Goal: Feedback & Contribution: Leave review/rating

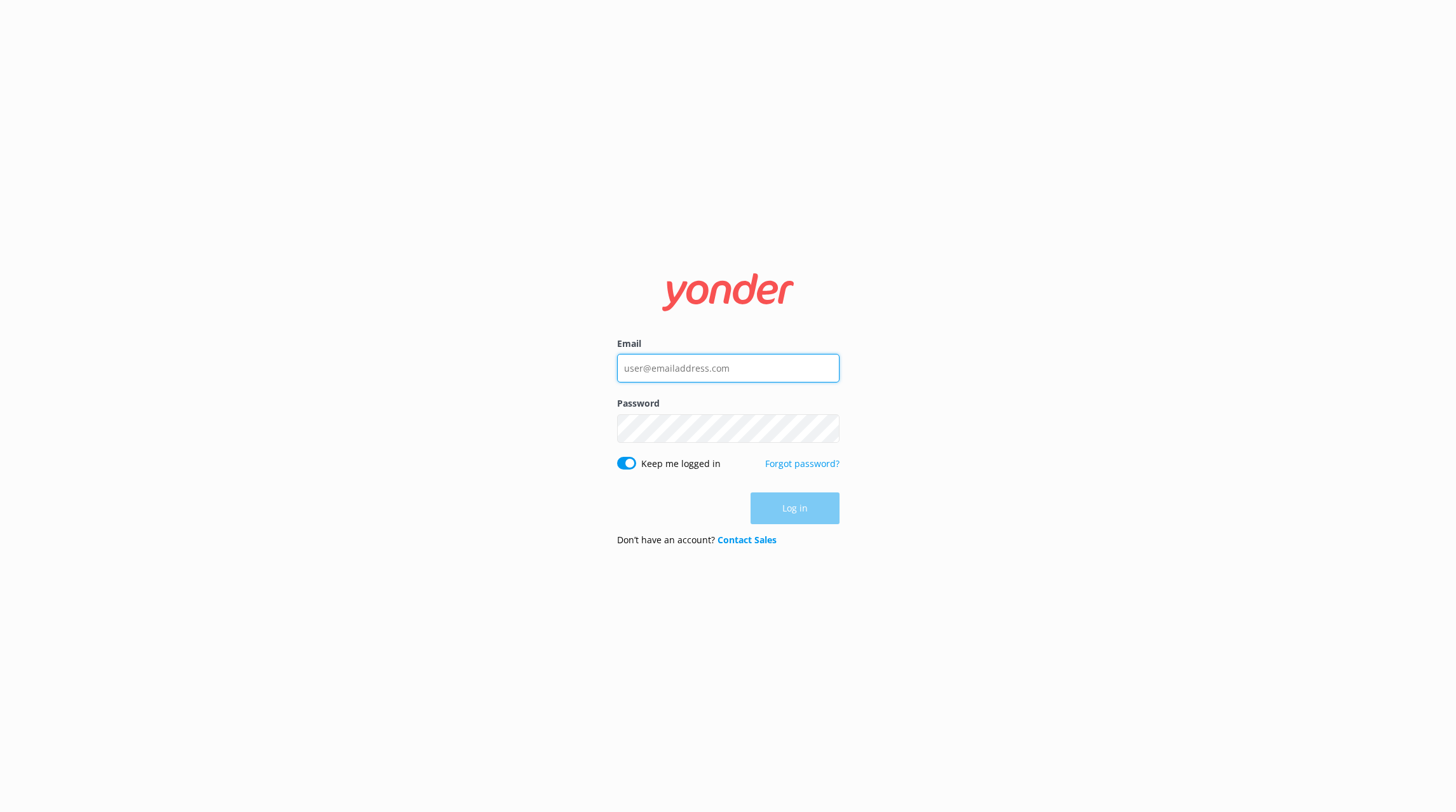
click at [747, 377] on input "Email" at bounding box center [728, 368] width 223 height 29
type input "[PERSON_NAME][EMAIL_ADDRESS][DOMAIN_NAME]"
click at [792, 510] on button "Log in" at bounding box center [795, 507] width 89 height 31
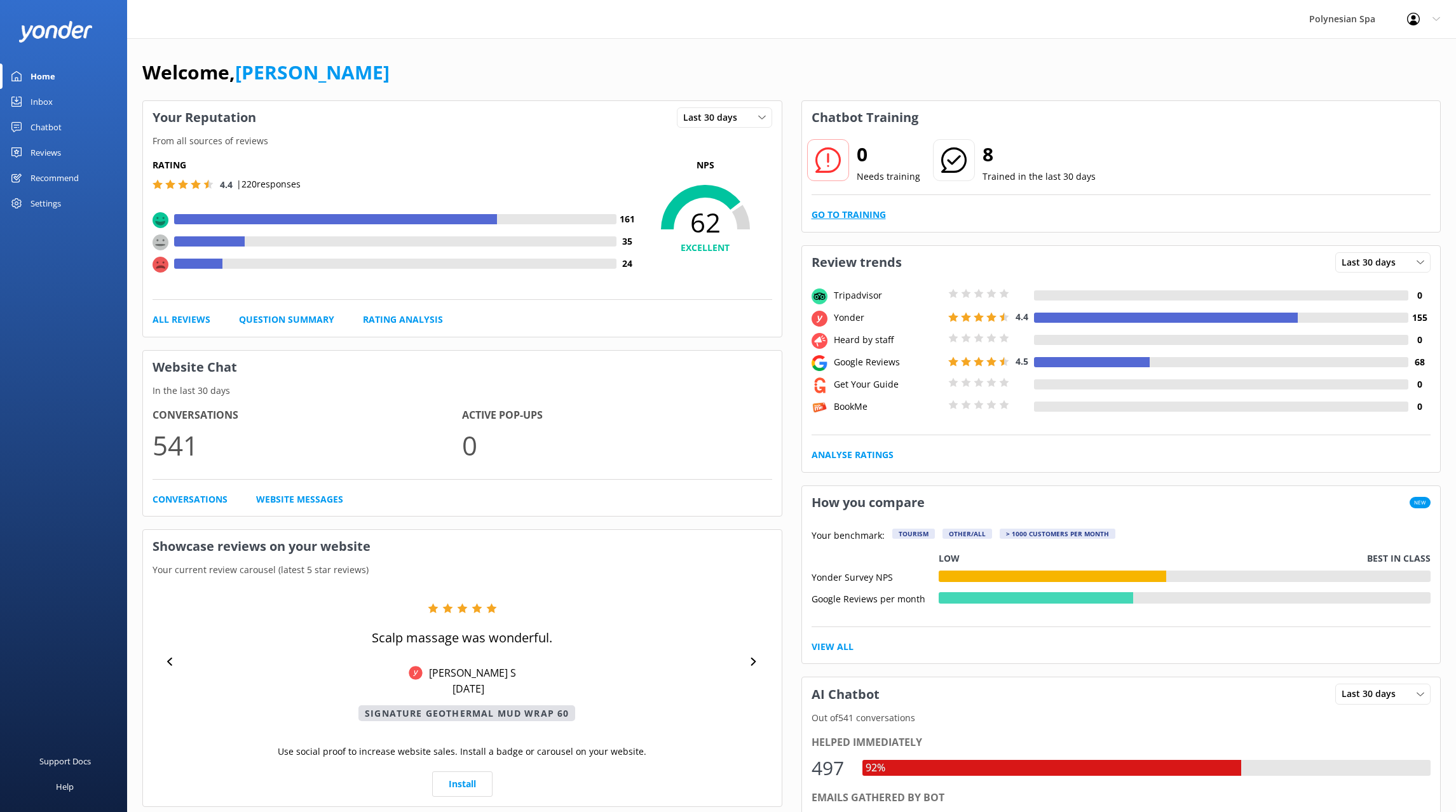
click at [855, 216] on link "Go to Training" at bounding box center [849, 215] width 75 height 14
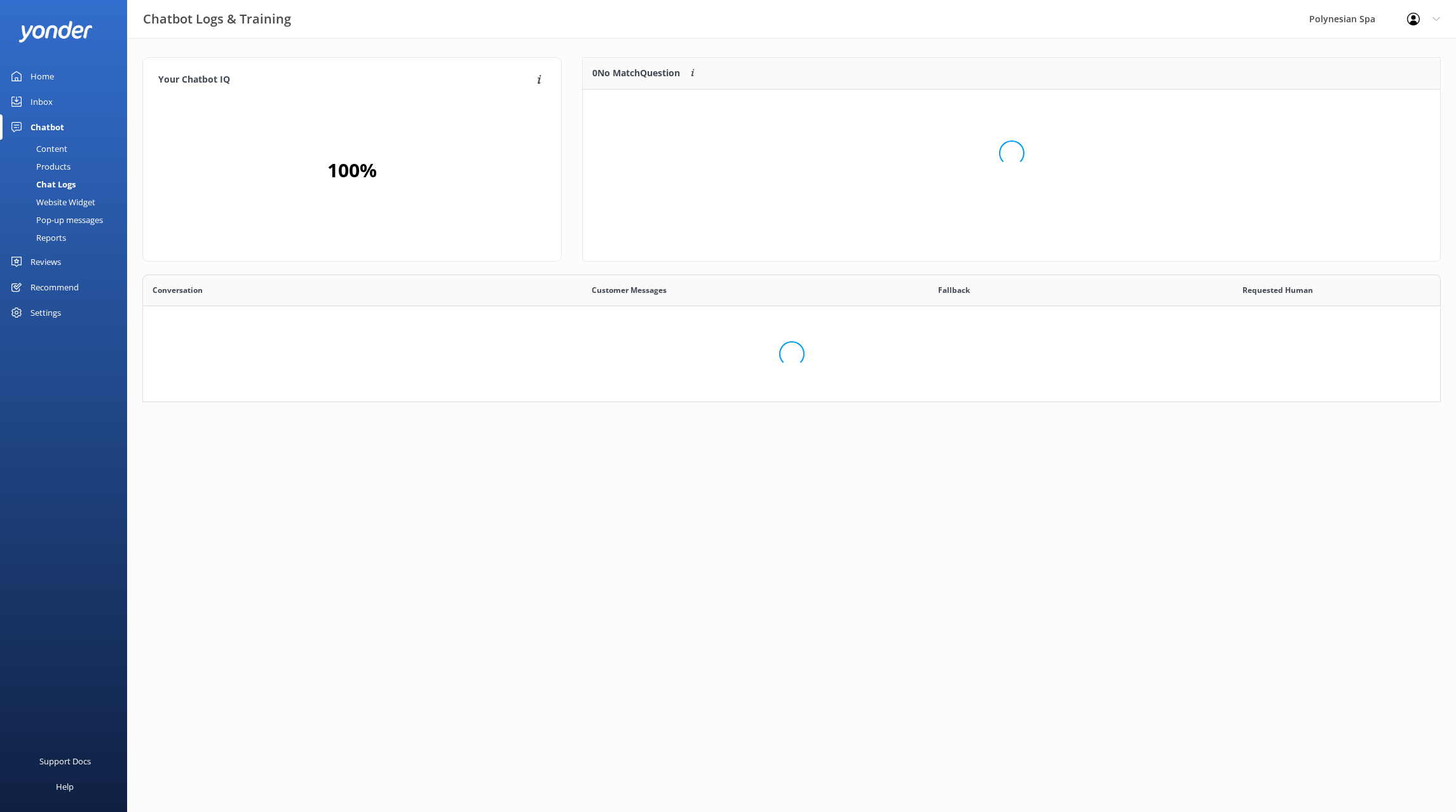
scroll to position [445, 1297]
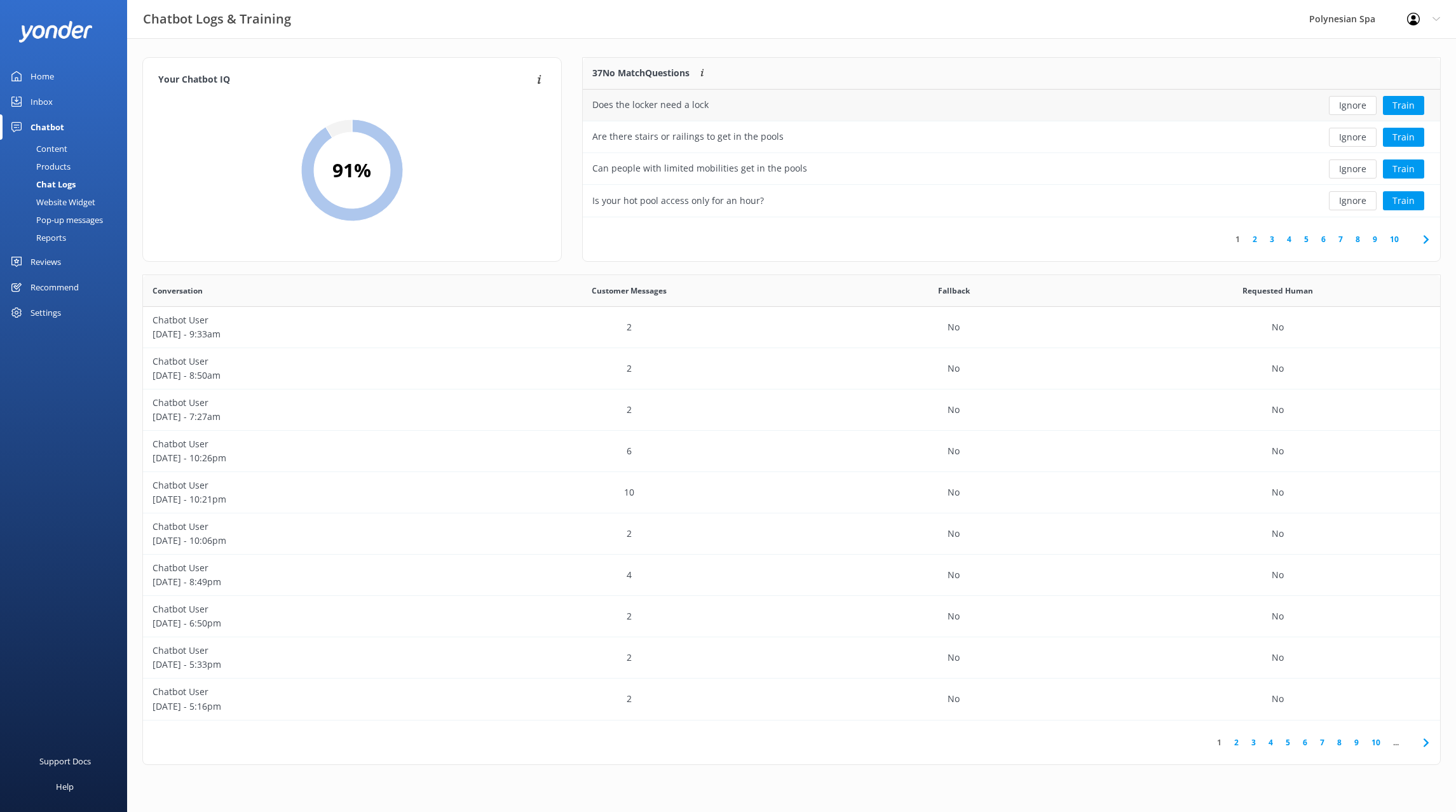
click at [845, 105] on div "Does the locker need a lock" at bounding box center [924, 105] width 683 height 31
click at [1347, 104] on button "Ignore" at bounding box center [1352, 105] width 48 height 19
click at [1408, 103] on button "Train" at bounding box center [1403, 105] width 41 height 19
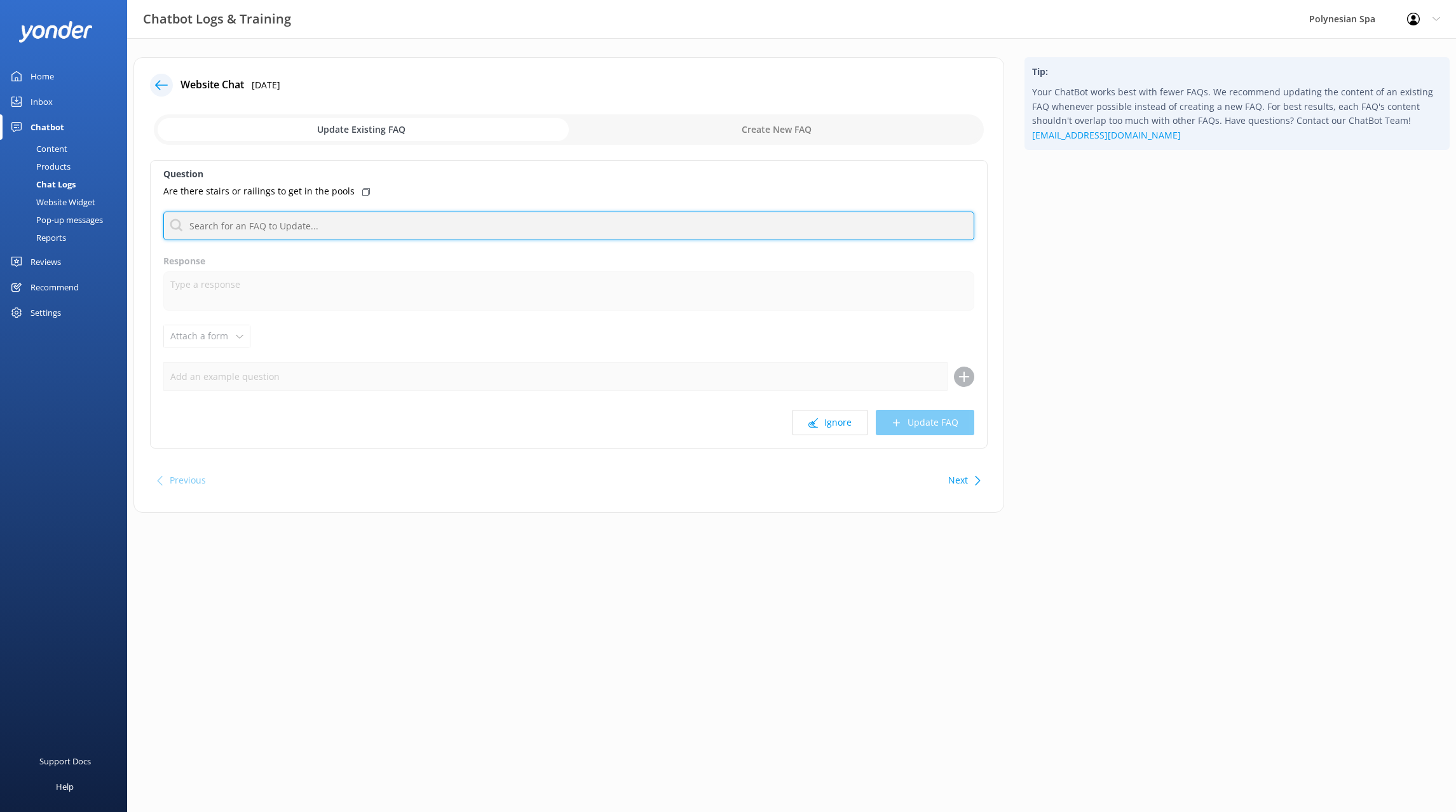
click at [310, 223] on input "text" at bounding box center [568, 226] width 811 height 29
type input "r"
type input "hand"
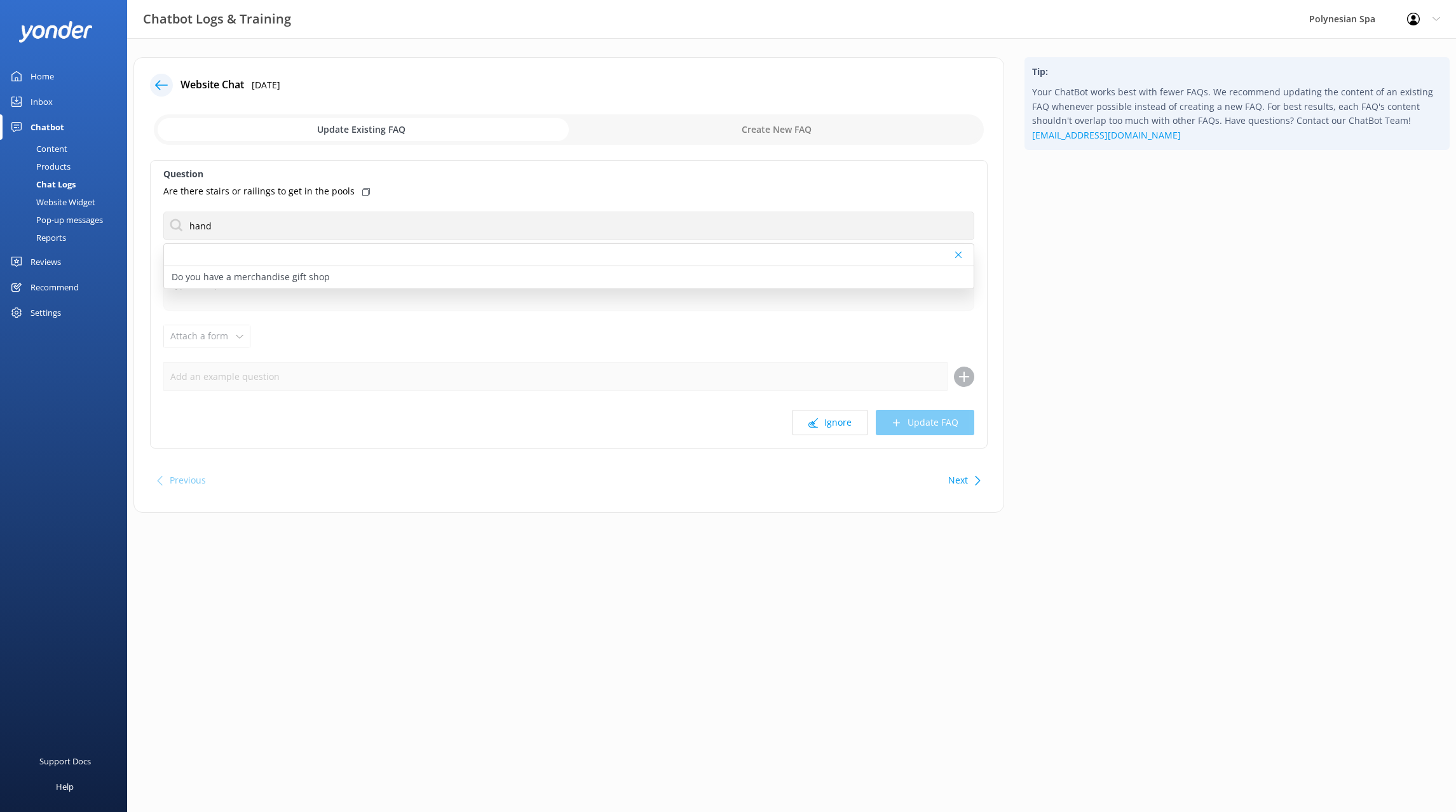
click at [363, 192] on icon at bounding box center [366, 192] width 7 height 7
drag, startPoint x: 759, startPoint y: 108, endPoint x: 761, endPoint y: 116, distance: 8.2
click at [760, 109] on div "Website Chat [DATE] Update Existing FAQ Create New FAQ Question Are there stair…" at bounding box center [568, 285] width 871 height 455
click at [761, 116] on input "checkbox" at bounding box center [568, 130] width 830 height 31
checkbox input "true"
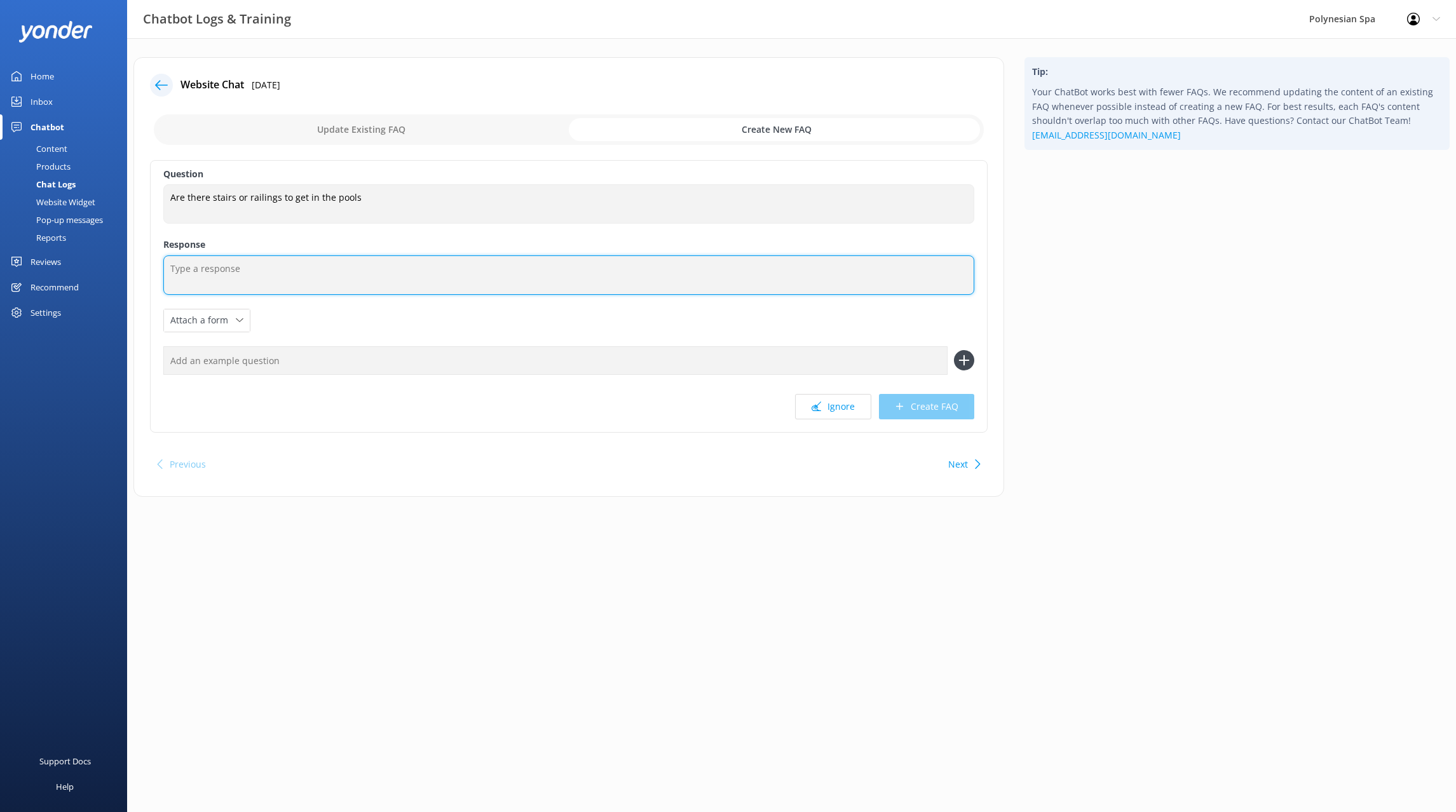
click at [229, 273] on textarea at bounding box center [568, 275] width 811 height 40
type textarea "All the pools have handrails and steps."
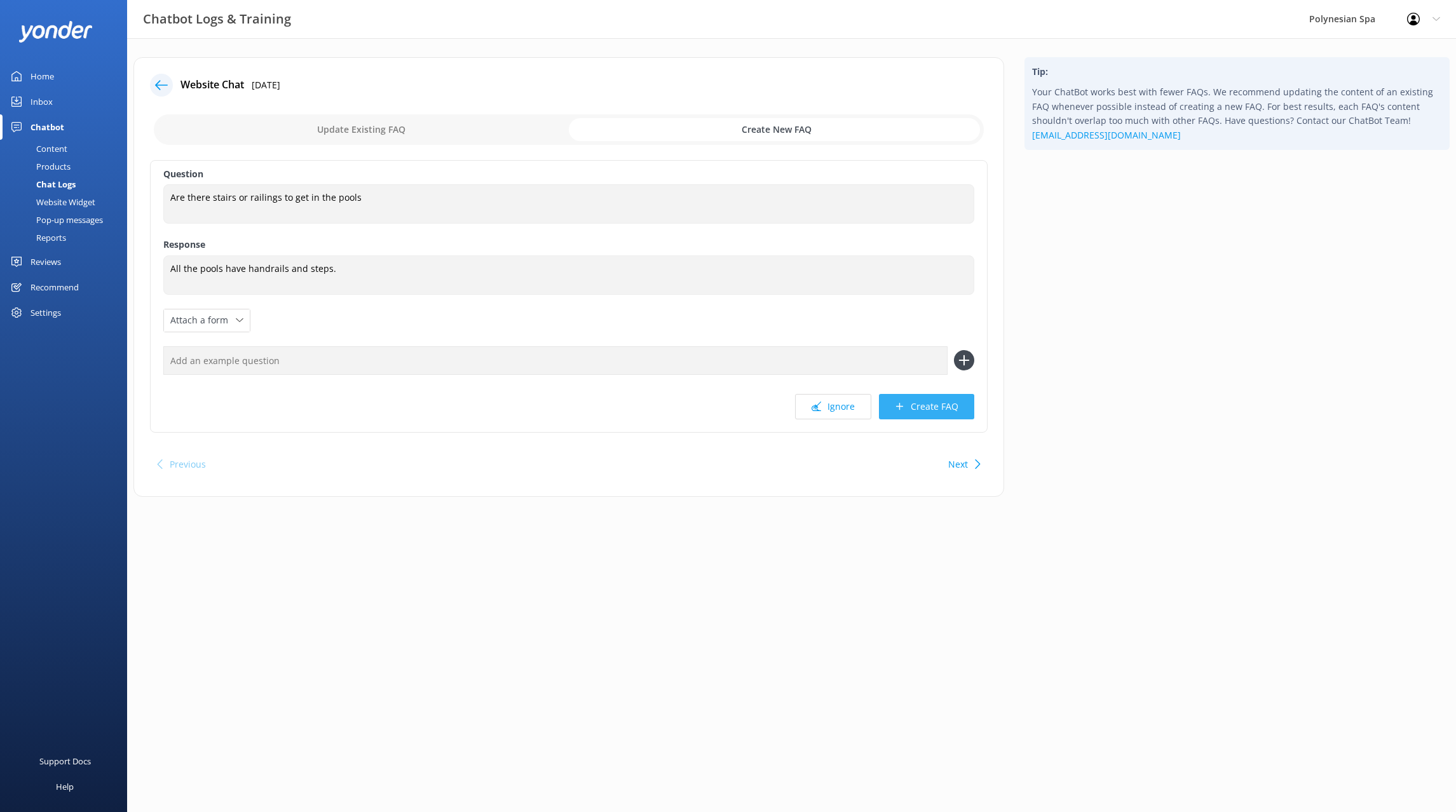
click at [959, 410] on button "Create FAQ" at bounding box center [926, 406] width 95 height 26
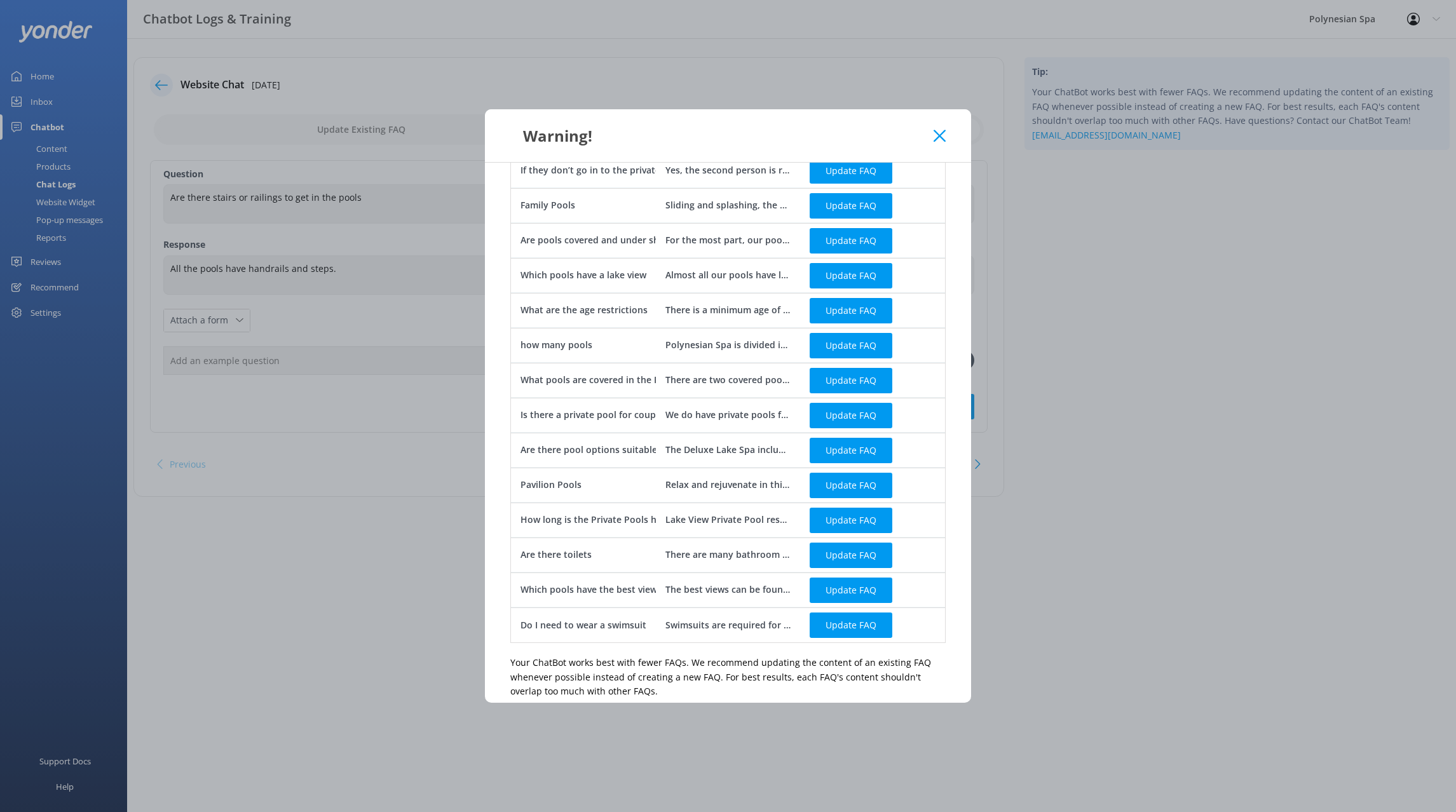
scroll to position [286, 0]
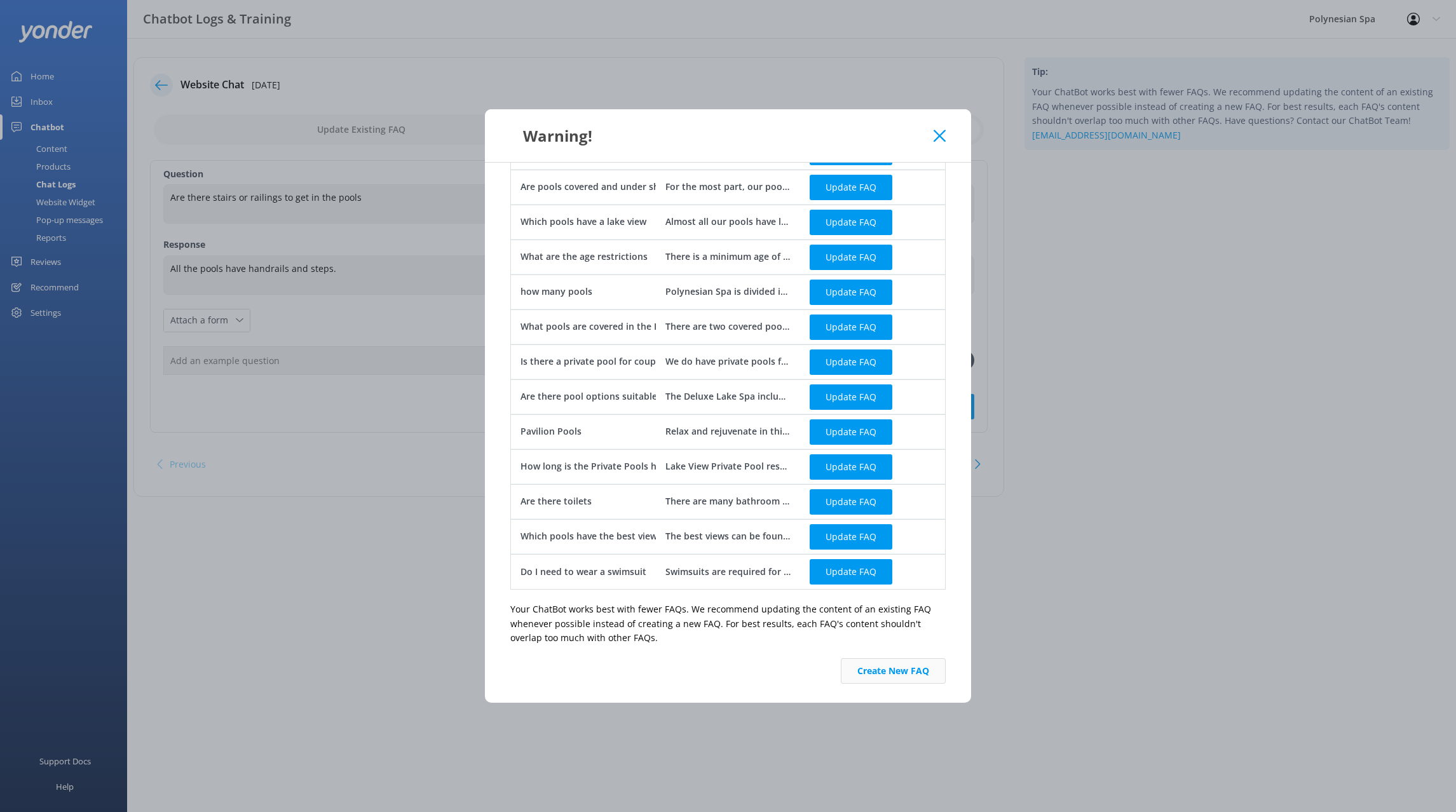
click at [885, 660] on button "Create New FAQ" at bounding box center [893, 671] width 105 height 26
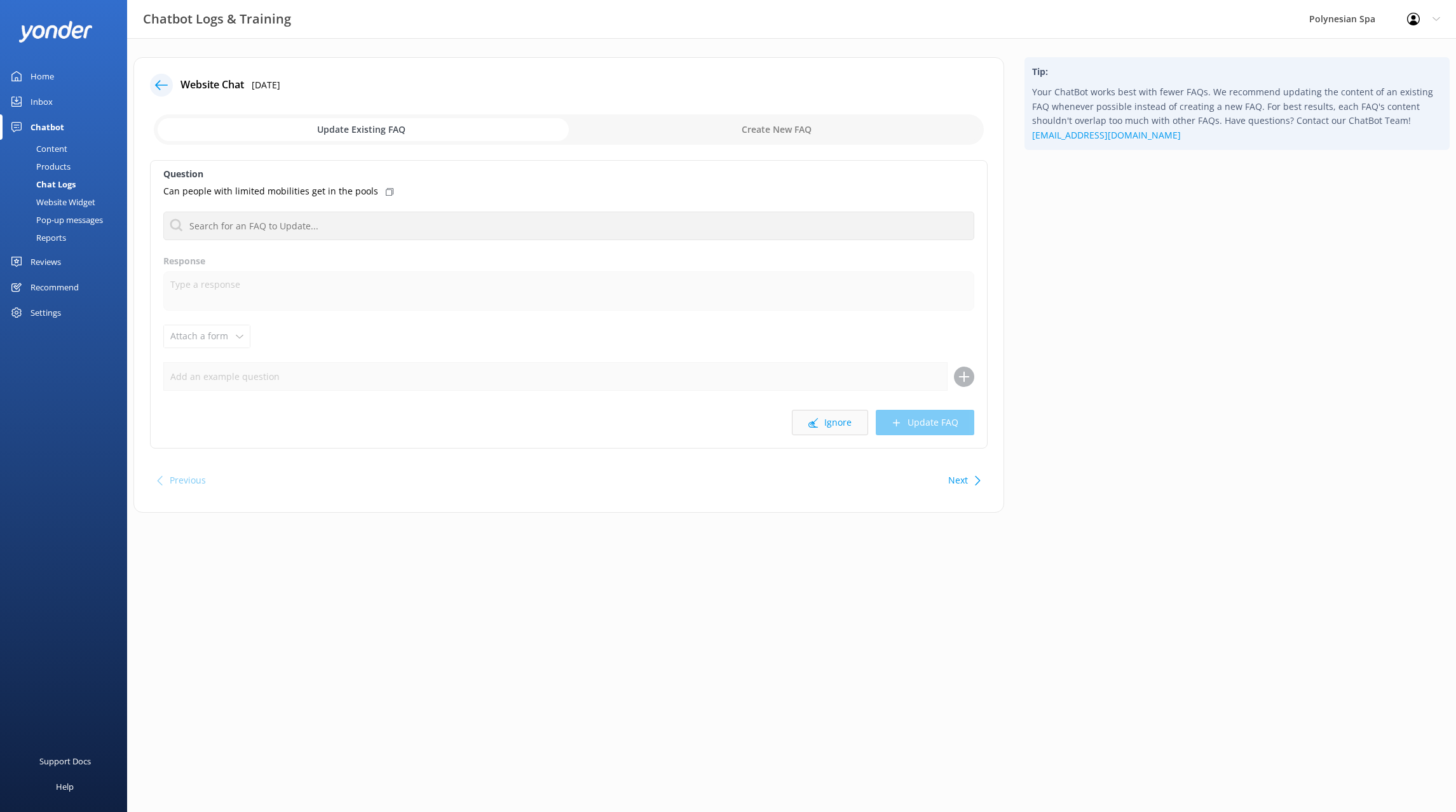
click at [824, 423] on button "Ignore" at bounding box center [830, 422] width 76 height 26
click at [350, 228] on input "text" at bounding box center [568, 226] width 811 height 29
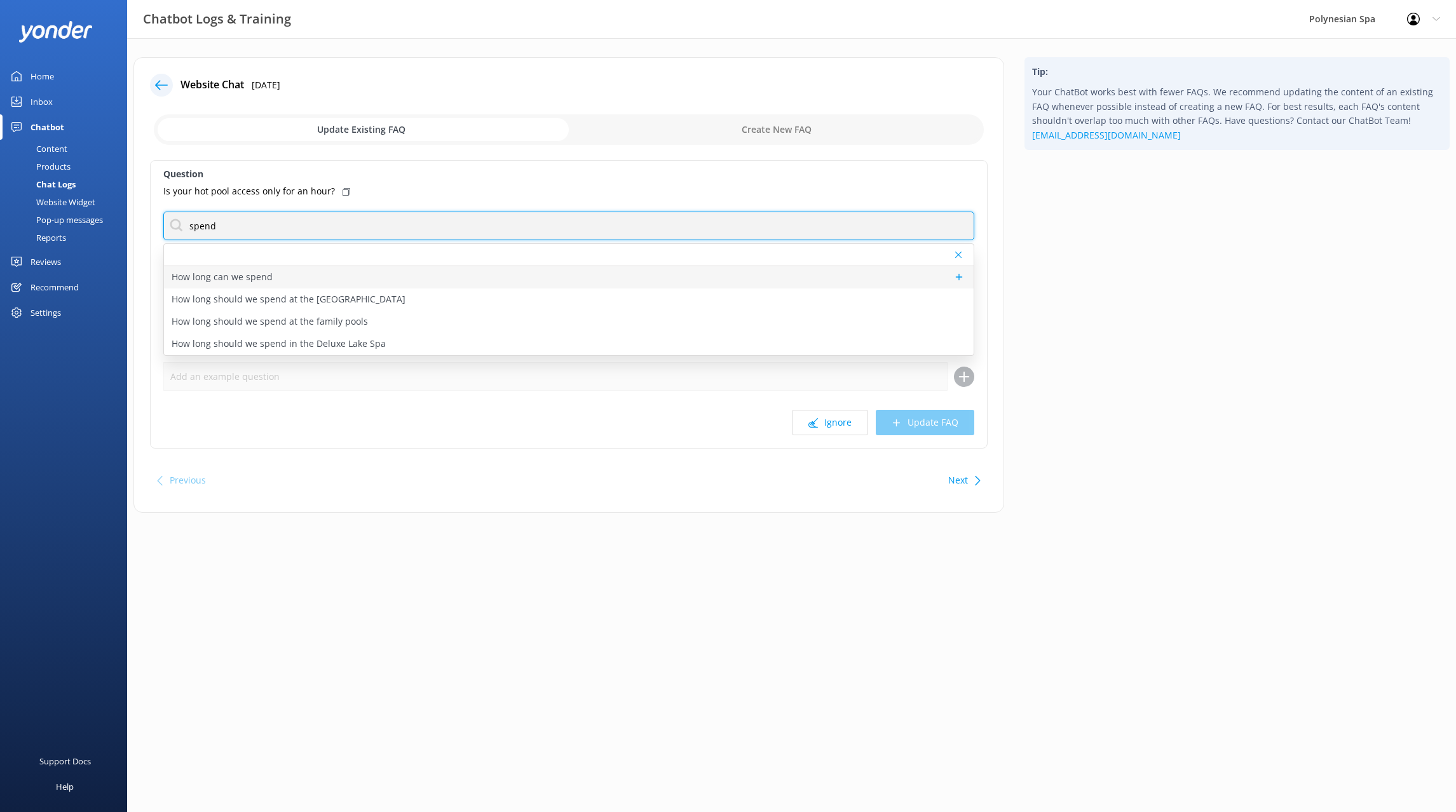
type input "spend"
click at [367, 276] on div "How long can we spend" at bounding box center [568, 278] width 809 height 22
type textarea "We recommend 1 hour to 3 hours if using the public pools. There is no limit on …"
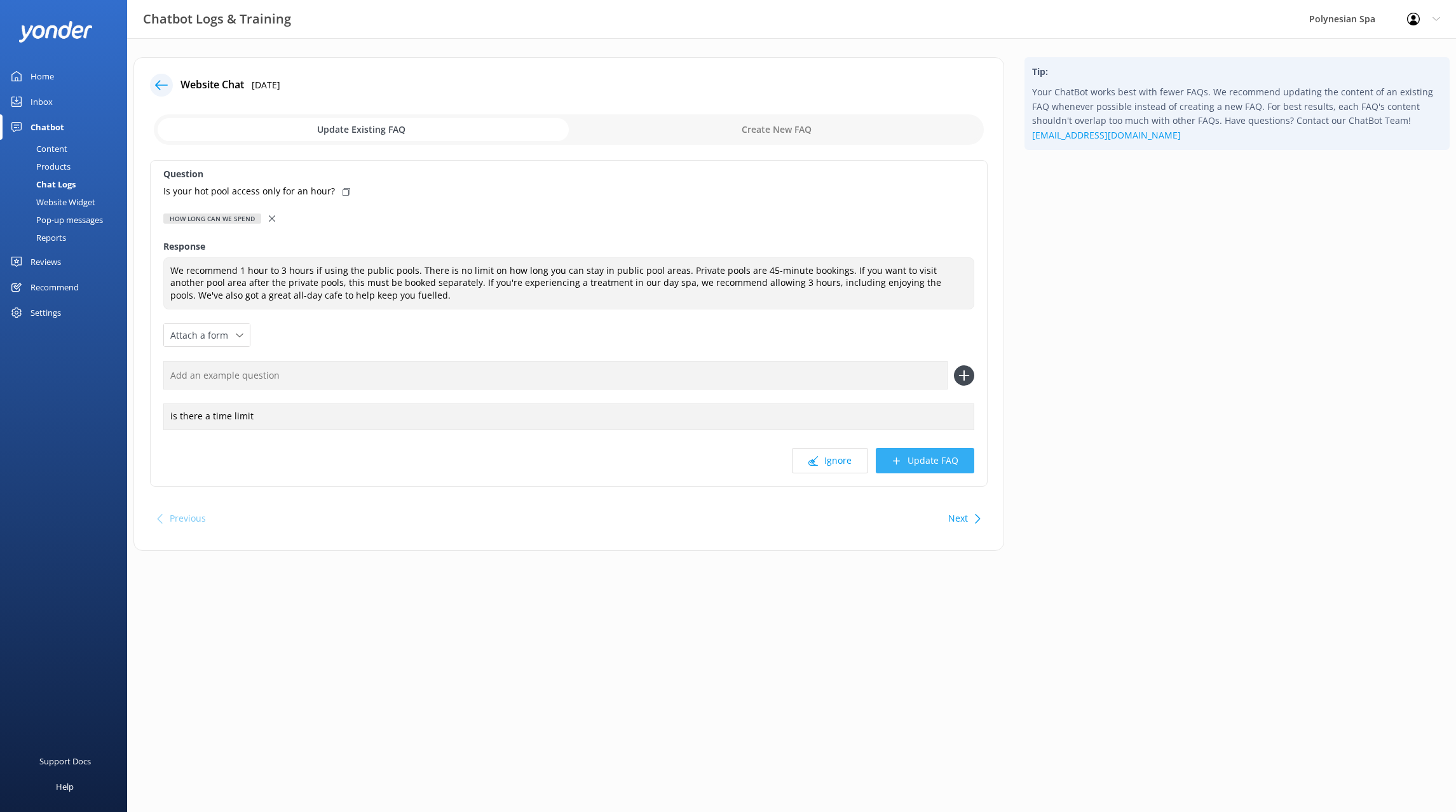
click at [929, 463] on button "Update FAQ" at bounding box center [924, 461] width 98 height 26
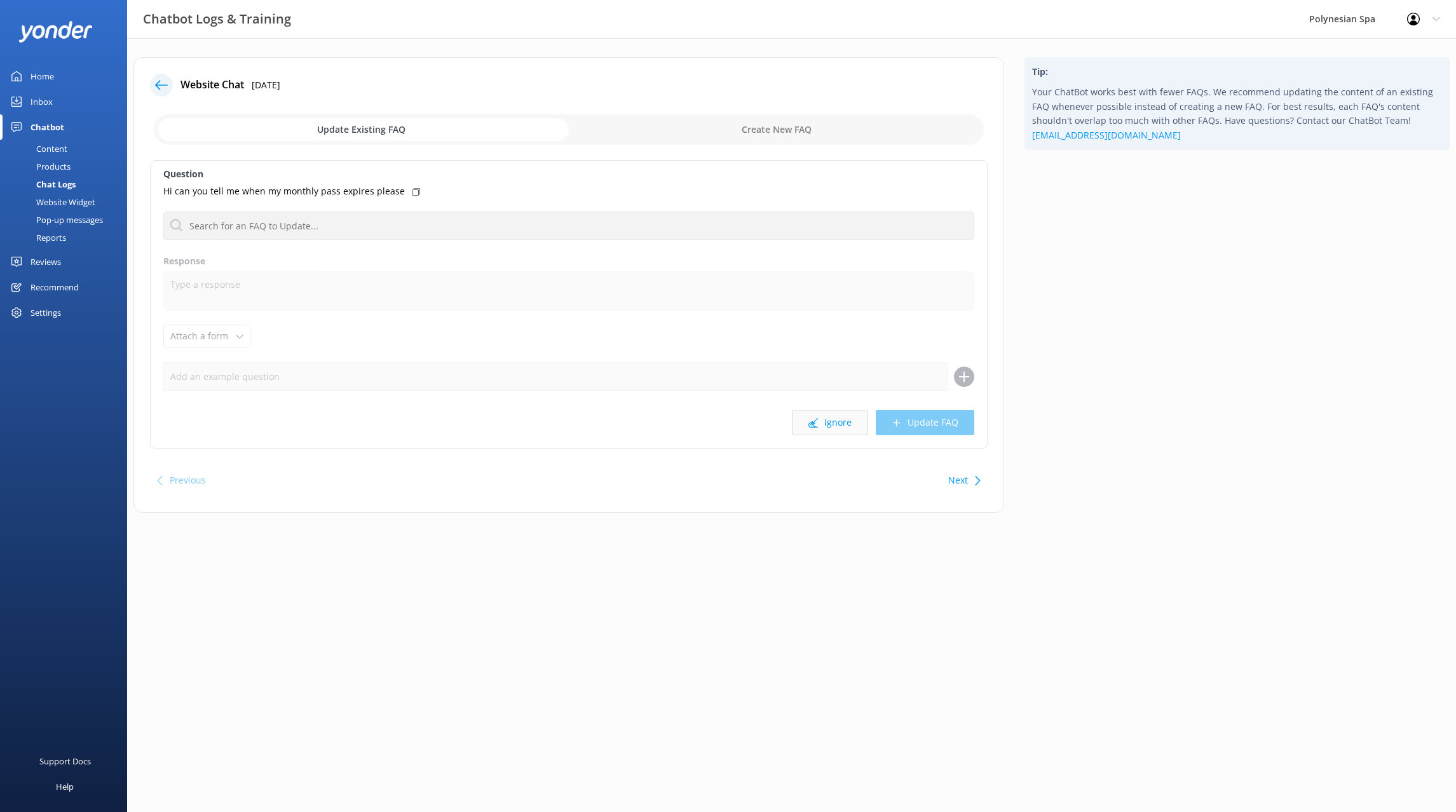
click at [844, 425] on button "Ignore" at bounding box center [830, 422] width 76 height 26
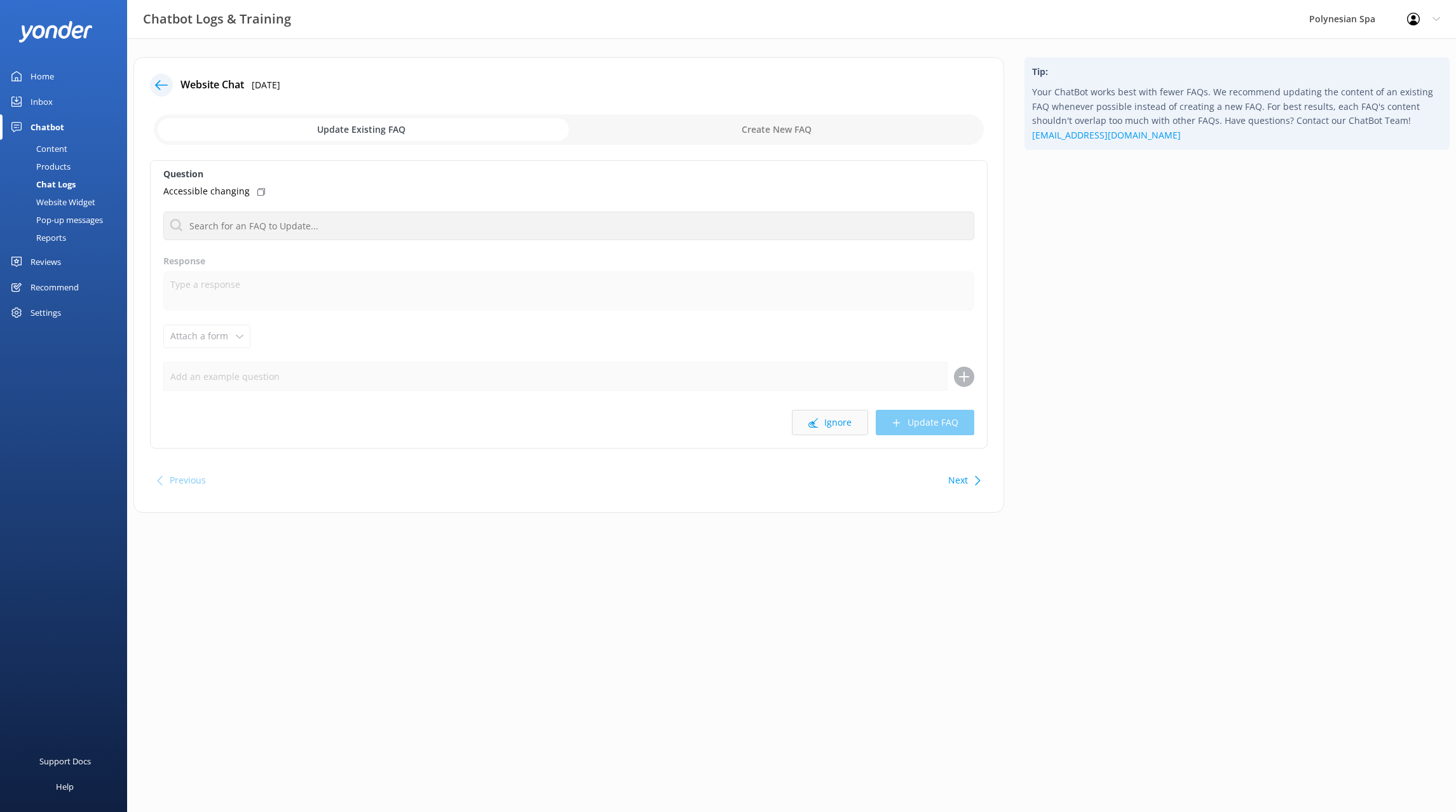
drag, startPoint x: 261, startPoint y: 193, endPoint x: 823, endPoint y: 411, distance: 602.8
click at [261, 193] on div "Accessible changing" at bounding box center [568, 191] width 811 height 14
drag, startPoint x: 735, startPoint y: 127, endPoint x: 482, endPoint y: 234, distance: 274.7
click at [736, 127] on input "checkbox" at bounding box center [568, 130] width 830 height 31
checkbox input "true"
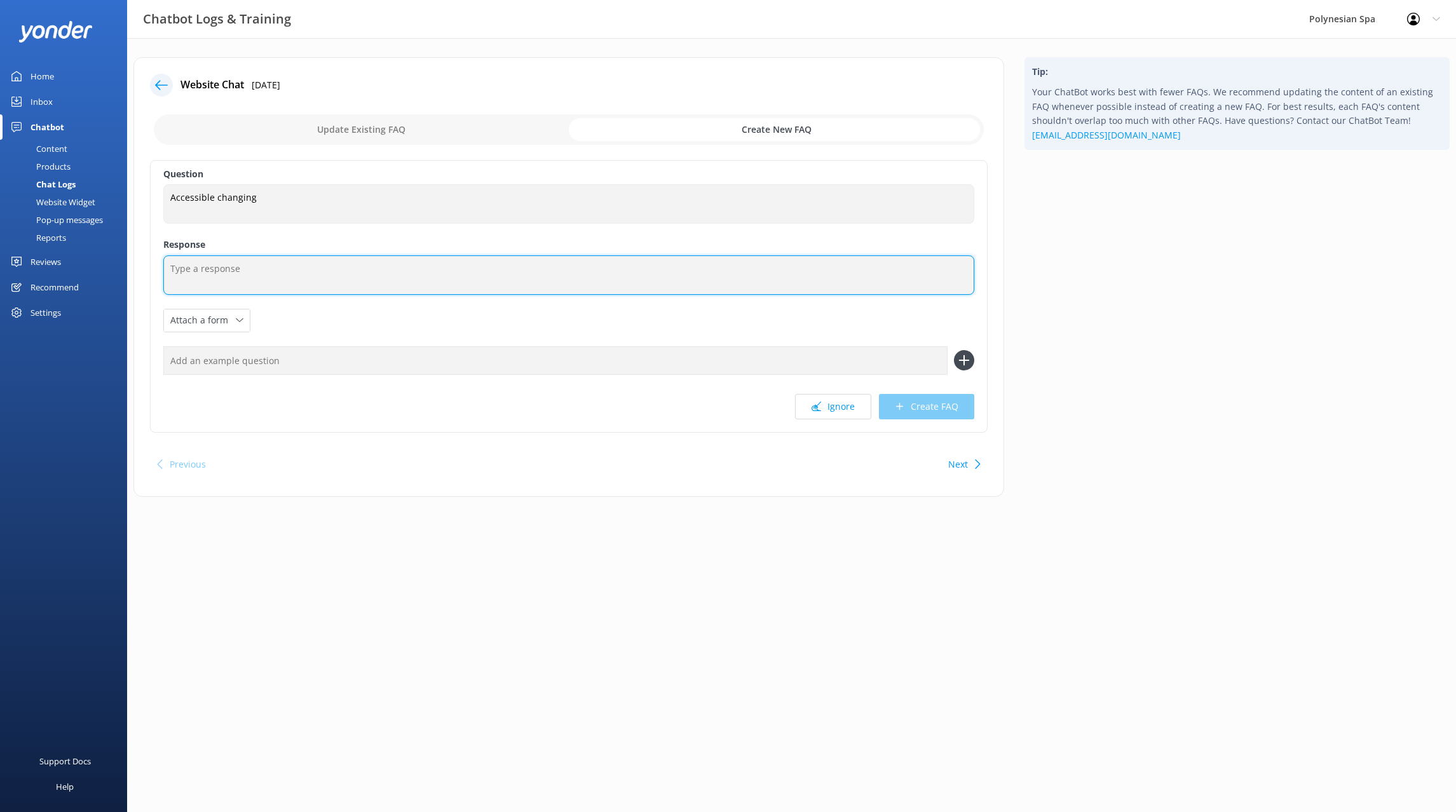
click at [195, 269] on textarea at bounding box center [568, 275] width 811 height 40
paste textarea "there is an accessible changing room in the [GEOGRAPHIC_DATA] area. It is kept …"
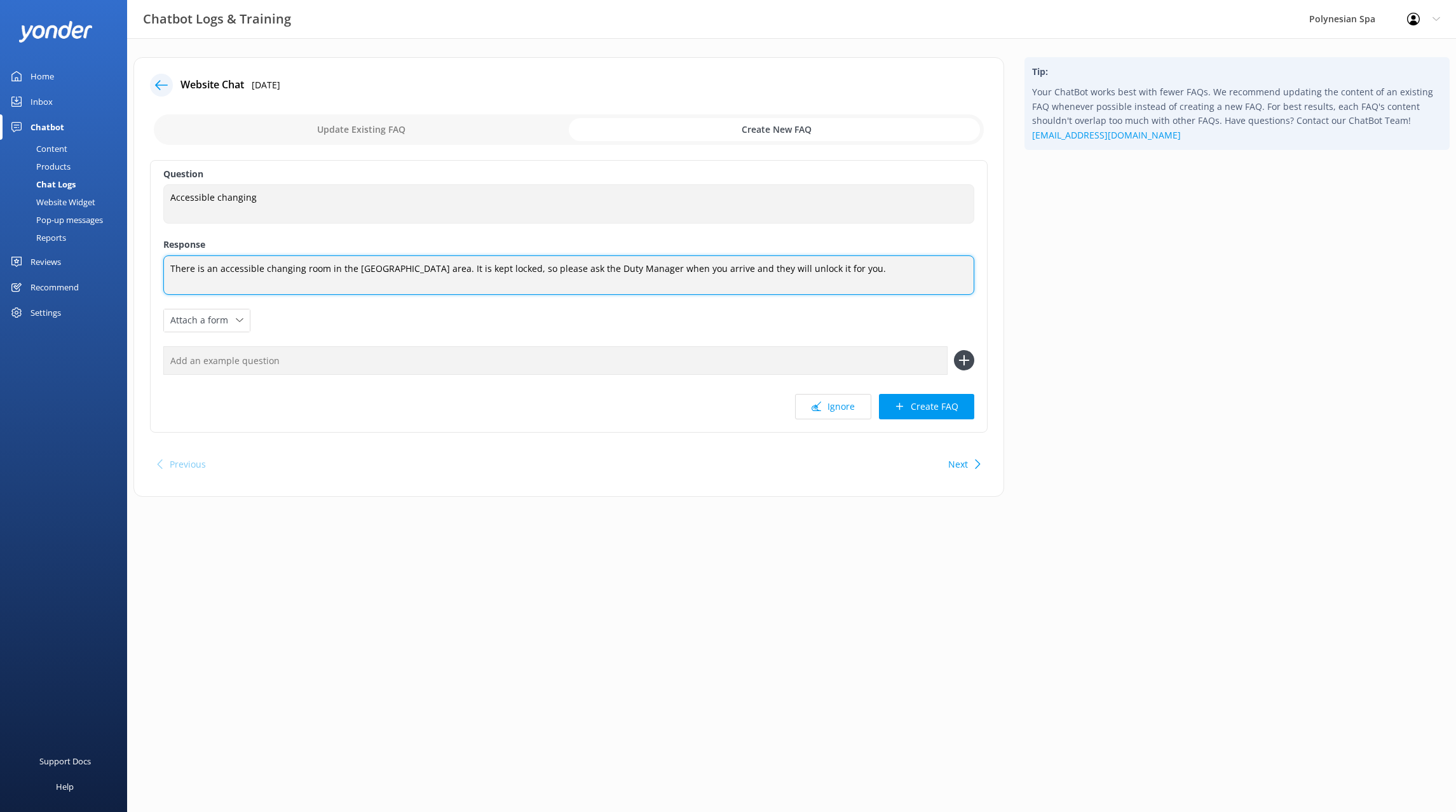
drag, startPoint x: 827, startPoint y: 267, endPoint x: 177, endPoint y: 268, distance: 650.0
click at [177, 268] on textarea "There is an accessible changing room in the [GEOGRAPHIC_DATA] area. It is kept …" at bounding box center [568, 275] width 811 height 40
paste textarea "Guests will need a caregiver to assist them, and the Duty Manager can unlock th…"
type textarea "There is an accessible changing room in the [GEOGRAPHIC_DATA] area. Guests will…"
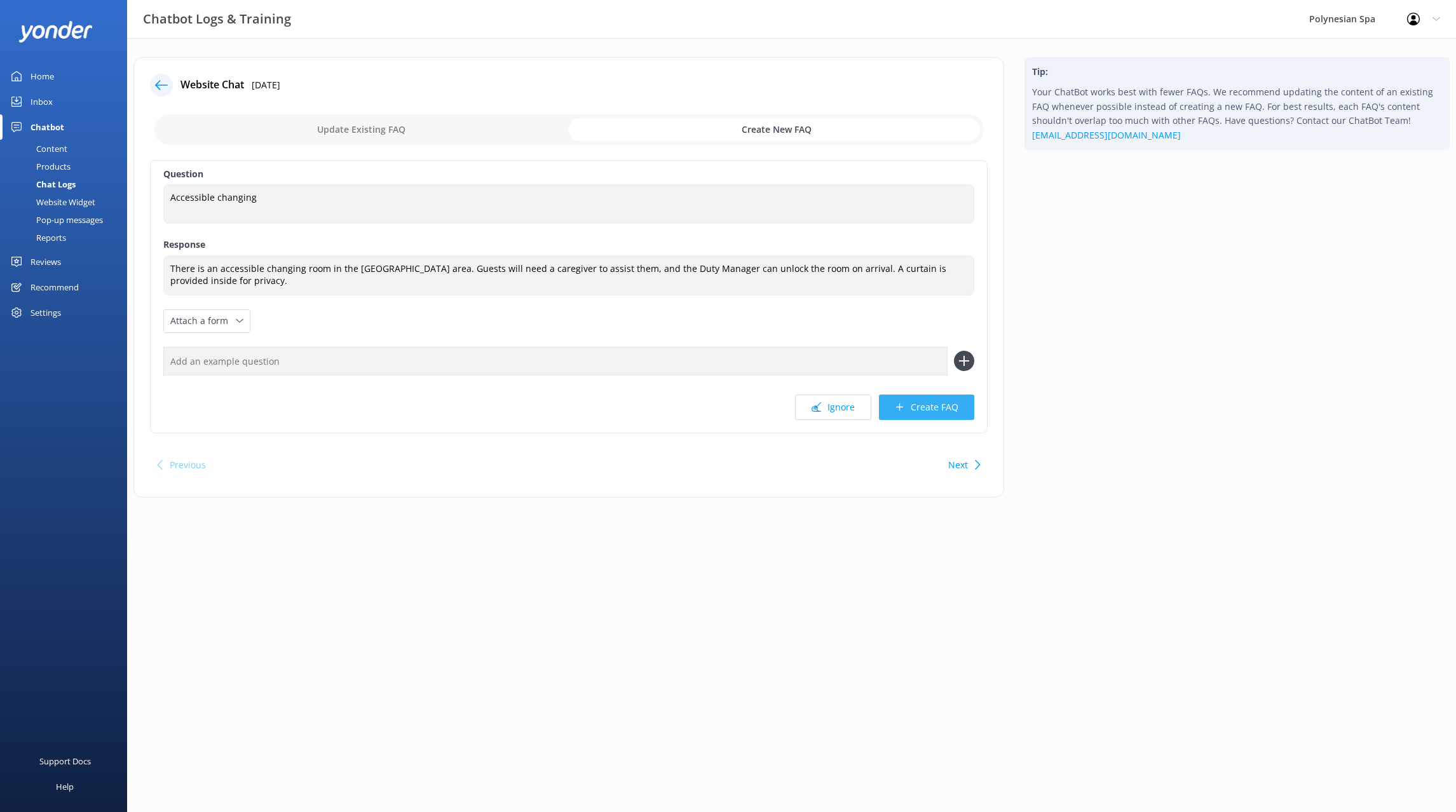
click at [945, 406] on button "Create FAQ" at bounding box center [926, 407] width 95 height 26
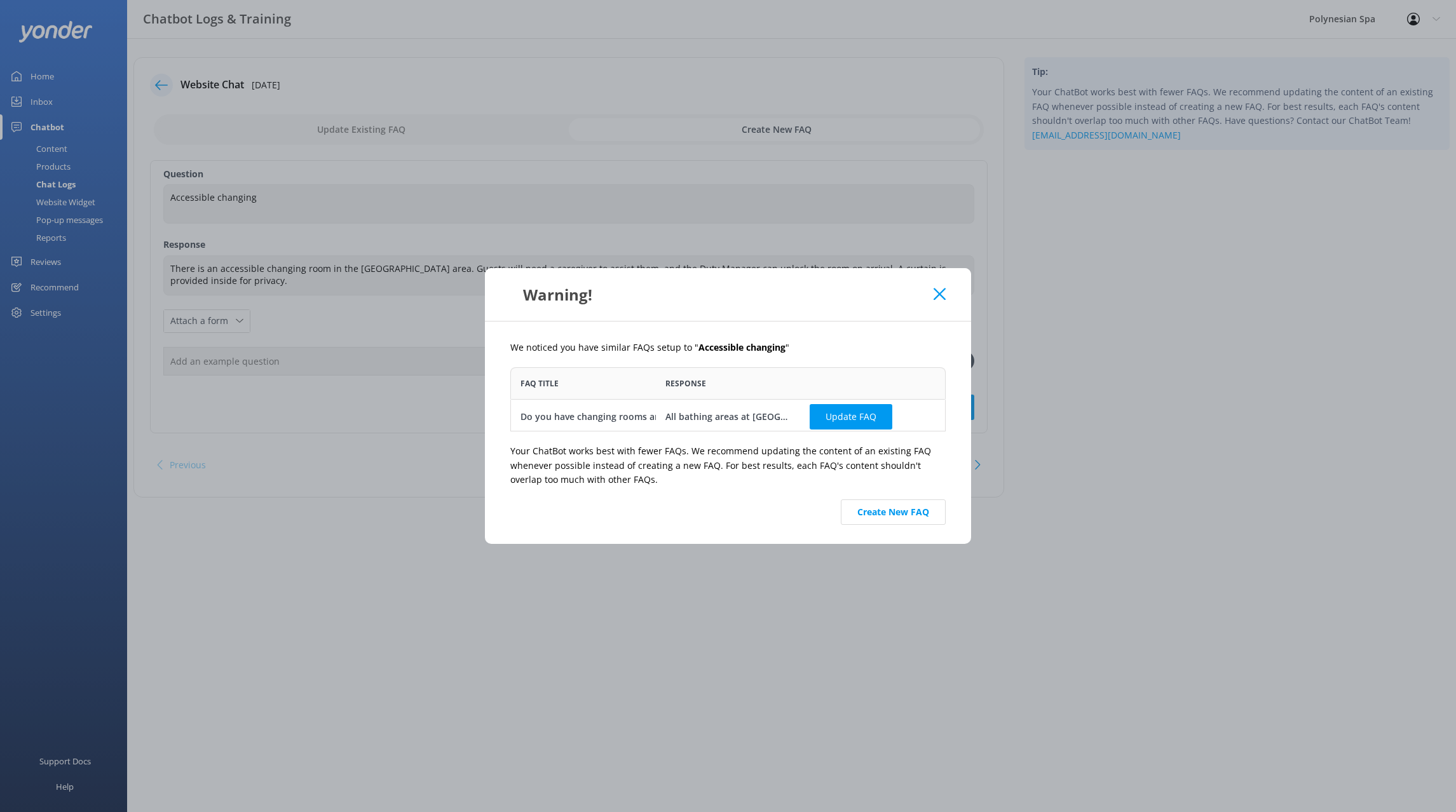
scroll to position [3, 0]
click at [894, 511] on button "Create New FAQ" at bounding box center [893, 512] width 105 height 26
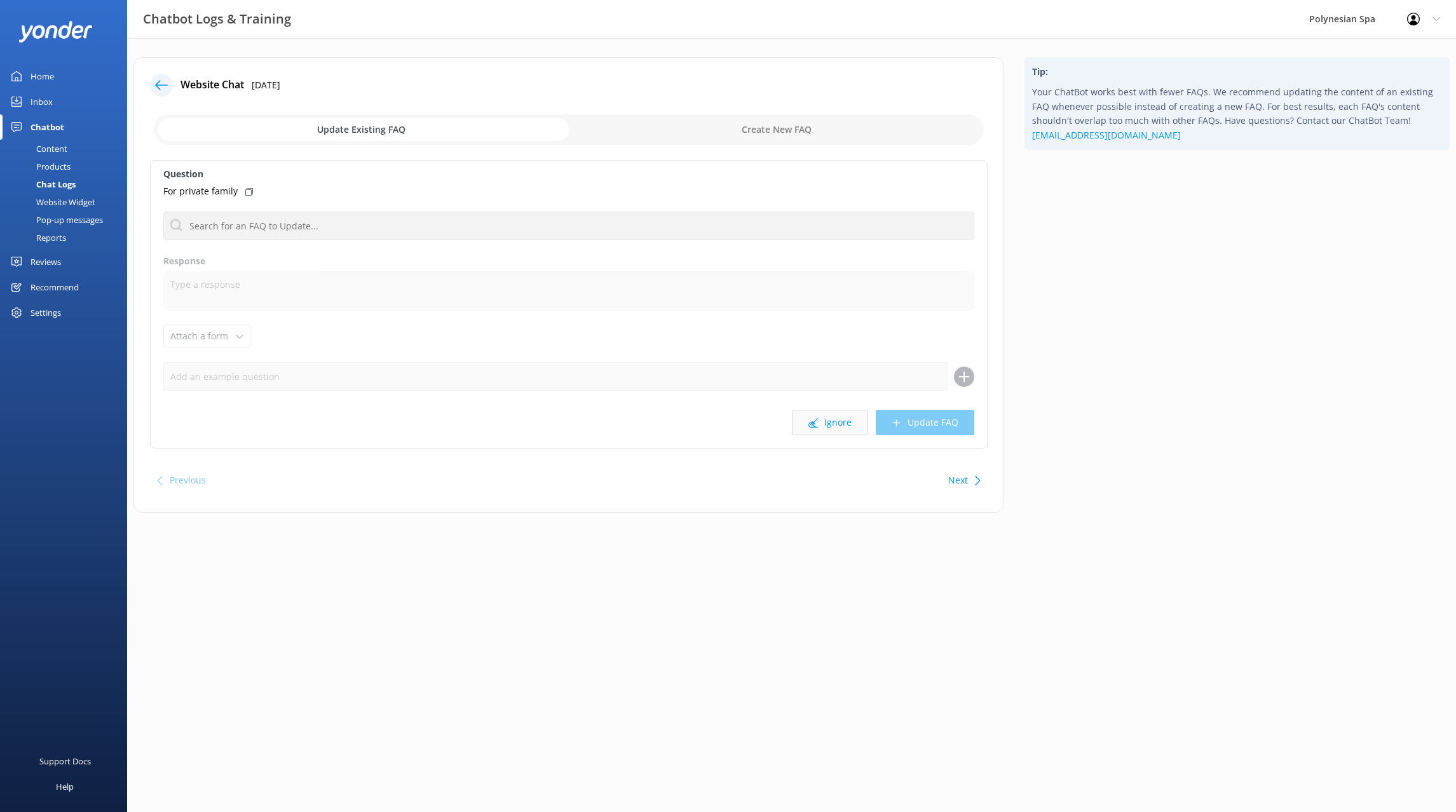
click at [839, 414] on button "Ignore" at bounding box center [830, 422] width 76 height 26
drag, startPoint x: 241, startPoint y: 189, endPoint x: 320, endPoint y: 226, distance: 87.2
click at [242, 188] on icon at bounding box center [246, 192] width 7 height 7
click at [330, 232] on input "text" at bounding box center [568, 226] width 811 height 29
paste input "Our grazing platters are designed for one or two people to share. They include …"
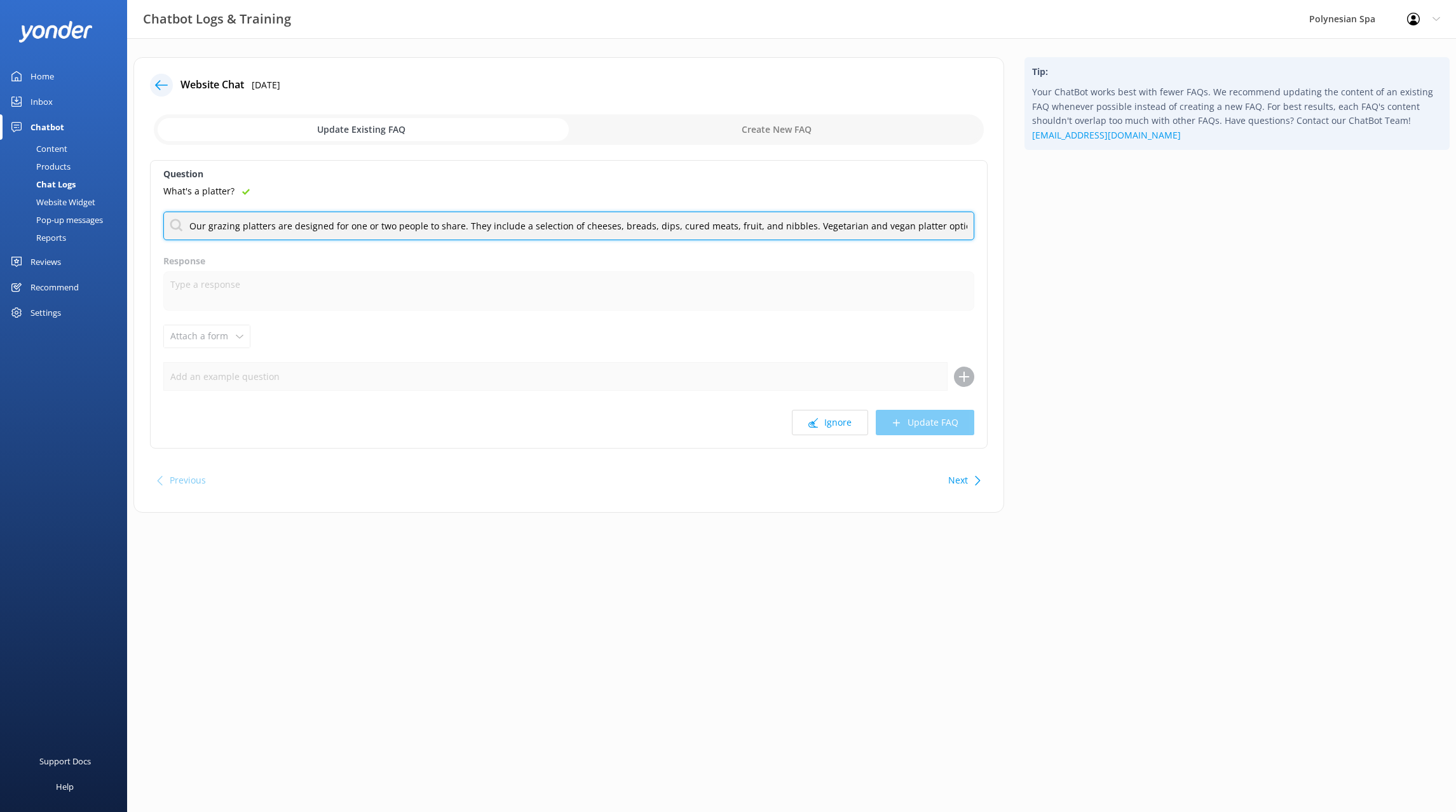
scroll to position [0, 231]
click at [797, 224] on input "Our grazing platters are designed for one or two people to share. They include …" at bounding box center [568, 226] width 811 height 29
type input "Our grazing platters are designed for one or two people to share. They include …"
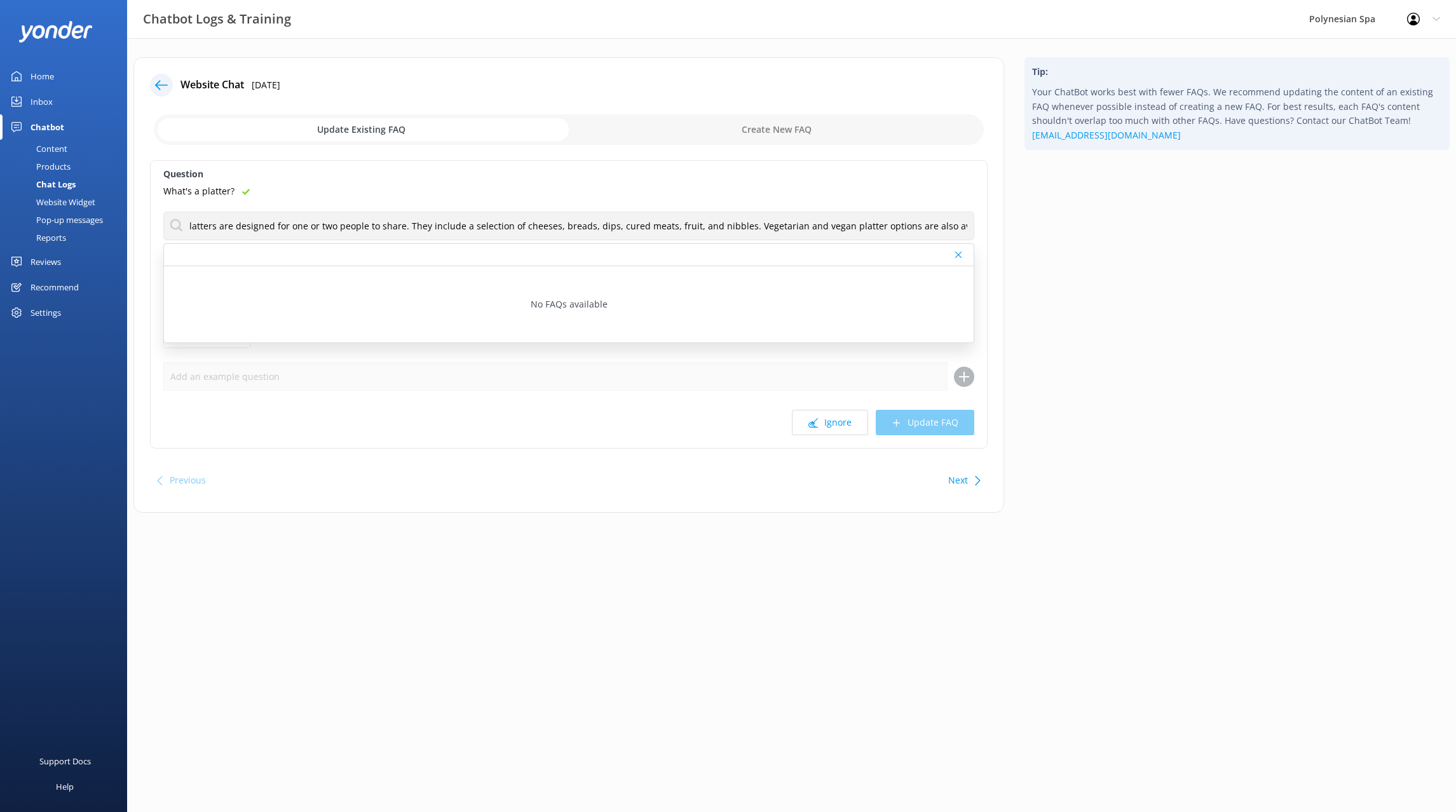
click at [800, 138] on input "checkbox" at bounding box center [568, 130] width 830 height 31
checkbox input "true"
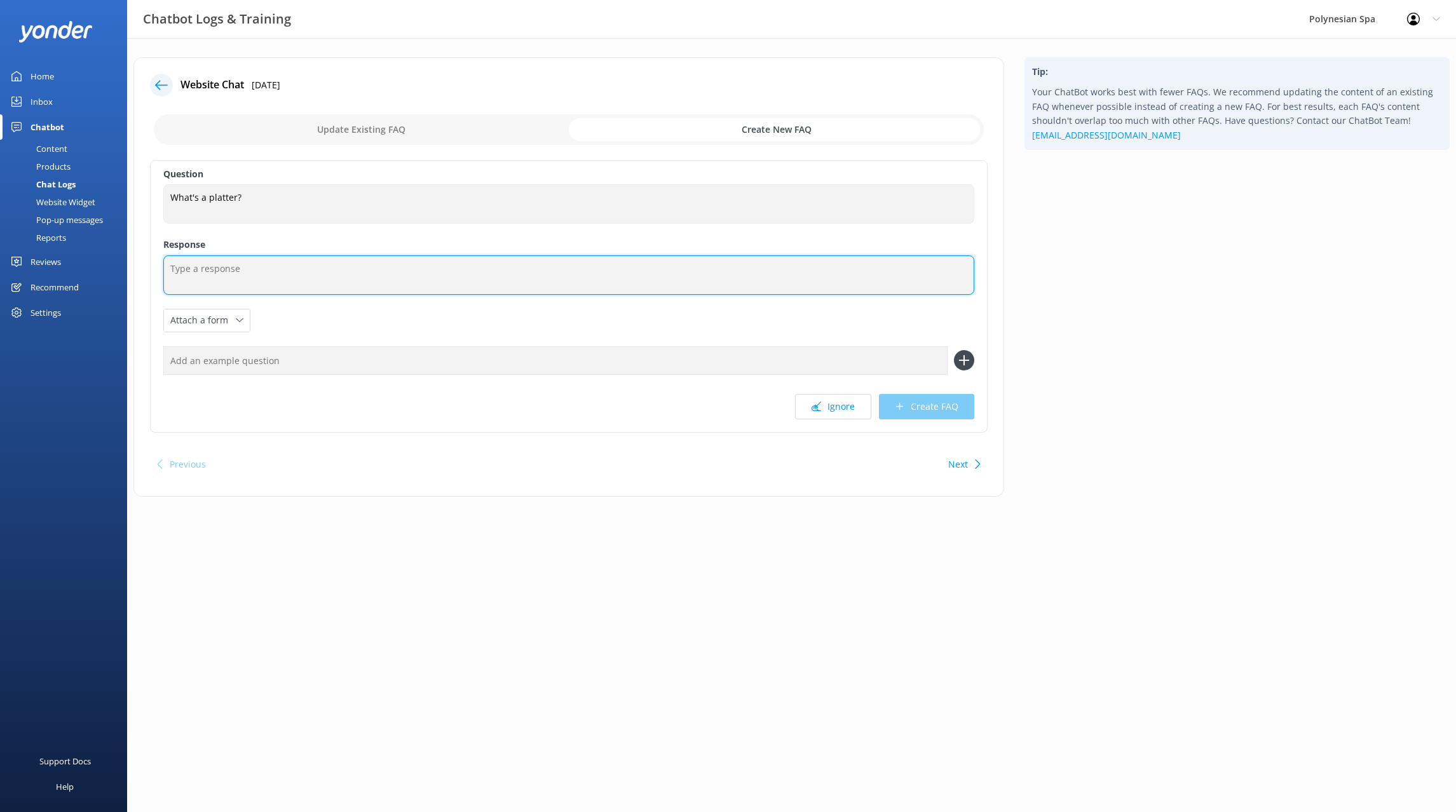
click at [226, 268] on textarea at bounding box center [568, 275] width 811 height 40
paste textarea "Our grazing platters are designed for one or two people to share. They include …"
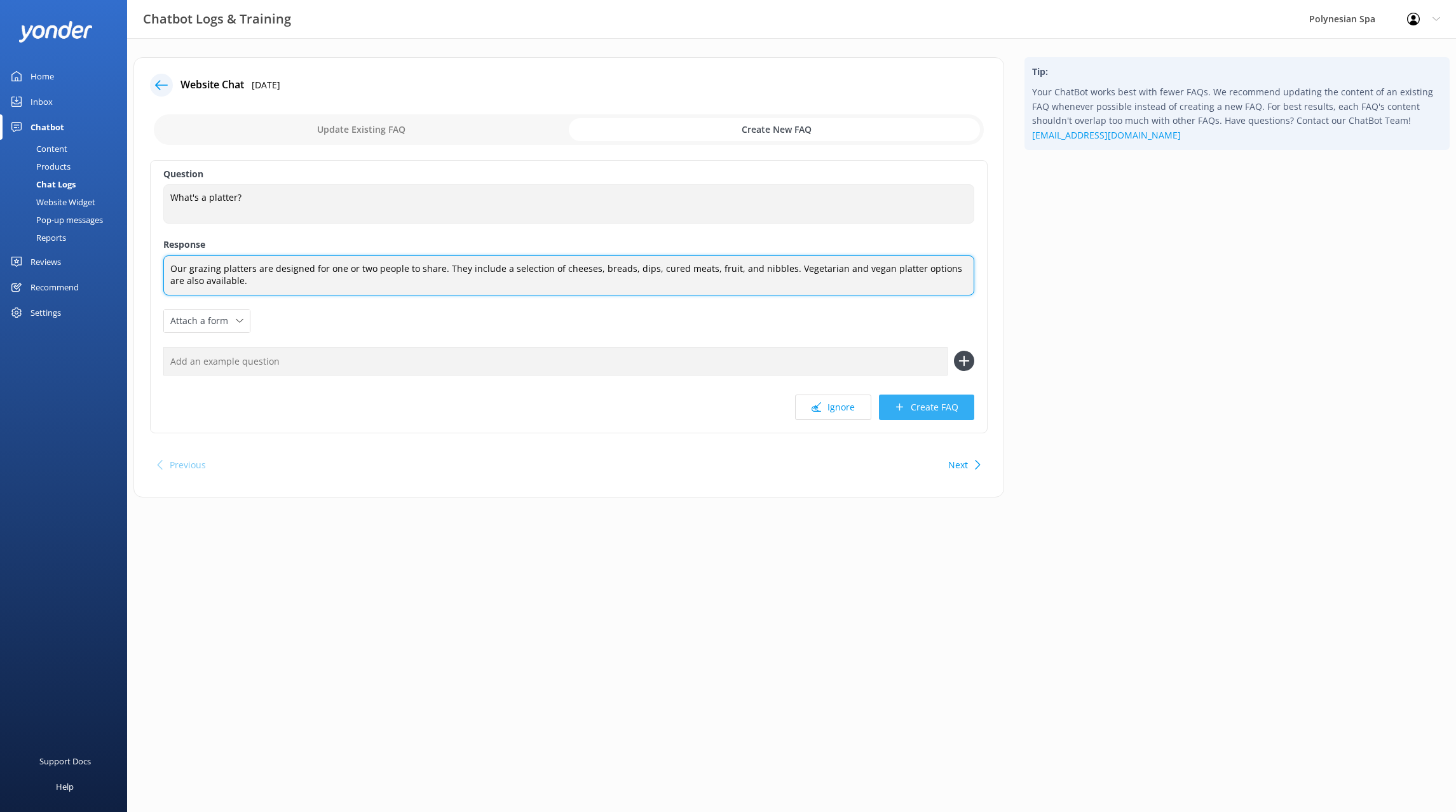
type textarea "Our grazing platters are designed for one or two people to share. They include …"
click at [936, 404] on button "Create FAQ" at bounding box center [926, 407] width 95 height 26
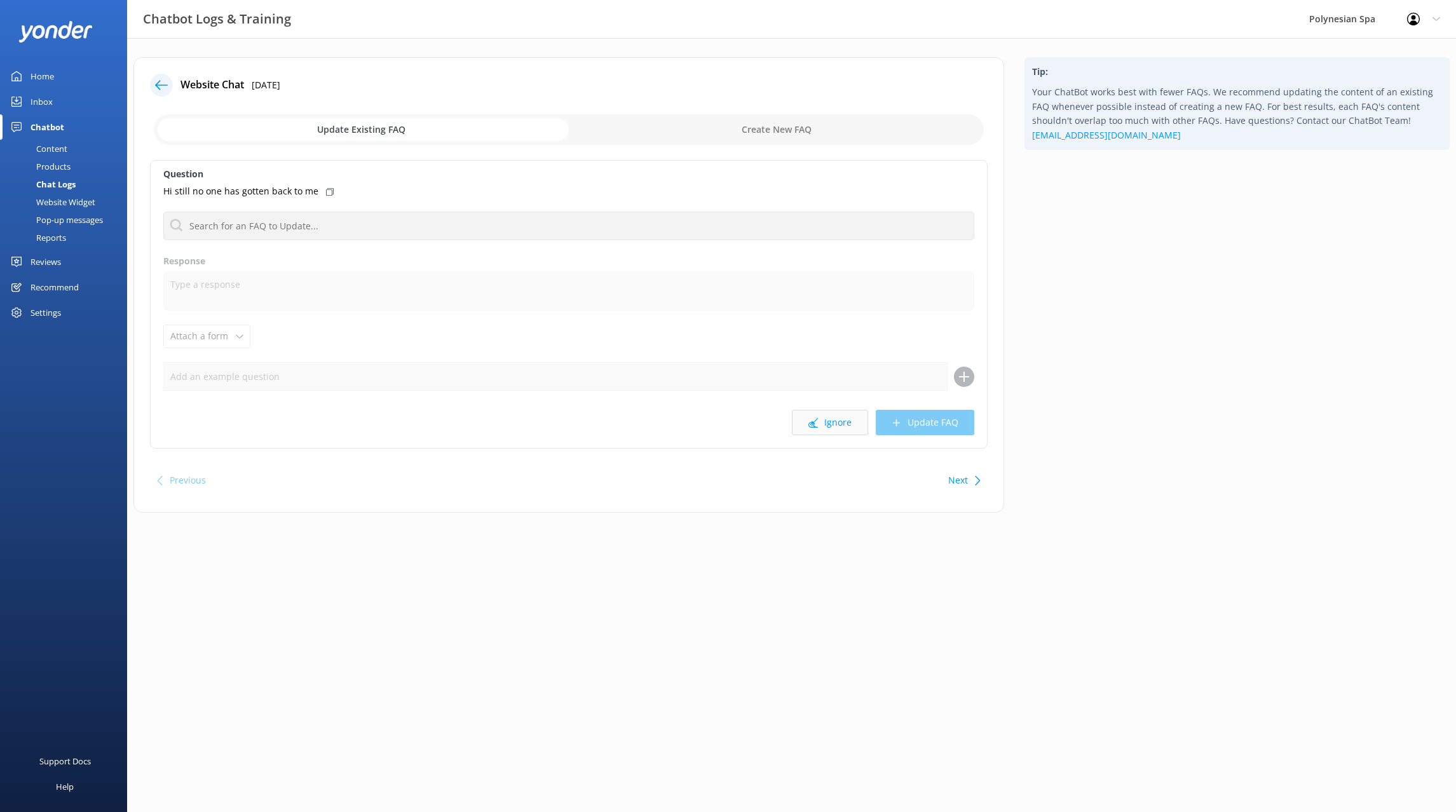
click at [841, 425] on button "Ignore" at bounding box center [830, 422] width 76 height 26
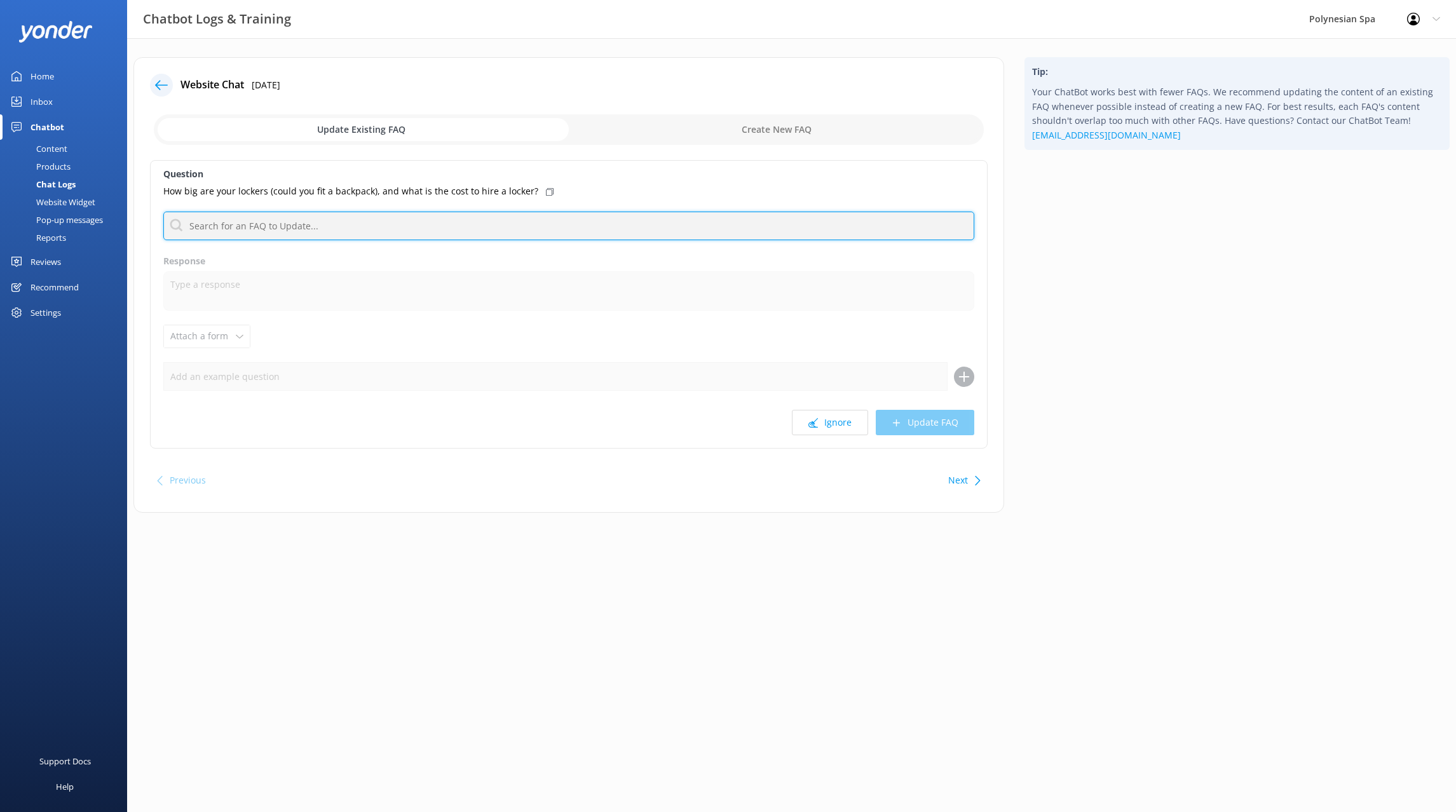
click at [508, 225] on input "text" at bounding box center [568, 226] width 811 height 29
type input "locker"
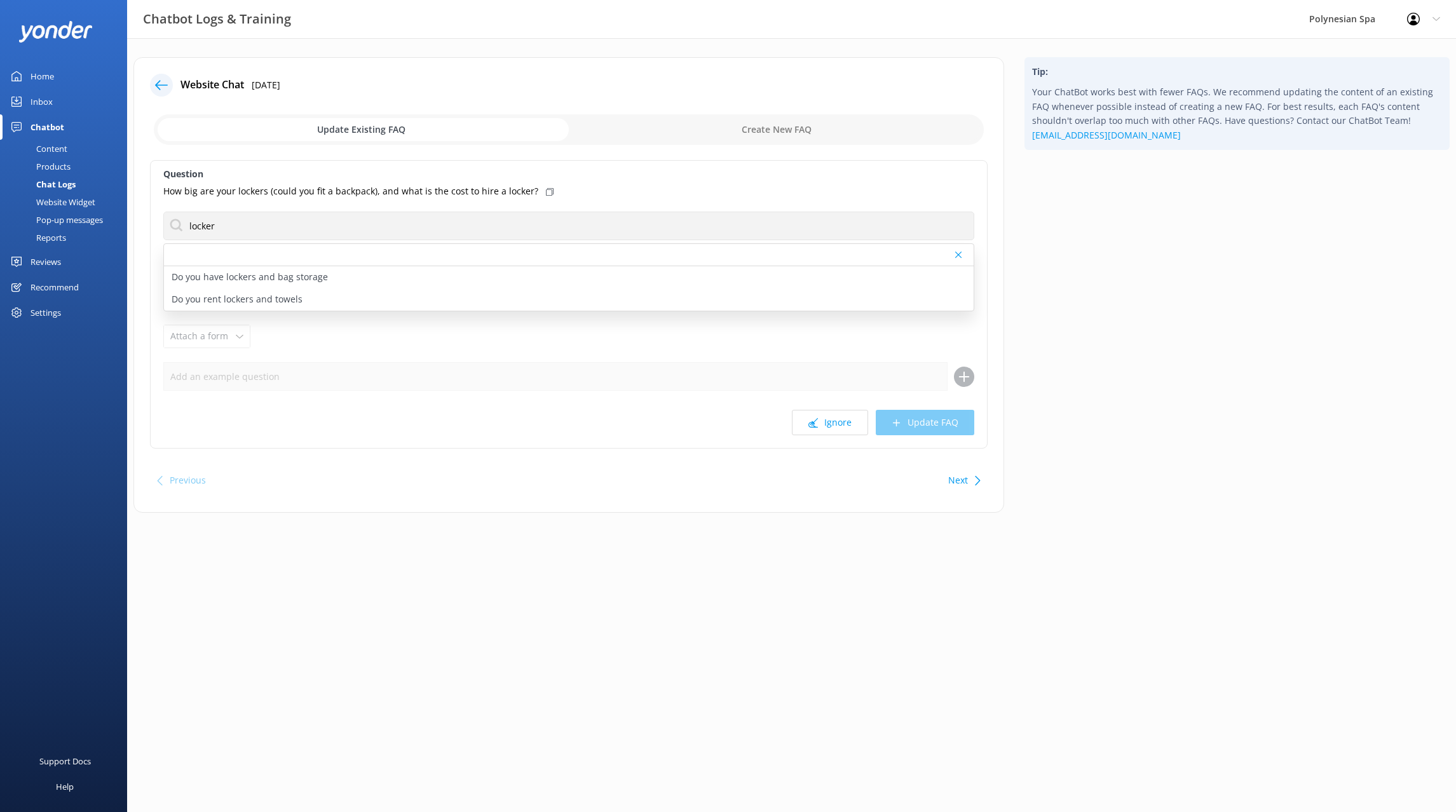
click at [1152, 570] on html "Chatbot Logs & Training Polynesian Spa Profile Settings Logout Home Inbox Chatb…" at bounding box center [728, 406] width 1456 height 812
click at [1179, 530] on div "Website Chat [DATE] Update Existing FAQ Create New FAQ Question How big are you…" at bounding box center [792, 294] width 1329 height 513
click at [264, 227] on input "locker" at bounding box center [568, 226] width 811 height 29
click at [762, 122] on input "checkbox" at bounding box center [568, 130] width 830 height 31
checkbox input "true"
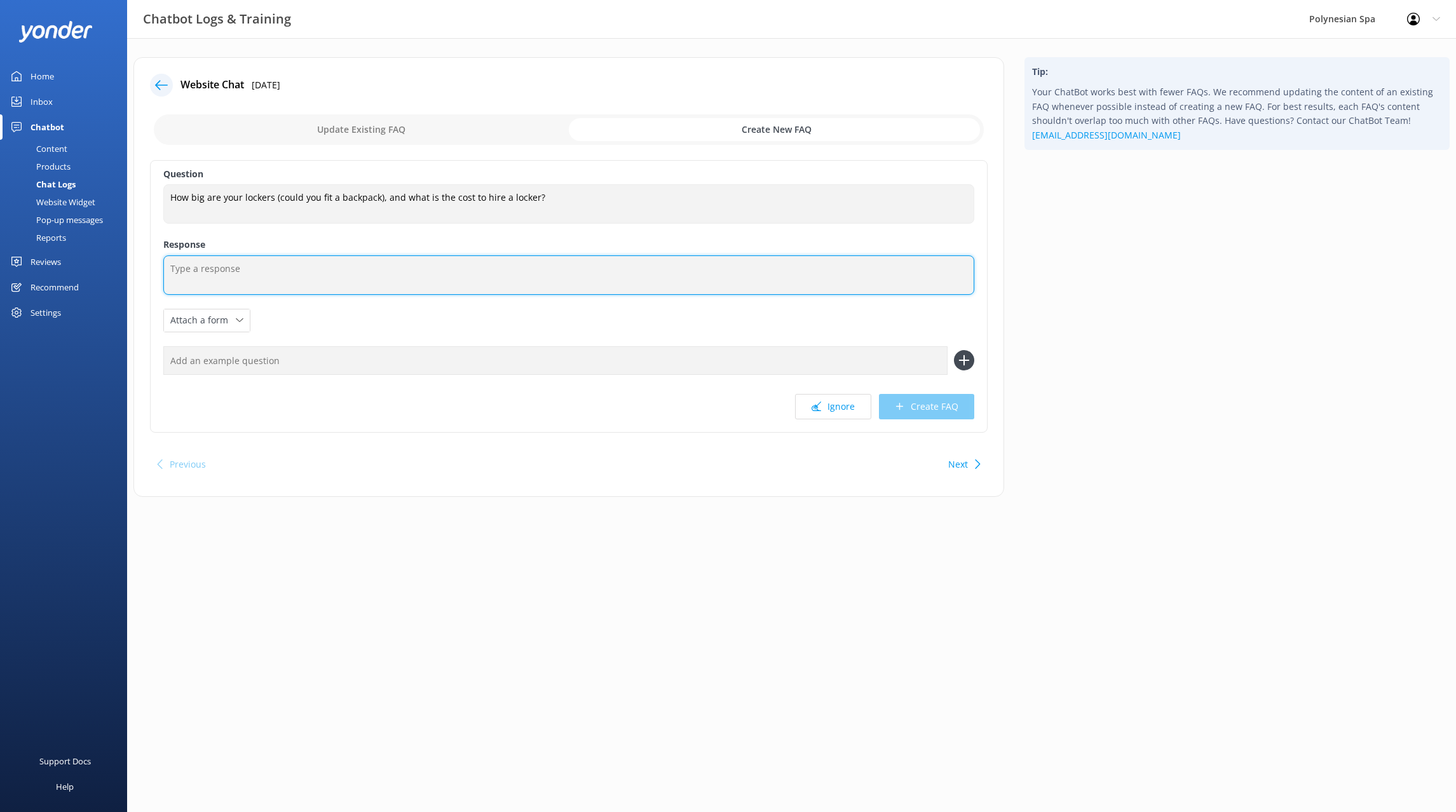
click at [247, 267] on textarea at bounding box center [568, 275] width 811 height 40
click at [220, 265] on textarea "The lockers in the [GEOGRAPHIC_DATA] area" at bounding box center [568, 275] width 811 height 40
click at [456, 267] on textarea "Our lockers are approximately 250mm x 420mm x 400mm big." at bounding box center [568, 275] width 811 height 40
paste textarea "measure about 250mm x 420mm x 400mm, so they’re fine for handbags, clothing, sh…"
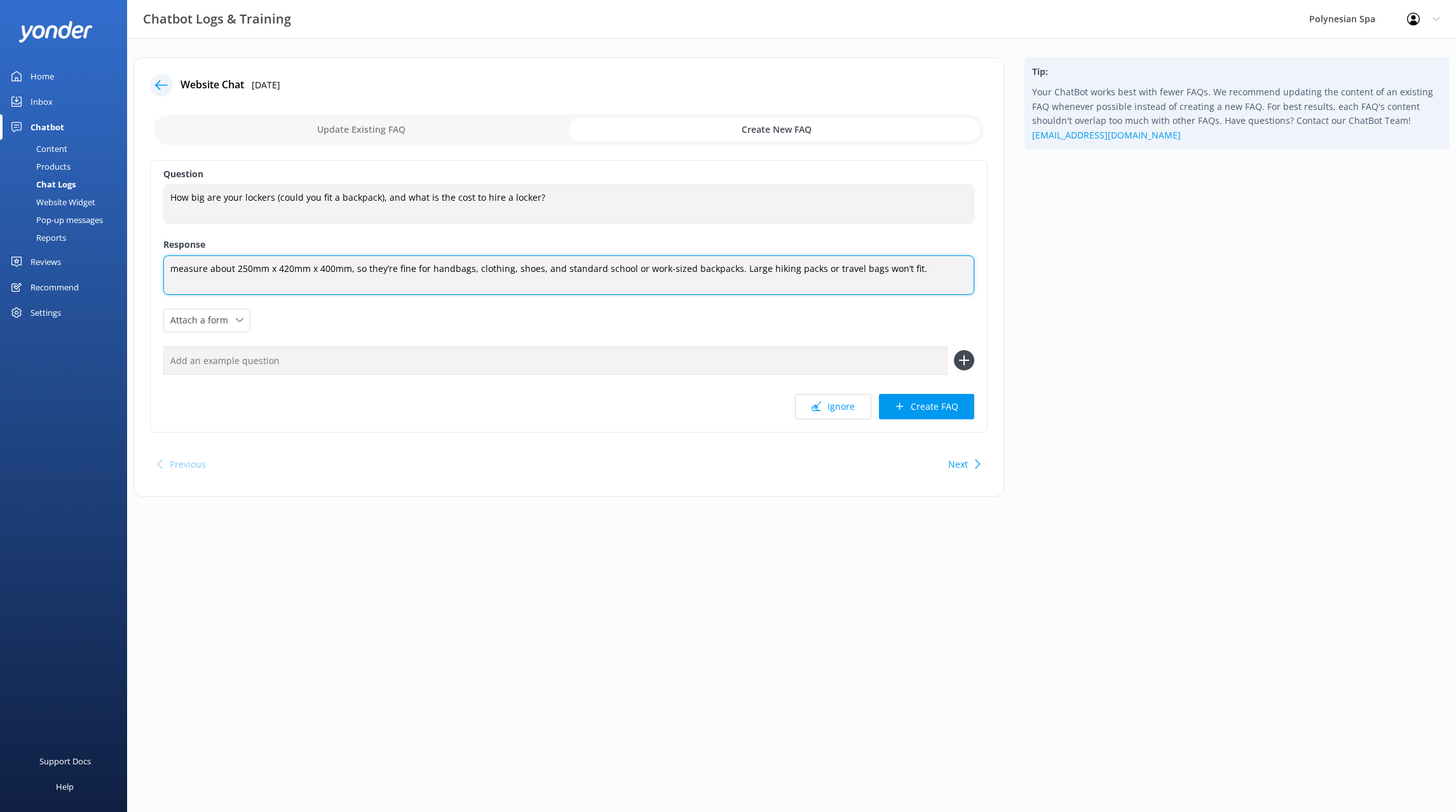
click at [206, 256] on textarea "measure about 250mm x 420mm x 400mm, so they’re fine for handbags, clothing, sh…" at bounding box center [568, 275] width 811 height 40
click at [267, 268] on textarea "Our lockers measure about 250mm x 420mm x 400mm, so they’re fine for handbags, …" at bounding box center [568, 275] width 811 height 40
click at [436, 268] on textarea "Our lockers measure approximately 250mm x 420mm x 400mm, so they’re fine for ha…" at bounding box center [568, 275] width 811 height 40
drag, startPoint x: 663, startPoint y: 267, endPoint x: 727, endPoint y: 264, distance: 64.1
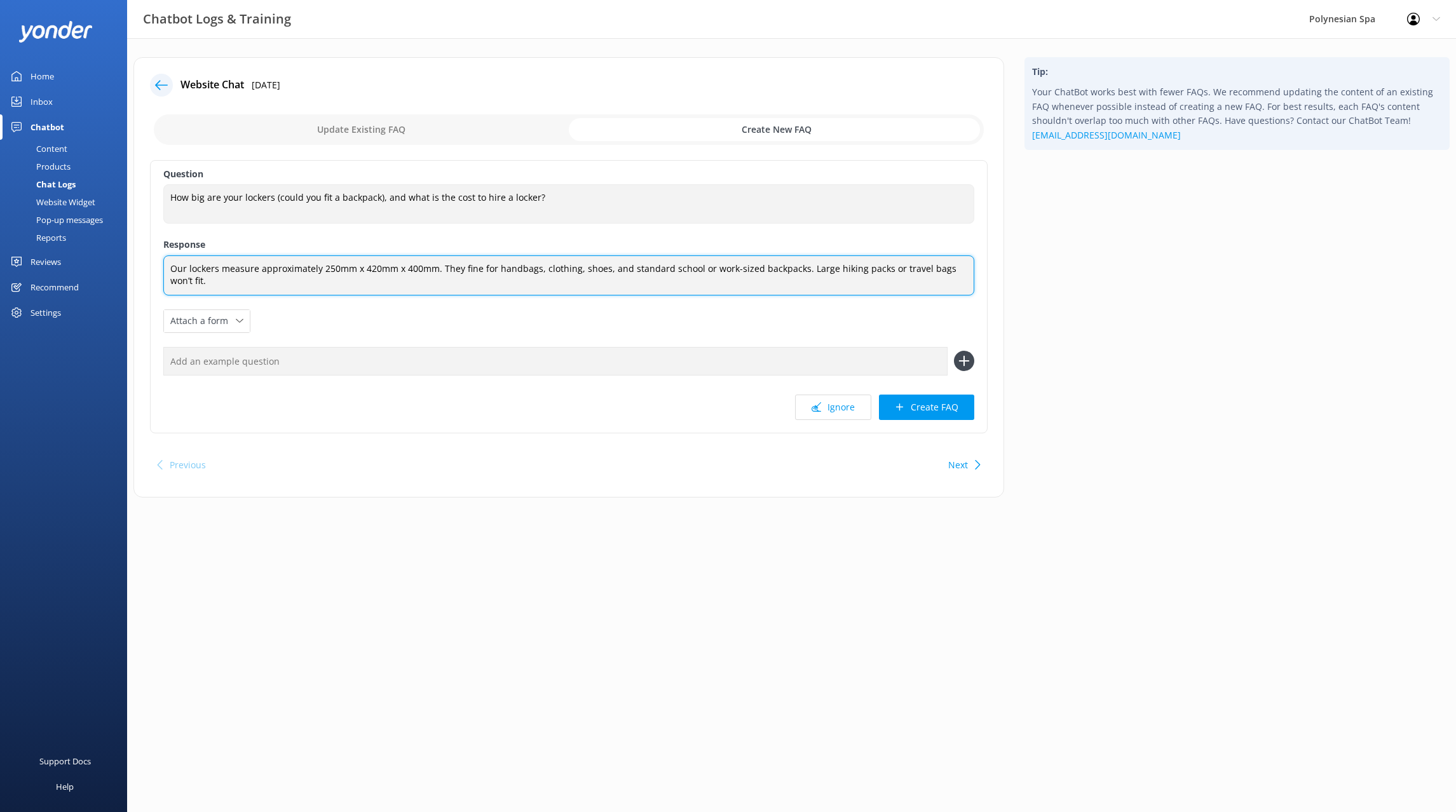
click at [727, 264] on textarea "Our lockers measure approximately 250mm x 420mm x 400mm. They fine for handbags…" at bounding box center [568, 275] width 811 height 40
click at [926, 268] on textarea "Our lockers measure approximately 250mm x 420mm x 400mm. They fine for handbags…" at bounding box center [568, 275] width 811 height 40
type textarea "Our lockers measure approximately 250mm x 420mm x 400mm. They fine for handbags…"
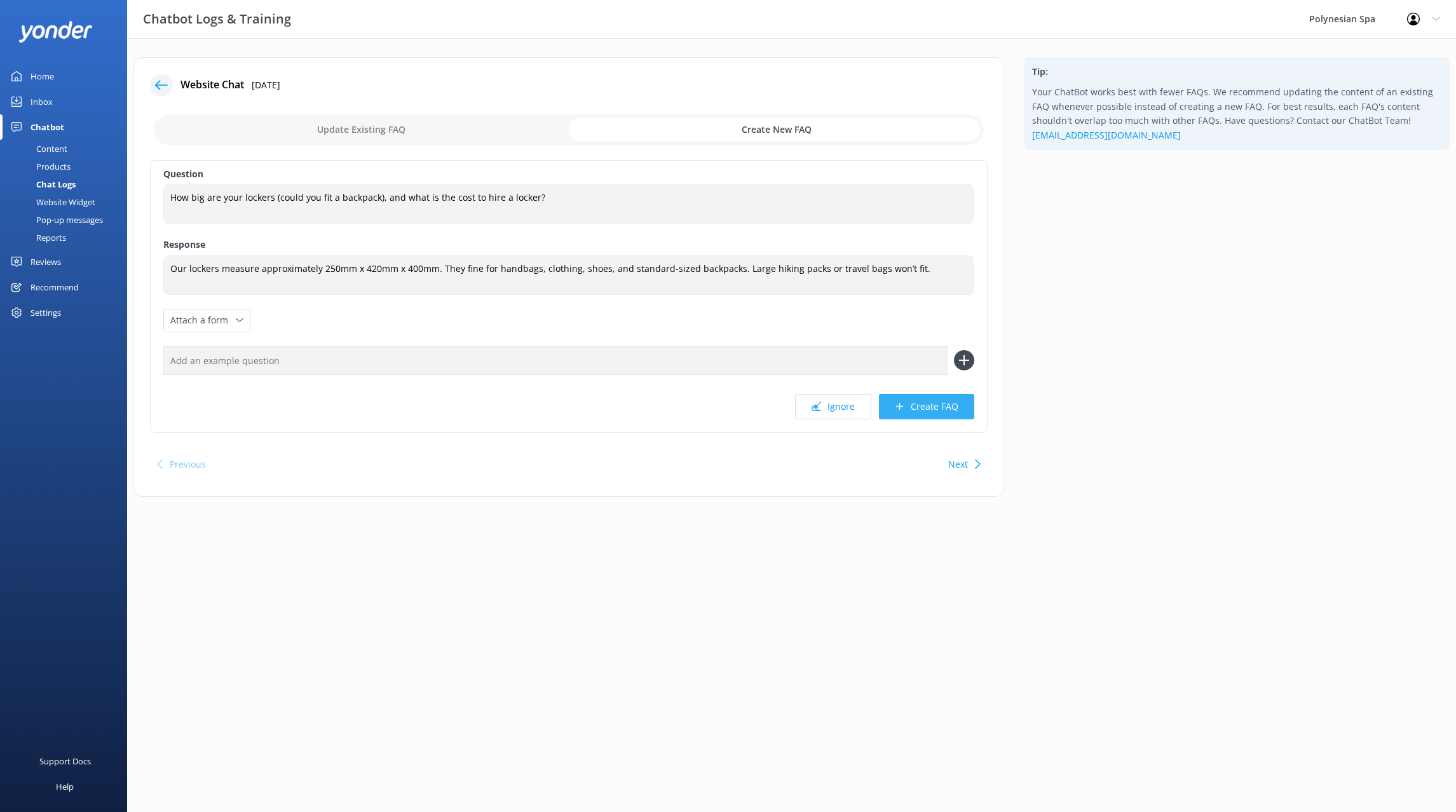
click at [926, 408] on button "Create FAQ" at bounding box center [926, 406] width 95 height 26
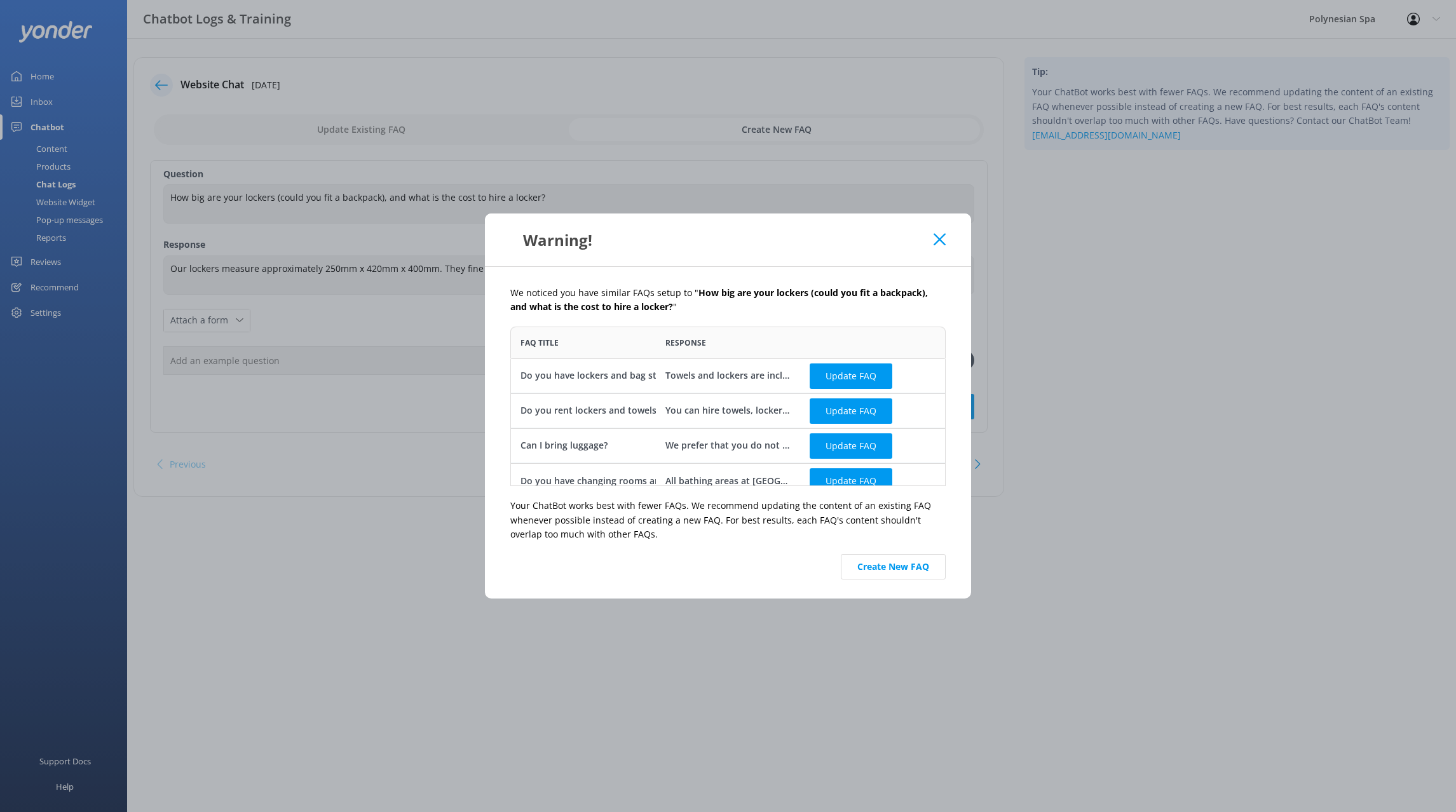
scroll to position [160, 435]
click at [909, 576] on button "Create New FAQ" at bounding box center [893, 567] width 105 height 26
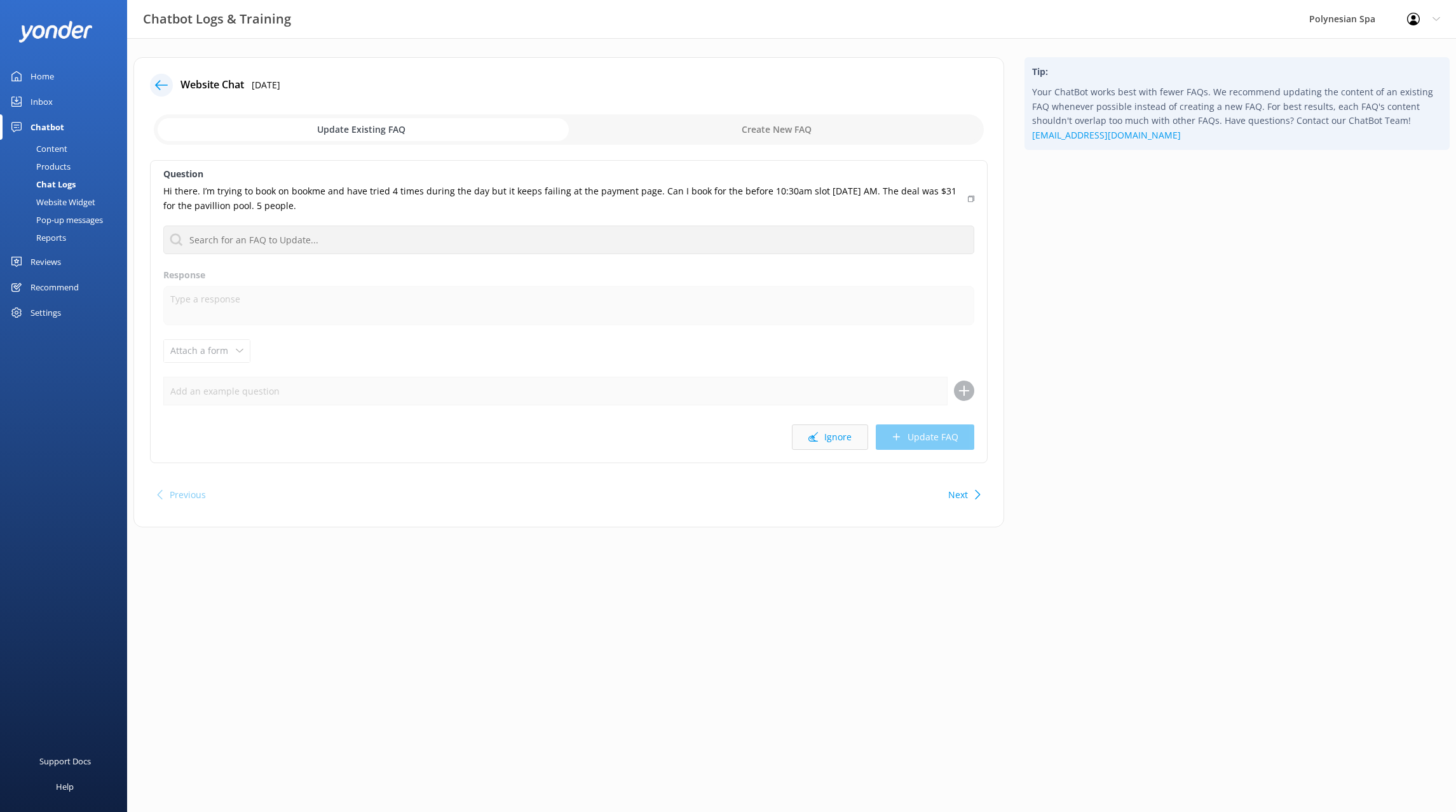
click at [827, 439] on button "Ignore" at bounding box center [830, 437] width 76 height 26
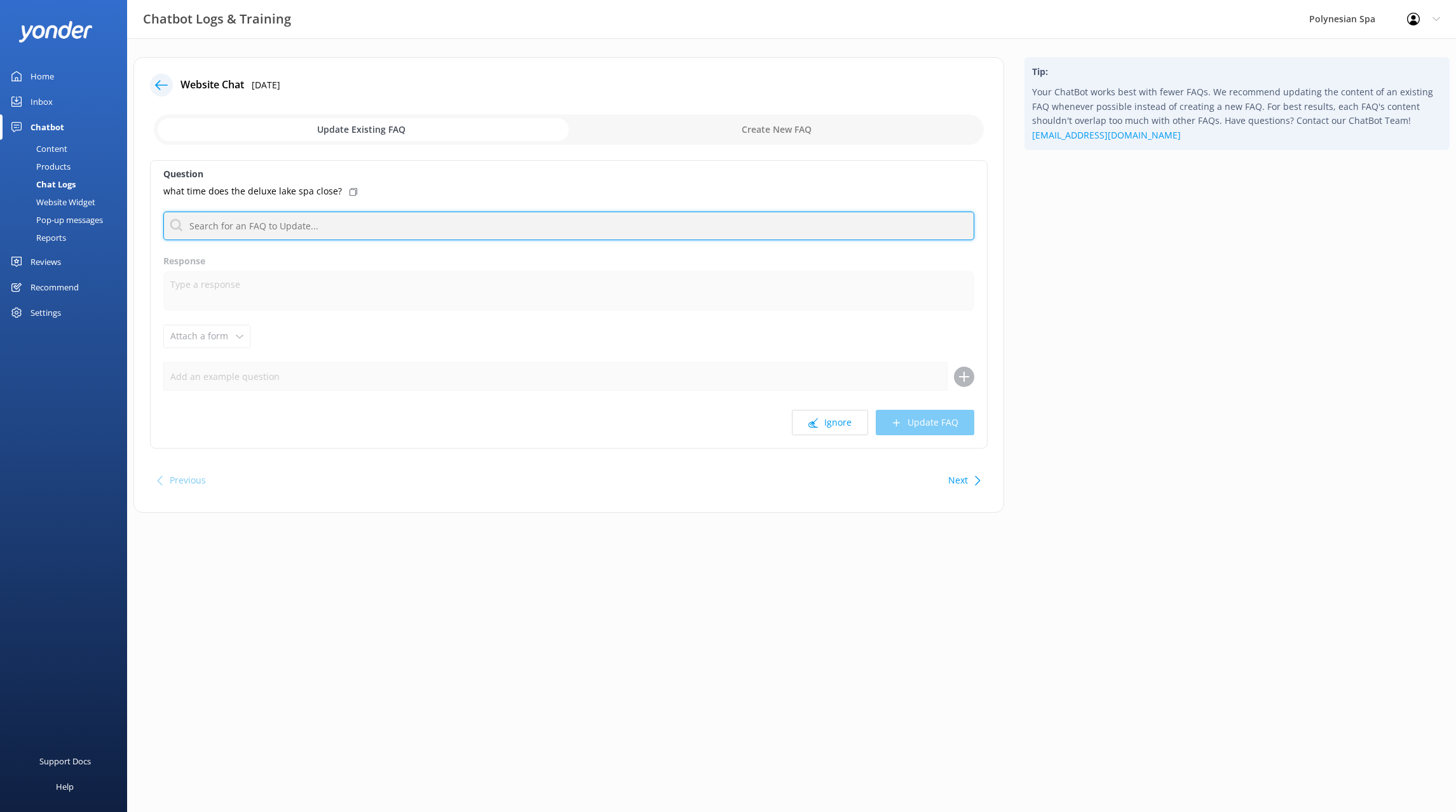
click at [360, 224] on input "text" at bounding box center [568, 226] width 811 height 29
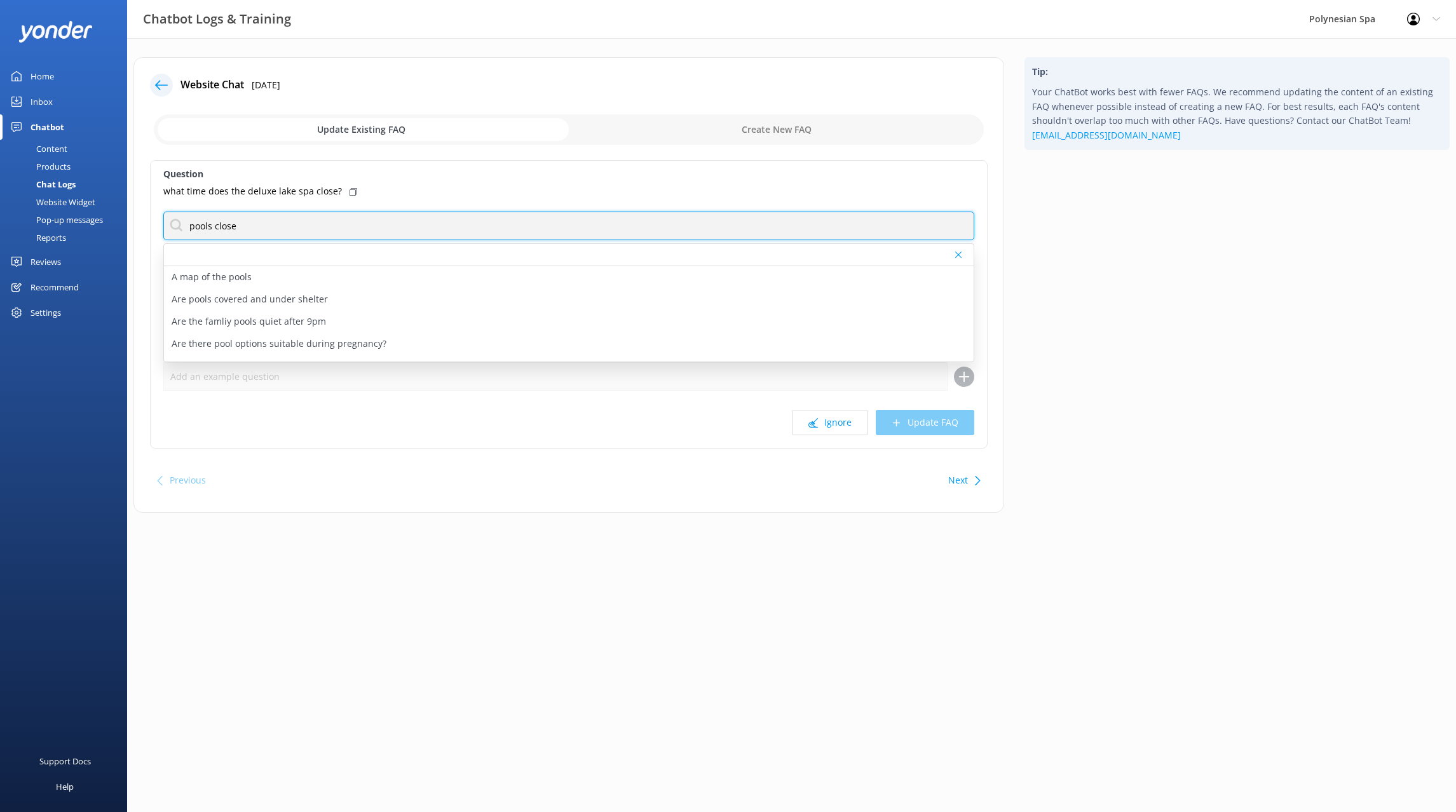
drag, startPoint x: 245, startPoint y: 224, endPoint x: 127, endPoint y: 219, distance: 118.1
click at [163, 219] on input "pools close" at bounding box center [568, 226] width 811 height 29
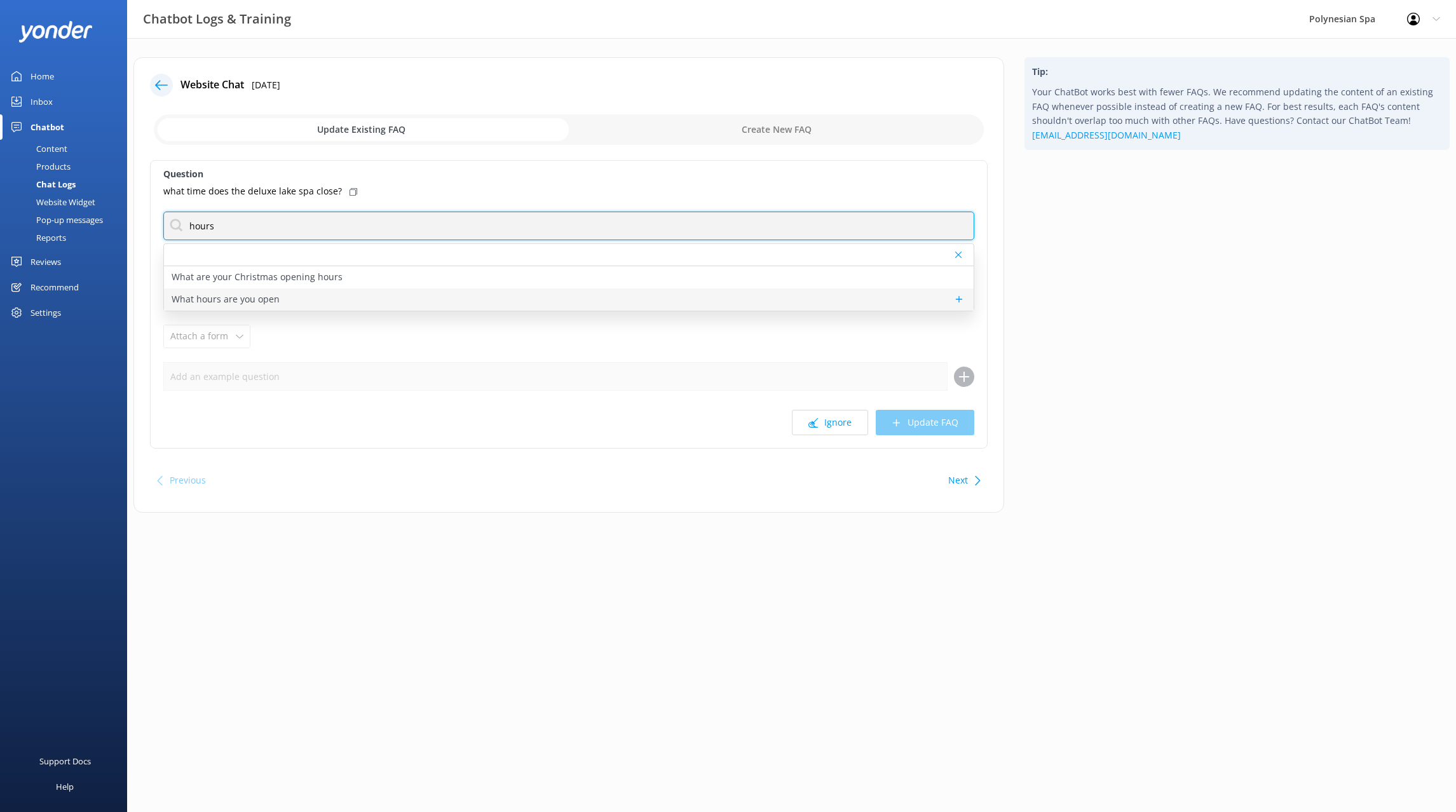
type input "hours"
click at [223, 299] on p "What hours are you open" at bounding box center [225, 299] width 108 height 14
type textarea "We are open 7 days a week, 9am to 11pm, including all public holidays and [DATE…"
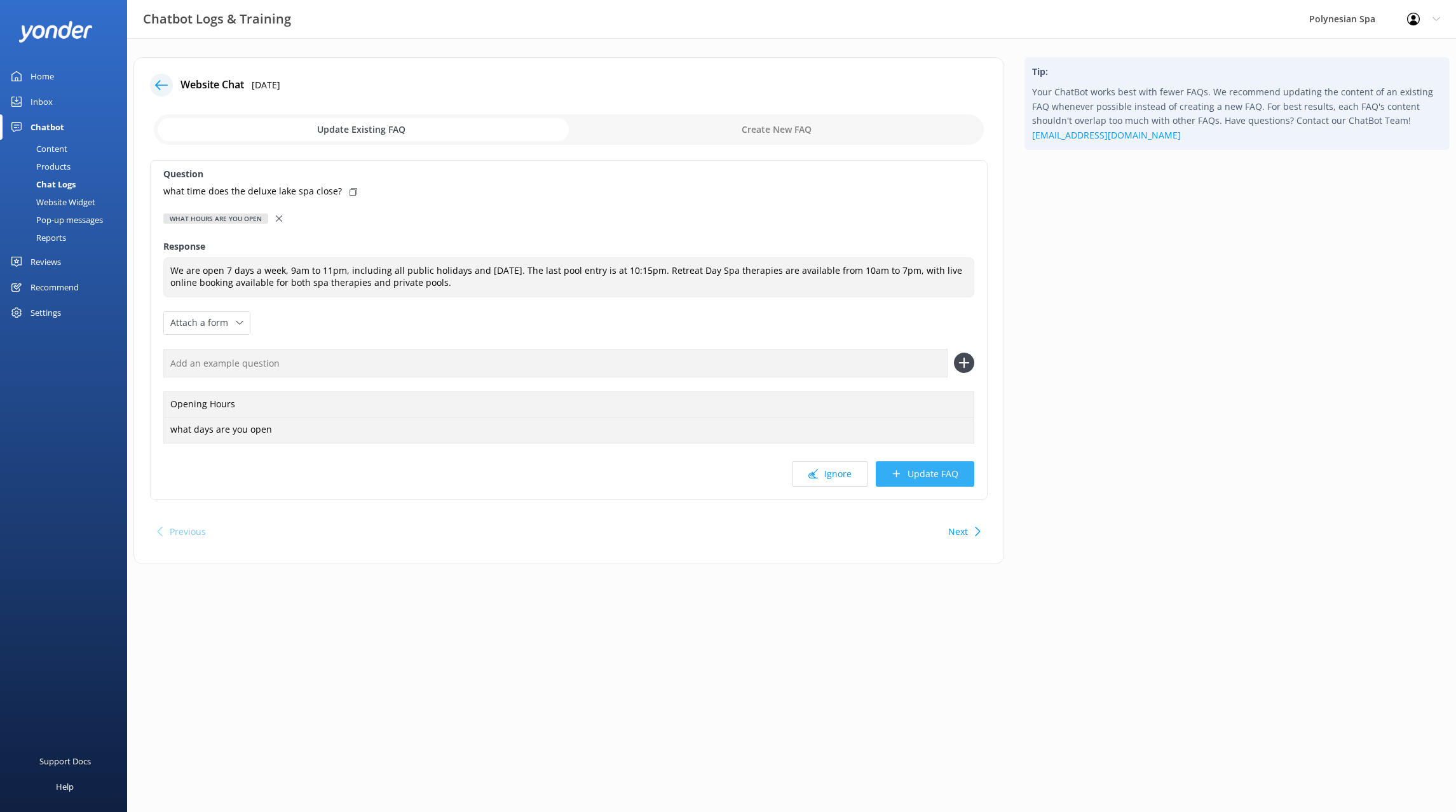
click at [909, 468] on button "Update FAQ" at bounding box center [924, 474] width 98 height 26
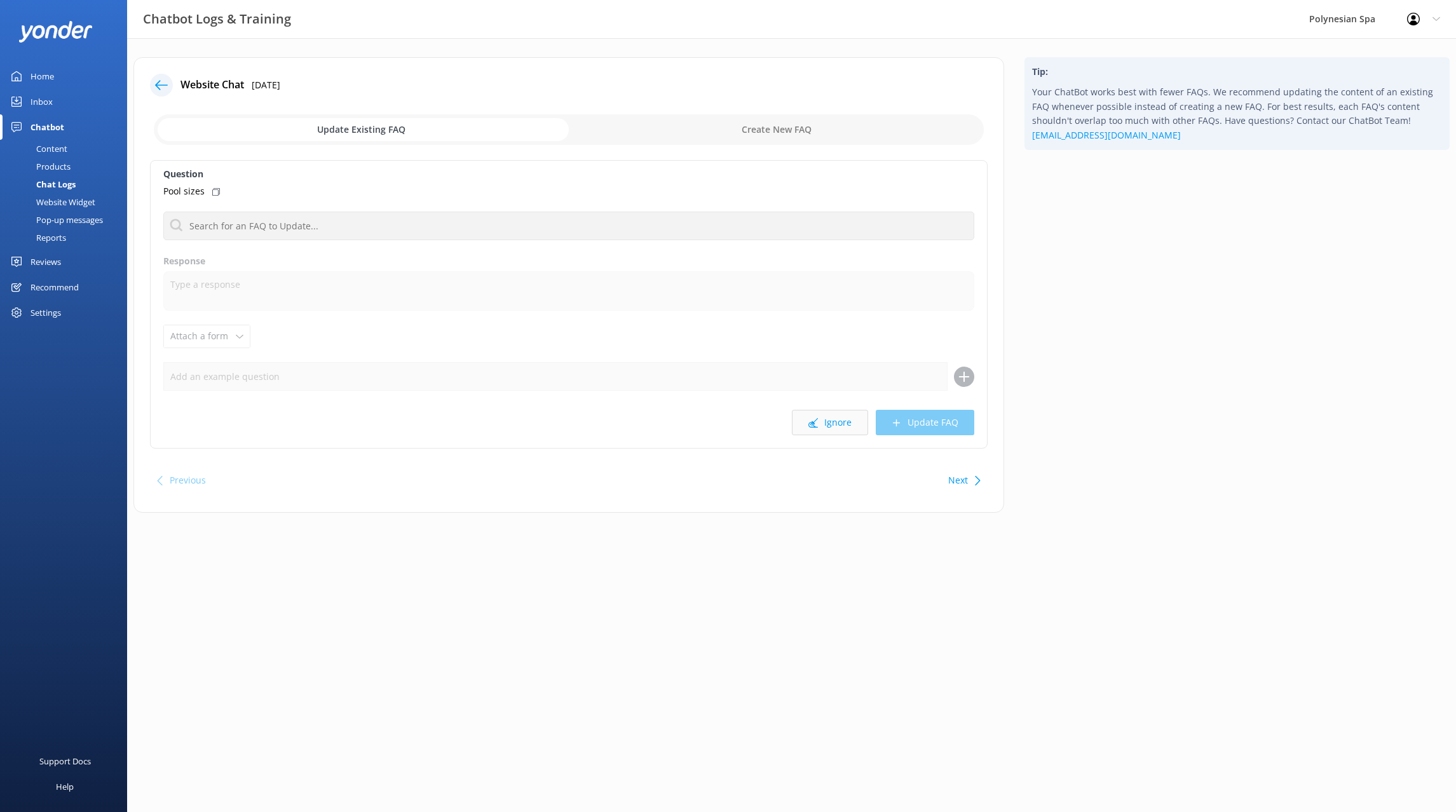
click at [820, 429] on button "Ignore" at bounding box center [830, 422] width 76 height 26
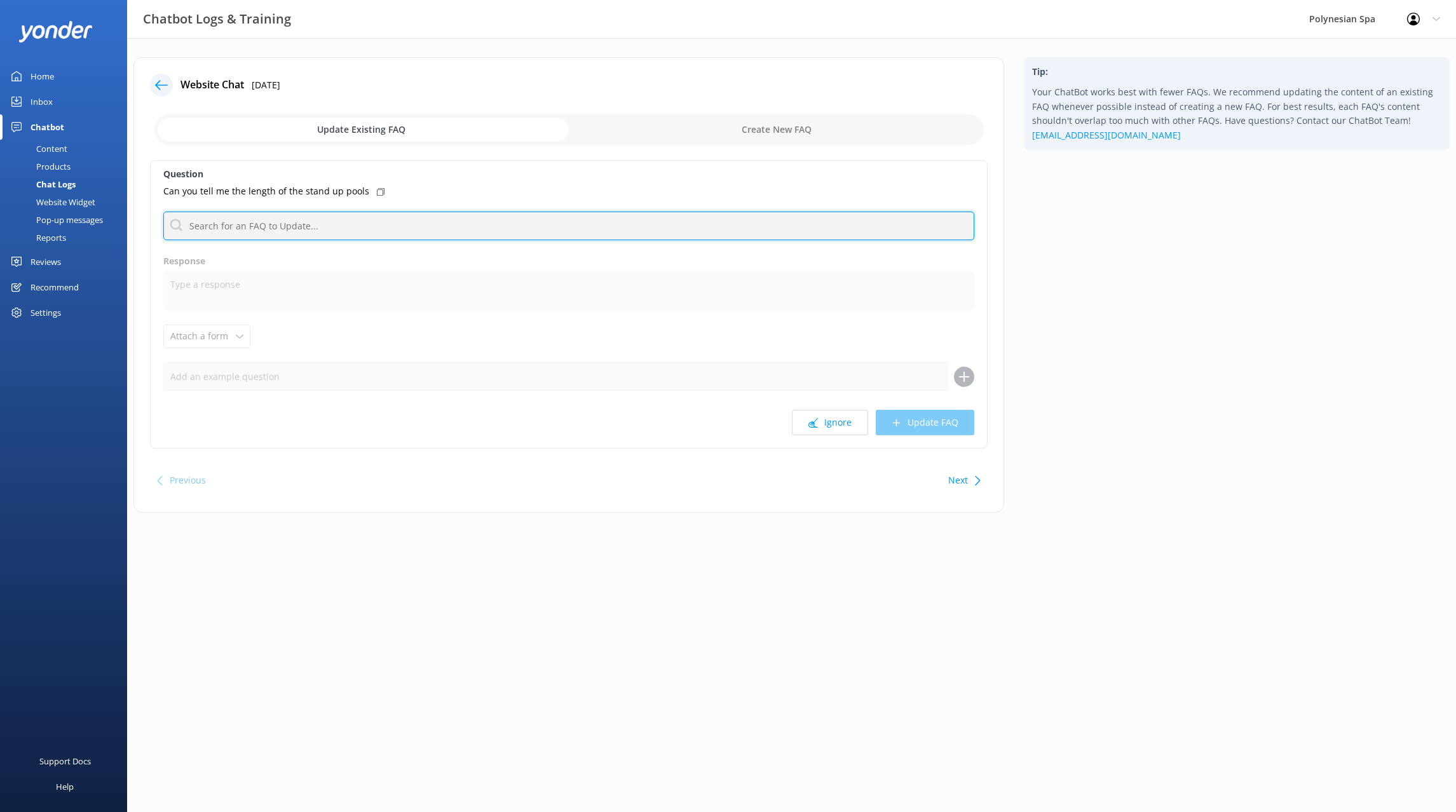
click at [306, 226] on input "text" at bounding box center [568, 226] width 811 height 29
click at [955, 477] on button "Next" at bounding box center [957, 480] width 20 height 26
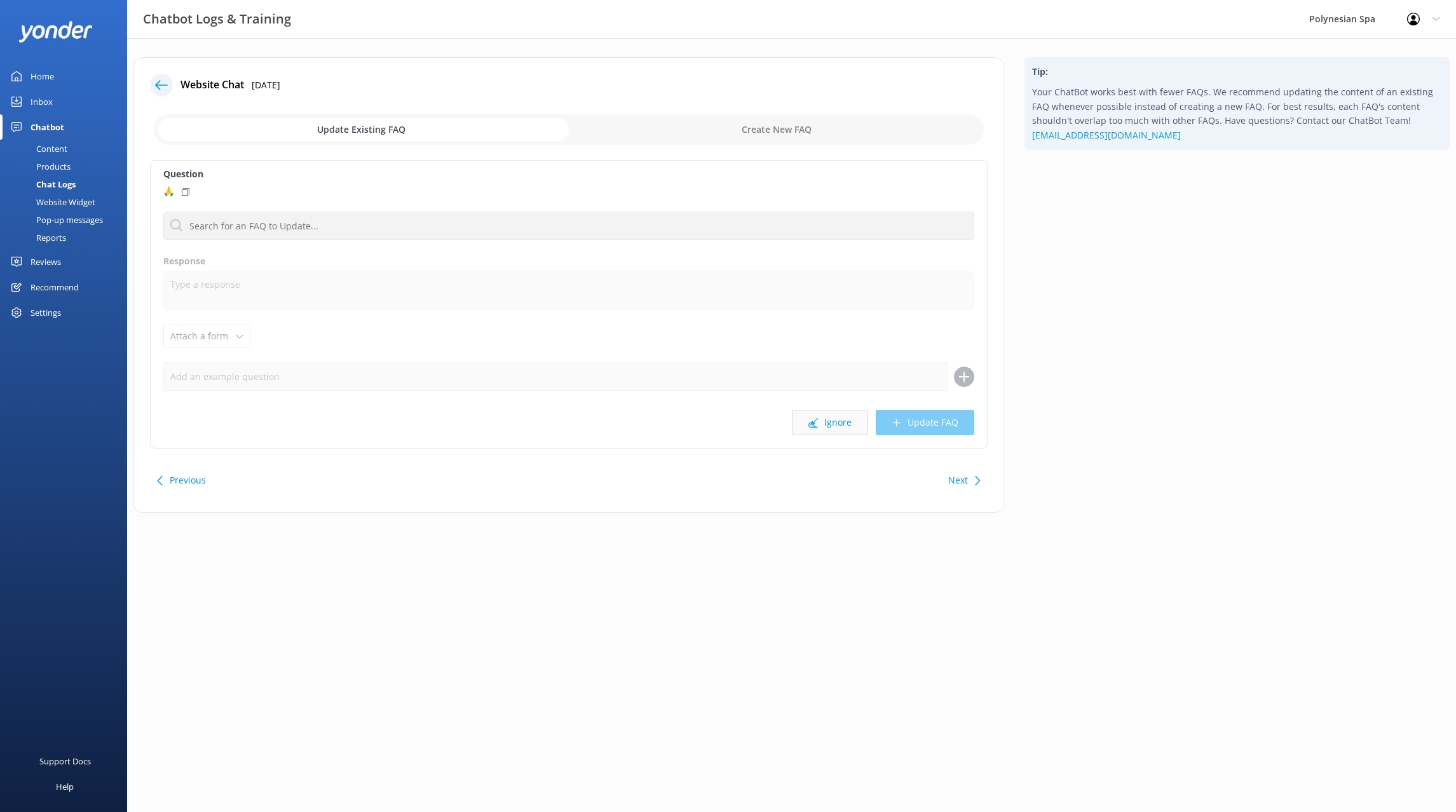
click at [833, 422] on button "Ignore" at bounding box center [830, 422] width 76 height 26
click at [825, 417] on button "Ignore" at bounding box center [830, 422] width 76 height 26
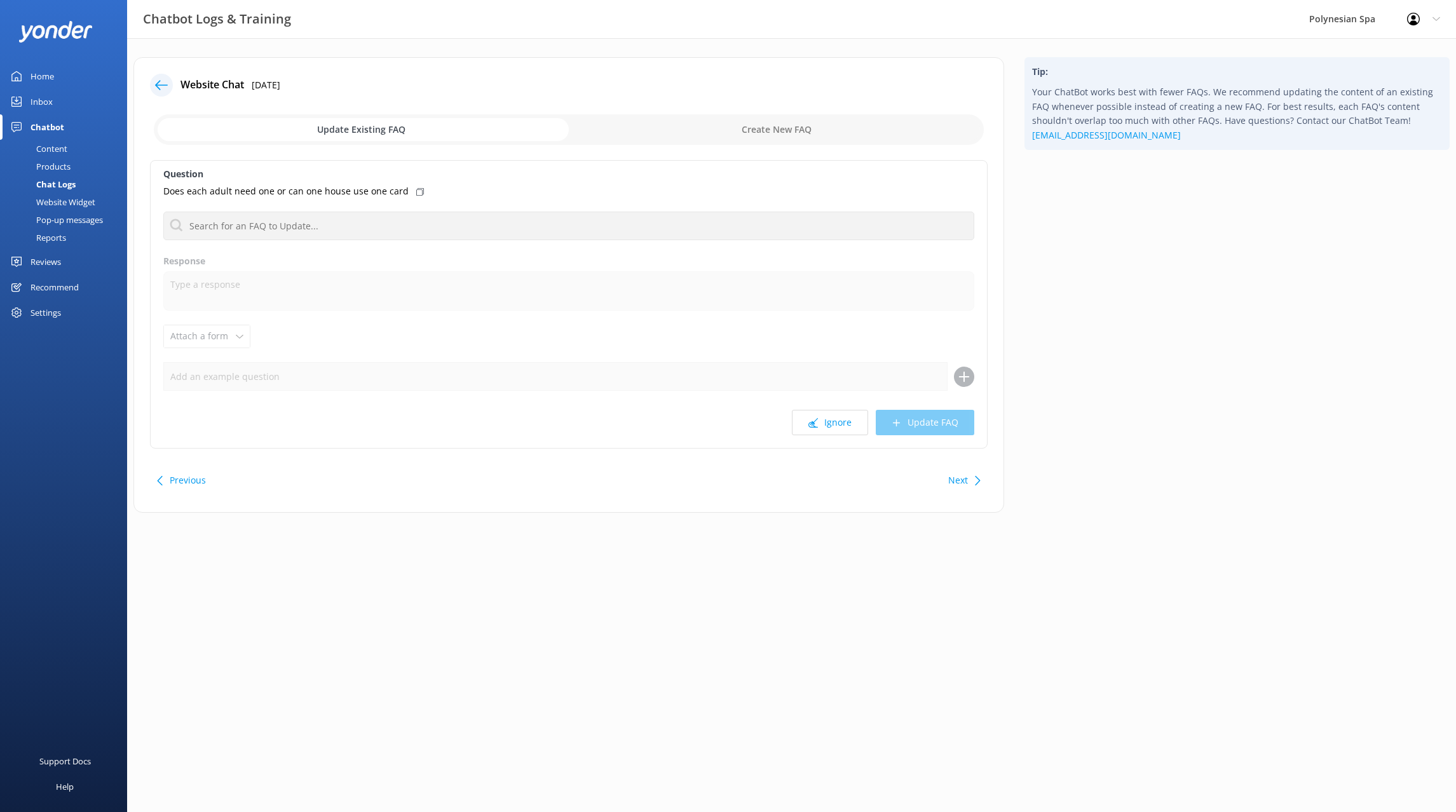
click at [825, 417] on button "Ignore" at bounding box center [830, 422] width 76 height 26
click at [826, 417] on button "Ignore" at bounding box center [830, 422] width 76 height 26
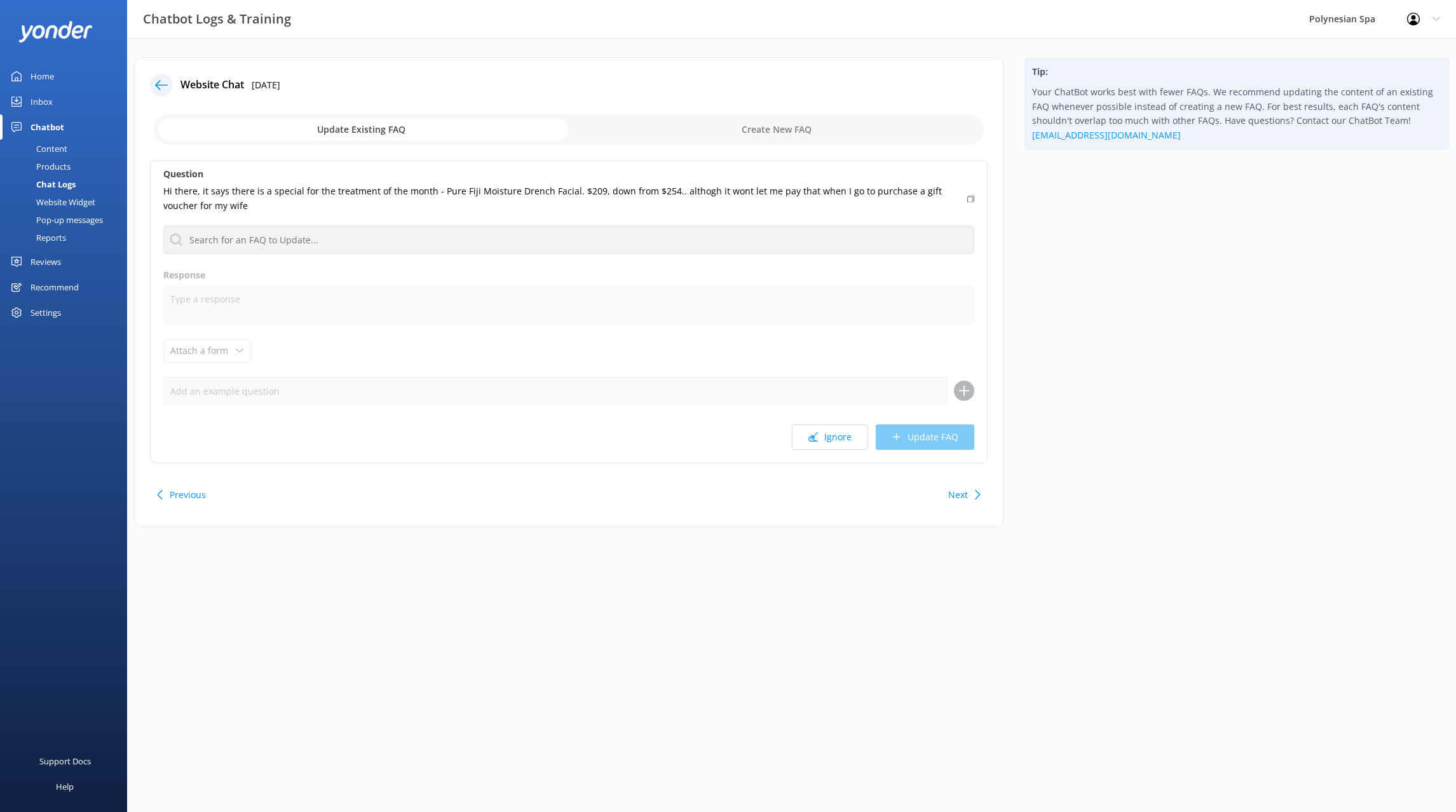
click at [175, 496] on button "Previous" at bounding box center [187, 494] width 36 height 26
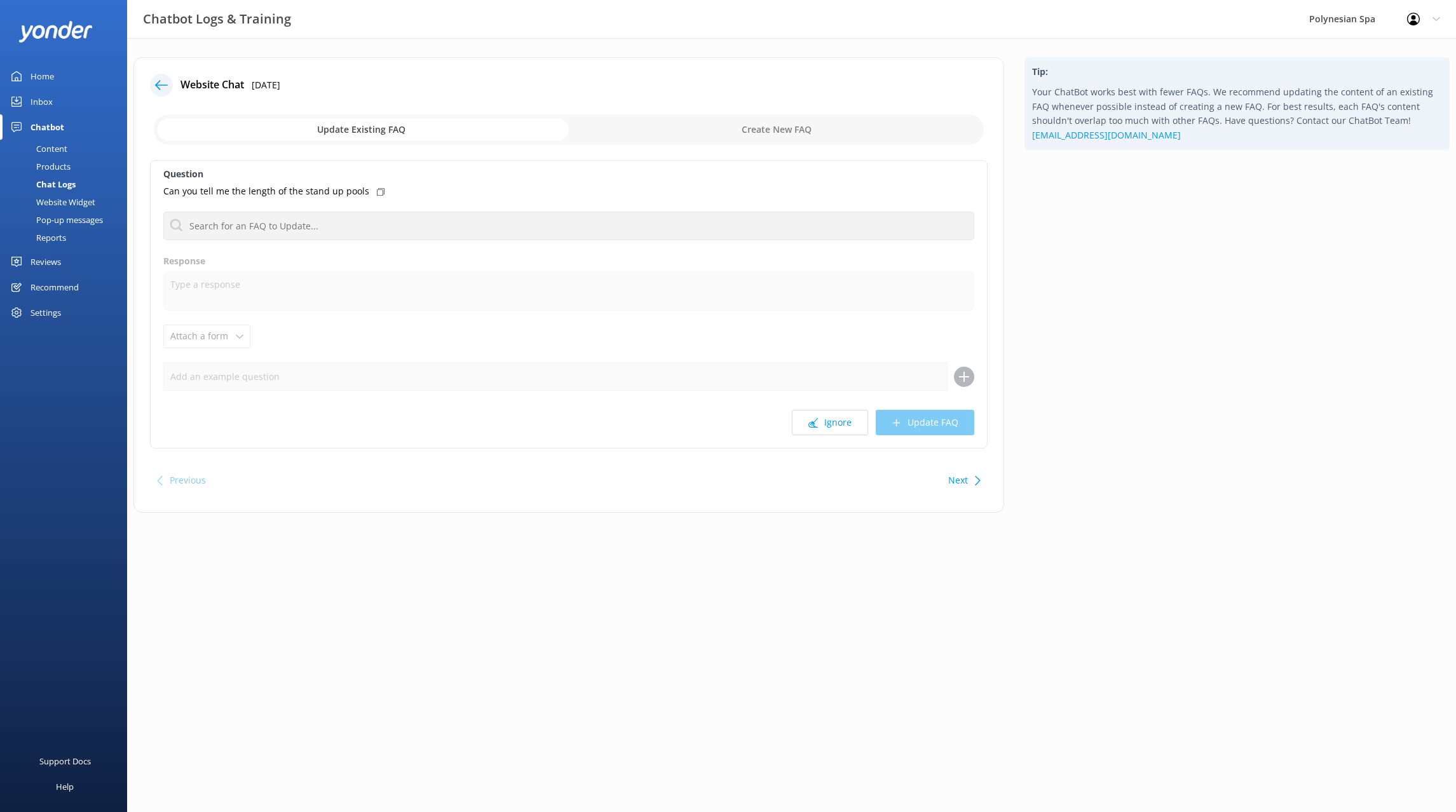
click at [729, 138] on input "checkbox" at bounding box center [568, 130] width 830 height 31
checkbox input "true"
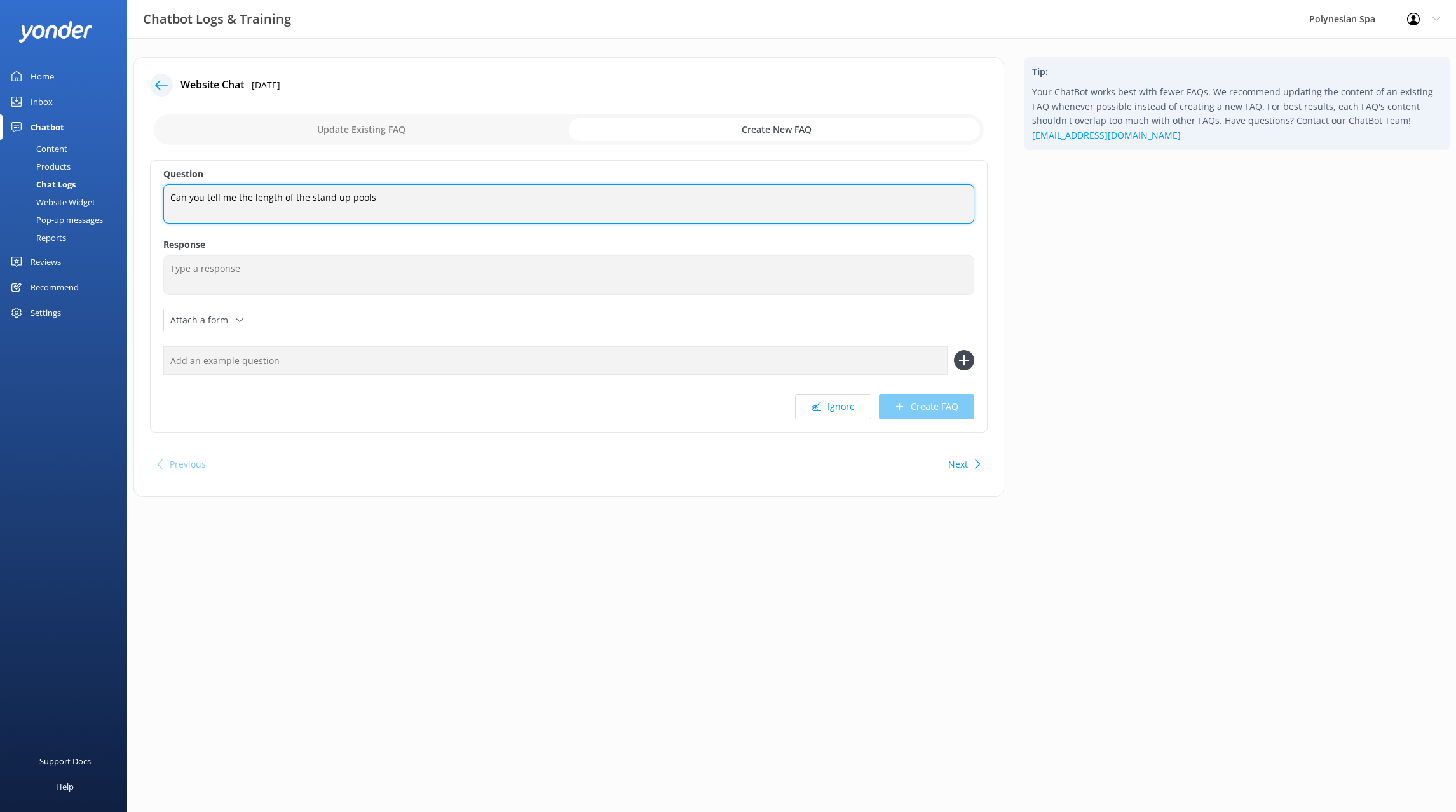
click at [307, 199] on textarea "Can you tell me the length of the stand up pools" at bounding box center [568, 204] width 811 height 40
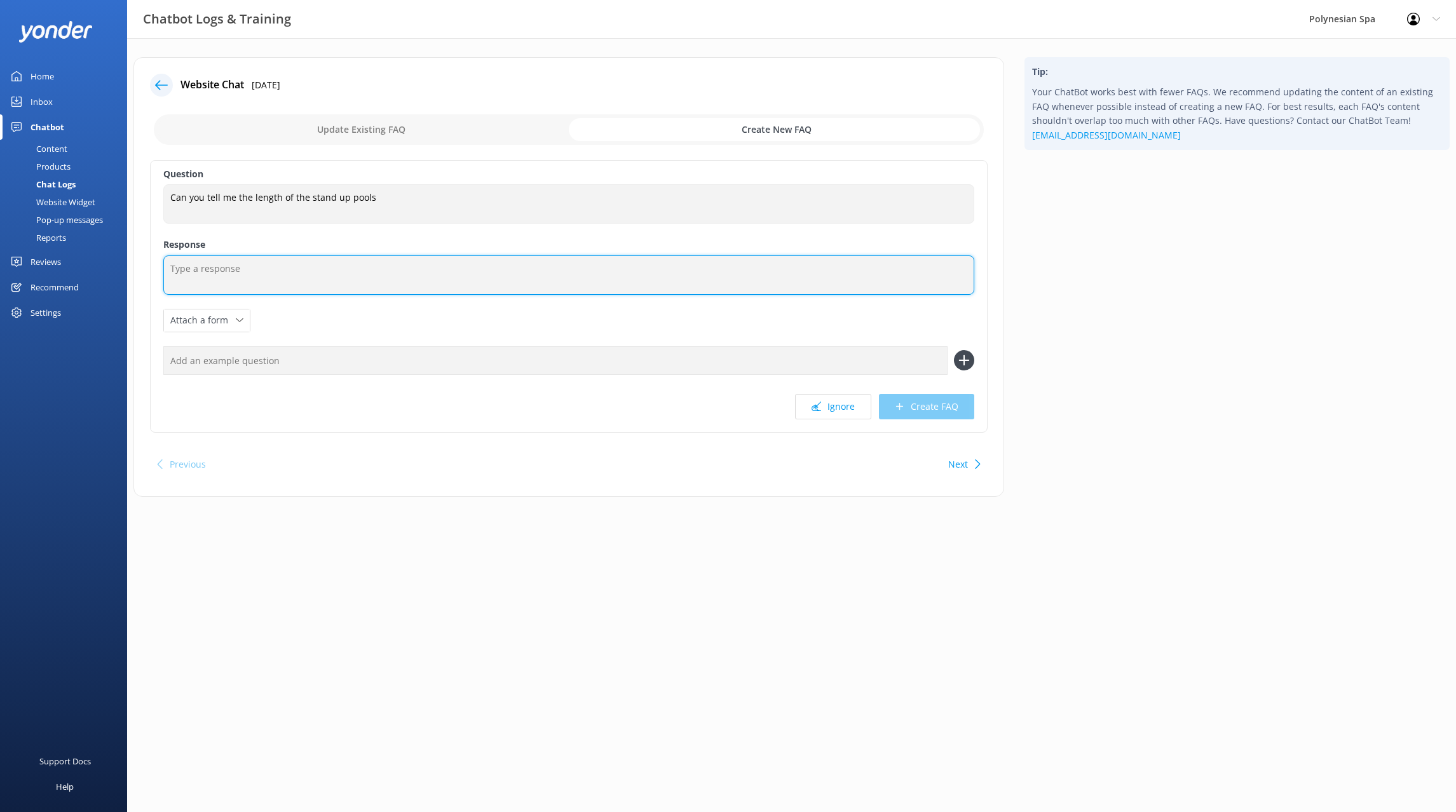
click at [358, 261] on textarea at bounding box center [568, 275] width 811 height 40
paste textarea "We have two stand-up pools. The Pavilion [PERSON_NAME] is 15m long and 7m wide …"
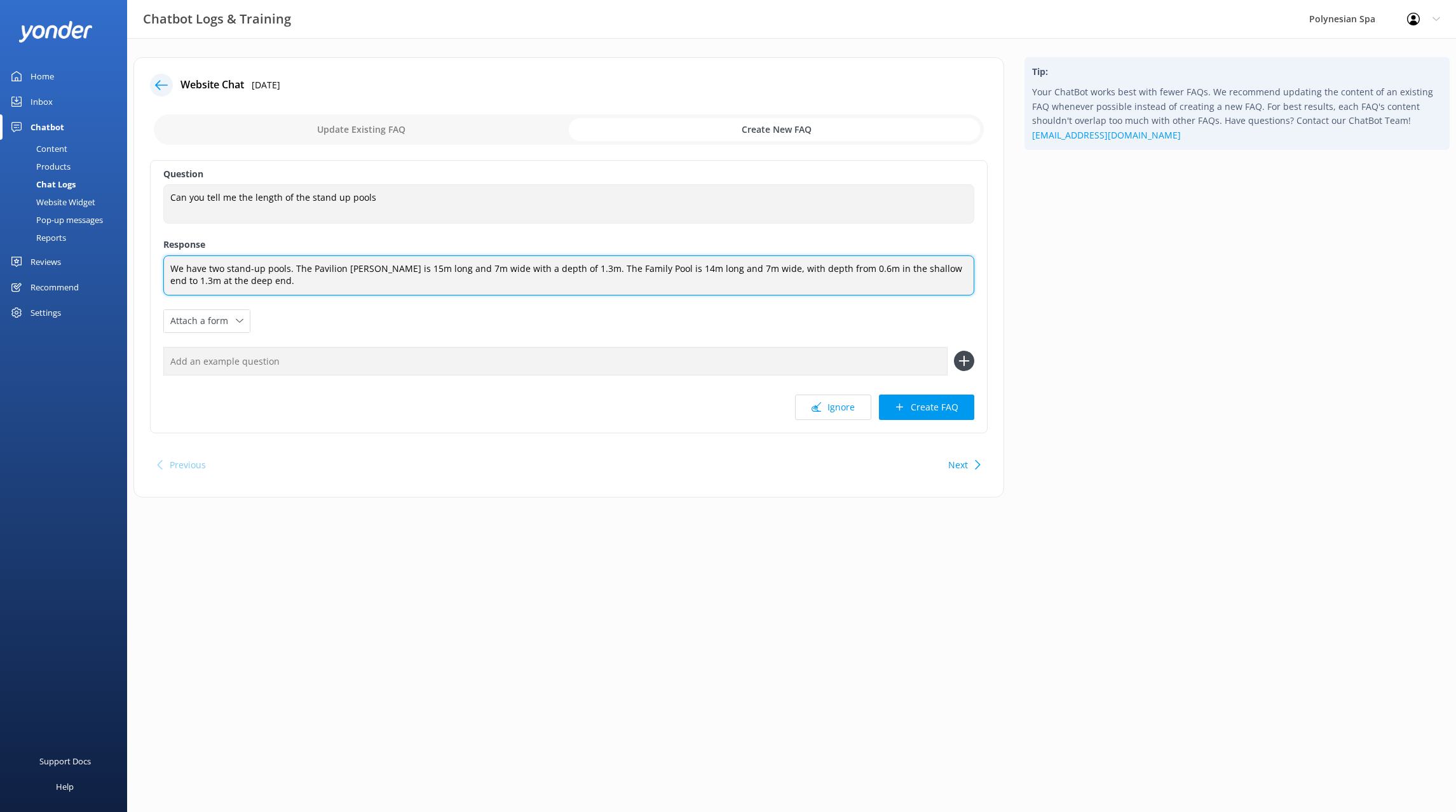
click at [346, 267] on textarea "We have two stand-up pools. The Pavilion [PERSON_NAME] is 15m long and 7m wide …" at bounding box center [568, 275] width 811 height 40
type textarea "We have two stand-up pools. The Pavilion area [PERSON_NAME] Pool is 15m long an…"
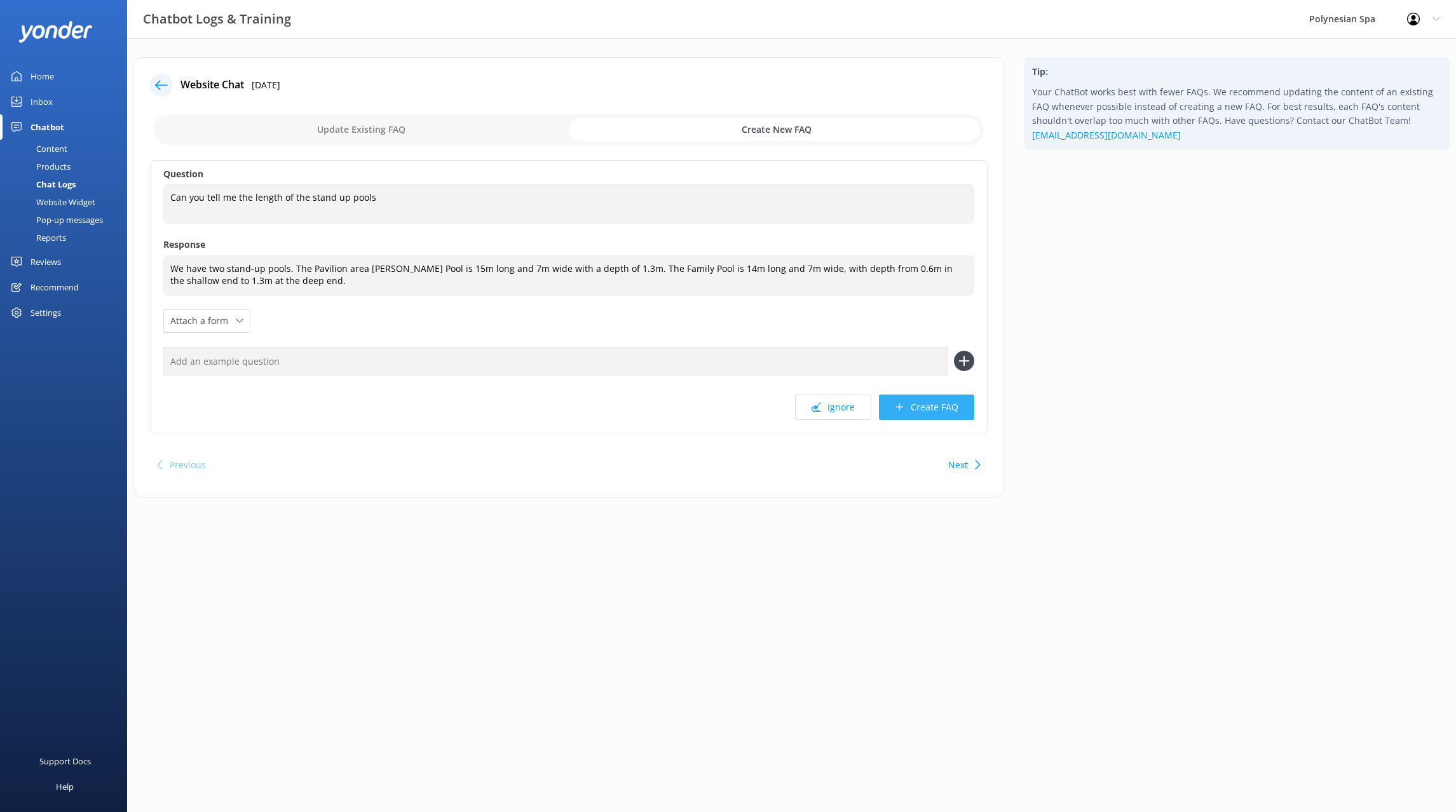
click at [932, 401] on button "Create FAQ" at bounding box center [926, 407] width 95 height 26
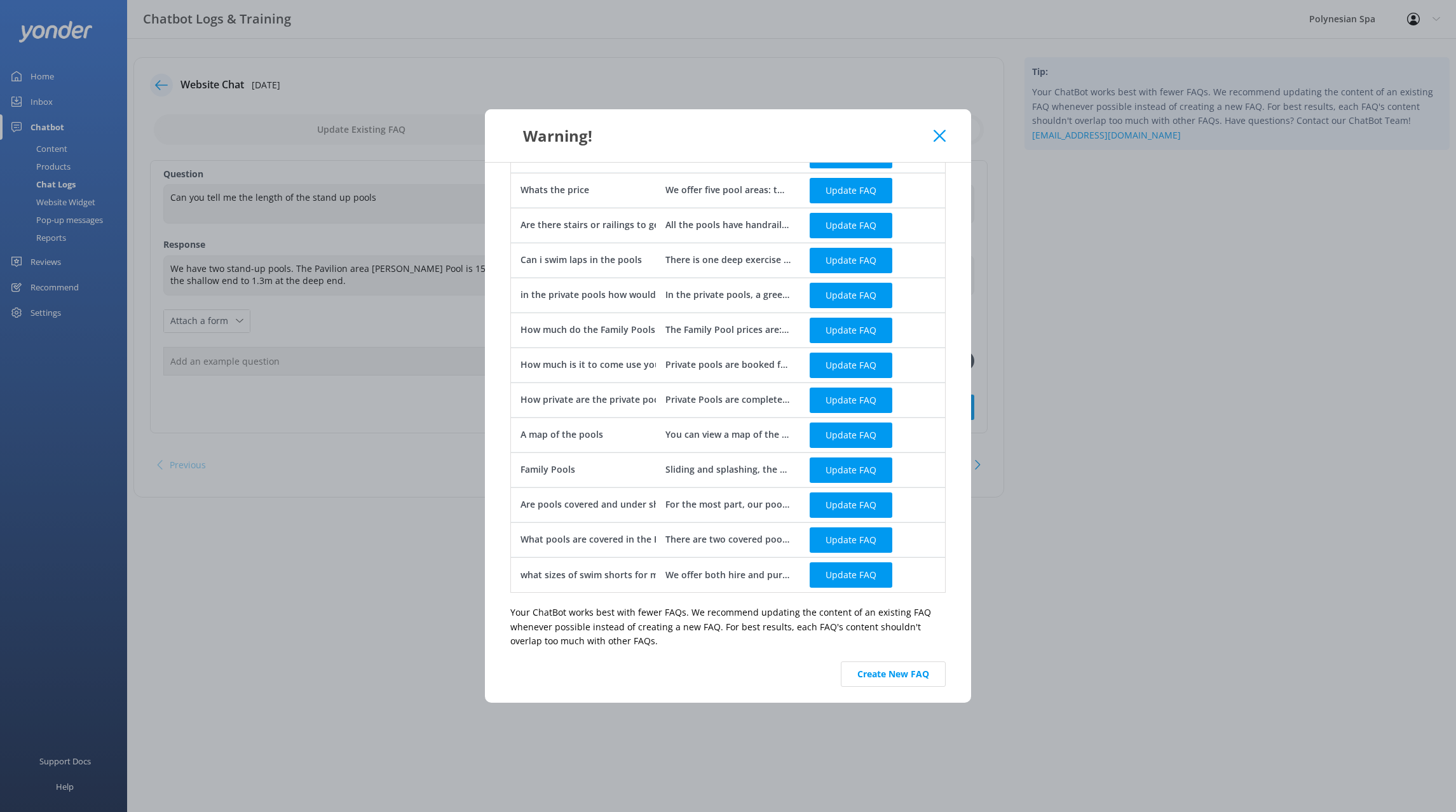
scroll to position [223, 0]
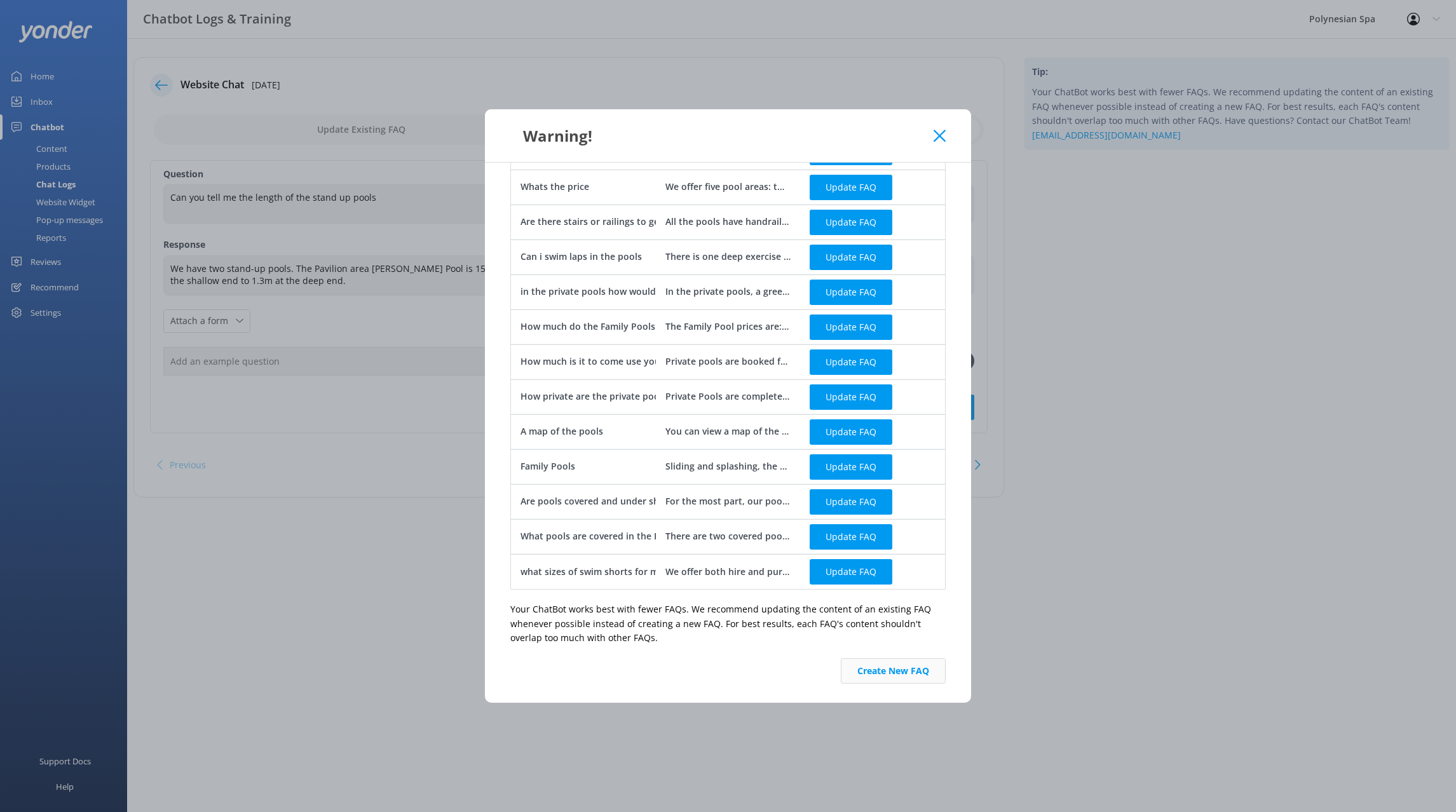
click at [895, 669] on button "Create New FAQ" at bounding box center [893, 671] width 105 height 26
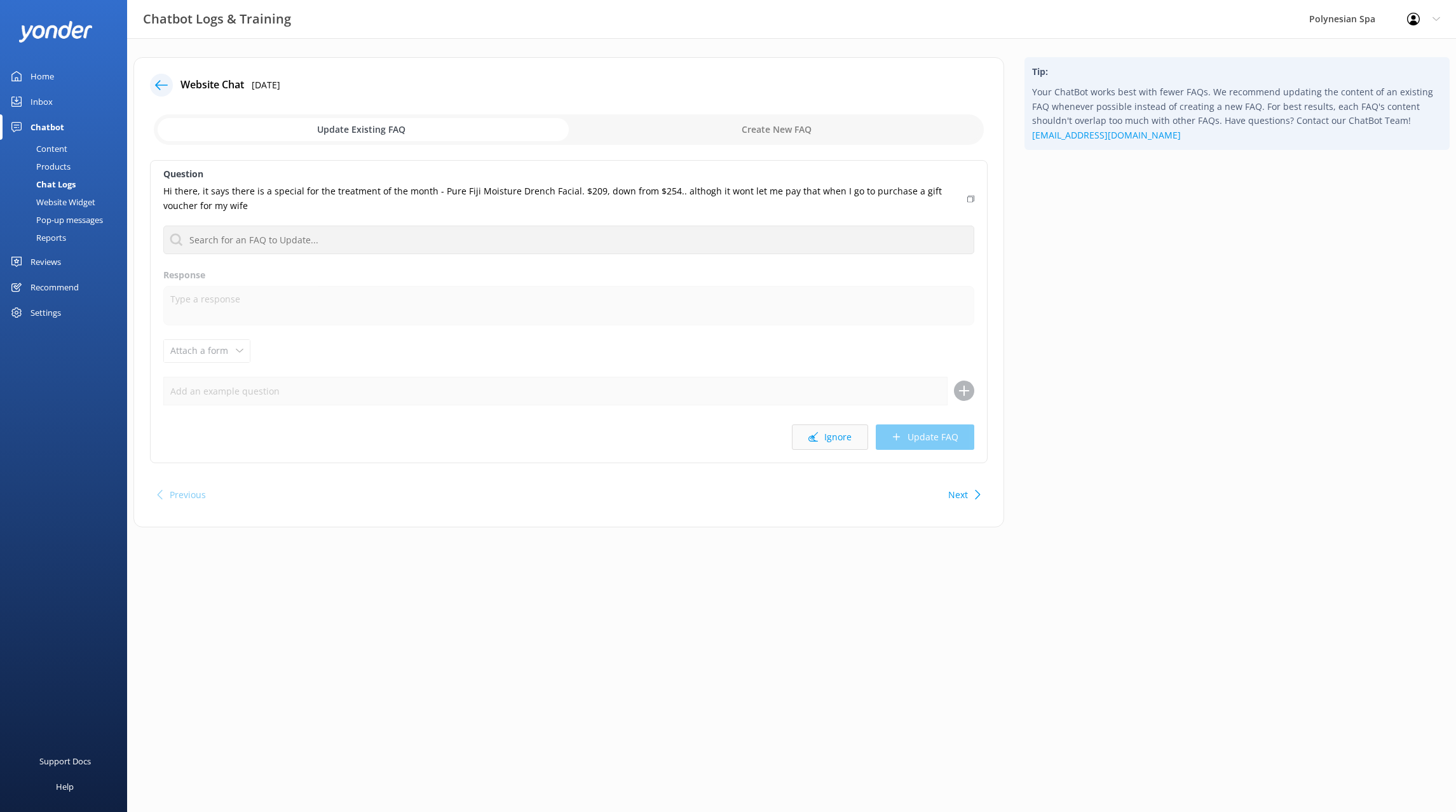
click at [833, 440] on button "Ignore" at bounding box center [830, 437] width 76 height 26
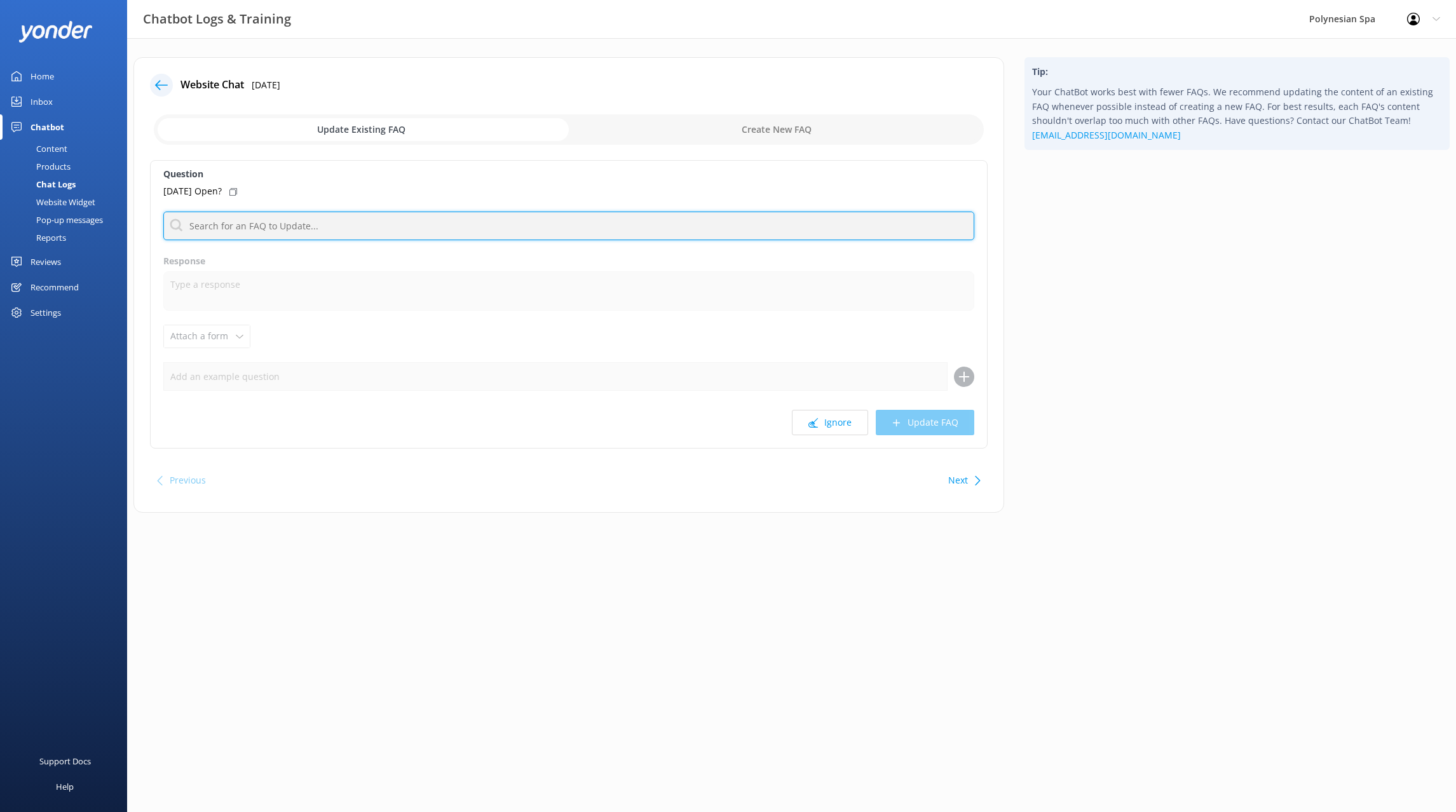
click at [256, 228] on input "text" at bounding box center [568, 226] width 811 height 29
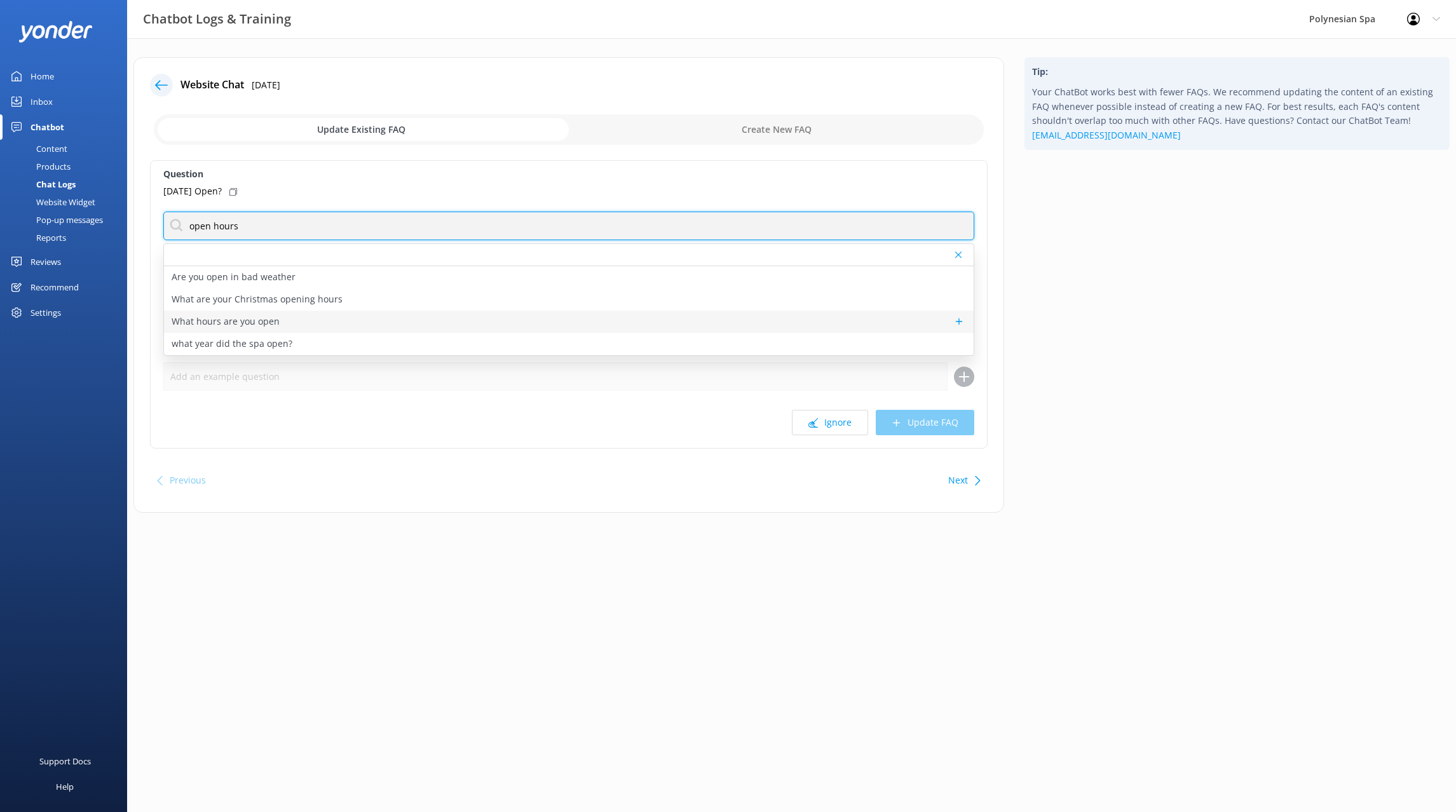
type input "open hours"
click at [282, 325] on div "What hours are you open" at bounding box center [568, 321] width 809 height 22
type textarea "We are open 7 days a week, 9am to 11pm, including all public holidays and [DATE…"
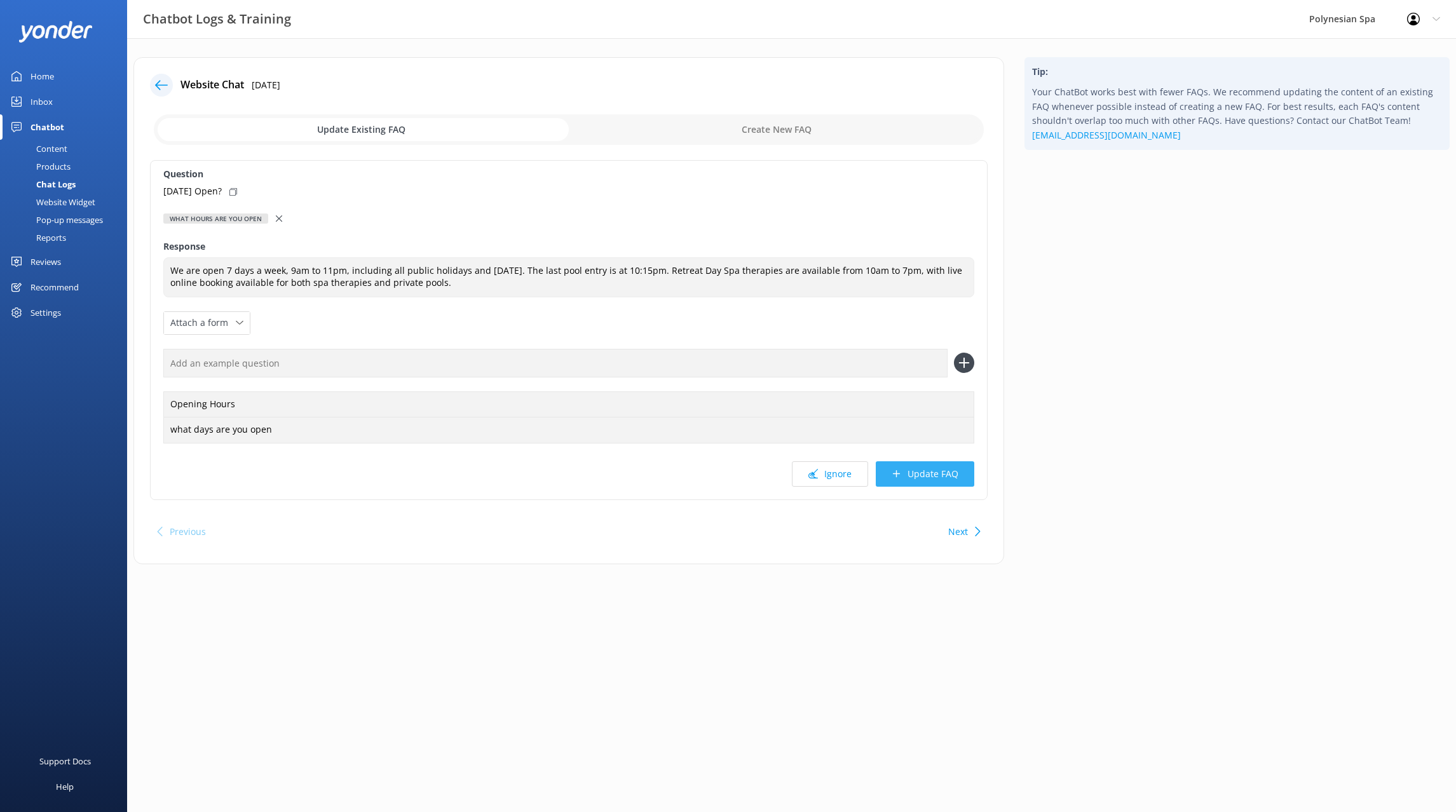
click at [900, 477] on icon at bounding box center [896, 473] width 10 height 10
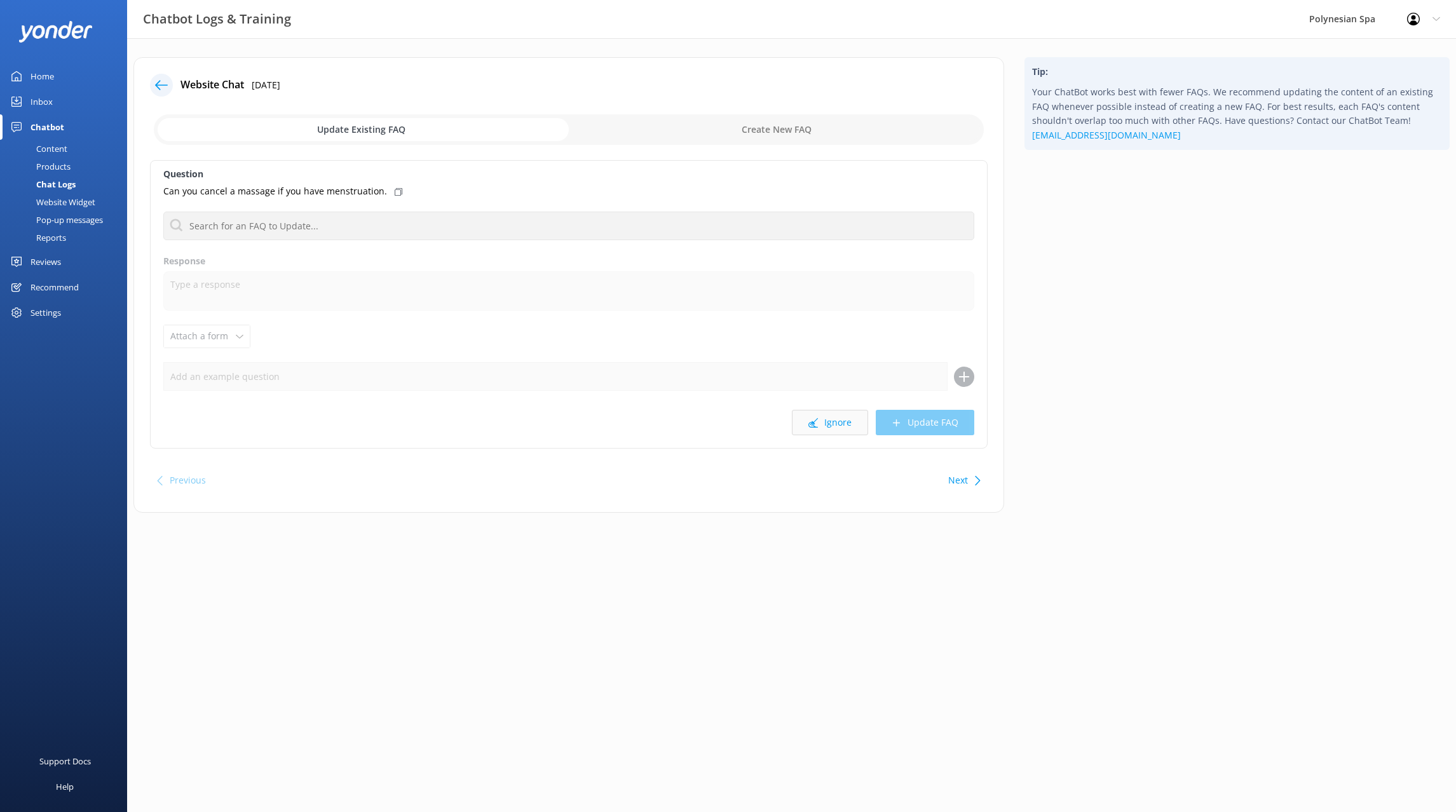
click at [830, 428] on button "Ignore" at bounding box center [830, 422] width 76 height 26
click at [833, 420] on button "Ignore" at bounding box center [830, 422] width 76 height 26
click at [651, 548] on div "Website Chat [DATE] Update Existing FAQ Create New FAQ Question Can you help me…" at bounding box center [792, 294] width 1329 height 513
click at [833, 409] on div "Question Can you help me change my email address? Are you open in bad weather W…" at bounding box center [568, 305] width 837 height 288
click at [840, 428] on button "Ignore" at bounding box center [830, 422] width 76 height 26
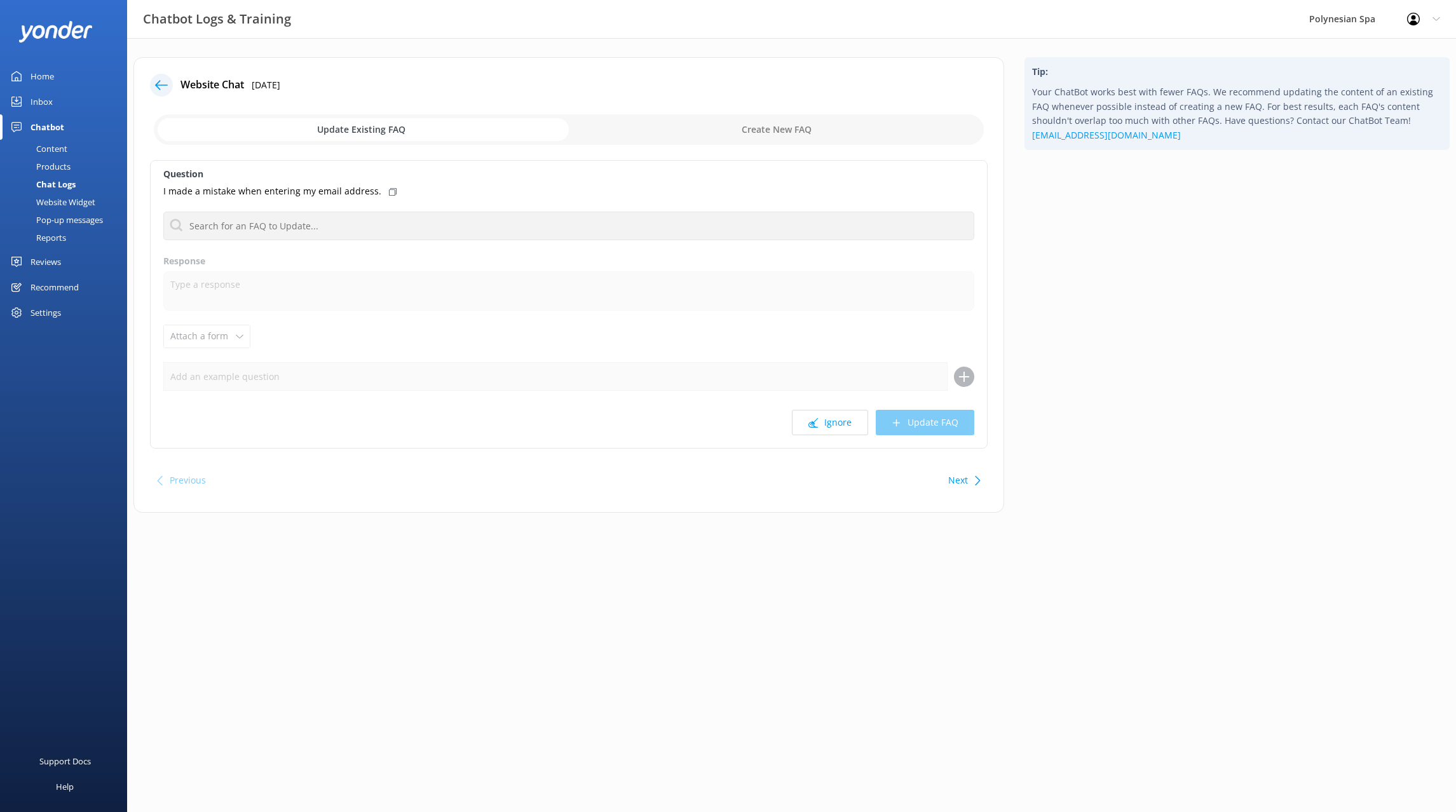
click at [840, 428] on button "Ignore" at bounding box center [830, 422] width 76 height 26
click at [841, 427] on button "Ignore" at bounding box center [830, 422] width 76 height 26
click at [839, 418] on button "Ignore" at bounding box center [830, 422] width 76 height 26
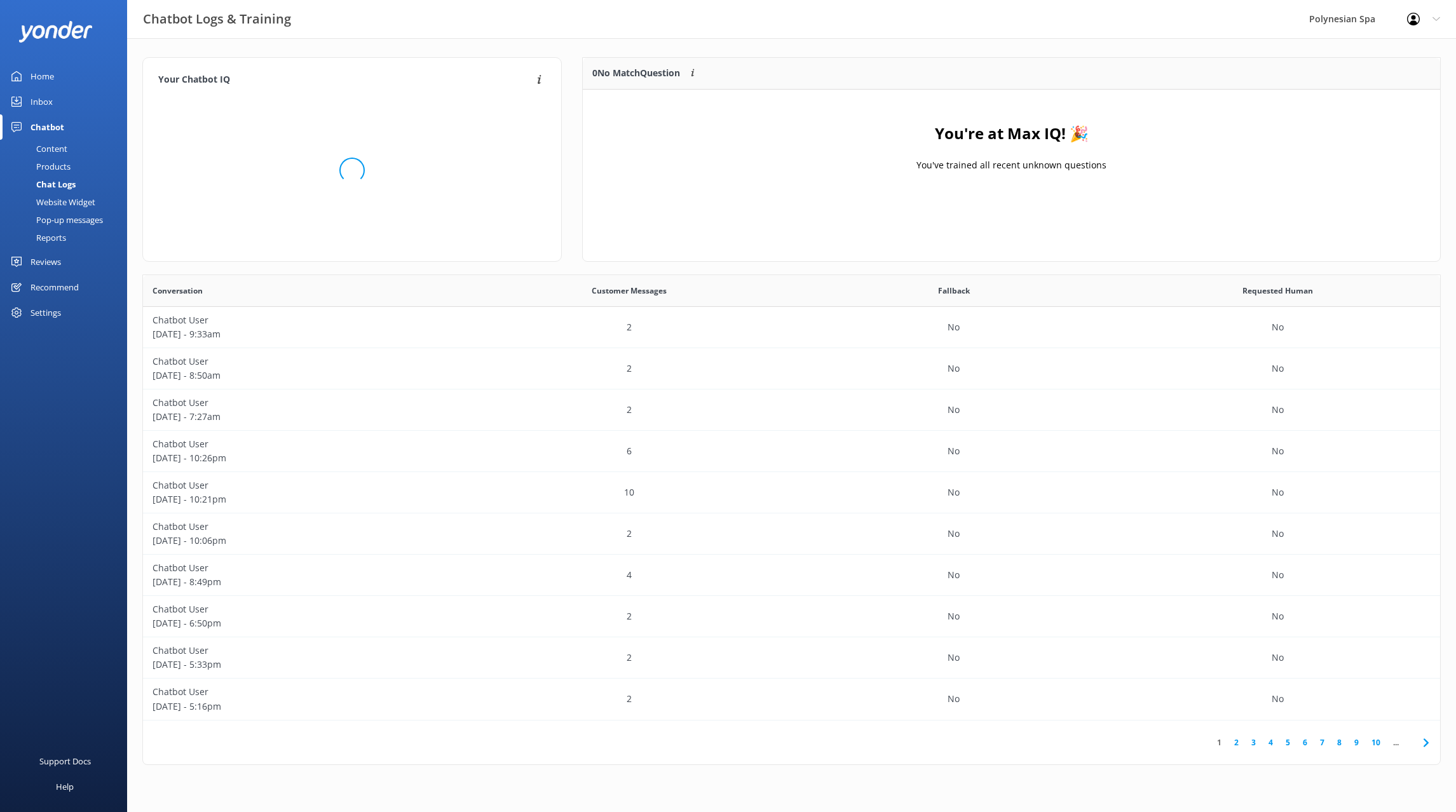
scroll to position [159, 857]
click at [61, 261] on div "Reviews" at bounding box center [46, 261] width 31 height 26
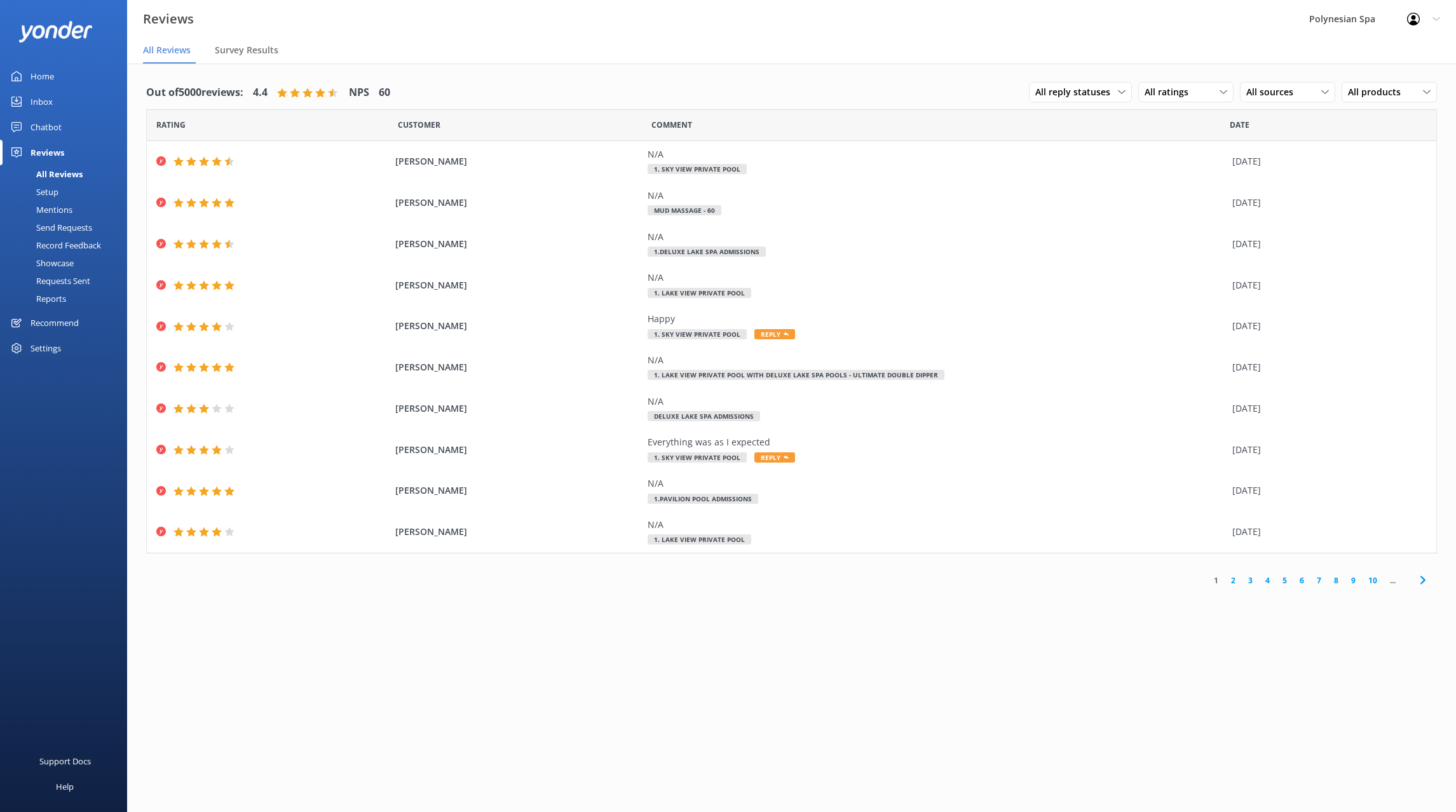
click at [1230, 583] on link "2" at bounding box center [1233, 580] width 17 height 12
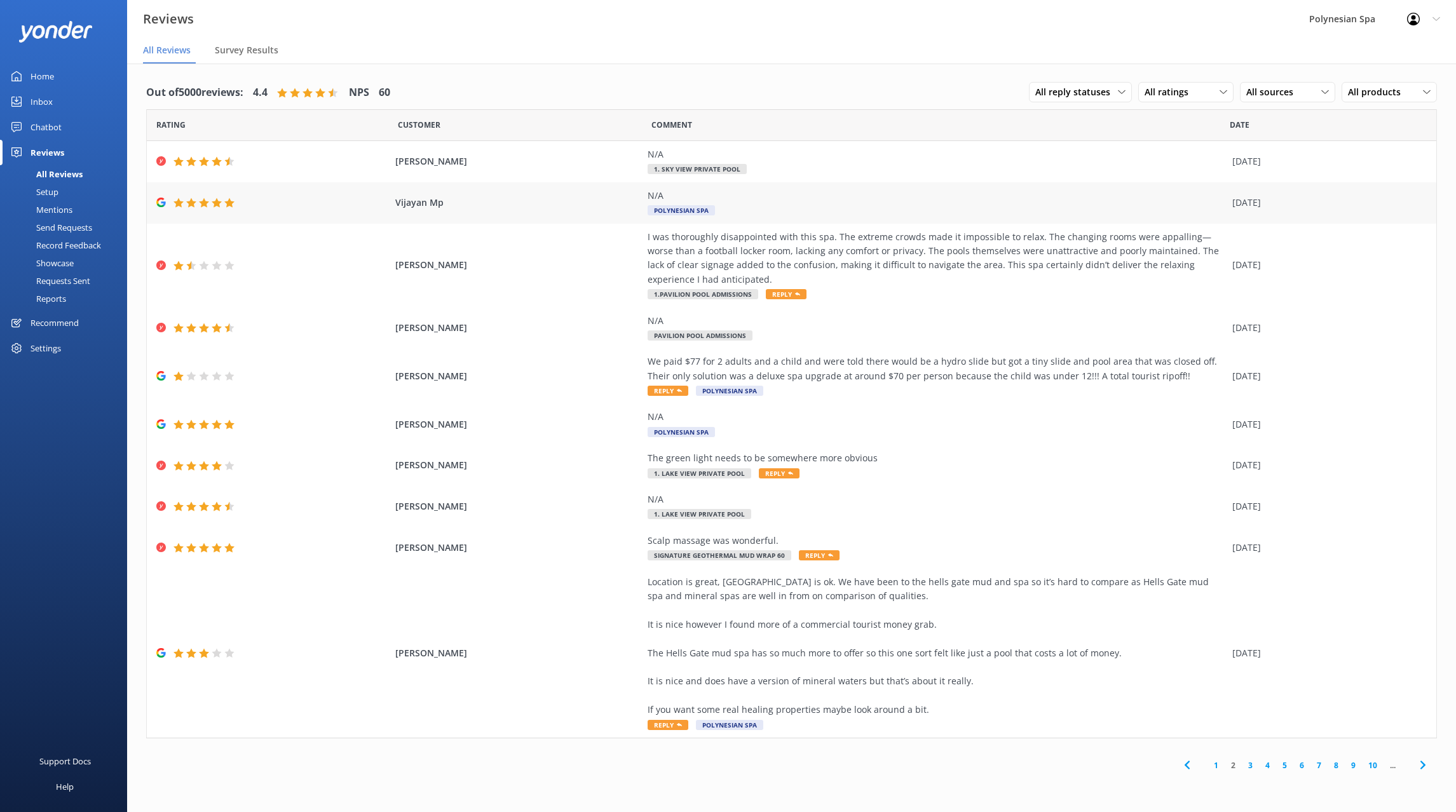
click at [970, 204] on div "N/A Polynesian Spa" at bounding box center [936, 203] width 578 height 29
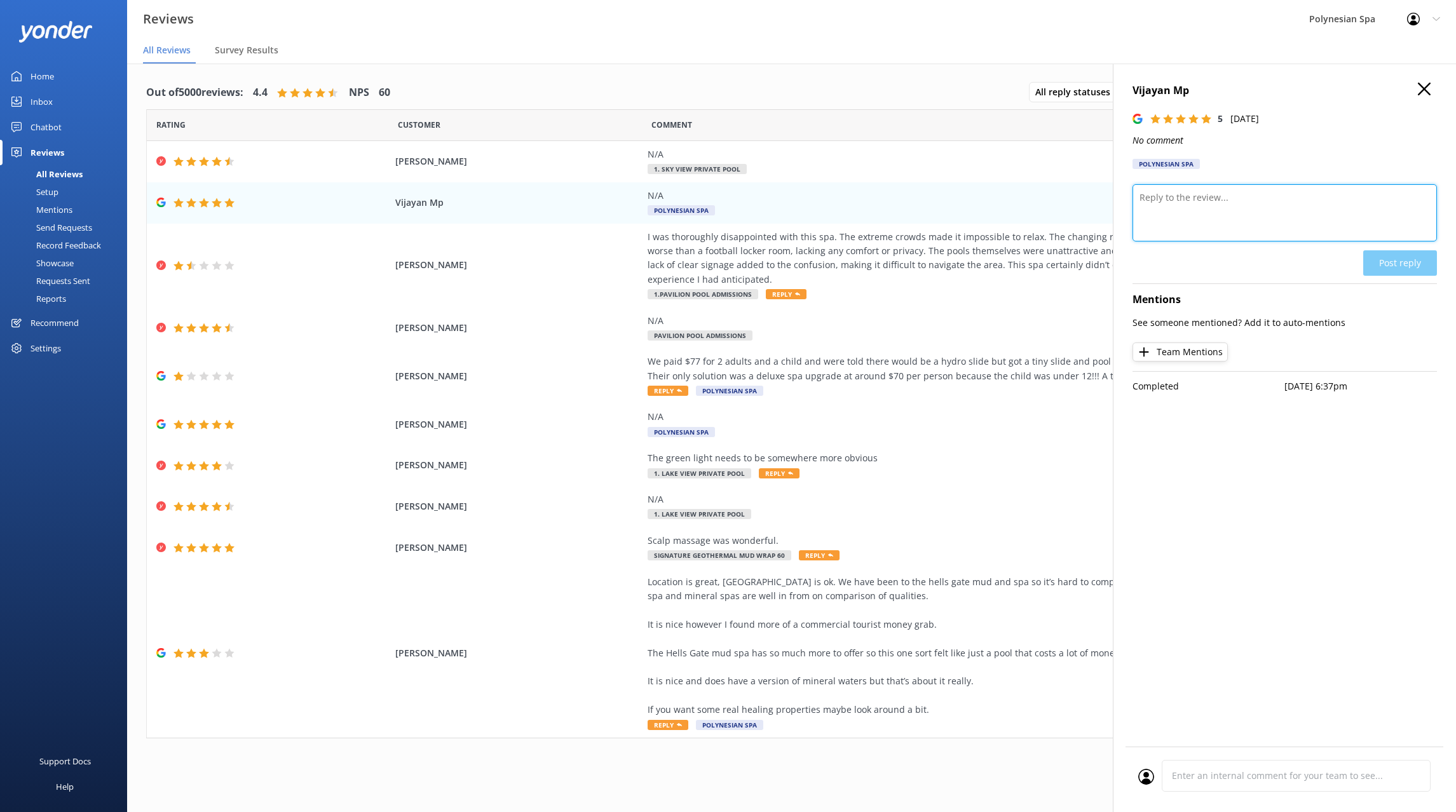
click at [1182, 190] on textarea at bounding box center [1285, 213] width 305 height 57
type textarea "Thank you for your review."
click at [1394, 262] on button "Post reply" at bounding box center [1400, 263] width 74 height 26
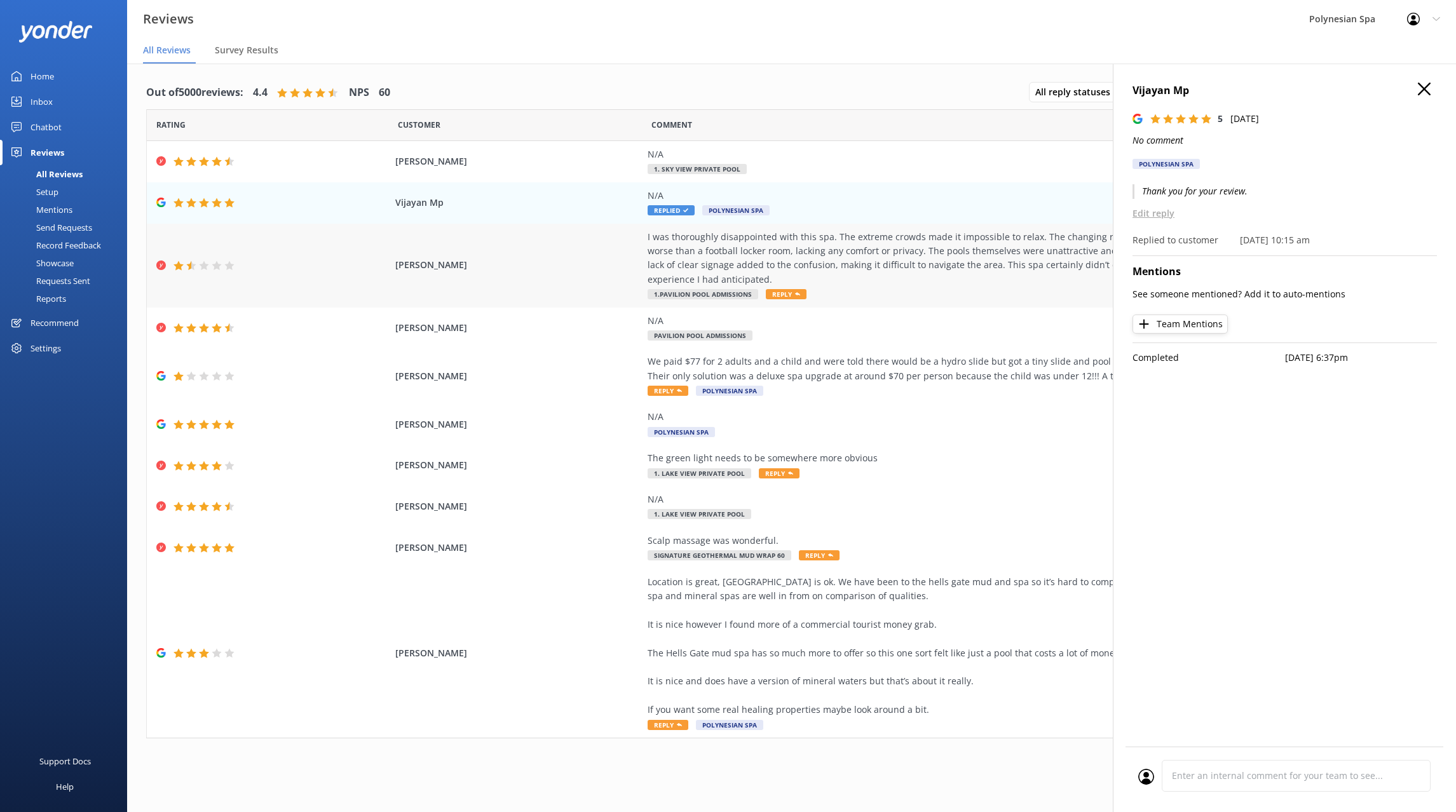
click at [813, 260] on div "I was thoroughly disappointed with this spa. The extreme crowds made it impossi…" at bounding box center [936, 258] width 578 height 57
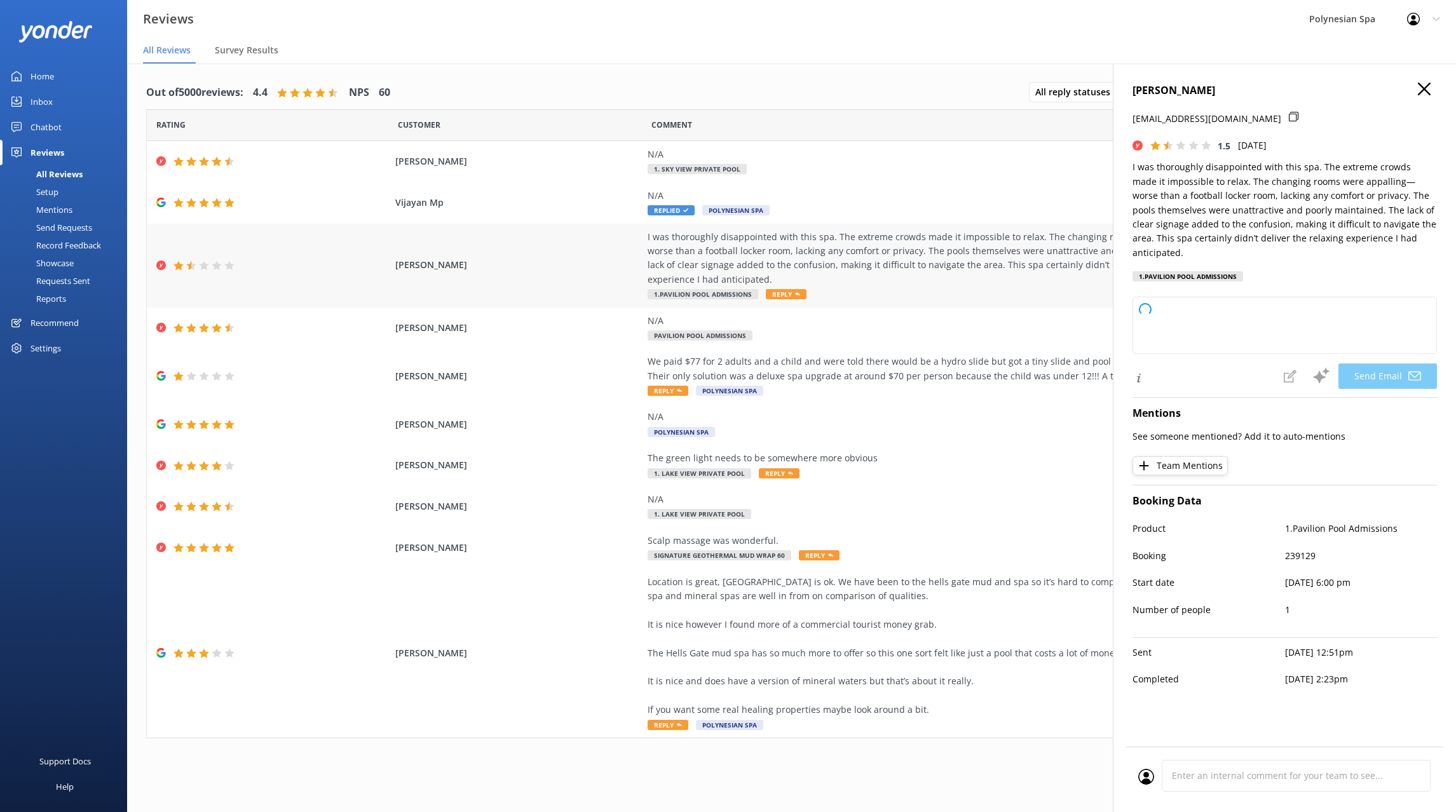
type textarea "Dear [PERSON_NAME], Thank you for sharing your feedback. We're truly sorry to h…"
click at [820, 376] on div "We paid $77 for 2 adults and a child and were told there would be a hydro slide…" at bounding box center [936, 368] width 578 height 29
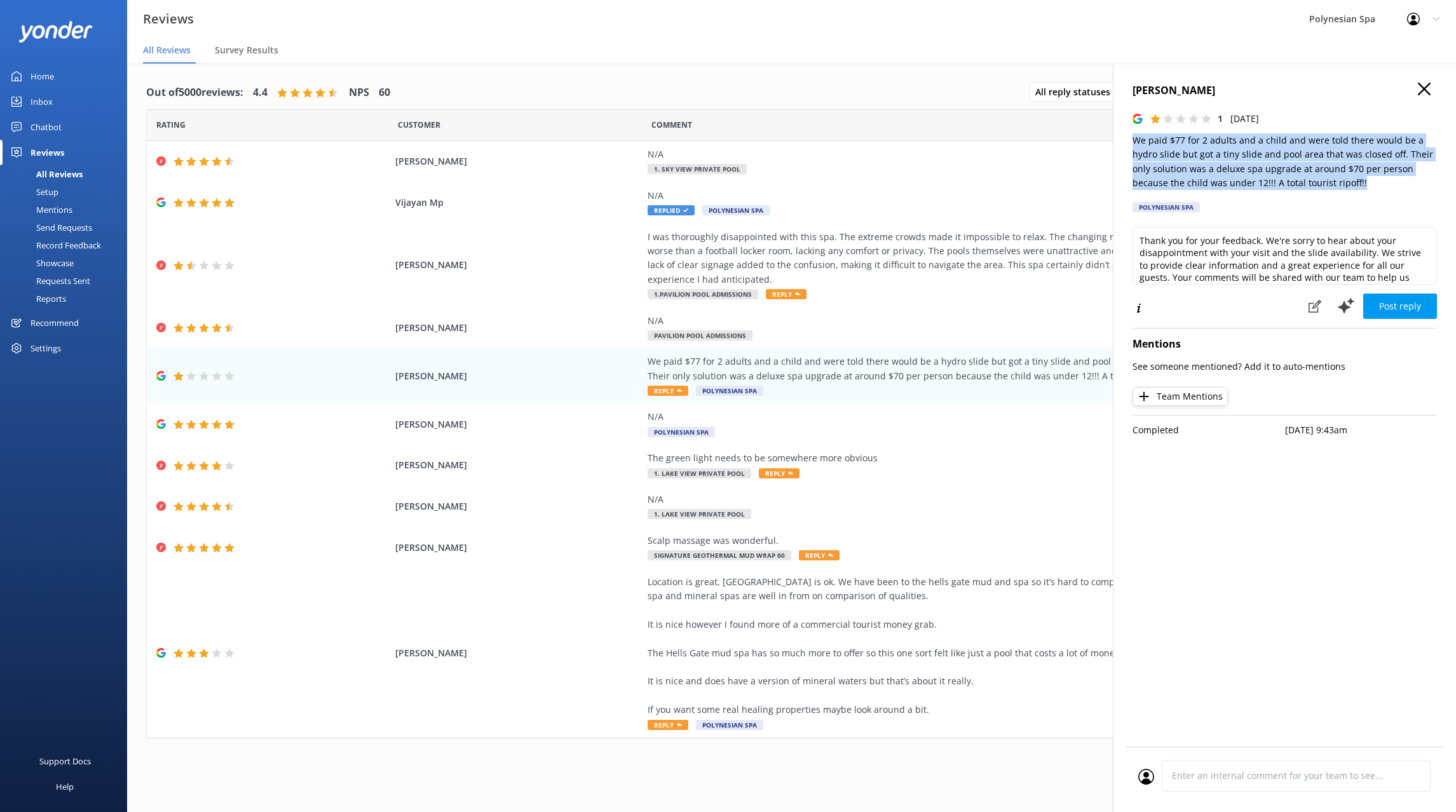
drag, startPoint x: 1273, startPoint y: 177, endPoint x: 1130, endPoint y: 144, distance: 146.8
click at [1130, 144] on div "[PERSON_NAME] 1 [DATE] We paid $77 for 2 adults and a child and were told there…" at bounding box center [1284, 469] width 343 height 812
copy p "We paid $77 for 2 adults and a child and were told there would be a hydro slide…"
click at [1340, 264] on textarea "Thank you for your feedback. We're sorry to hear about your disappointment with…" at bounding box center [1285, 256] width 305 height 57
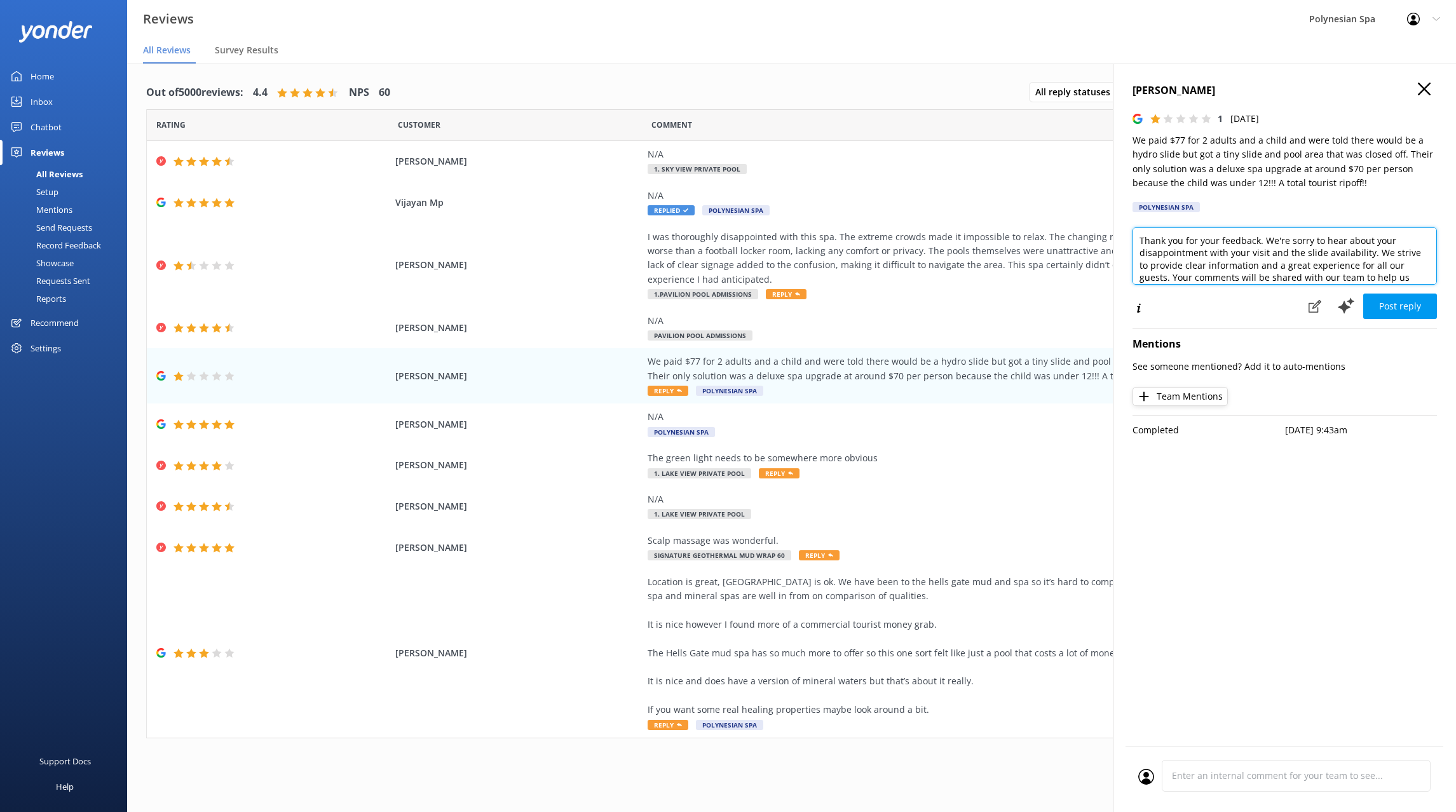
click at [1340, 264] on textarea "Thank you for your feedback. We're sorry to hear about your disappointment with…" at bounding box center [1285, 256] width 305 height 57
paste textarea "review. Our Family Pools include a small hydro slide as outlined on our website…"
click at [1248, 264] on textarea "Thank you for your review. Our Family Pools include a small hydro slide as outl…" at bounding box center [1285, 256] width 305 height 57
paste textarea "feedback. Our Family Pools include a small hydro slide as outlined on our websi…"
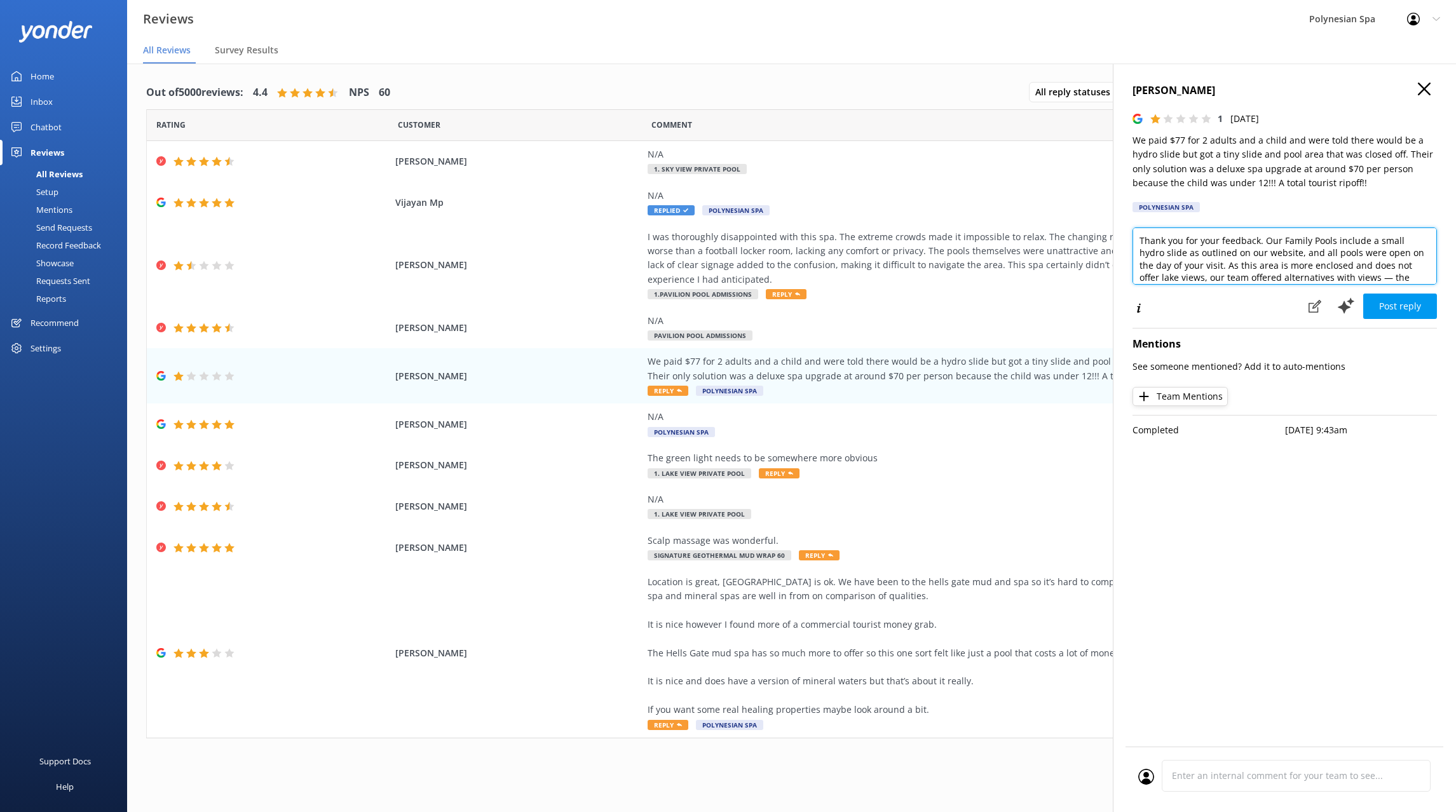
scroll to position [37, 0]
click at [1269, 248] on textarea "Thank you for your feedback. Our Family Pools include a small hydro slide as ou…" at bounding box center [1285, 256] width 305 height 57
type textarea "Thank you for your feedback. Our Family Pools include a small hydro slide as ou…"
click at [1405, 306] on button "Post reply" at bounding box center [1400, 306] width 74 height 26
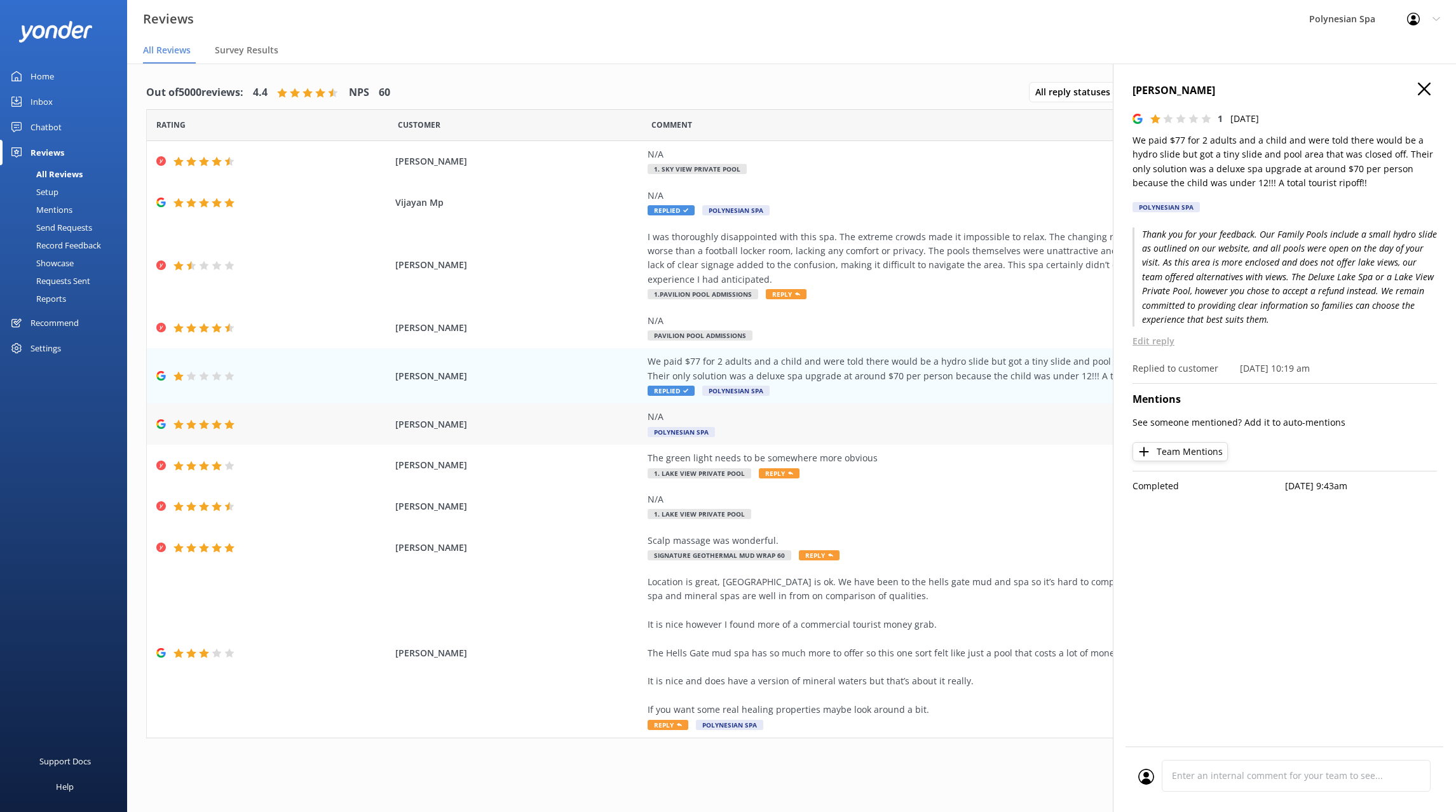
click at [886, 428] on div "N/A Polynesian Spa" at bounding box center [936, 424] width 578 height 29
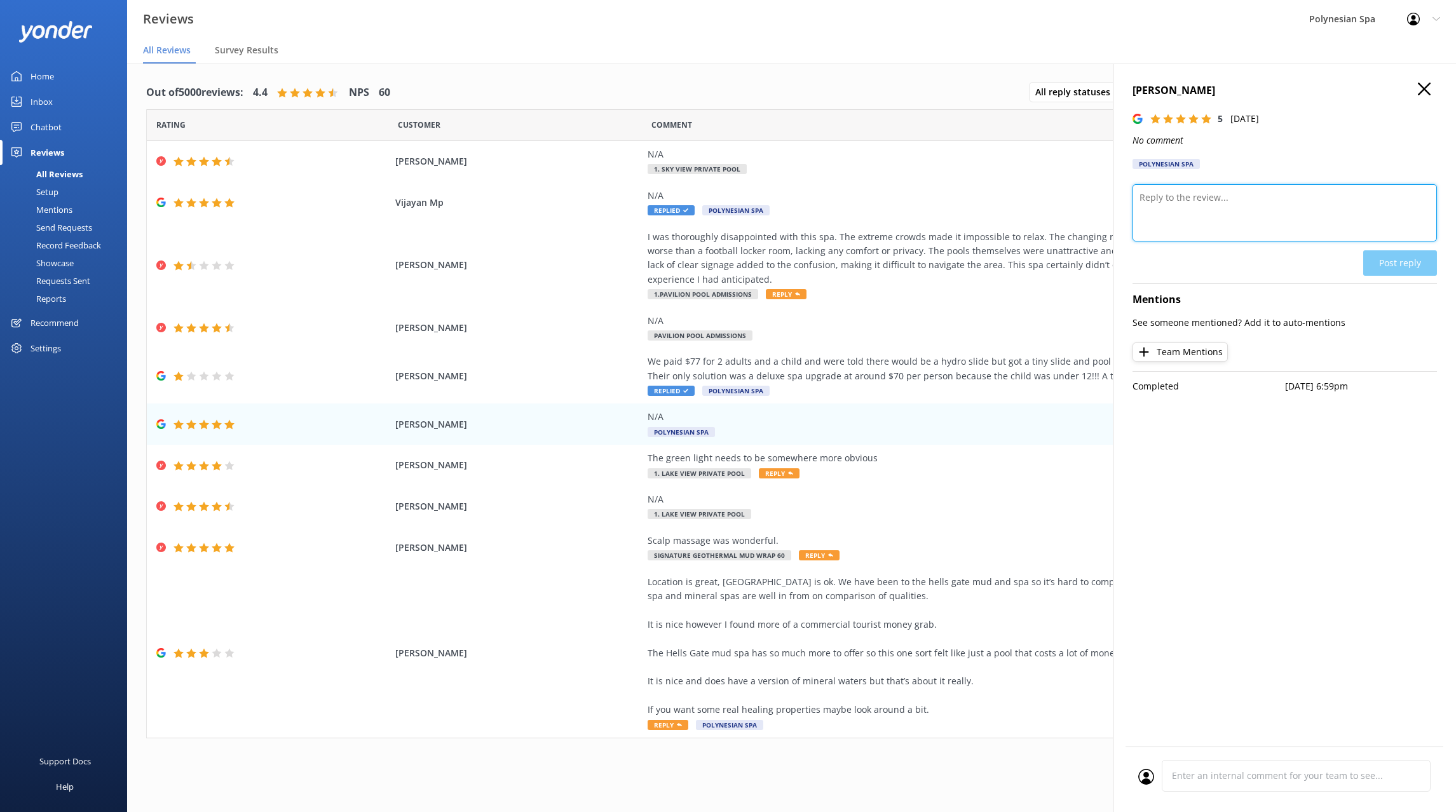
click at [1213, 209] on textarea at bounding box center [1285, 213] width 305 height 57
type textarea "Thank you for your review."
click at [1414, 256] on button "Post reply" at bounding box center [1400, 263] width 74 height 26
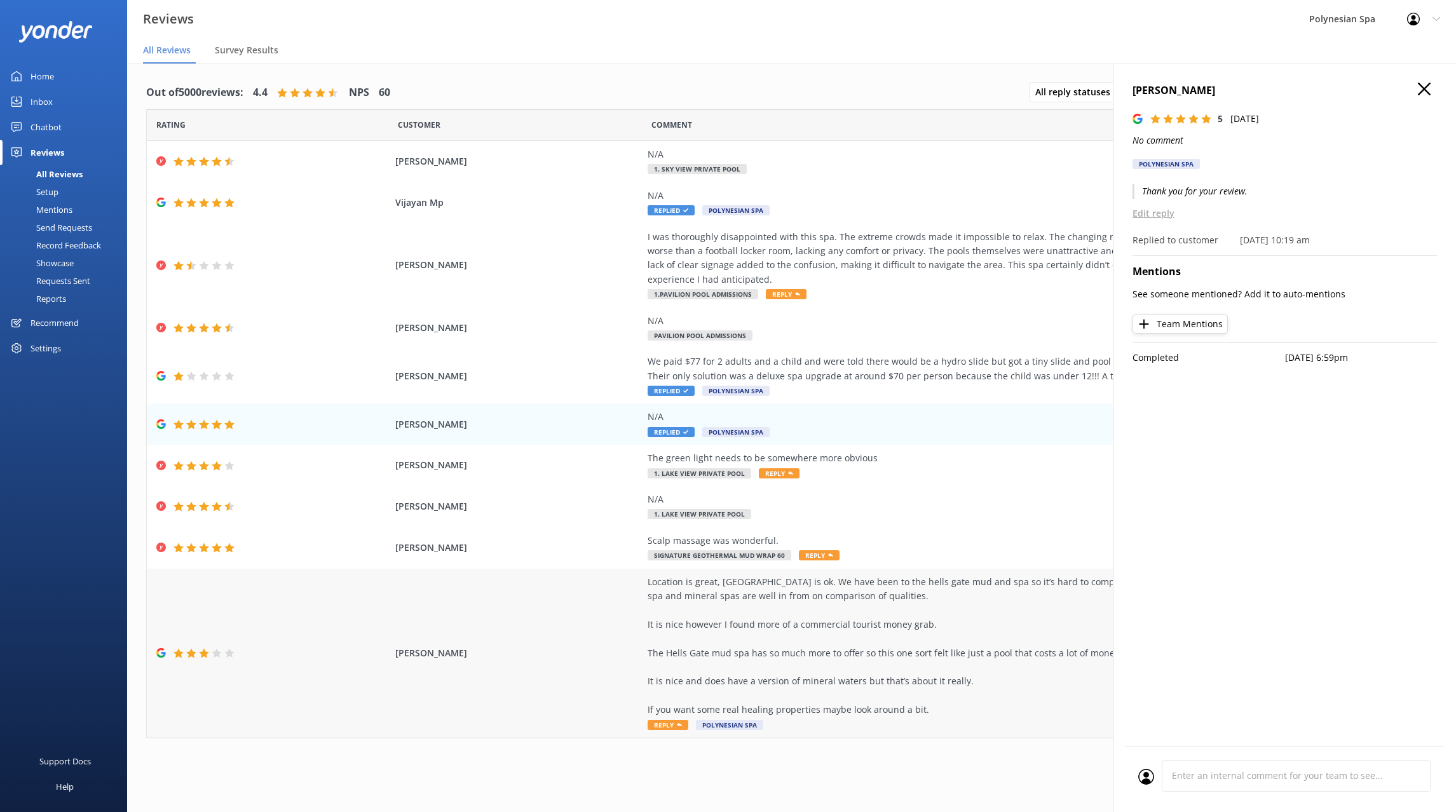
click at [789, 629] on div "Location is great, [GEOGRAPHIC_DATA] is ok. We have been to the hells gate mud …" at bounding box center [936, 646] width 578 height 142
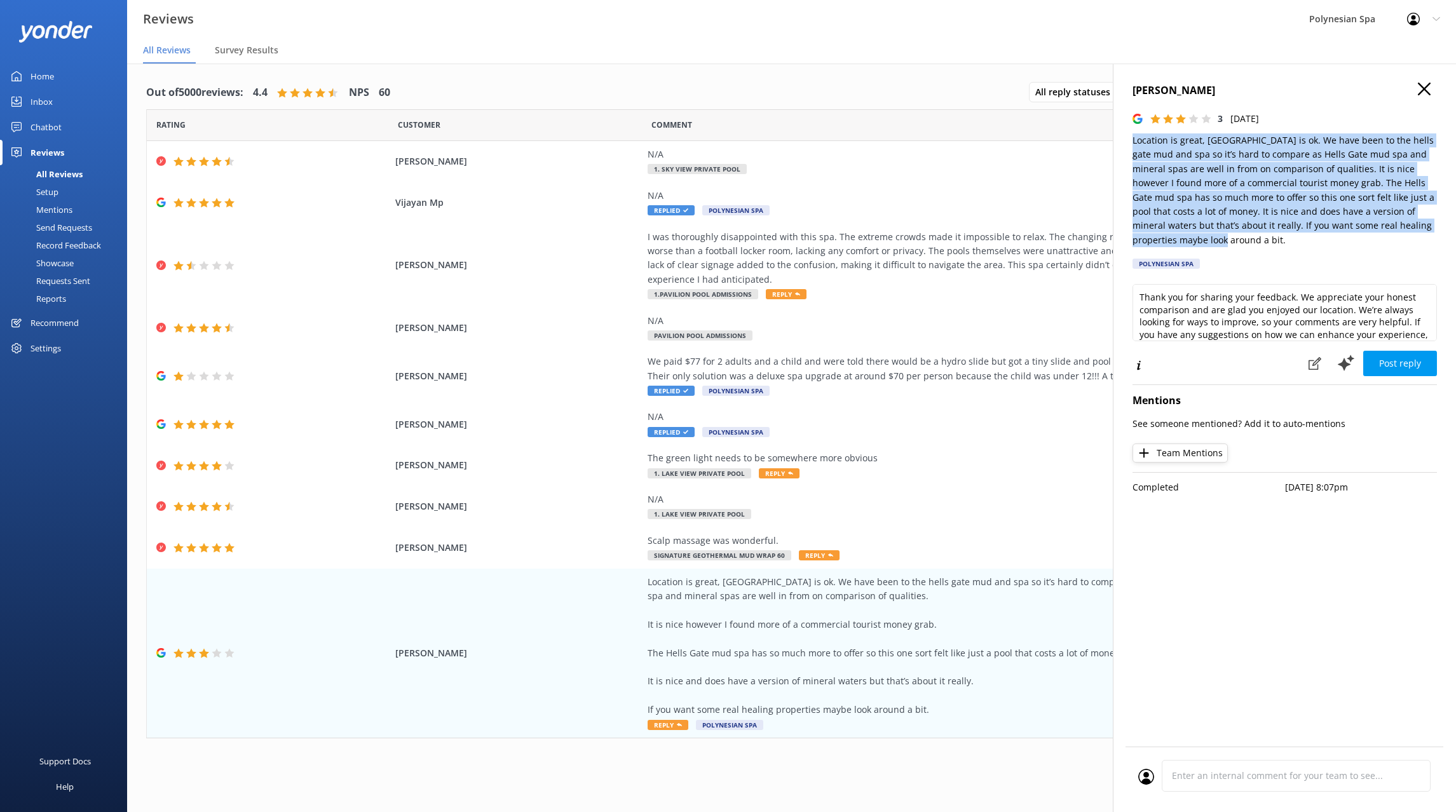
drag, startPoint x: 1132, startPoint y: 137, endPoint x: 1360, endPoint y: 248, distance: 253.6
click at [1360, 248] on div "[PERSON_NAME] 3 [DATE] Location is great, [GEOGRAPHIC_DATA] is ok. We have been…" at bounding box center [1284, 469] width 343 height 812
copy p "Location is great, [GEOGRAPHIC_DATA] is ok. We have been to the hells gate mud …"
click at [1249, 323] on textarea "Thank you for sharing your feedback. We appreciate your honest comparison and a…" at bounding box center [1285, 313] width 305 height 57
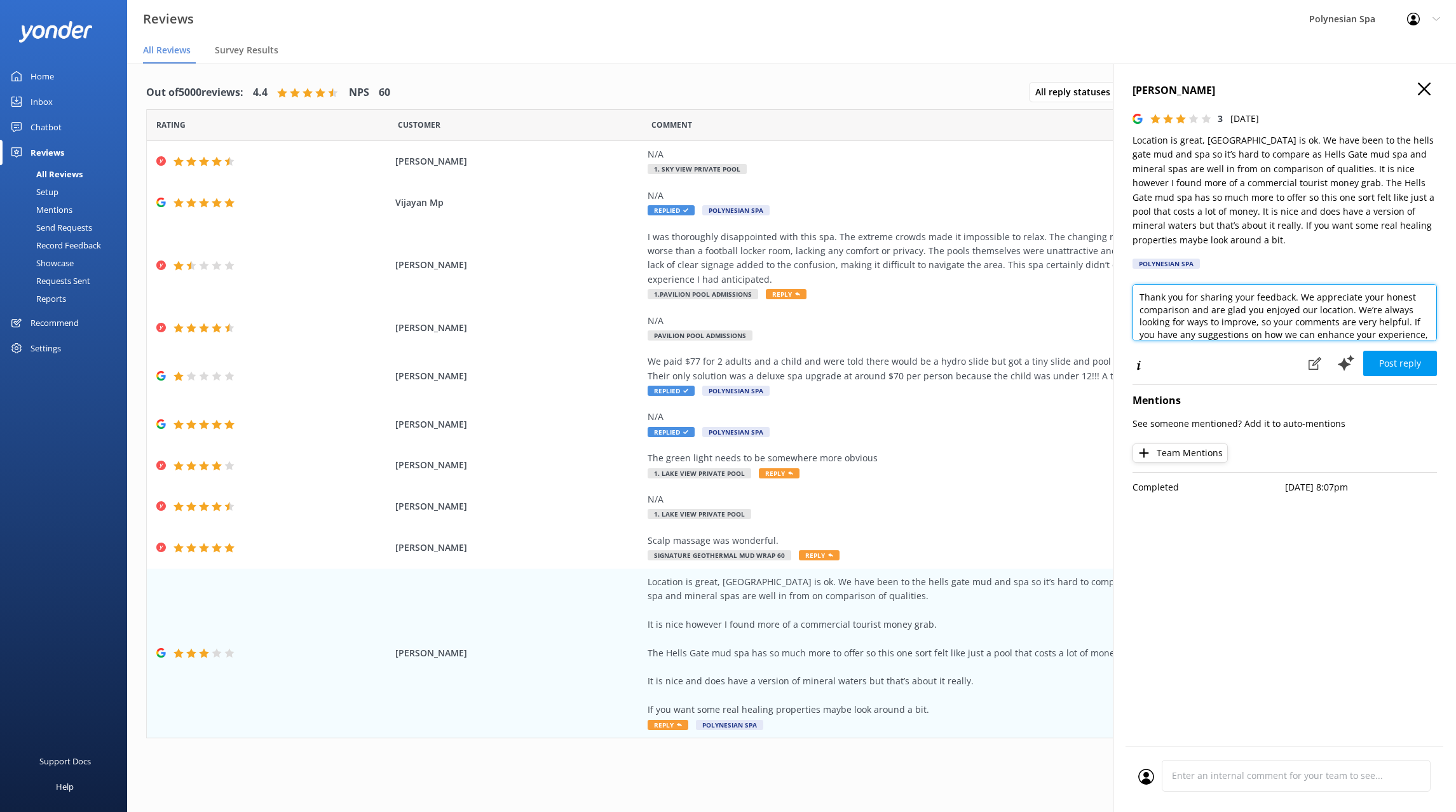
paste textarea "your review. [GEOGRAPHIC_DATA] offers a very different experience to other loca…"
click at [1241, 299] on textarea "Thank you for your review. [GEOGRAPHIC_DATA] offers a very different experience…" at bounding box center [1285, 313] width 305 height 57
type textarea "Dear [PERSON_NAME], thank you for your review. [GEOGRAPHIC_DATA] offers a very …"
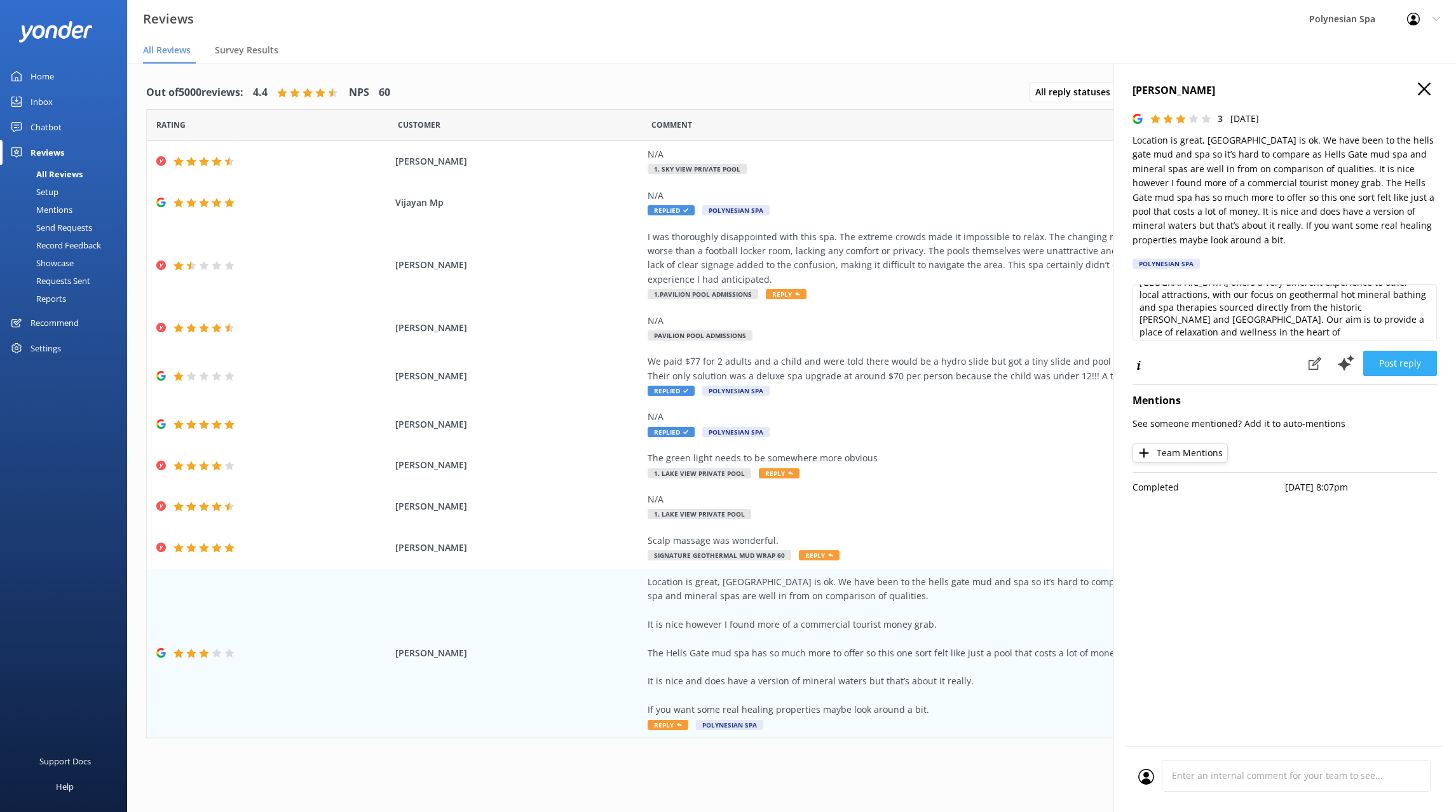
click at [1400, 362] on button "Post reply" at bounding box center [1400, 363] width 74 height 26
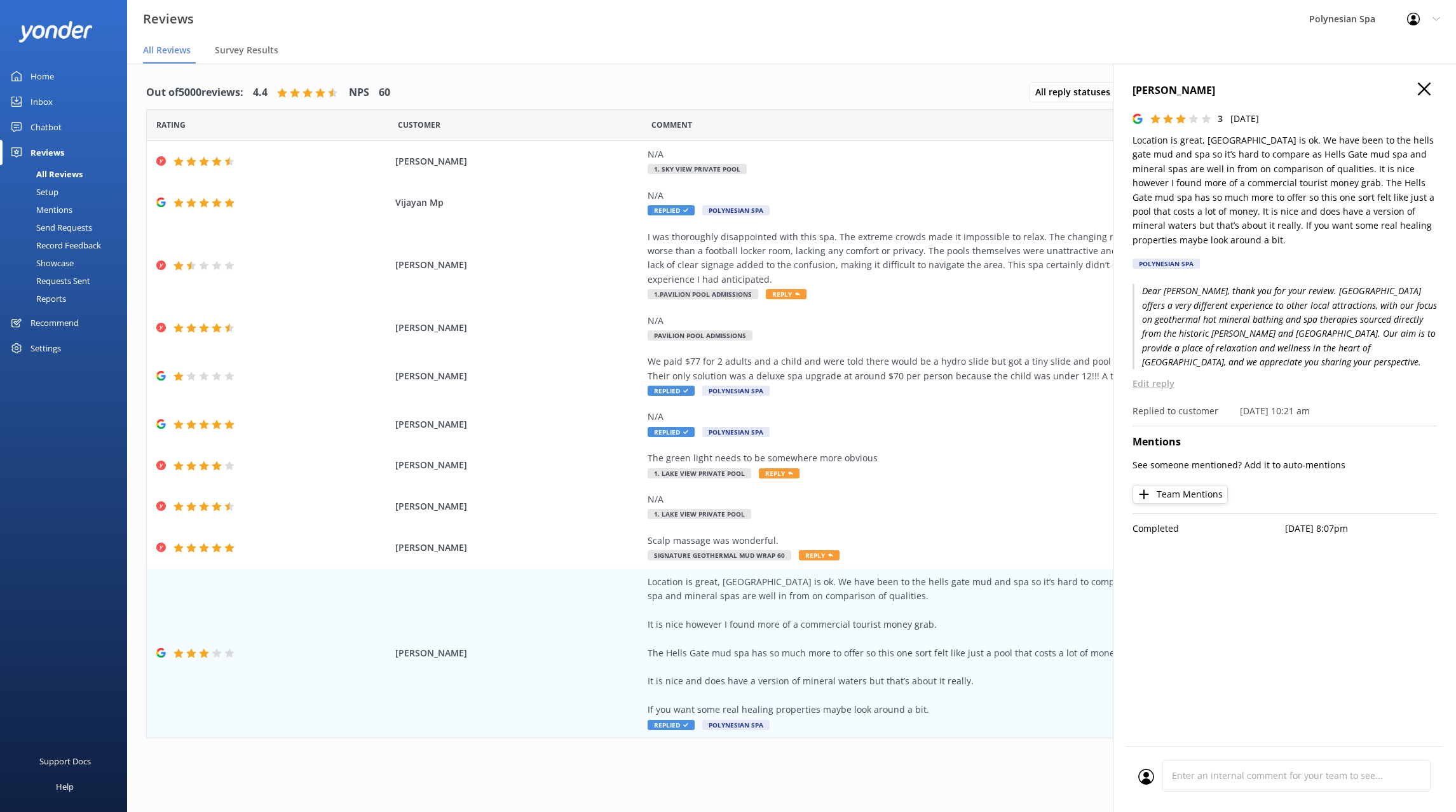
click at [664, 753] on div "1 2 3 4 5 6 7 8 9 10 ..." at bounding box center [792, 764] width 1290 height 29
click at [1422, 85] on icon at bounding box center [1424, 89] width 12 height 12
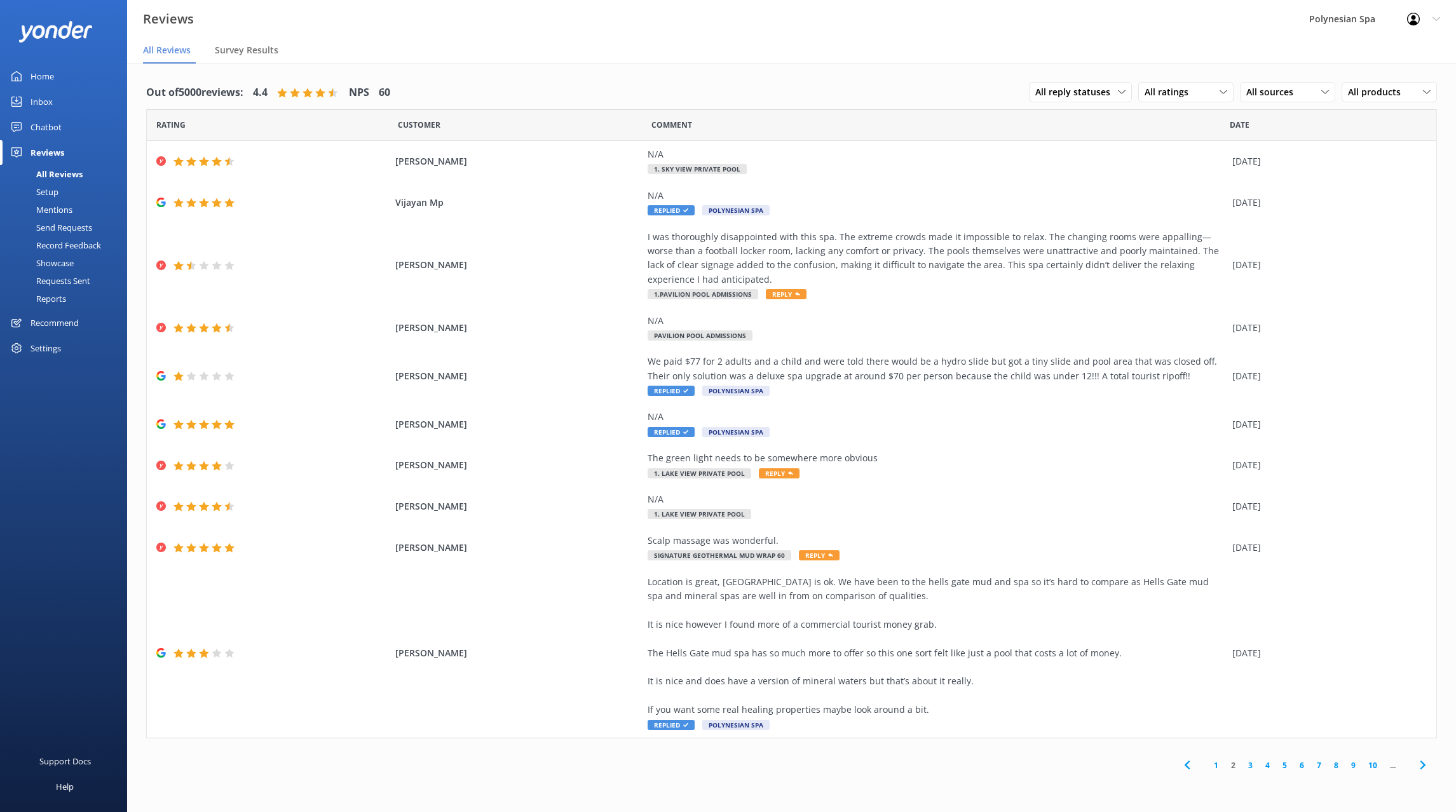
click at [1251, 767] on link "3" at bounding box center [1249, 765] width 17 height 12
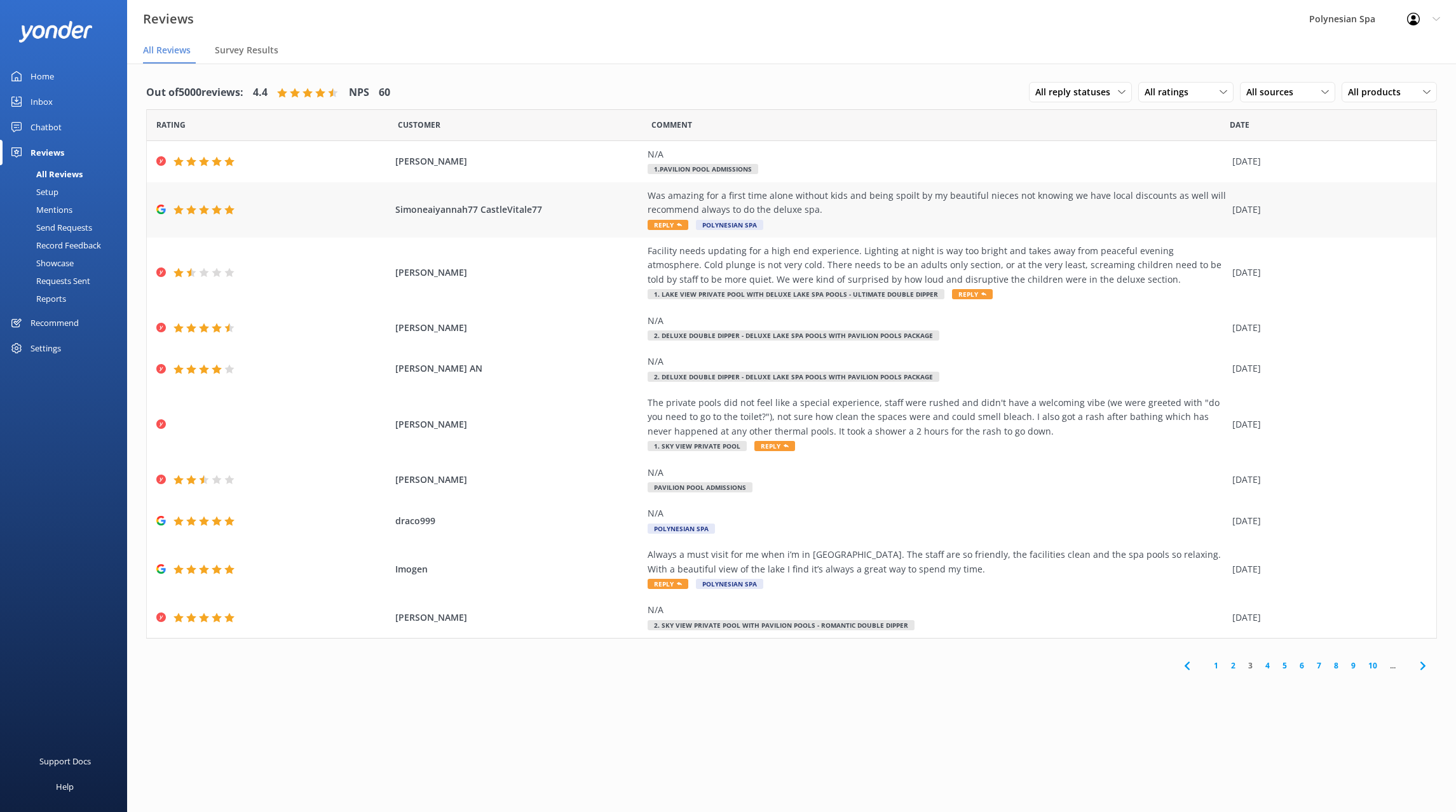
click at [952, 214] on div "Was amazing for a first time alone without kids and being spoilt by my beautifu…" at bounding box center [936, 203] width 578 height 29
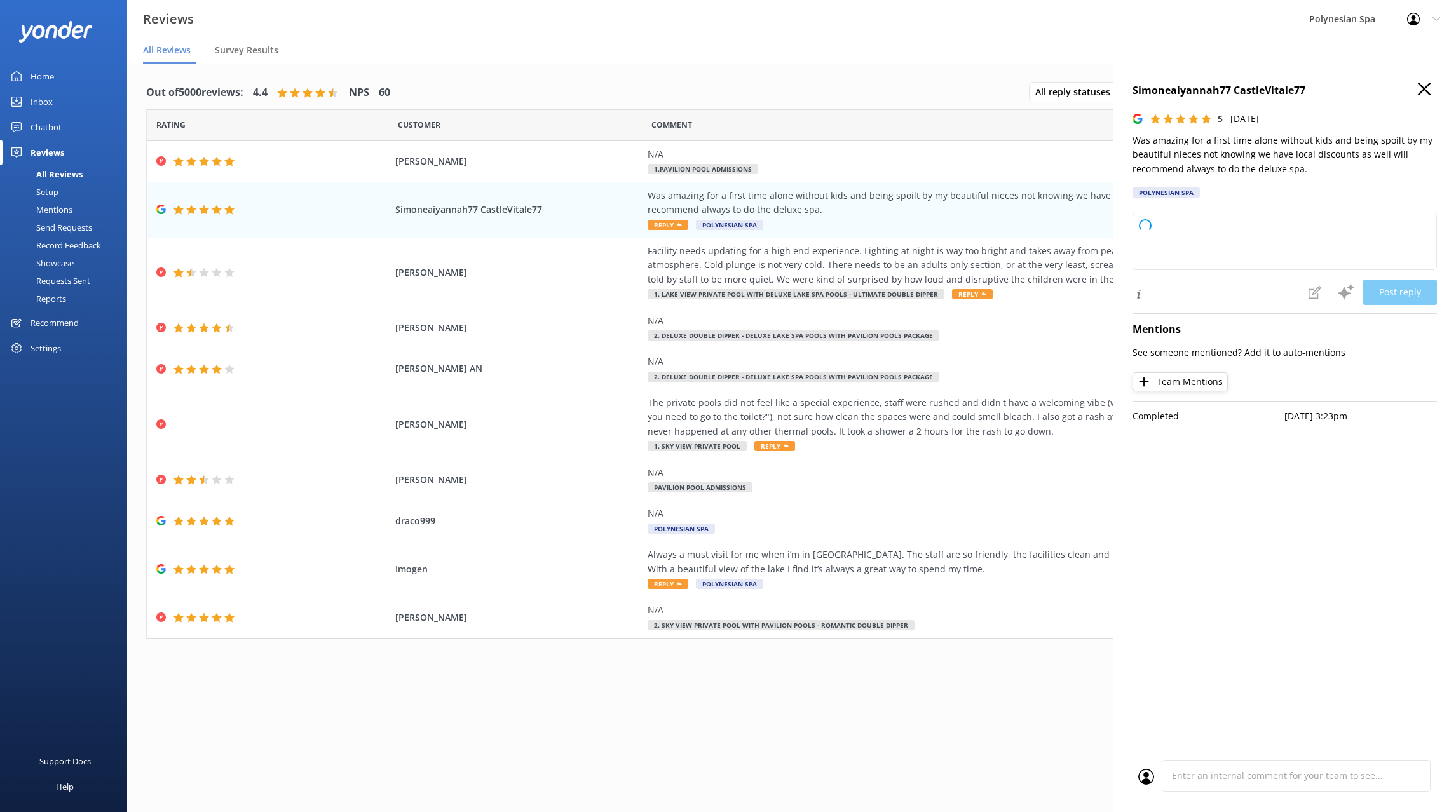
click at [1300, 153] on p "Was amazing for a first time alone without kids and being spoilt by my beautifu…" at bounding box center [1285, 154] width 305 height 42
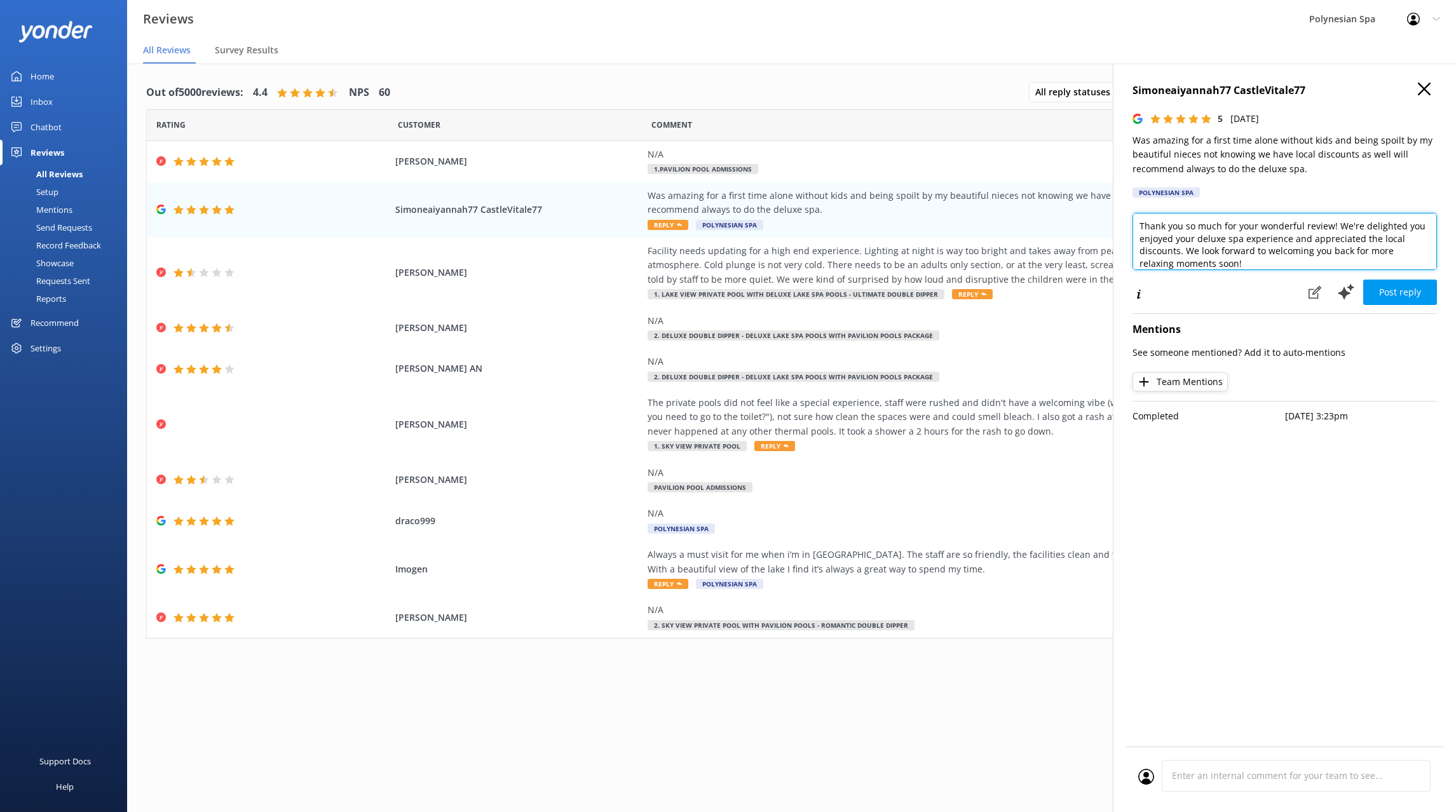
click at [1283, 245] on textarea "Thank you so much for your wonderful review! We're delighted you enjoyed your d…" at bounding box center [1285, 242] width 305 height 57
click at [1217, 235] on textarea "Thank you so much for your wonderful review! We're delighted you enjoyed your d…" at bounding box center [1285, 242] width 305 height 57
paste textarea "for sharing your experience. It sounds like a wonderful treat from your nieces,…"
type textarea "Thank you for sharing your experience. It sounds like a wonderful treat from yo…"
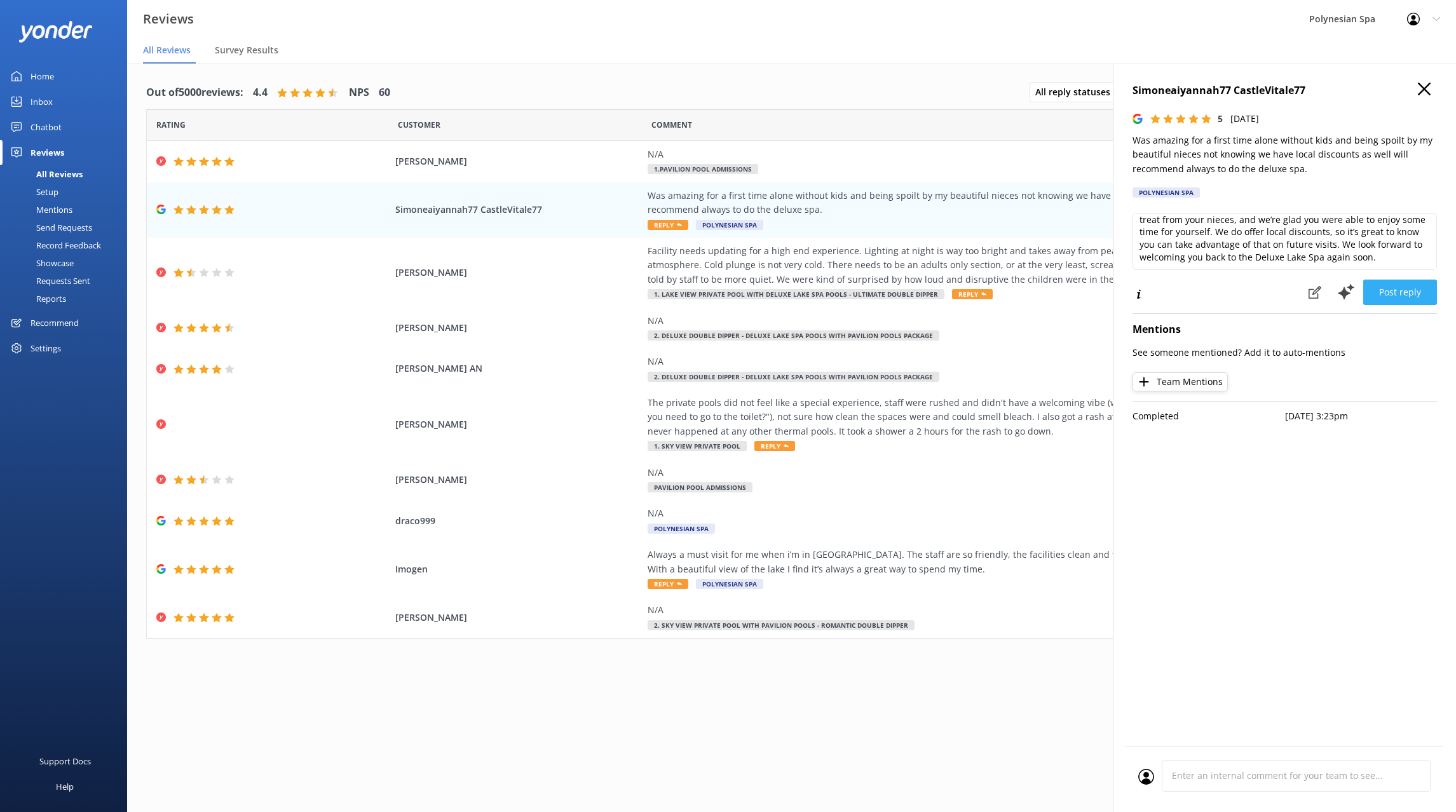
drag, startPoint x: 1386, startPoint y: 304, endPoint x: 1386, endPoint y: 292, distance: 12.0
click at [1386, 298] on div "Simoneaiyannah77 CastleVitale77 5 [DATE] Was amazing for a first time alone wit…" at bounding box center [1284, 469] width 343 height 812
click at [1386, 291] on button "Post reply" at bounding box center [1400, 292] width 74 height 26
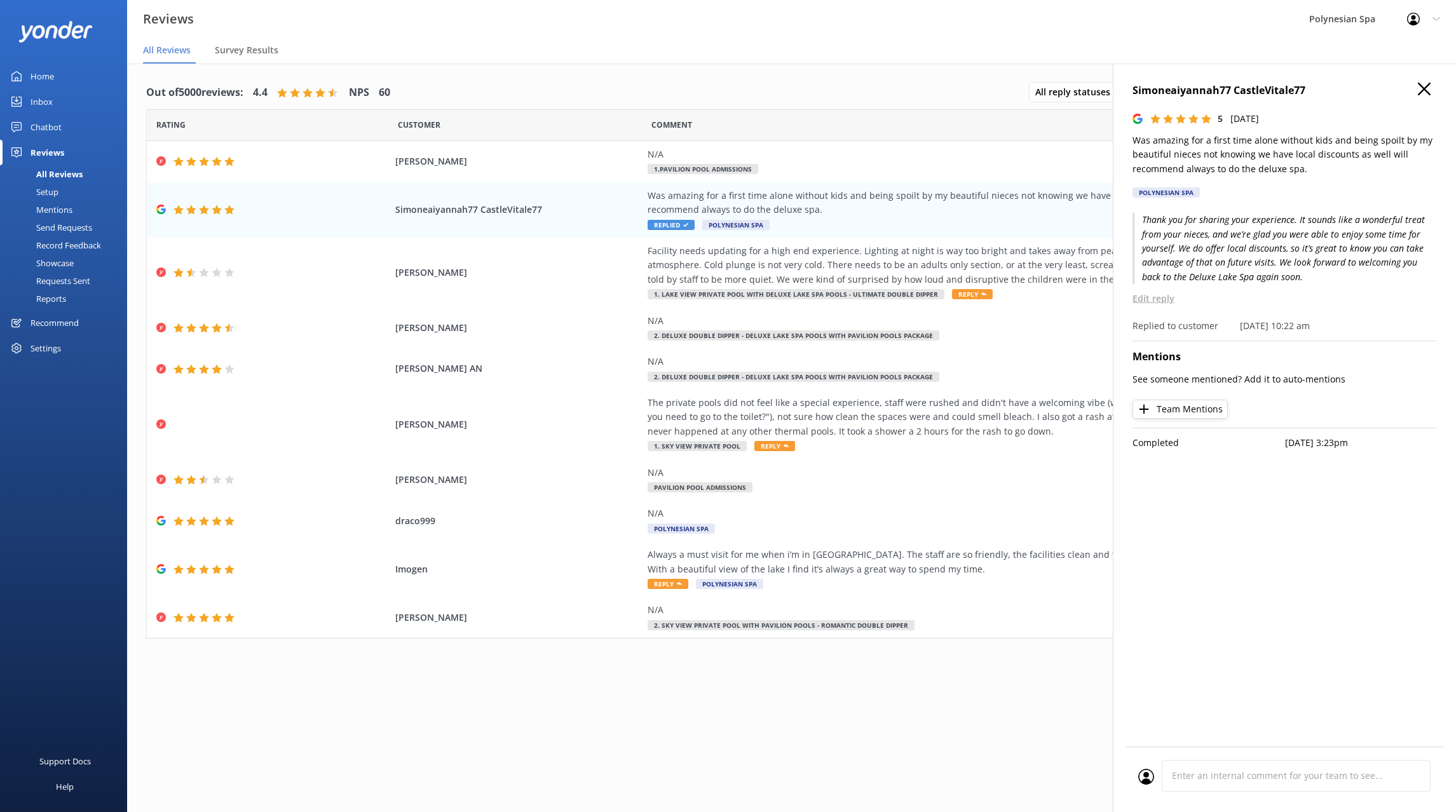
click at [1424, 88] on icon at bounding box center [1424, 89] width 12 height 12
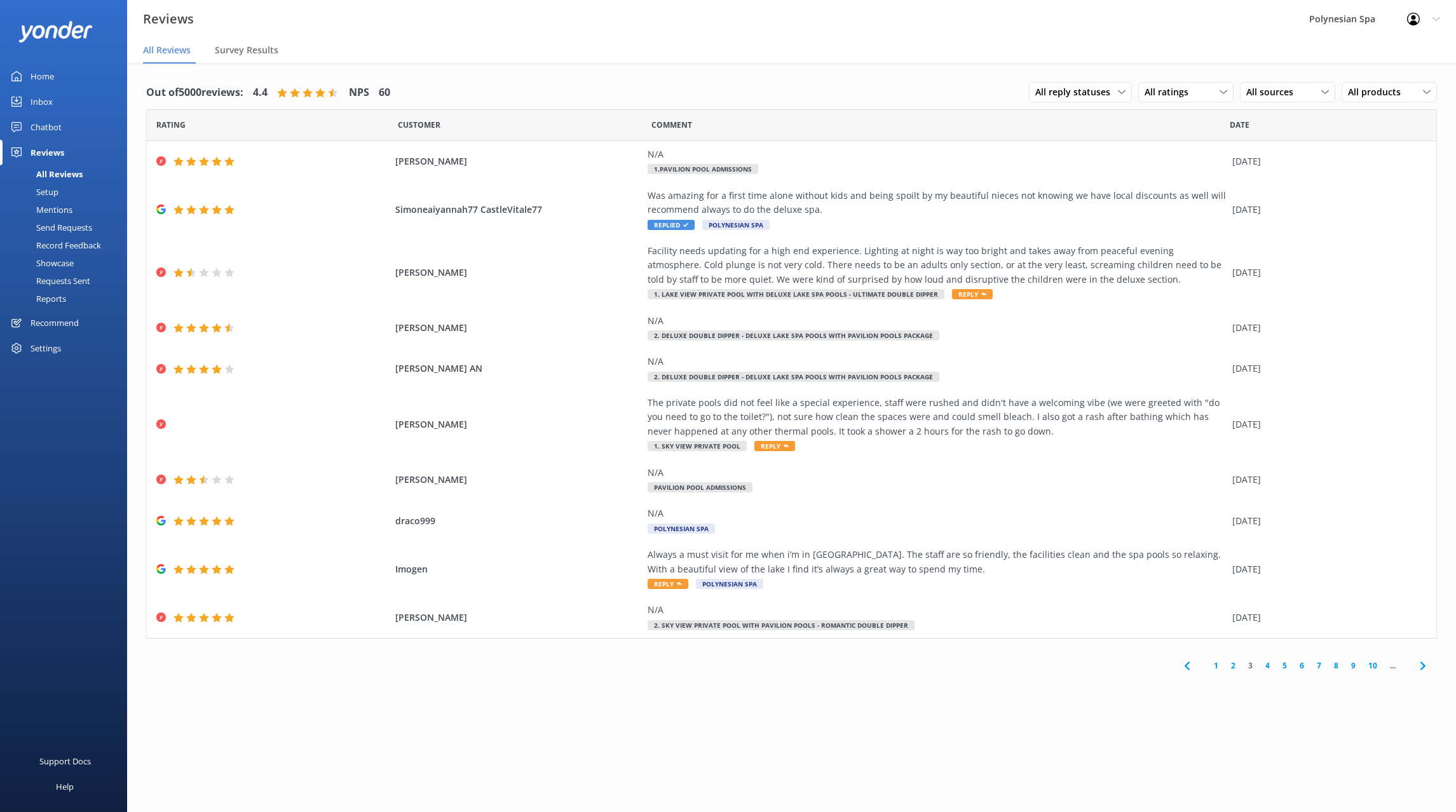
click at [812, 718] on div "Out of 5000 reviews: 4.4 NPS 60 All reply statuses All reply statuses Needs a r…" at bounding box center [792, 450] width 1329 height 774
click at [916, 515] on div "N/A" at bounding box center [936, 513] width 578 height 14
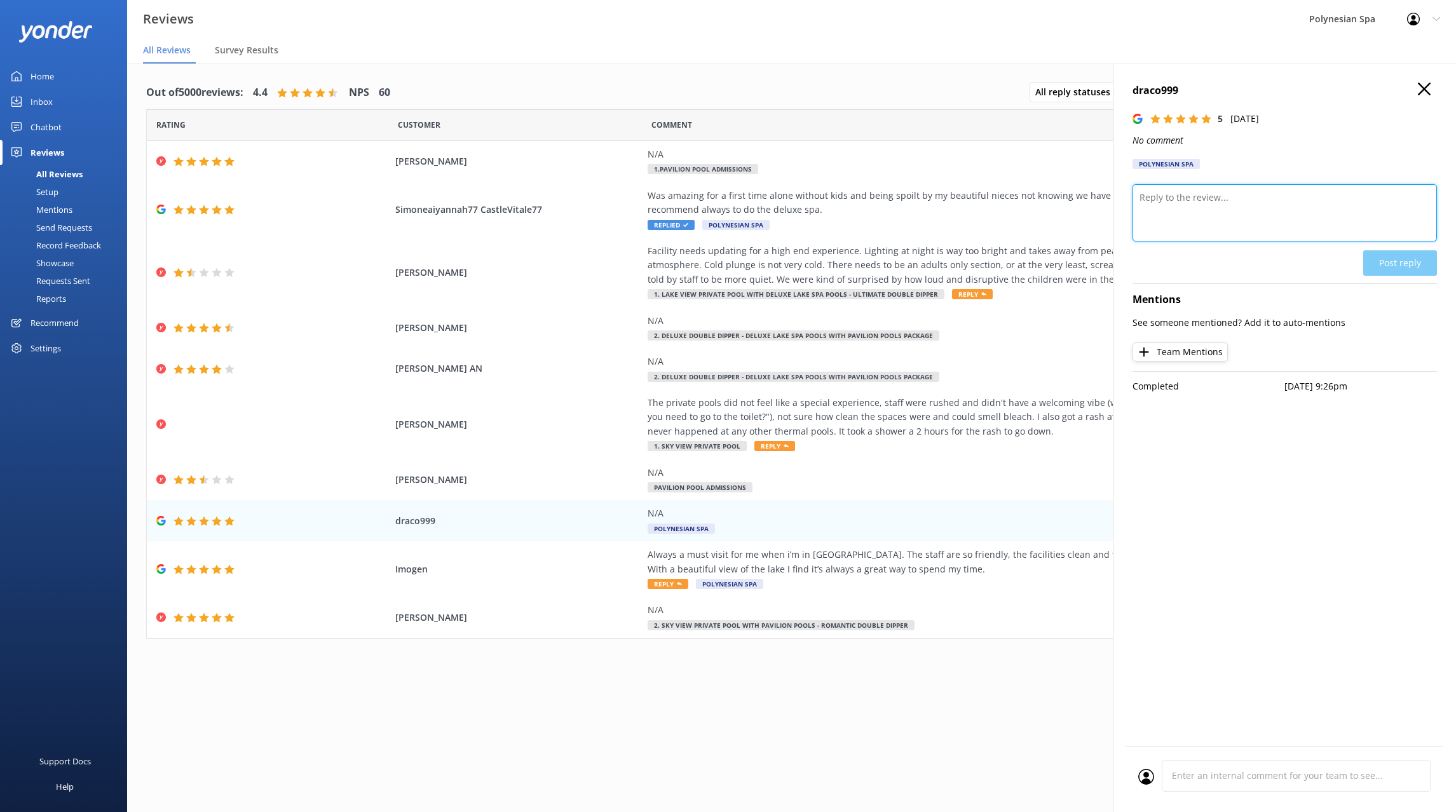
click at [1229, 214] on textarea at bounding box center [1285, 213] width 305 height 57
type textarea "Thank you for your review."
click at [1386, 264] on button "Post reply" at bounding box center [1400, 263] width 74 height 26
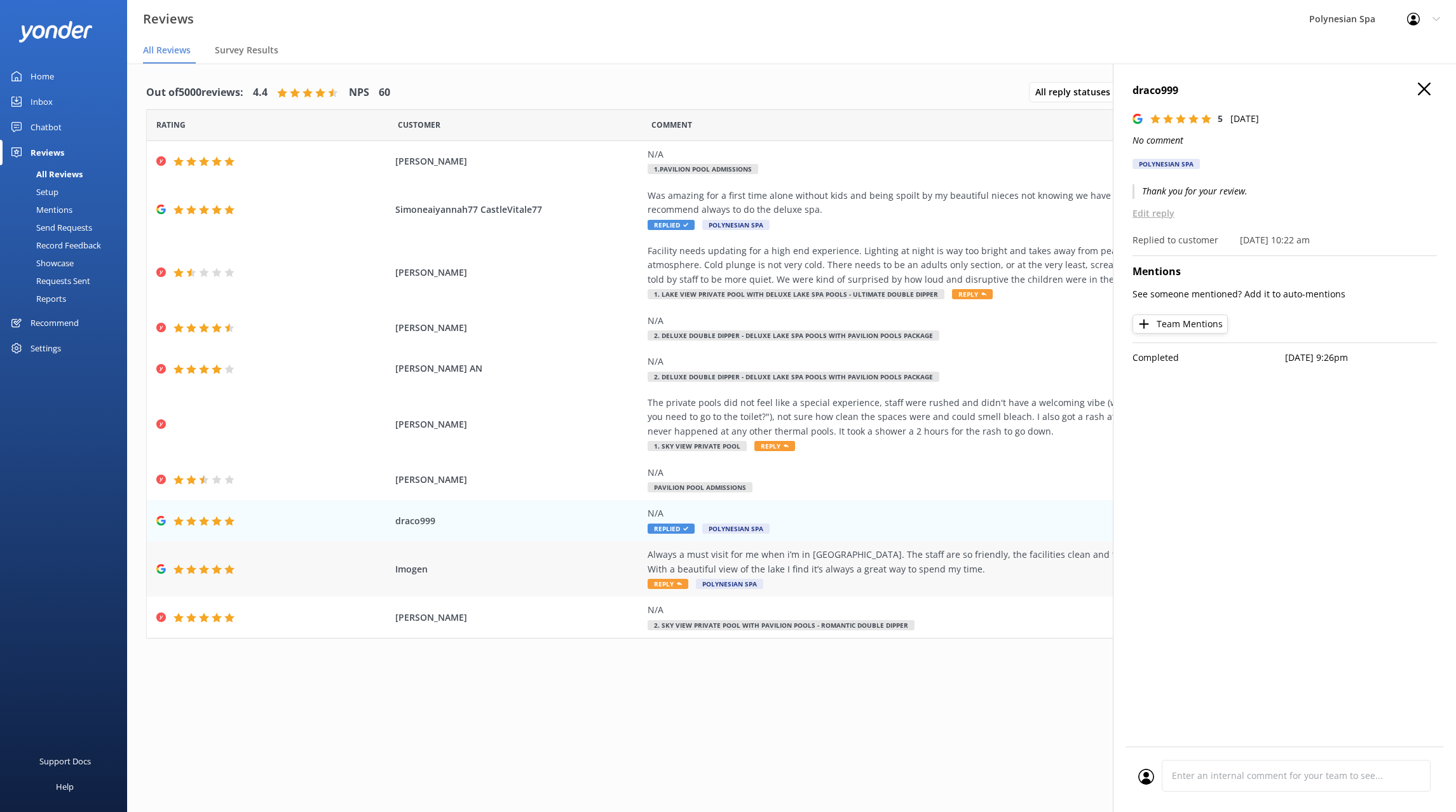
click at [985, 570] on div "Always a must visit for me when i’m in [GEOGRAPHIC_DATA]. The staff are so frie…" at bounding box center [936, 562] width 578 height 29
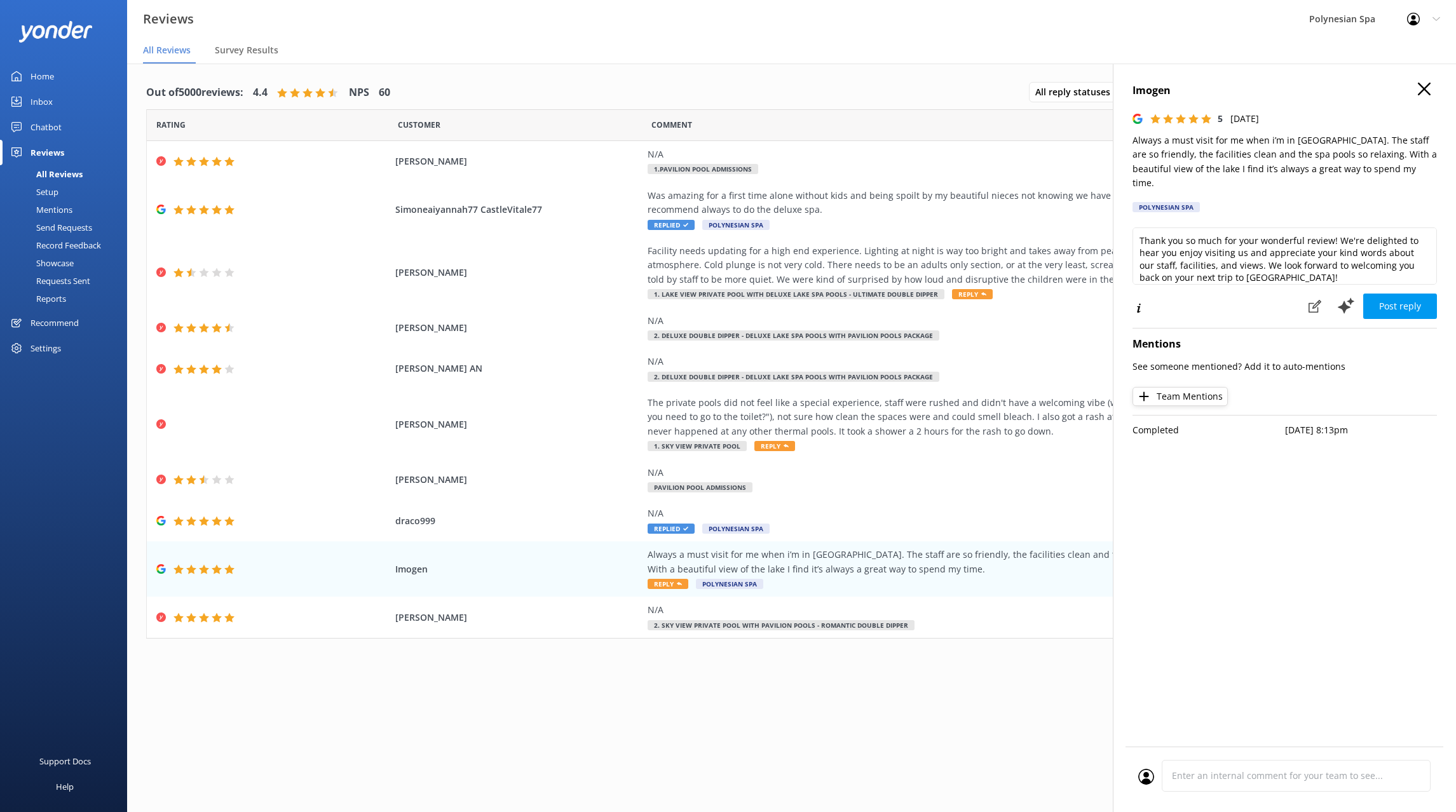
click at [1208, 144] on p "Always a must visit for me when i’m in [GEOGRAPHIC_DATA]. The staff are so frie…" at bounding box center [1285, 162] width 305 height 57
click at [1294, 251] on textarea "Thank you so much for your wonderful review! We're delighted to hear you enjoy …" at bounding box center [1285, 256] width 305 height 57
click at [1214, 235] on textarea "Thank you so much for your wonderful review! We're delighted to hear you enjoy …" at bounding box center [1285, 256] width 305 height 57
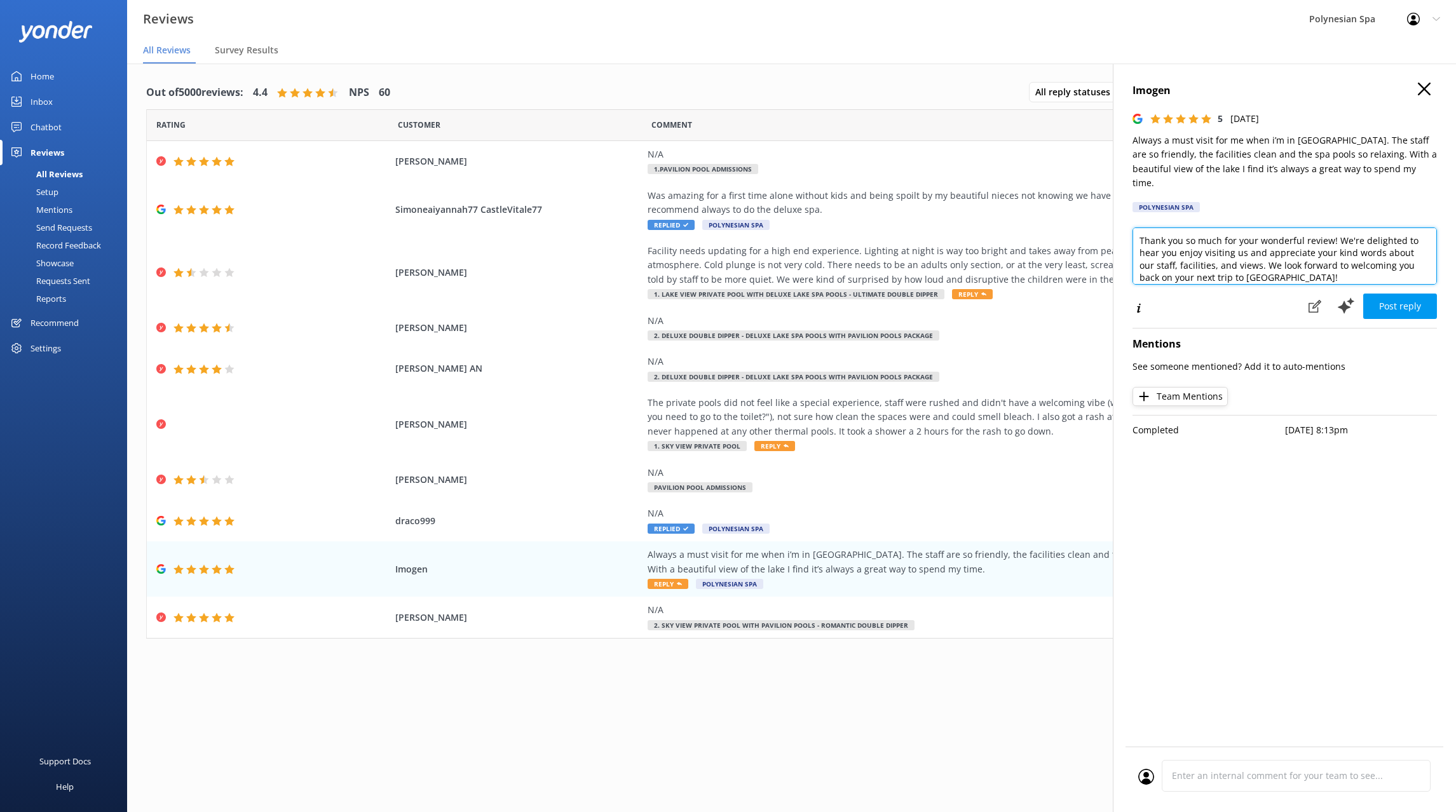
paste textarea "for your kind words. We’re delighted Polynesian Spa has become a regular part o…"
drag, startPoint x: 1355, startPoint y: 237, endPoint x: 1437, endPoint y: 237, distance: 82.0
click at [1437, 237] on textarea "Thank you for your kind words. We’re delighted Polynesian Spa has become a regu…" at bounding box center [1285, 256] width 305 height 57
click at [1400, 258] on textarea "Thank you for your kind words. We’re delighted Polynesian Spa has become a regu…" at bounding box center [1285, 256] width 305 height 57
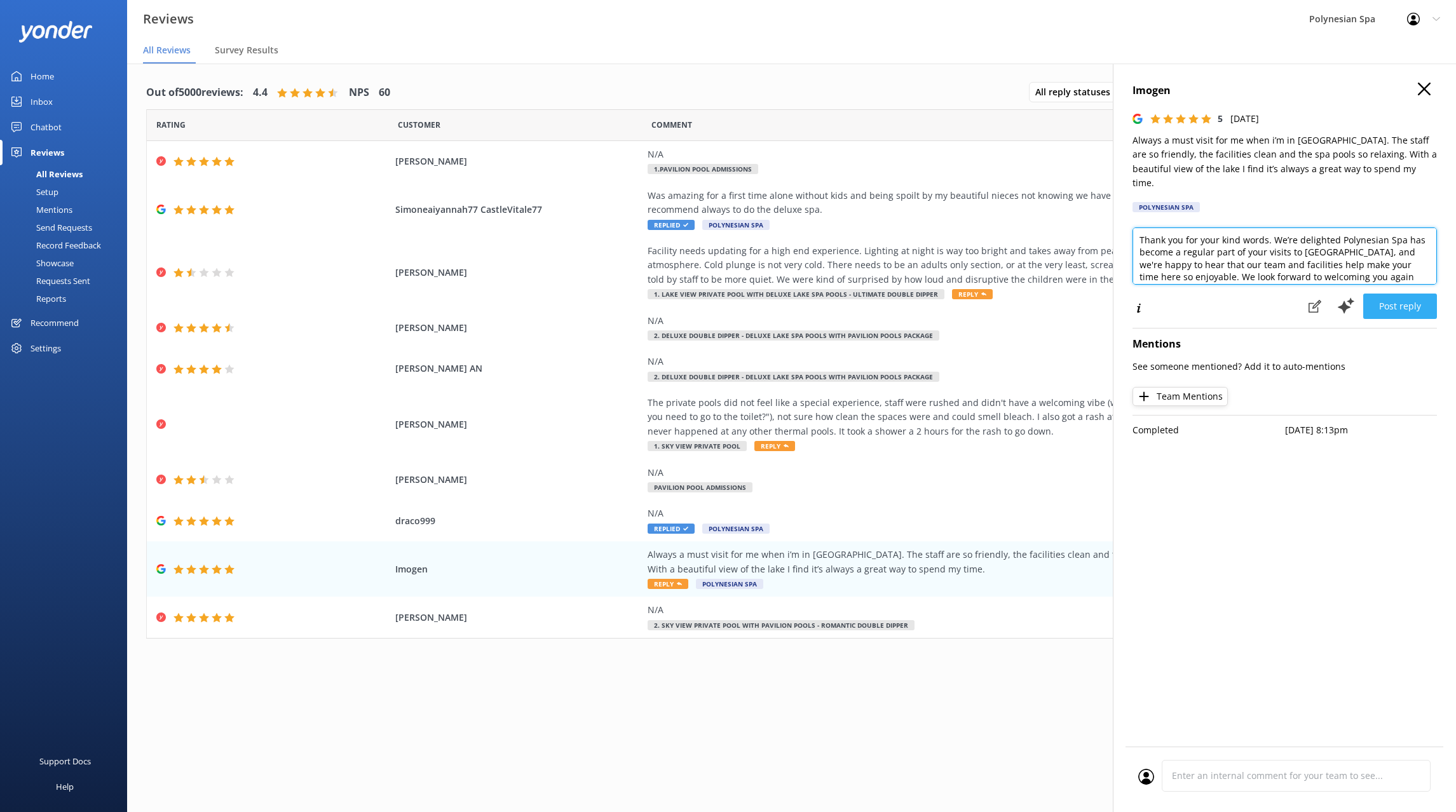
type textarea "Thank you for your kind words. We’re delighted Polynesian Spa has become a regu…"
click at [1407, 294] on button "Post reply" at bounding box center [1400, 306] width 74 height 26
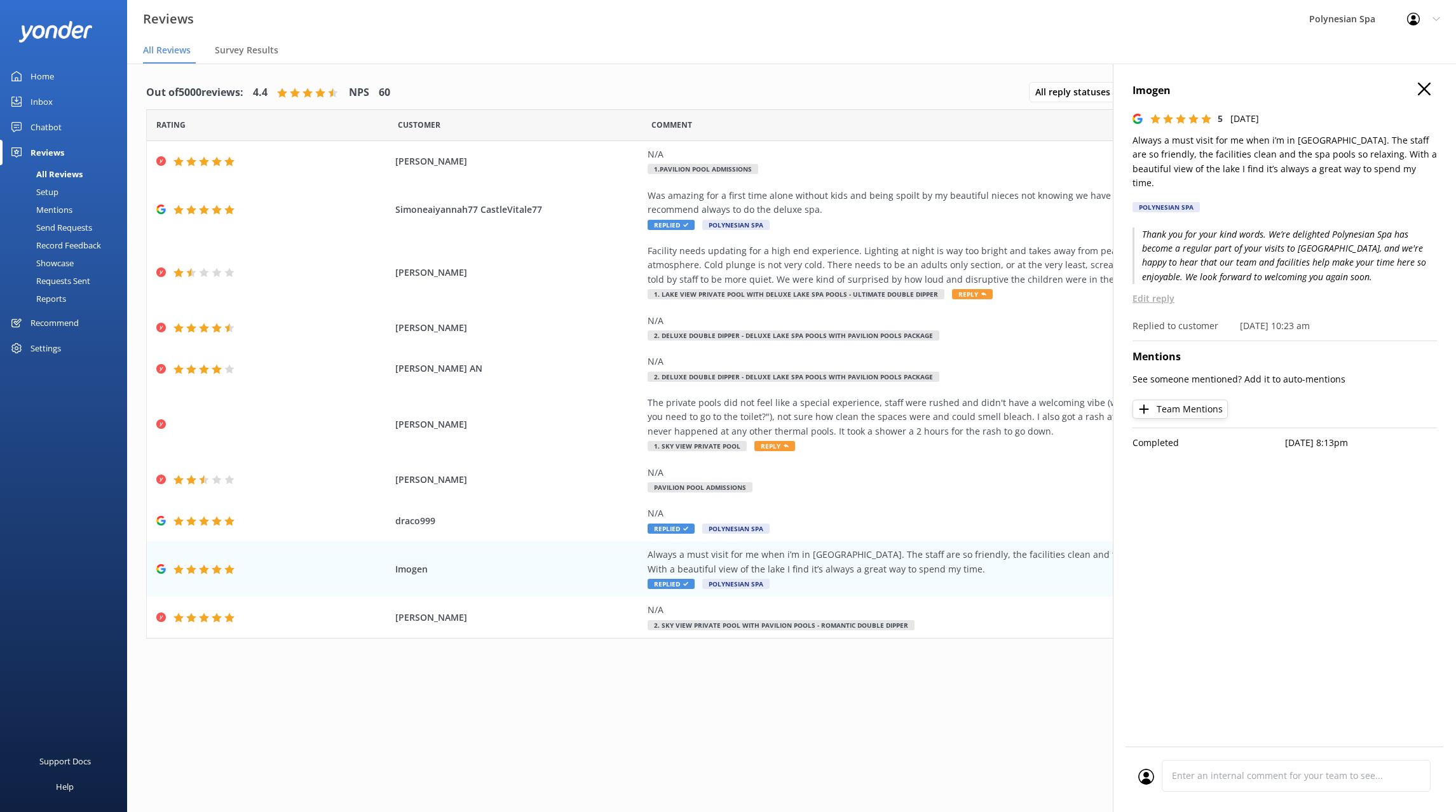
click at [1425, 89] on use at bounding box center [1424, 89] width 12 height 12
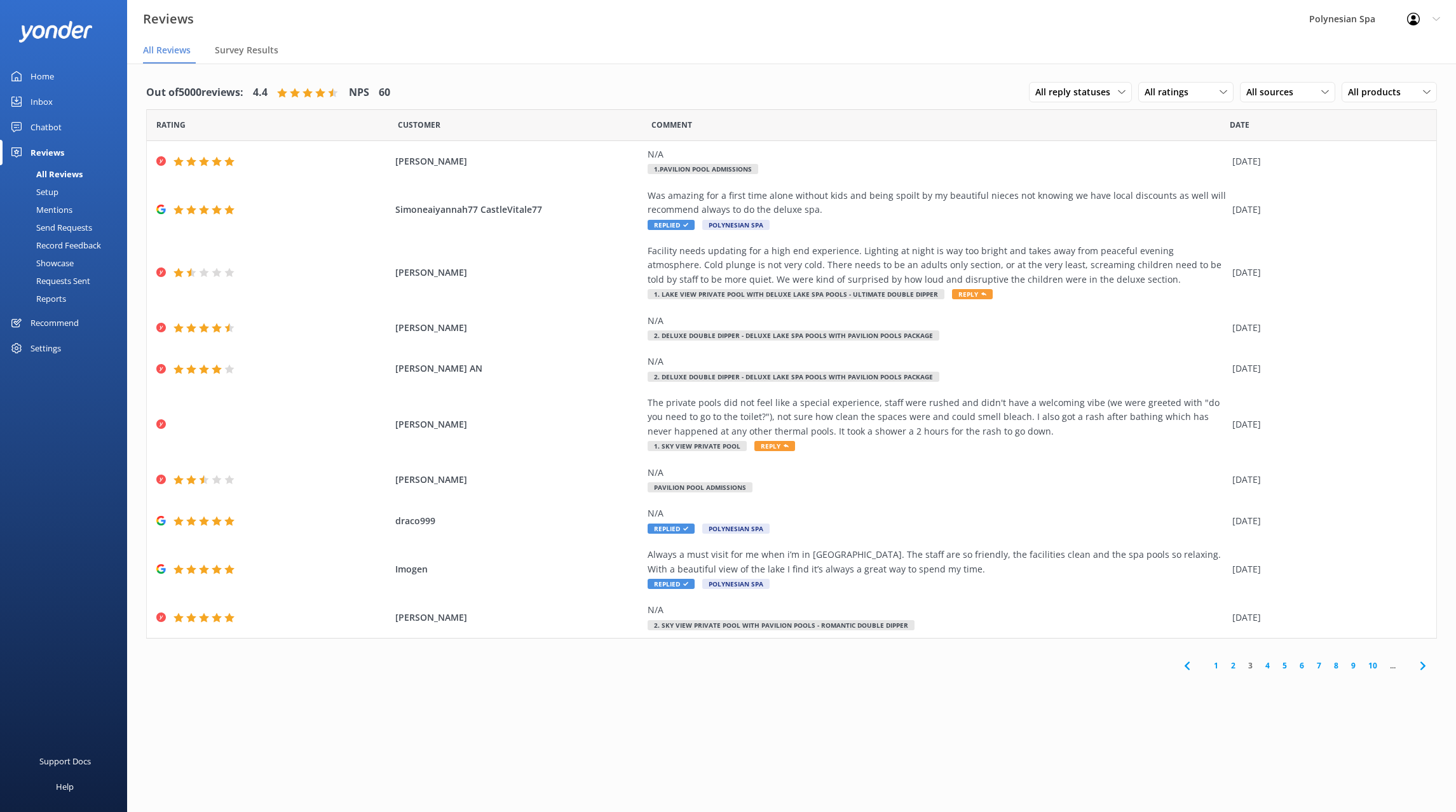
click at [965, 699] on div "Out of 5000 reviews: 4.4 NPS 60 All reply statuses All reply statuses Needs a r…" at bounding box center [792, 450] width 1329 height 774
click at [1264, 664] on link "4" at bounding box center [1267, 666] width 17 height 12
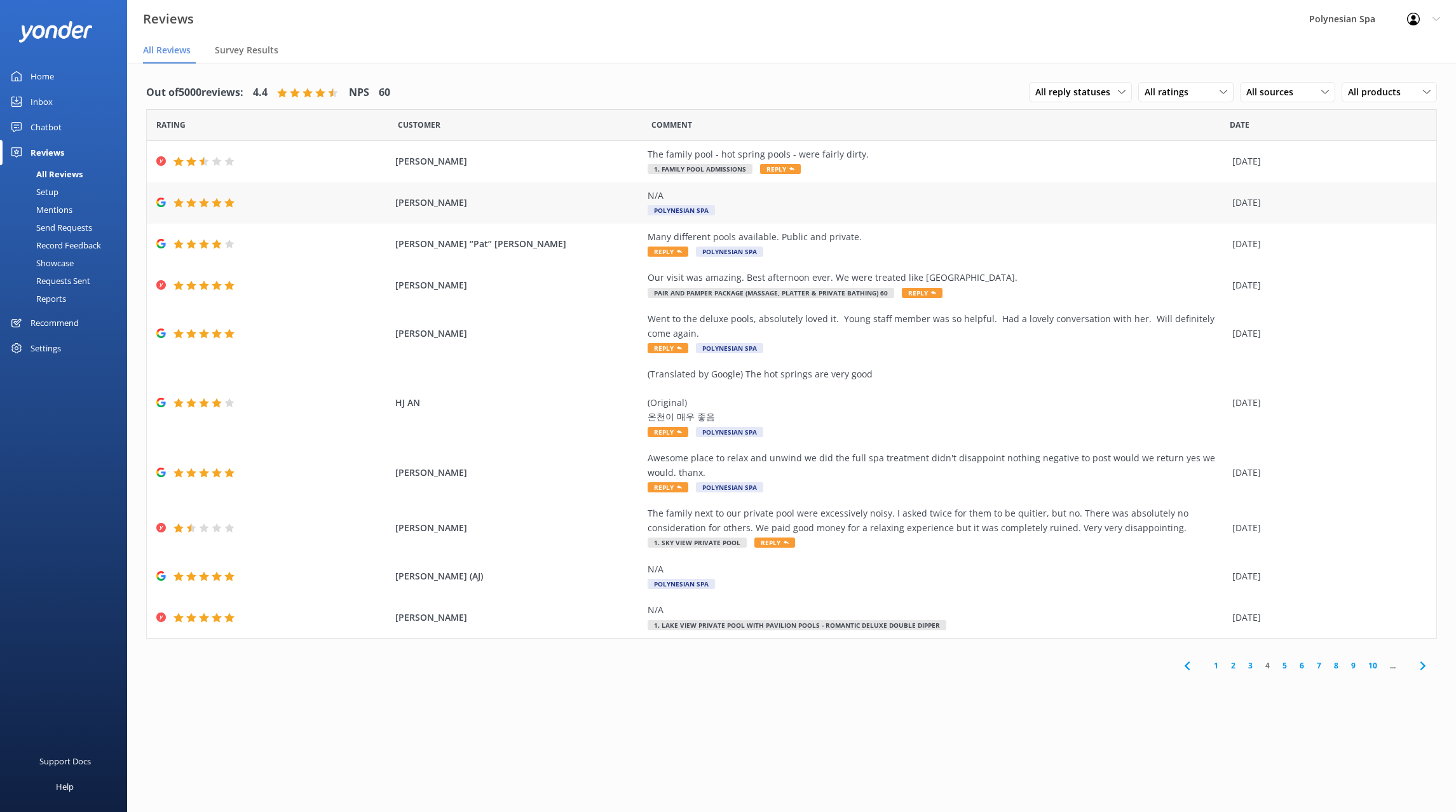
click at [779, 210] on div "N/A Polynesian Spa" at bounding box center [936, 203] width 578 height 29
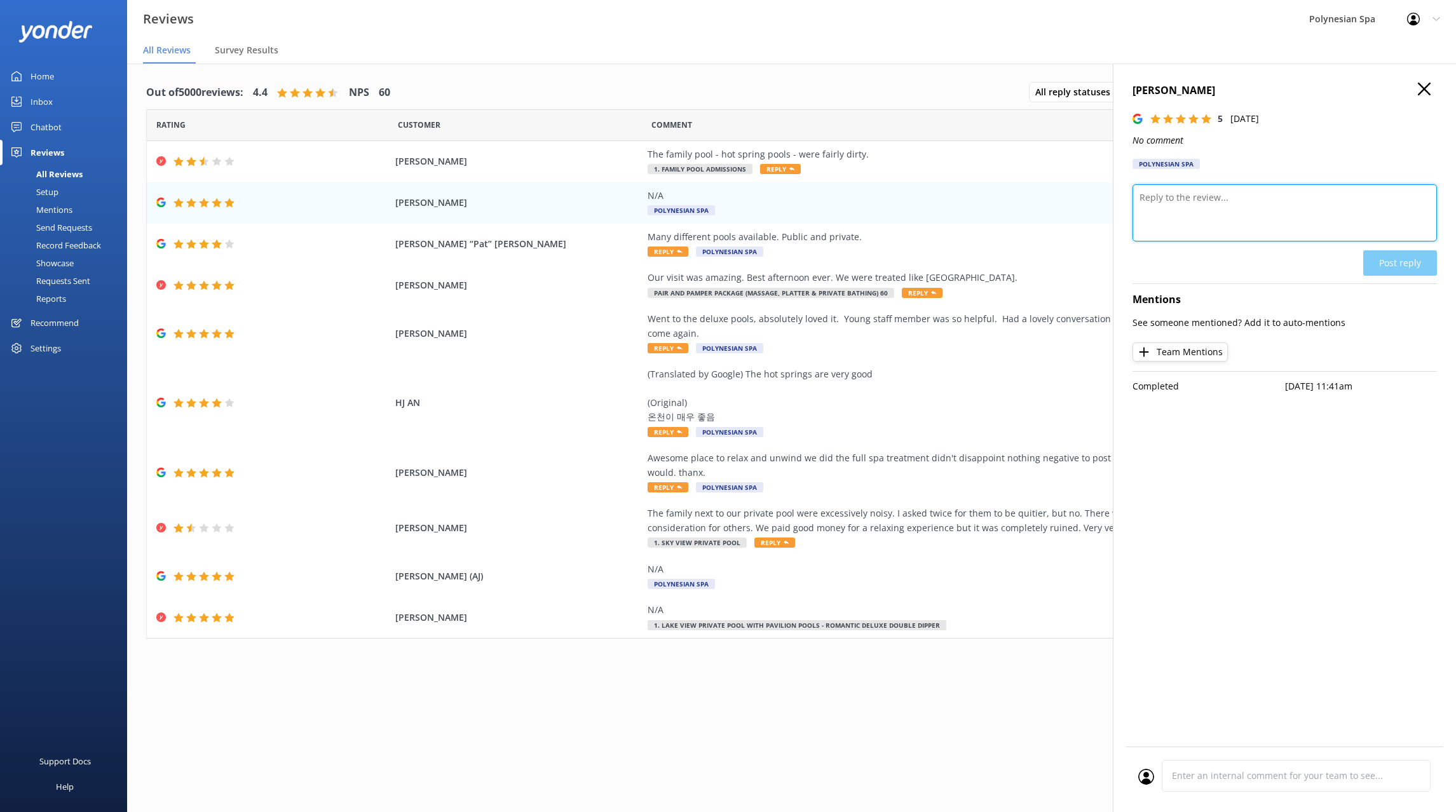
click at [1205, 223] on textarea at bounding box center [1285, 213] width 305 height 57
type textarea "Thank you for your review."
click at [1414, 255] on button "Post reply" at bounding box center [1400, 263] width 74 height 26
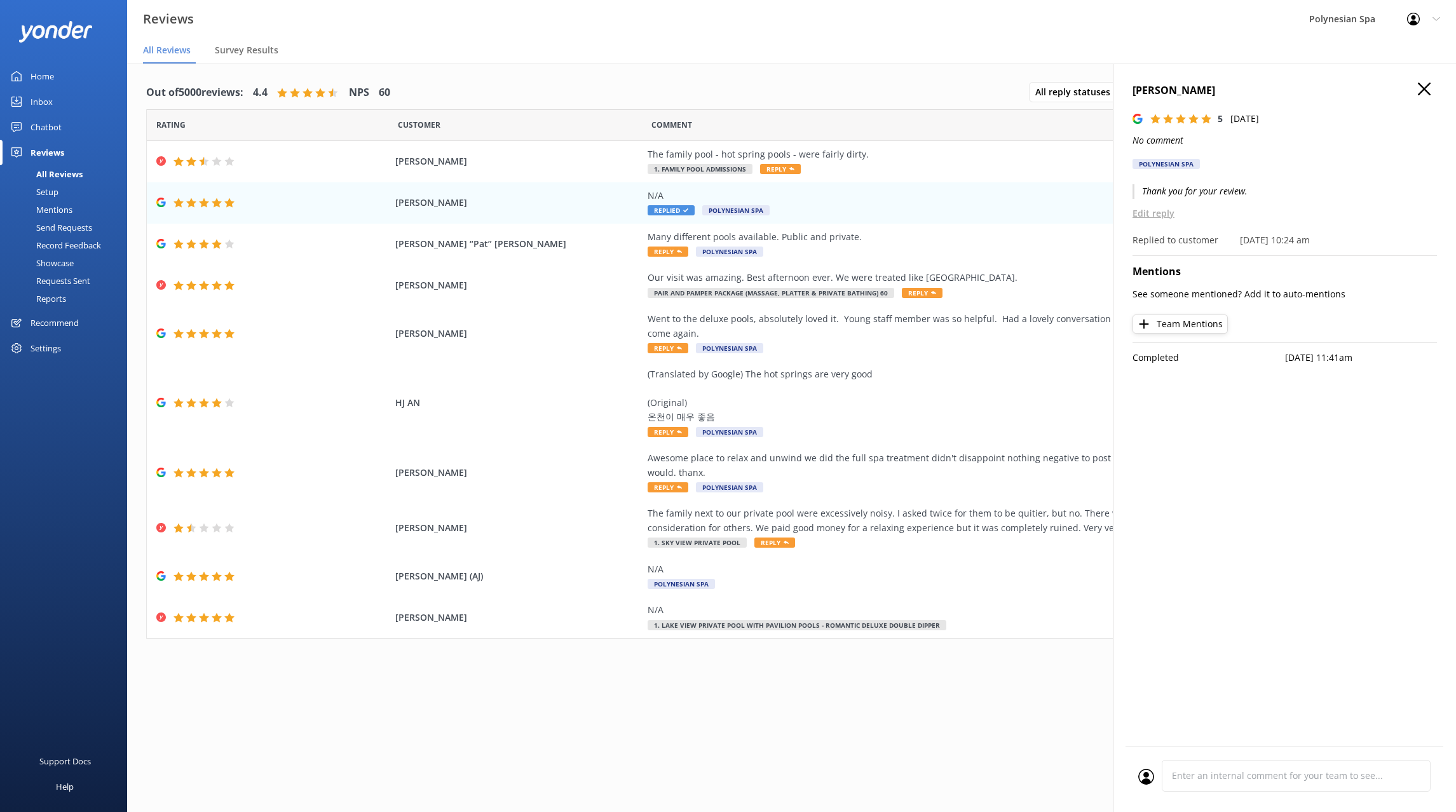
click at [1242, 518] on div "[PERSON_NAME] 5 [DATE] No comment Polynesian Spa Thank you for your review. Edi…" at bounding box center [1284, 469] width 343 height 812
click at [916, 726] on div "Out of 5000 reviews: 4.4 NPS 60 All reply statuses All reply statuses Needs a r…" at bounding box center [792, 450] width 1329 height 774
click at [894, 239] on div "Many different pools available. Public and private." at bounding box center [936, 236] width 578 height 14
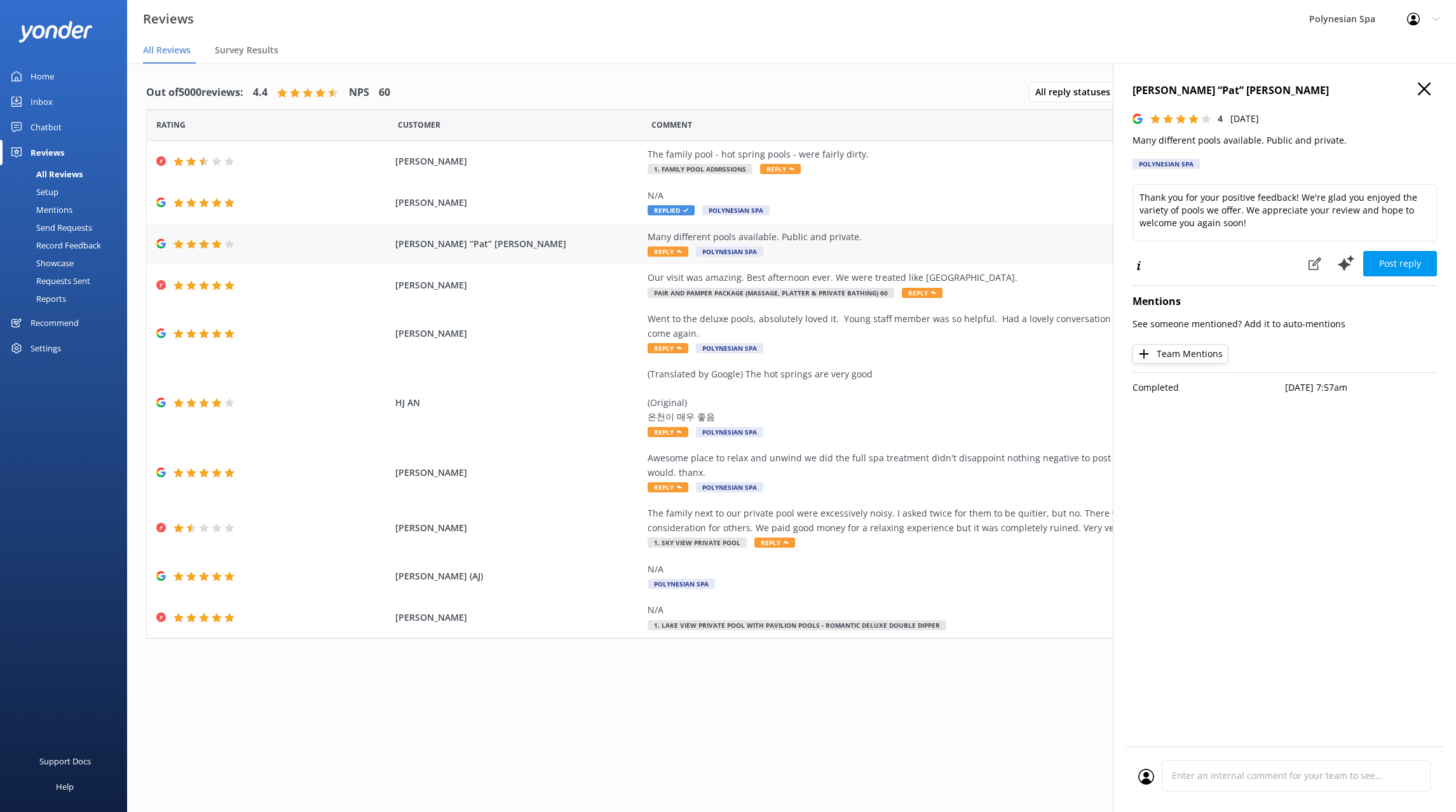
click at [933, 245] on div "Many different pools available. Public and private. Reply Polynesian Spa" at bounding box center [936, 244] width 578 height 29
click at [1288, 215] on textarea "Thank you for your positive feedback! We're glad you enjoyed the variety of poo…" at bounding box center [1285, 213] width 305 height 57
click at [1294, 228] on textarea "Thank you for your positive feedback! We're glad you enjoyed the variety of poo…" at bounding box center [1285, 213] width 305 height 57
click at [1258, 141] on p "Many different pools available. Public and private." at bounding box center [1285, 140] width 305 height 14
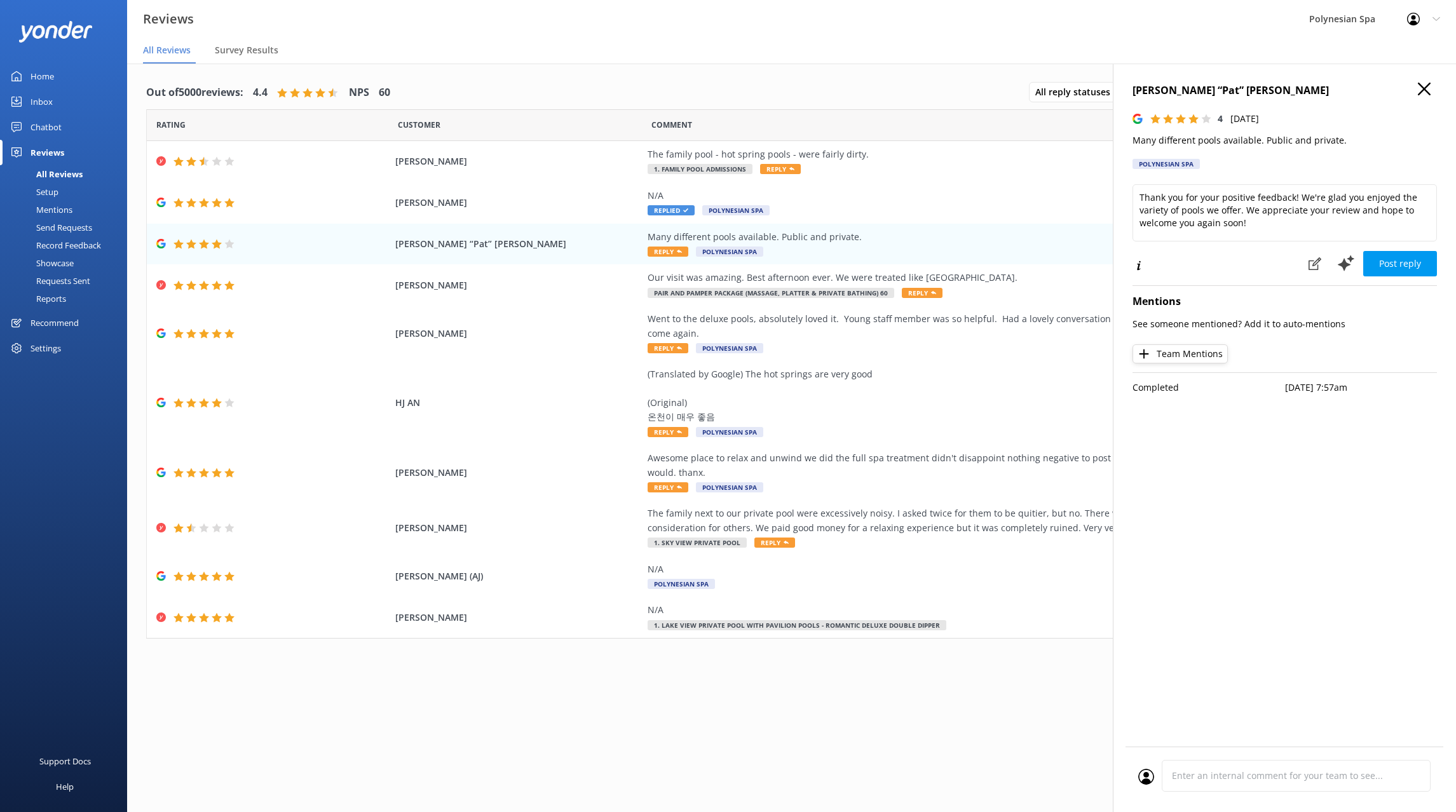
click at [1258, 141] on p "Many different pools available. Public and private." at bounding box center [1285, 140] width 305 height 14
drag, startPoint x: 1282, startPoint y: 223, endPoint x: 1041, endPoint y: 163, distance: 248.4
click at [1132, 185] on textarea "Thank you for your positive feedback! We're glad you enjoyed the variety of poo…" at bounding box center [1285, 213] width 305 height 57
paste textarea "visiting and for your review. We’re pleased you enjoyed the range of pools on o…"
click at [1296, 229] on textarea "Thank you for visiting and for your review. We’re pleased you enjoyed the range…" at bounding box center [1285, 213] width 305 height 57
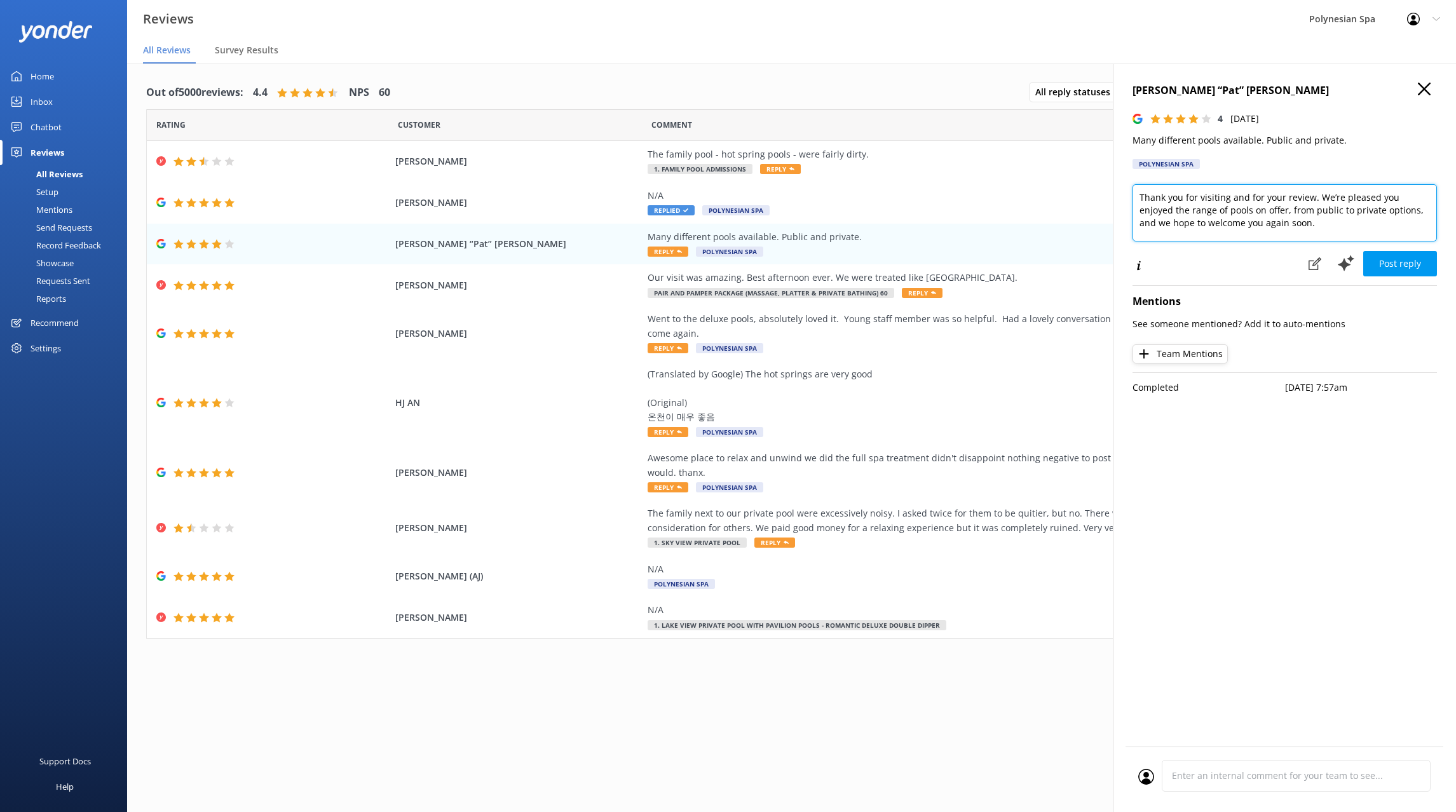
drag, startPoint x: 1255, startPoint y: 209, endPoint x: 1378, endPoint y: 210, distance: 123.0
click at [1378, 210] on textarea "Thank you for visiting and for your review. We’re pleased you enjoyed the range…" at bounding box center [1285, 213] width 305 height 57
type textarea "Thank you for visiting and for your review. We’re pleased you enjoyed the range…"
click at [1416, 255] on button "Post reply" at bounding box center [1400, 264] width 74 height 26
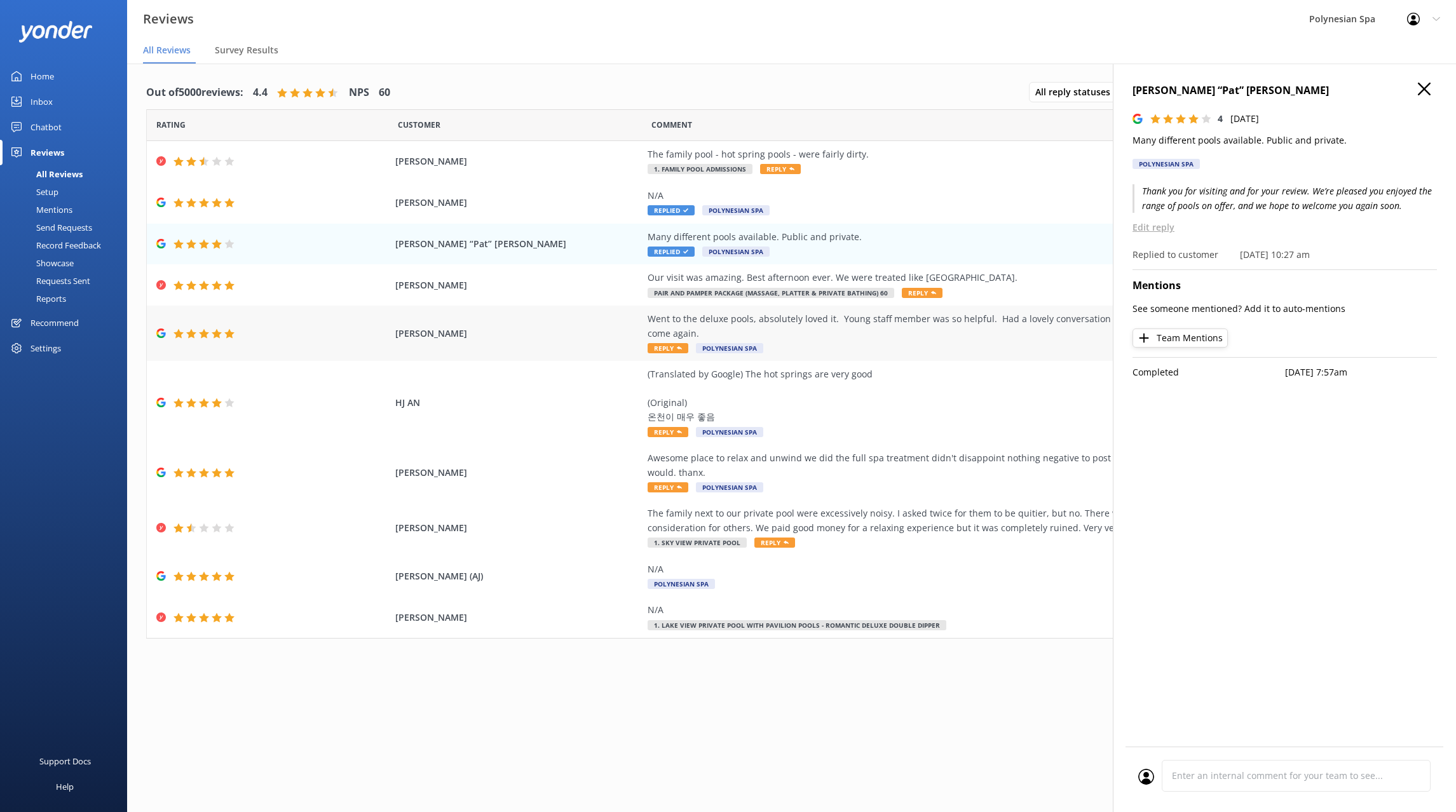
click at [948, 329] on div "Went to the deluxe pools, absolutely loved it. Young staff member was so helpfu…" at bounding box center [936, 326] width 578 height 29
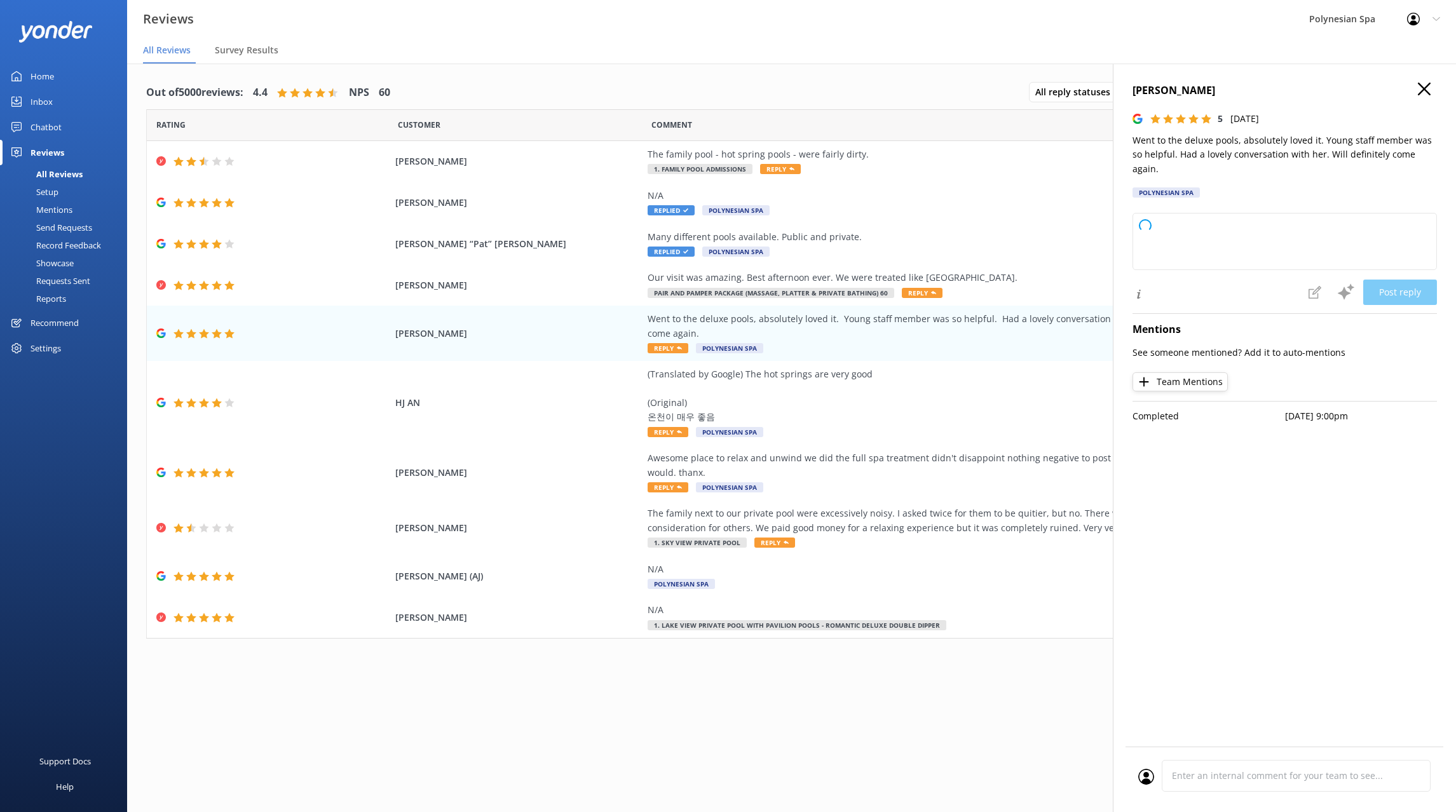
click at [1260, 143] on p "Went to the deluxe pools, absolutely loved it. Young staff member was so helpfu…" at bounding box center [1285, 154] width 305 height 42
click at [1260, 142] on p "Went to the deluxe pools, absolutely loved it. Young staff member was so helpfu…" at bounding box center [1285, 154] width 305 height 42
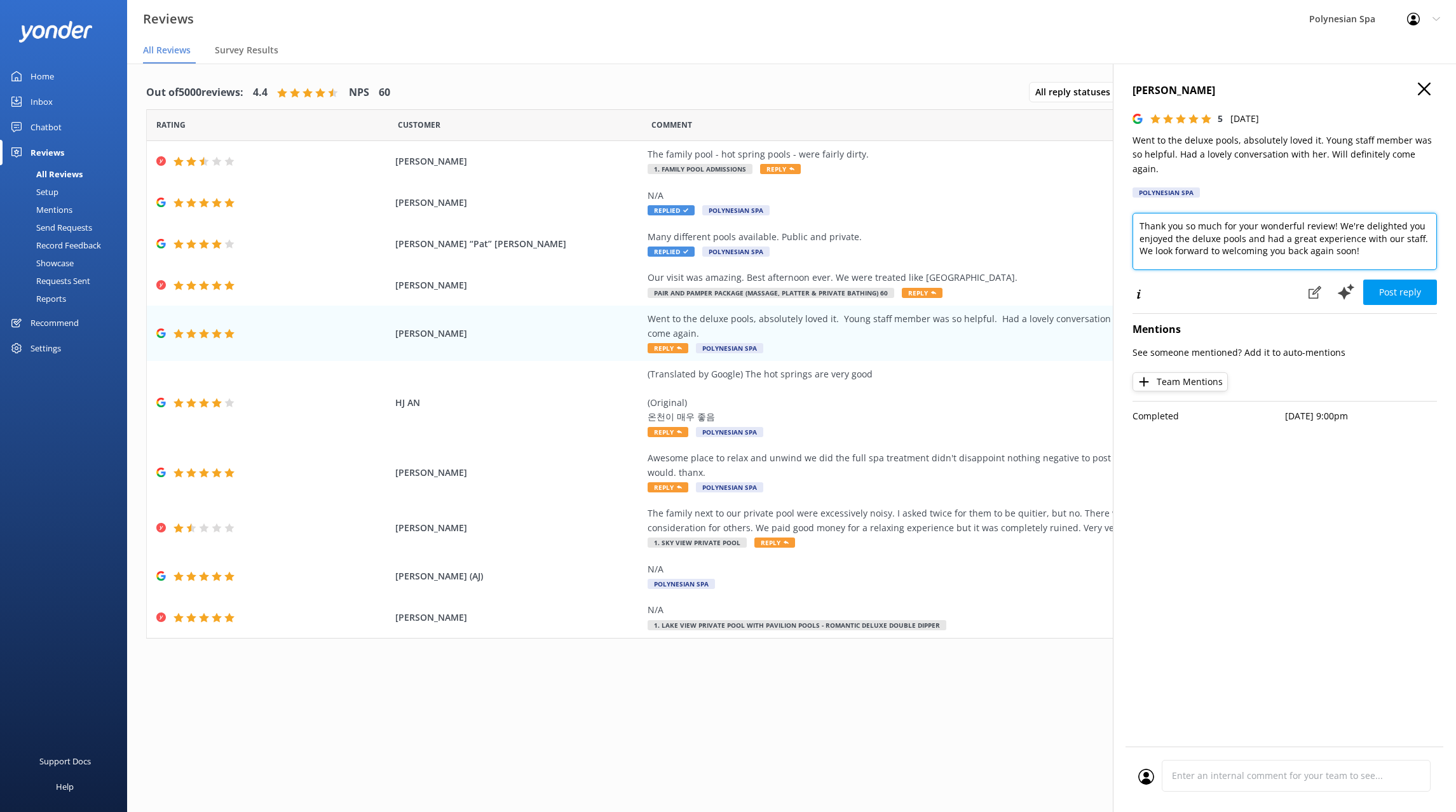
click at [1345, 247] on textarea "Thank you so much for your wonderful review! We're delighted you enjoyed the de…" at bounding box center [1285, 242] width 305 height 57
click at [1345, 246] on textarea "Thank you so much for your wonderful review! We're delighted you enjoyed the de…" at bounding box center [1285, 242] width 305 height 57
paste textarea "for your lovely feedback. We’re glad you had such a great time at the Deluxe La…"
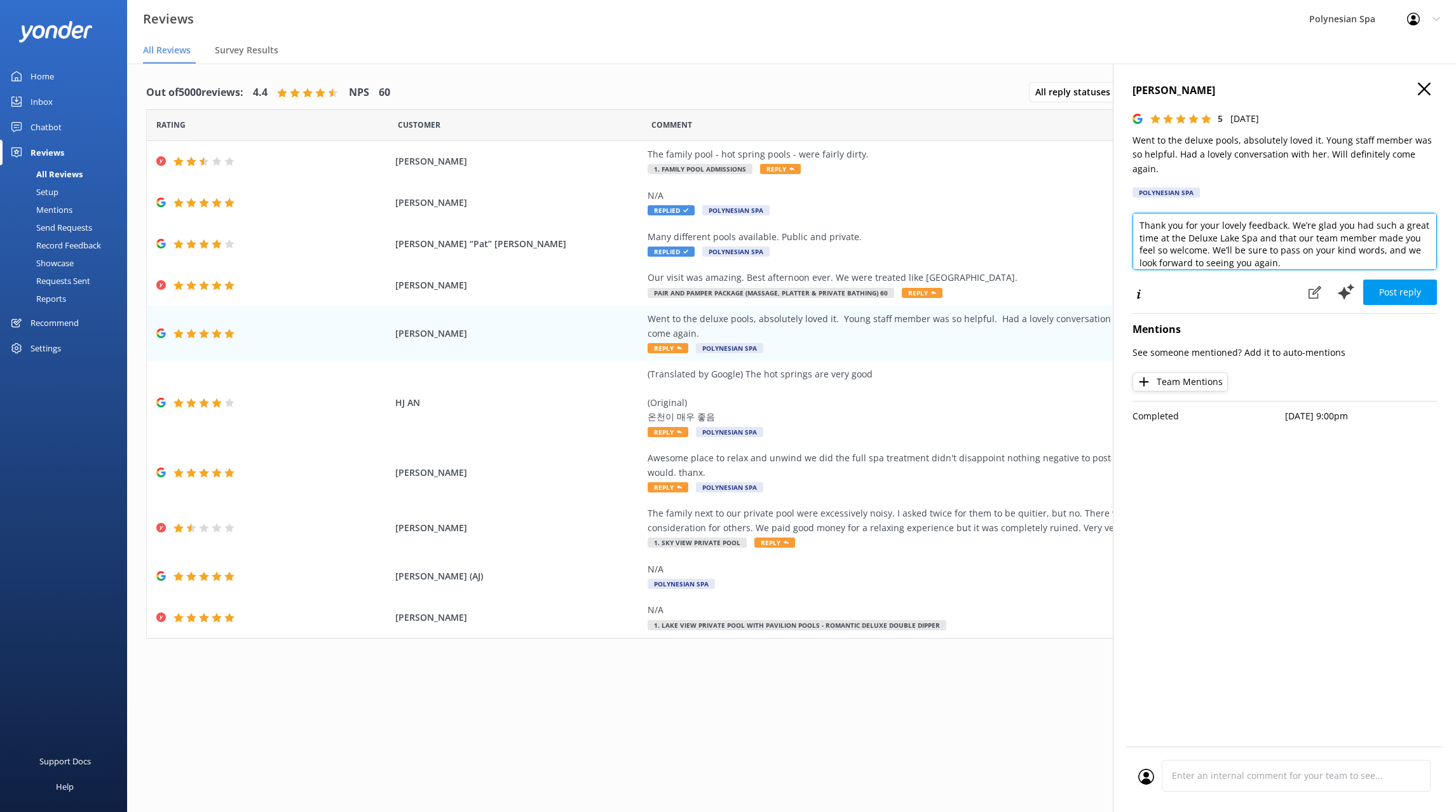
click at [1345, 213] on textarea "Thank you for your lovely feedback. We’re glad you had such a great time at the…" at bounding box center [1285, 242] width 305 height 57
type textarea "Dear [PERSON_NAME], thank you for your lovely feedback. We’re glad you had such…"
click at [1403, 281] on button "Post reply" at bounding box center [1400, 292] width 74 height 26
click at [879, 387] on div "(Translated by Google) The hot springs are very good (Original) 온천이 매우 좋음" at bounding box center [936, 395] width 578 height 57
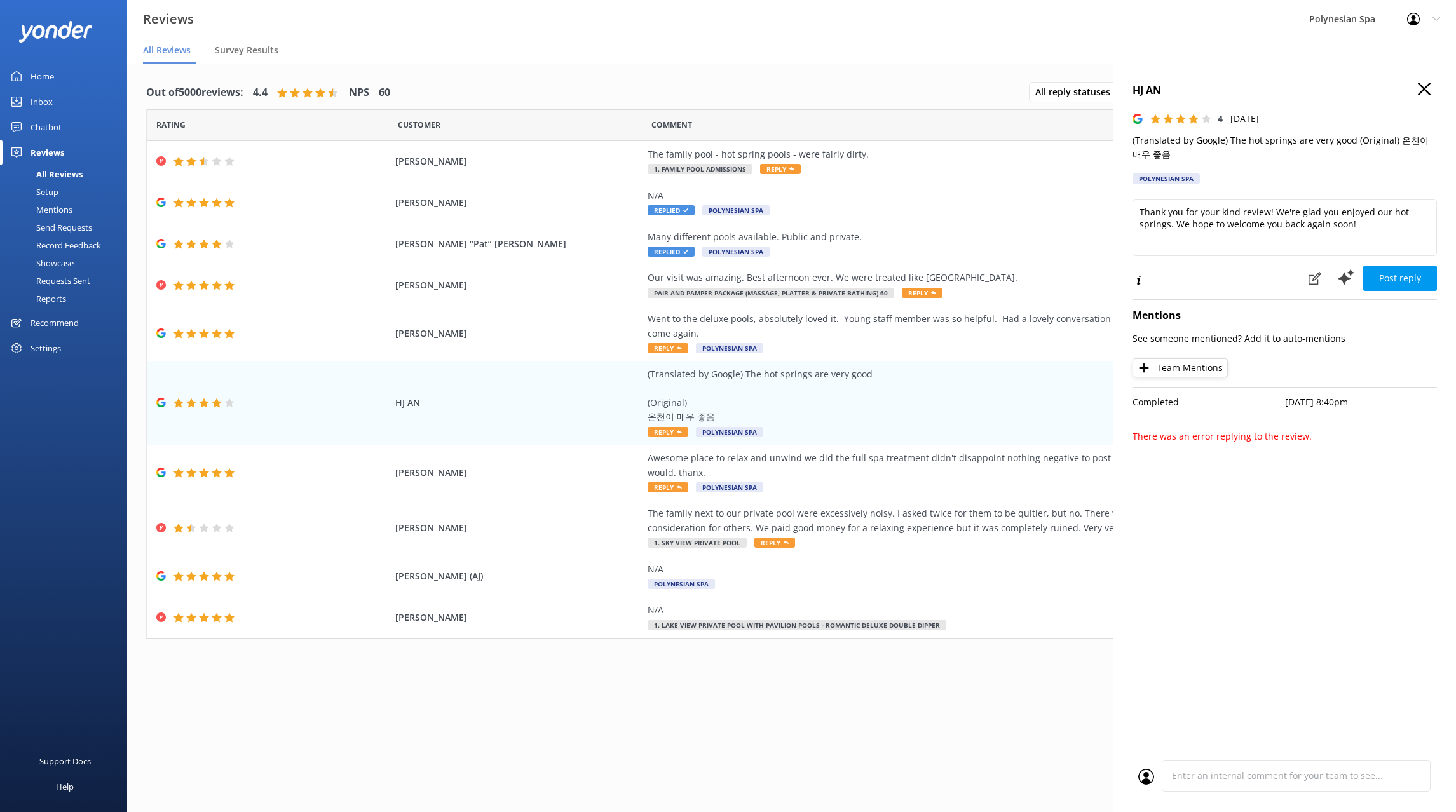
click at [1218, 149] on p "(Translated by Google) The hot springs are very good (Original) 온천이 매우 좋음" at bounding box center [1285, 147] width 305 height 29
click at [1218, 141] on p "(Translated by Google) The hot springs are very good (Original) 온천이 매우 좋음" at bounding box center [1285, 147] width 305 height 29
click at [1228, 221] on textarea "Thank you for your kind review! We're glad you enjoyed our hot springs. We hope…" at bounding box center [1285, 228] width 305 height 57
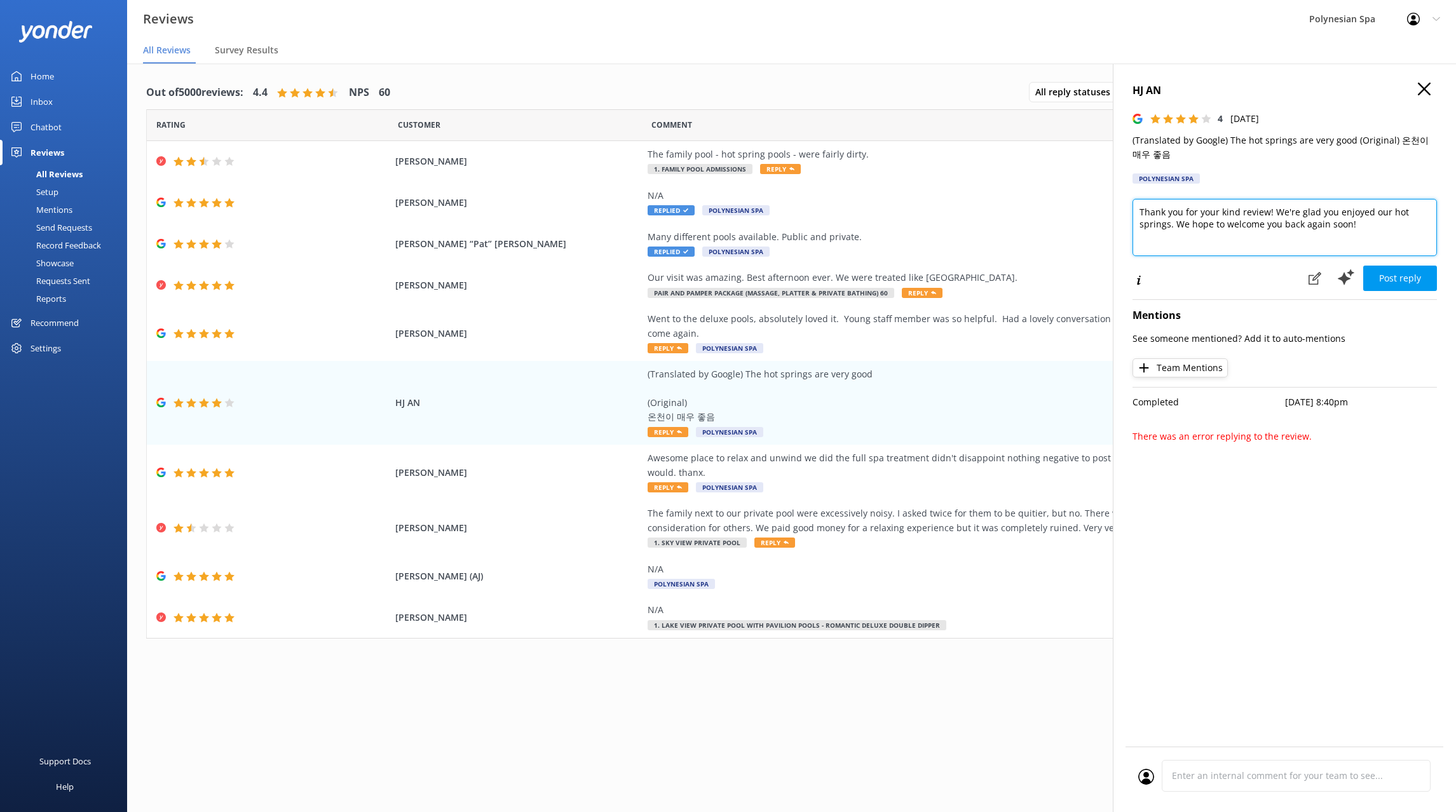
click at [1228, 221] on textarea "Thank you for your kind review! We're glad you enjoyed our hot springs. We hope…" at bounding box center [1285, 228] width 305 height 57
paste textarea "review. We’re delighted you enjoyed the hot springs and hope to welcome you aga…"
type textarea "Thank you for your review. We’re delighted you enjoyed the hot springs and hope…"
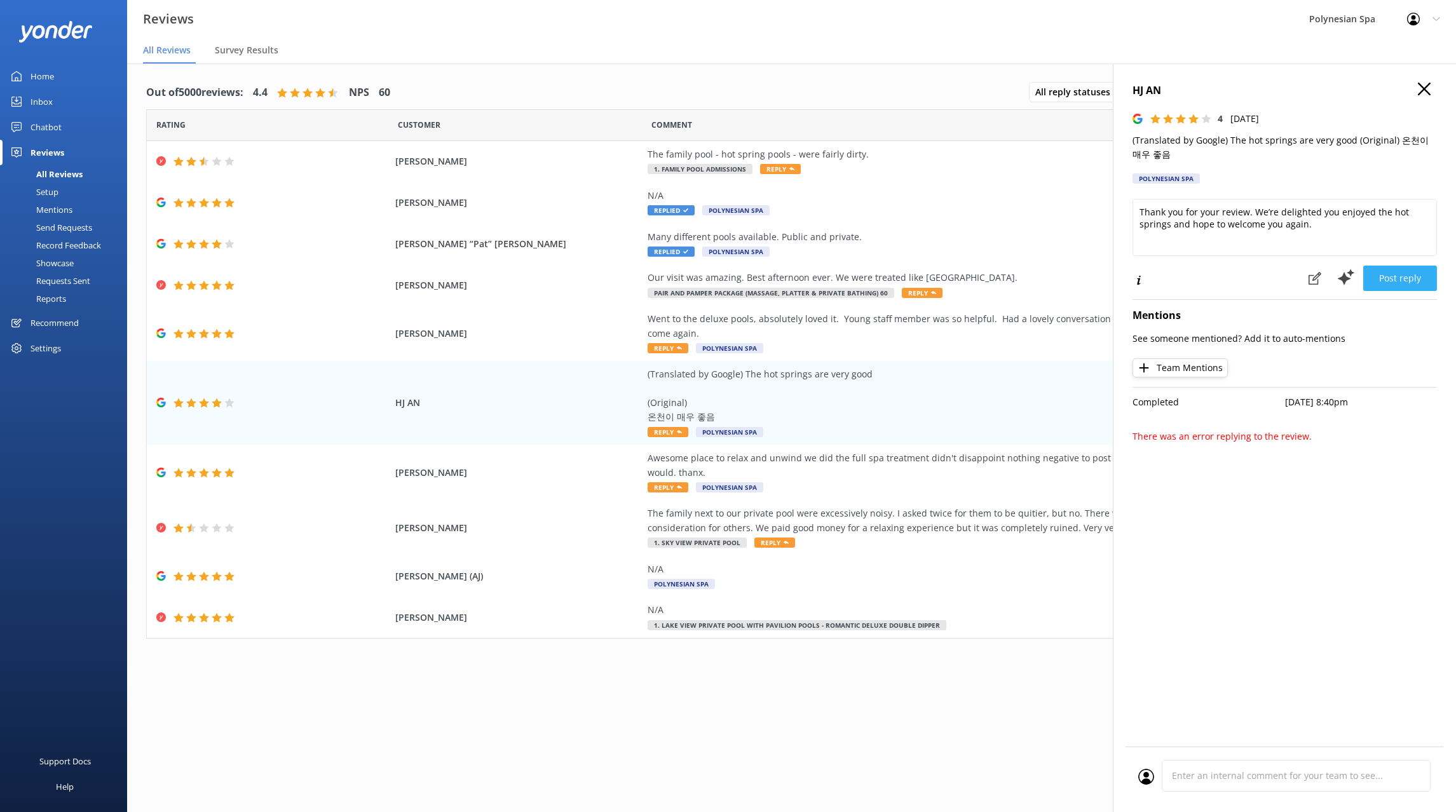
click at [1396, 271] on button "Post reply" at bounding box center [1400, 278] width 74 height 26
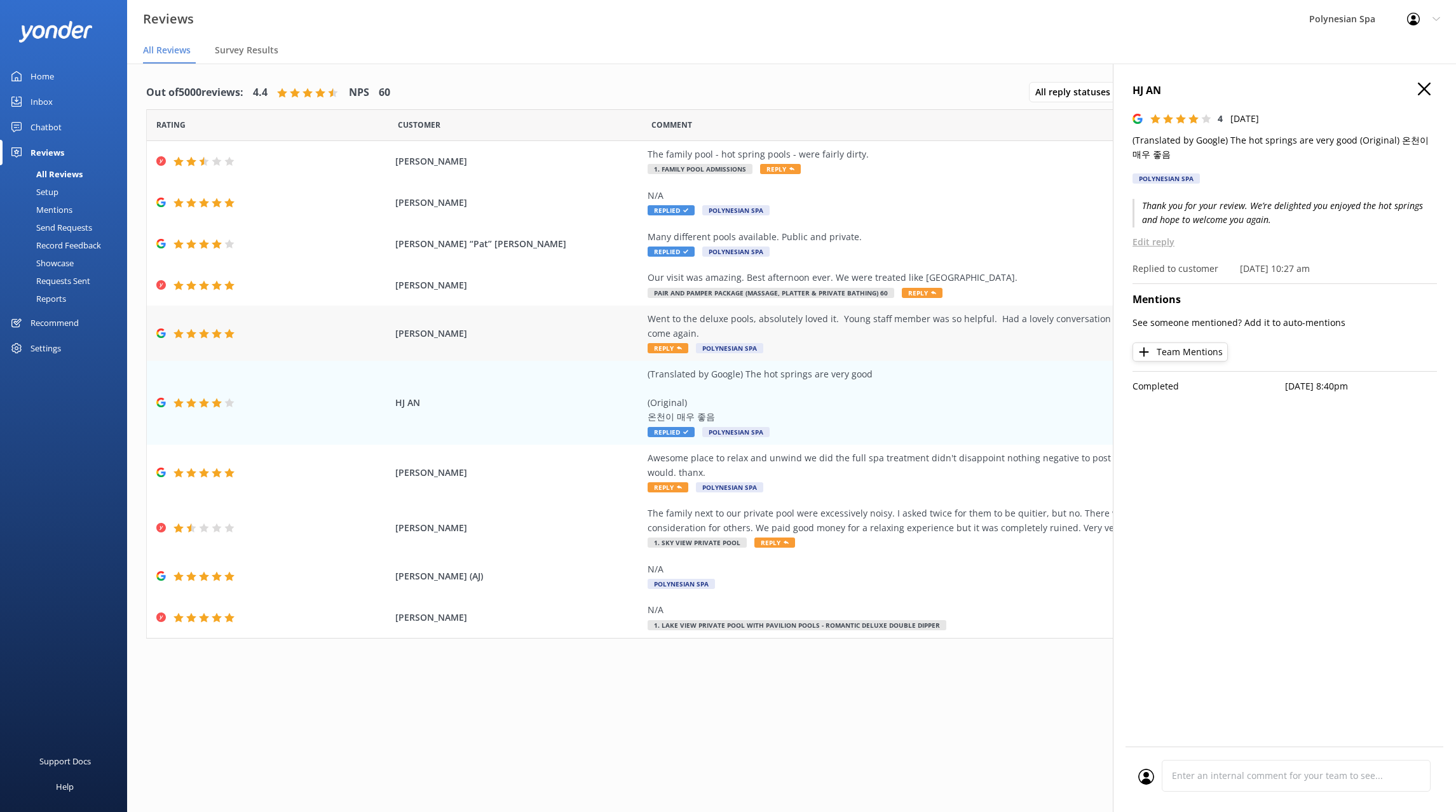
click at [898, 322] on div "Went to the deluxe pools, absolutely loved it. Young staff member was so helpfu…" at bounding box center [936, 326] width 578 height 29
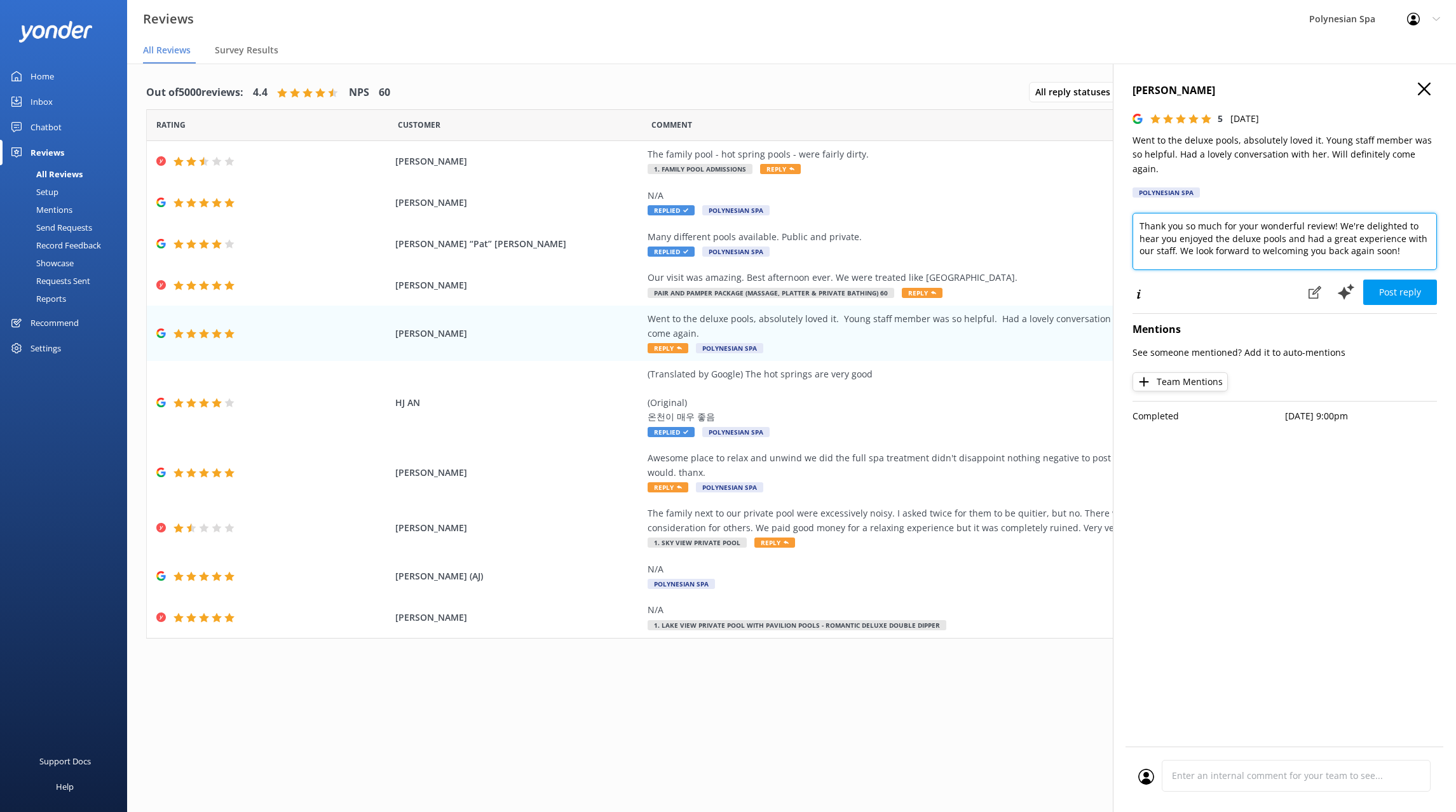
click at [1301, 231] on textarea "Thank you so much for your wonderful review! We're delighted to hear you enjoye…" at bounding box center [1285, 242] width 305 height 57
paste textarea "for your lovely feedback. We’re glad you had such a great time at the Deluxe La…"
type textarea "Thank you for your lovely feedback. We’re glad you had such a great time at the…"
click at [1412, 280] on button "Post reply" at bounding box center [1400, 292] width 74 height 26
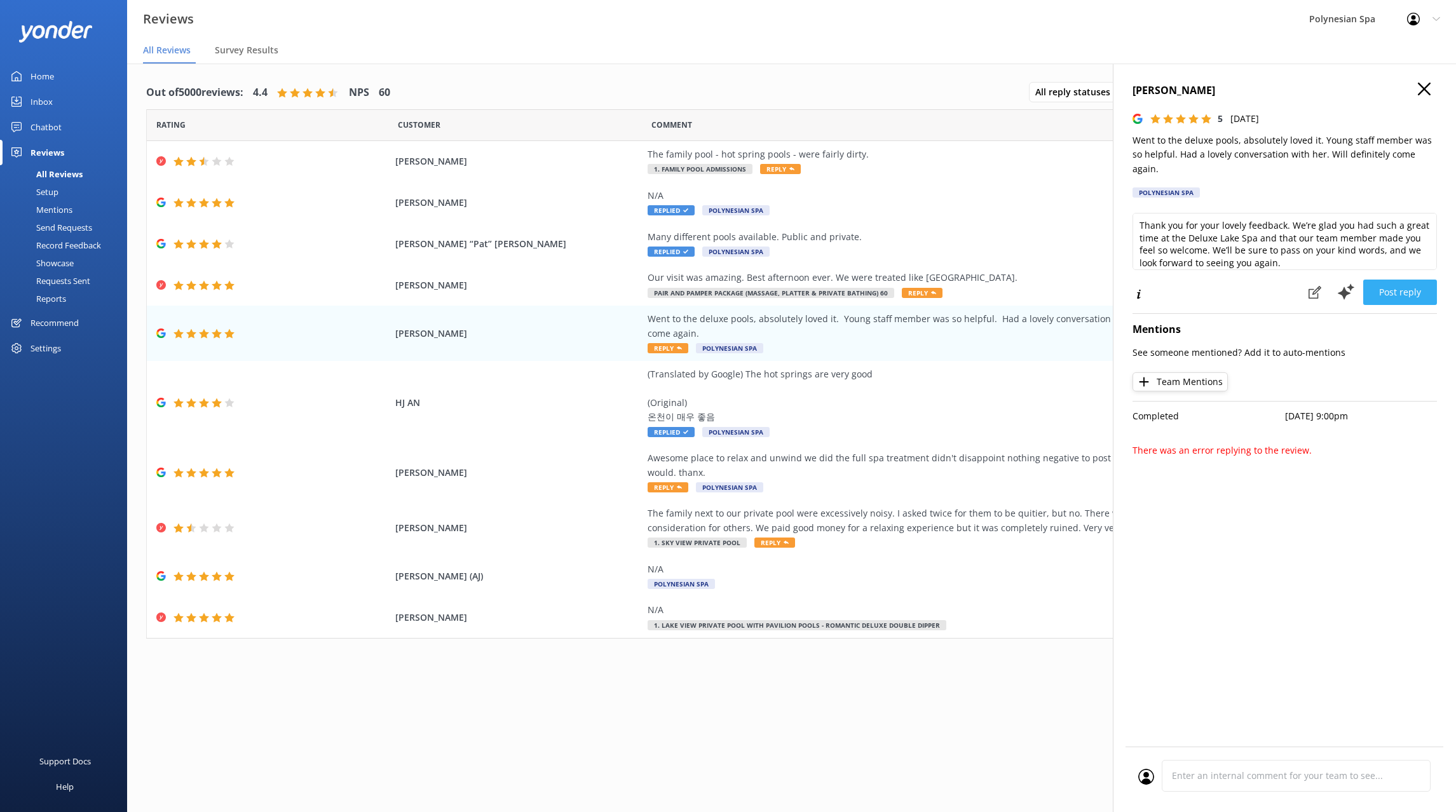
click at [1412, 280] on button "Post reply" at bounding box center [1400, 292] width 74 height 26
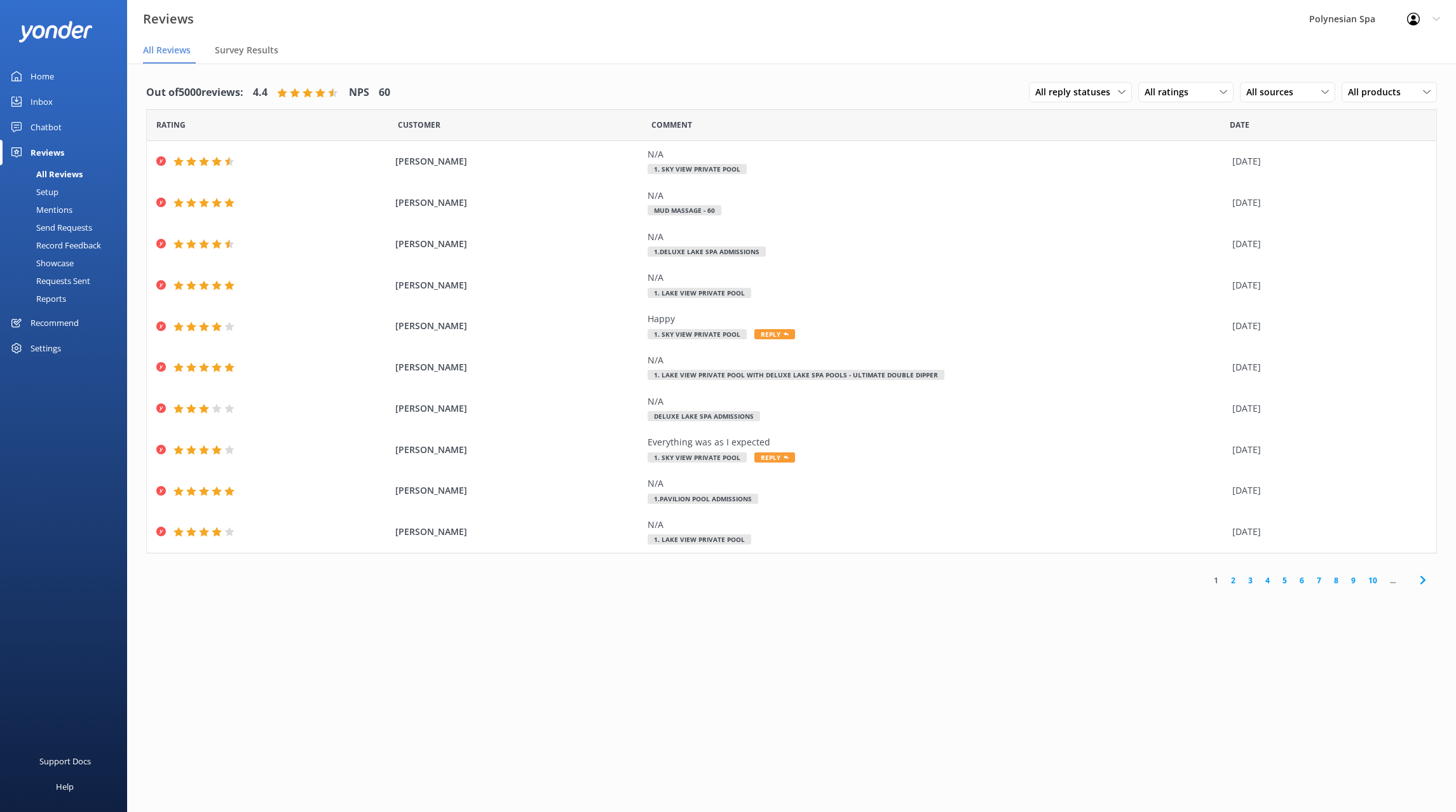
click at [1253, 578] on link "3" at bounding box center [1249, 580] width 17 height 12
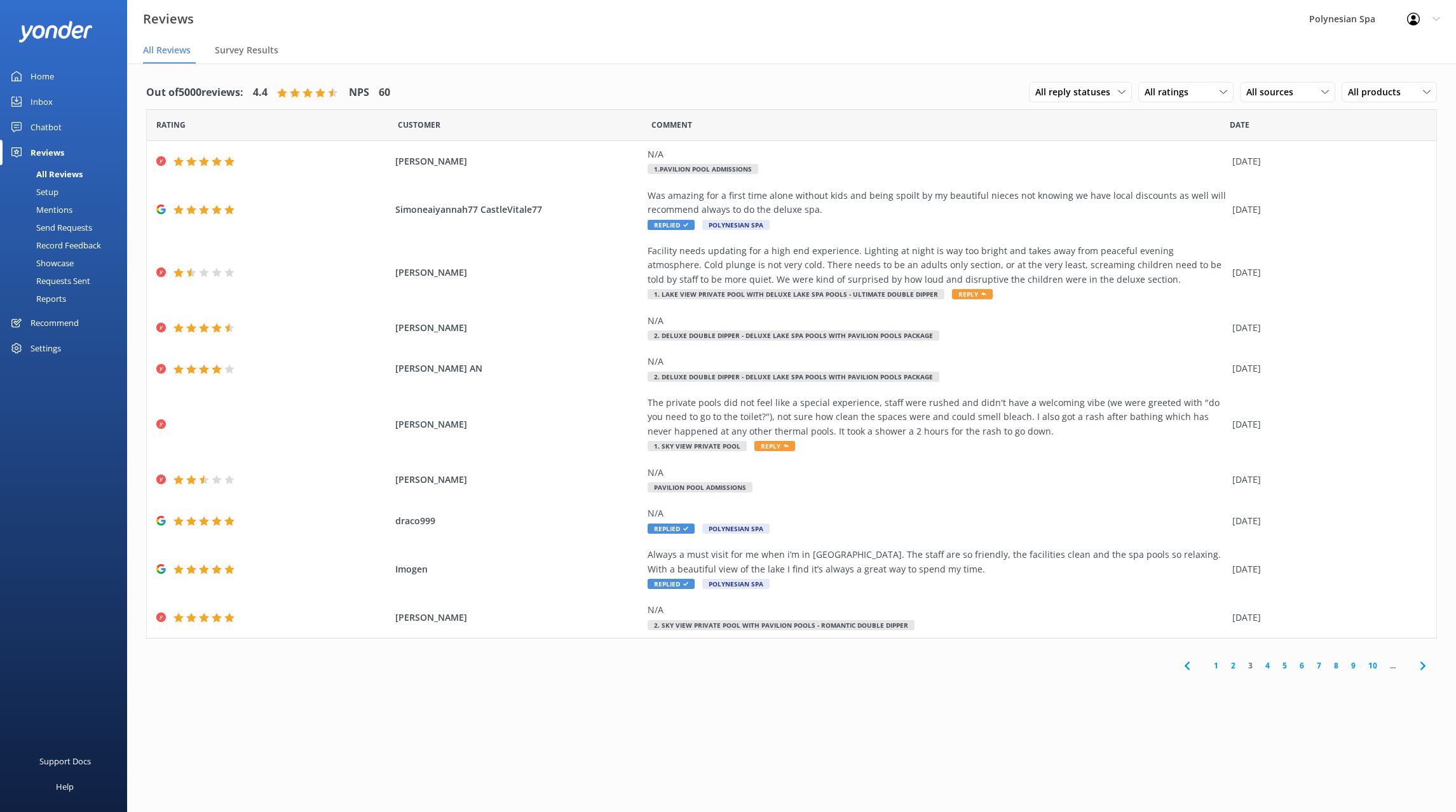
click at [1265, 663] on link "4" at bounding box center [1267, 666] width 17 height 12
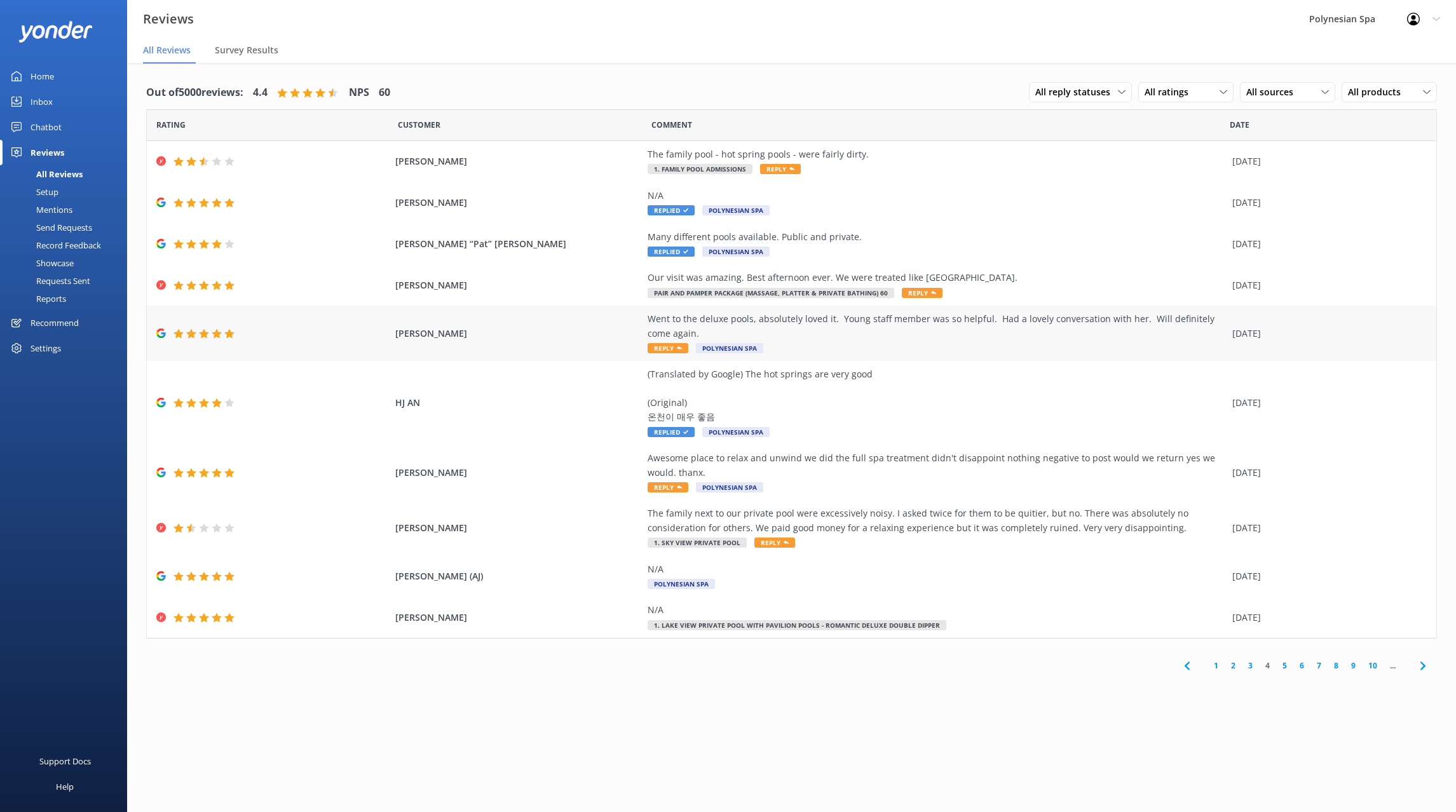
click at [948, 343] on div "Went to the deluxe pools, absolutely loved it. Young staff member was so helpfu…" at bounding box center [936, 333] width 578 height 42
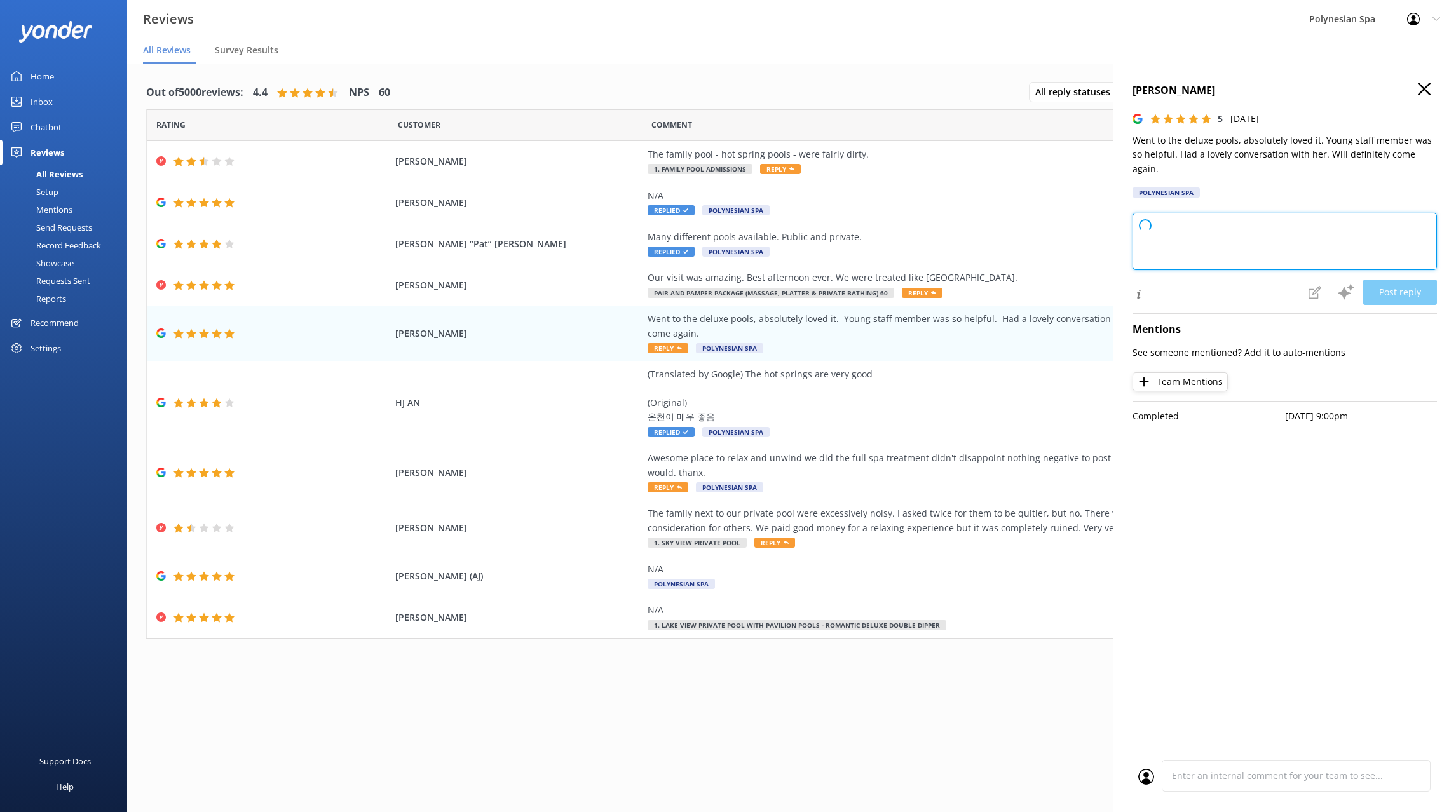
click at [1196, 227] on textarea at bounding box center [1285, 242] width 305 height 57
paste textarea "Thank you for your lovely feedback. We’re glad you had such a great time at the…"
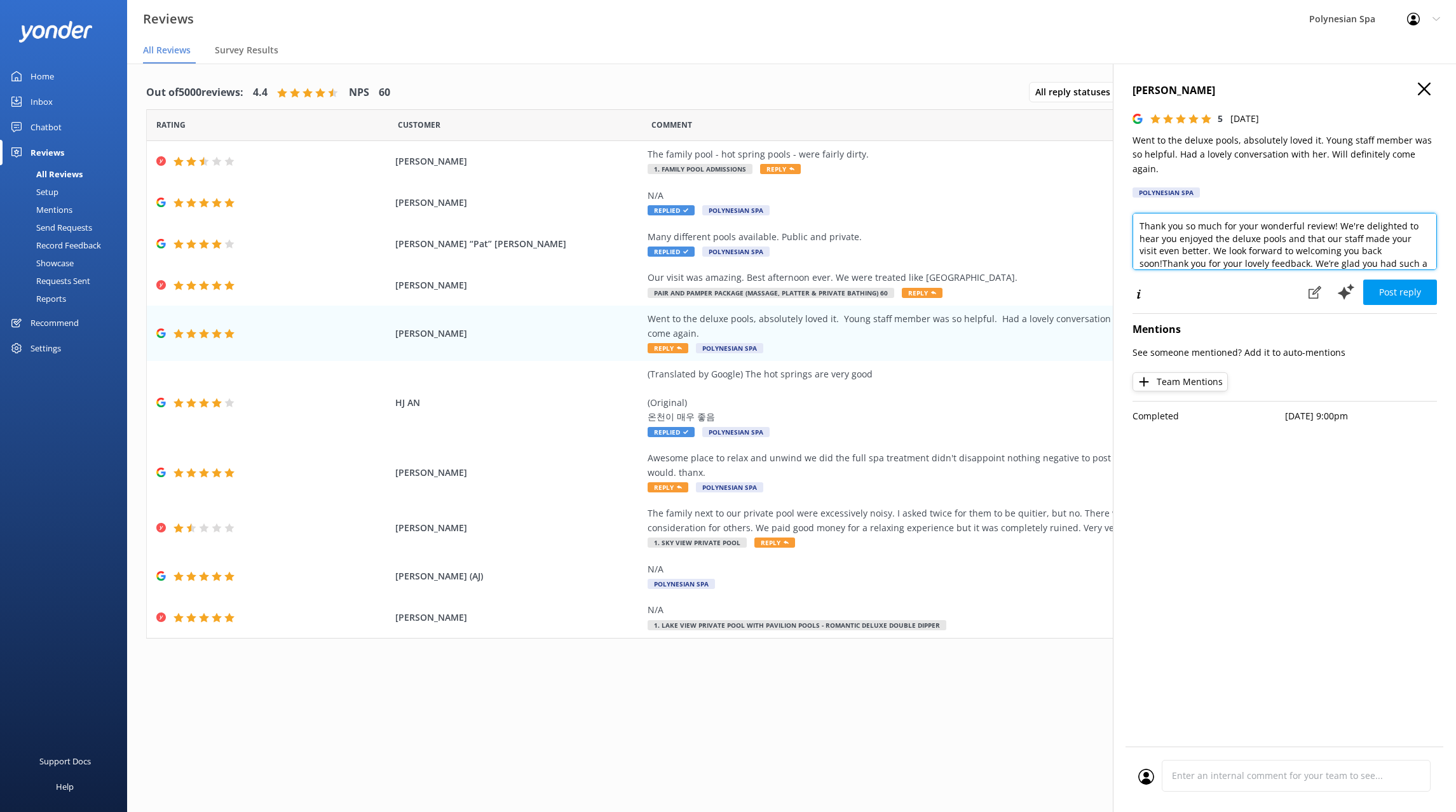
scroll to position [37, 0]
paste textarea
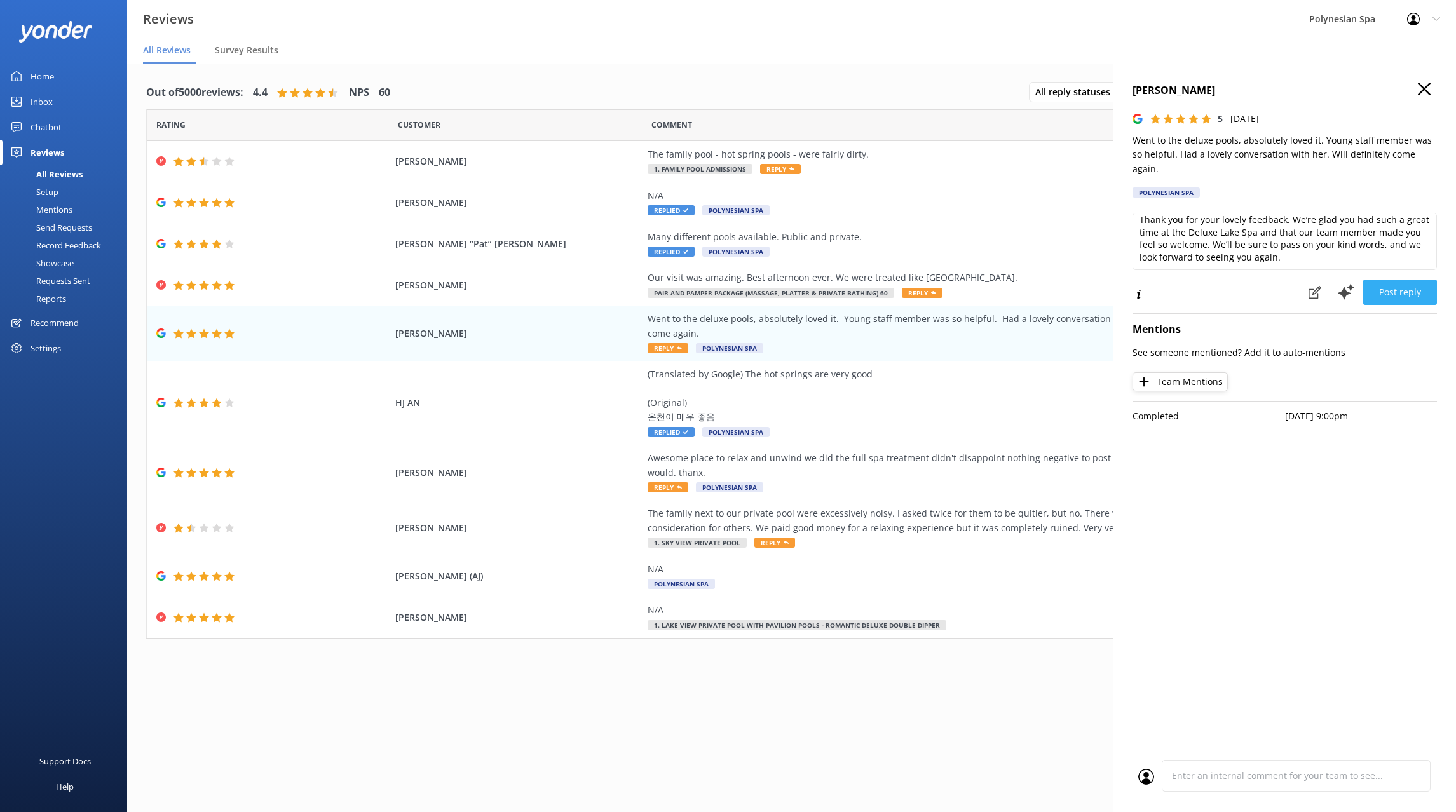
click at [1390, 280] on button "Post reply" at bounding box center [1400, 292] width 74 height 26
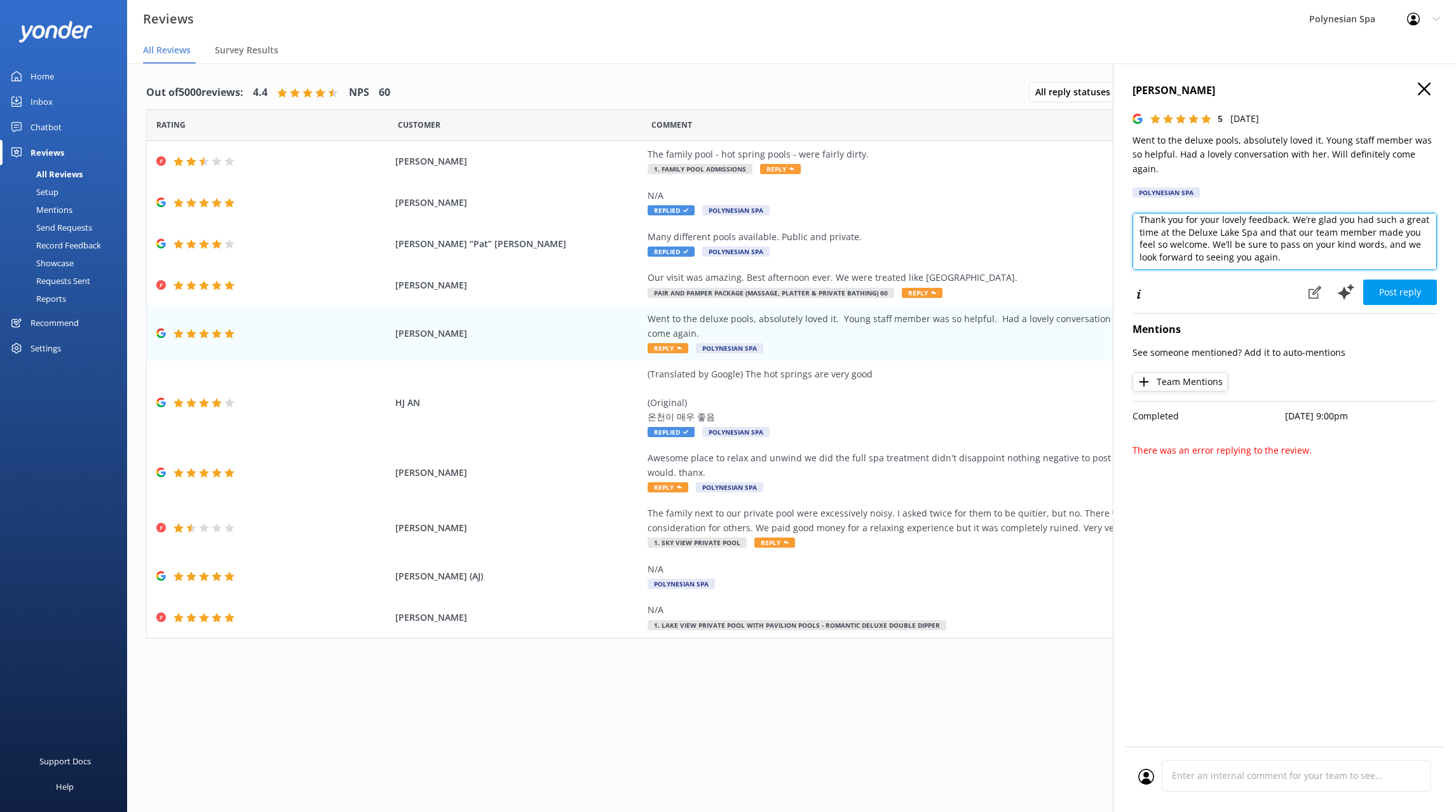
drag, startPoint x: 1289, startPoint y: 205, endPoint x: 1211, endPoint y: 228, distance: 81.3
click at [1211, 228] on textarea "Thank you for your lovely feedback. We’re glad you had such a great time at the…" at bounding box center [1285, 242] width 305 height 57
type textarea "Thank you for your lovely feedback. We’ll be sure to pass on your kind words, a…"
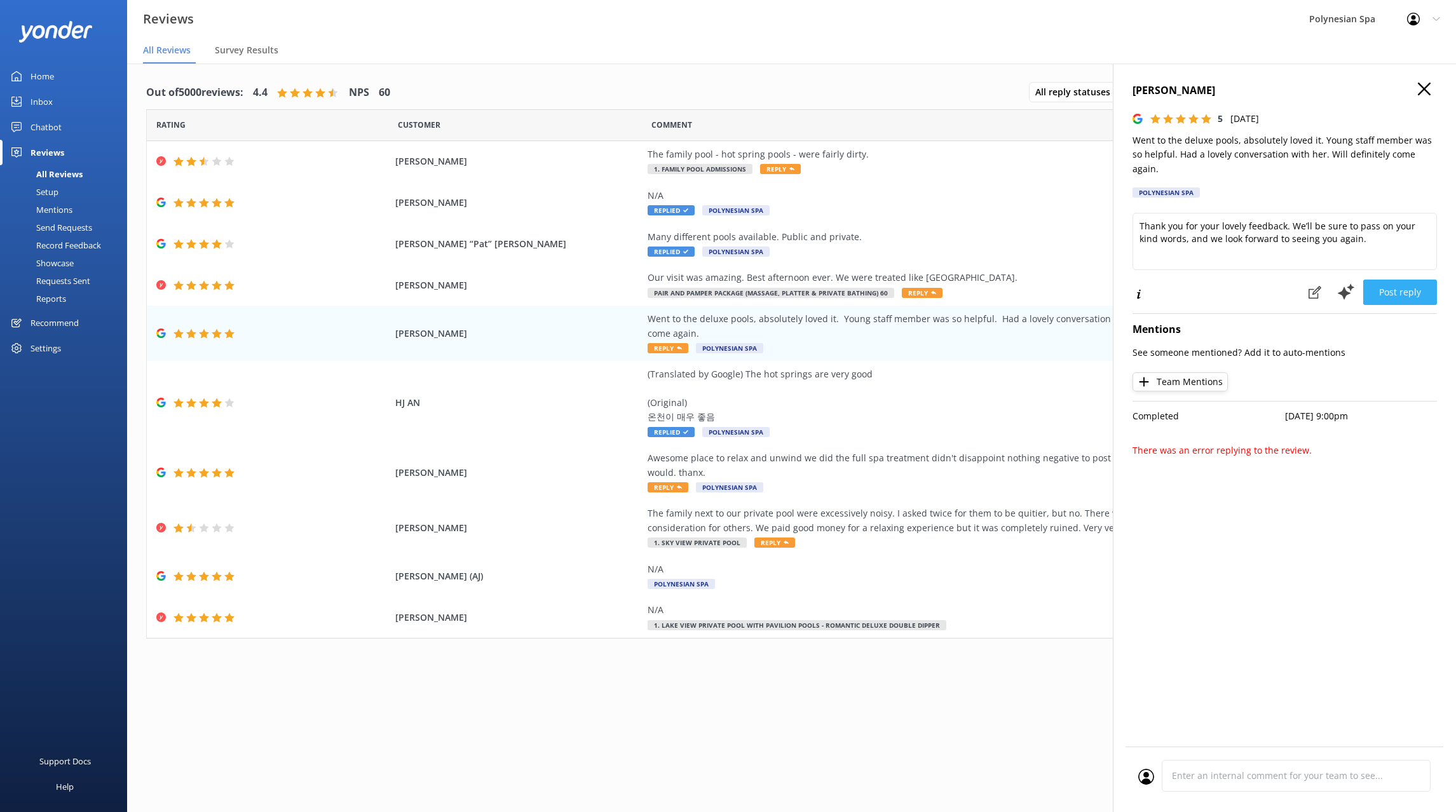
click at [1399, 280] on button "Post reply" at bounding box center [1400, 292] width 74 height 26
click at [784, 490] on div "Awesome place to relax and unwind we did the full spa treatment didn't disappoi…" at bounding box center [936, 472] width 578 height 42
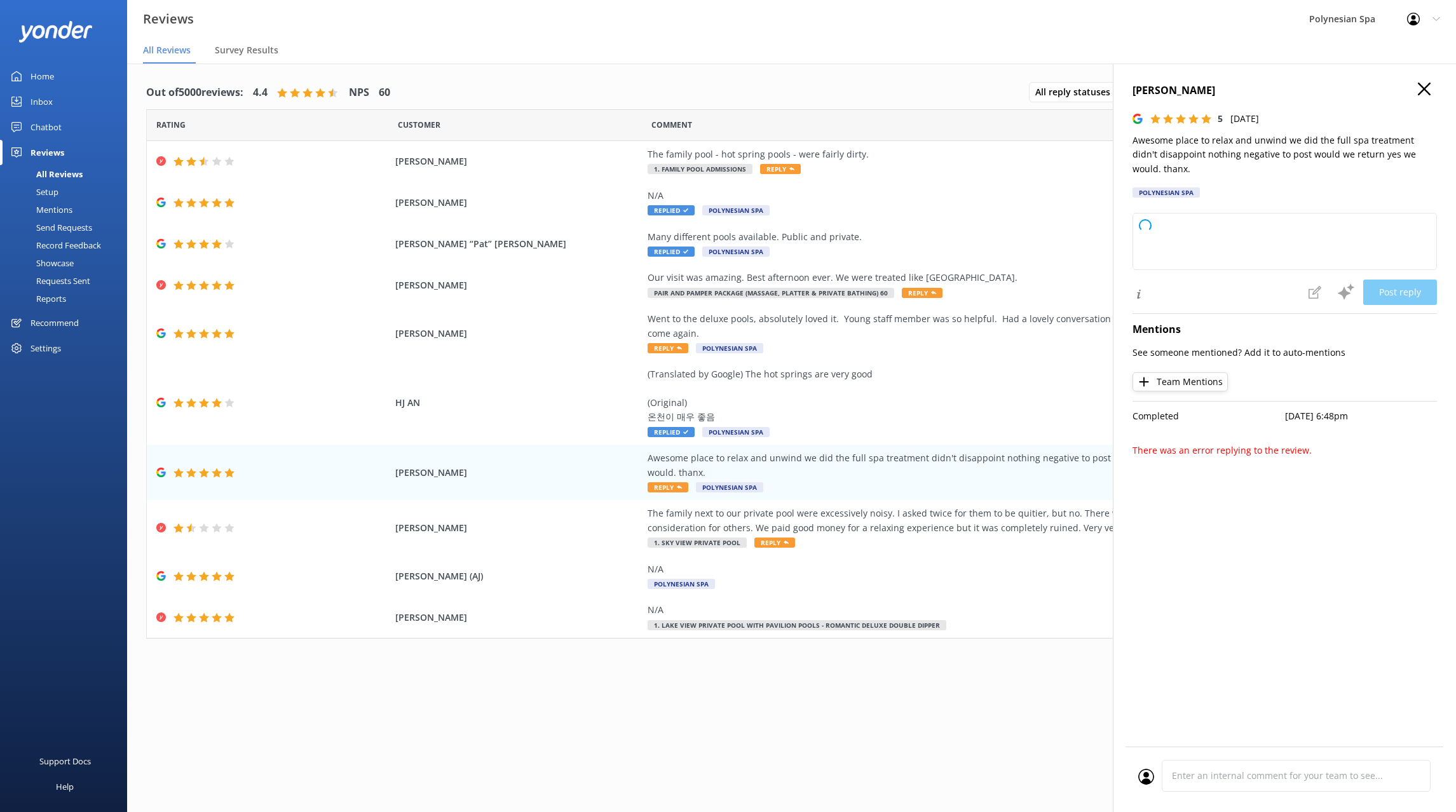
click at [1183, 146] on p "Awesome place to relax and unwind we did the full spa treatment didn't disappoi…" at bounding box center [1285, 154] width 305 height 42
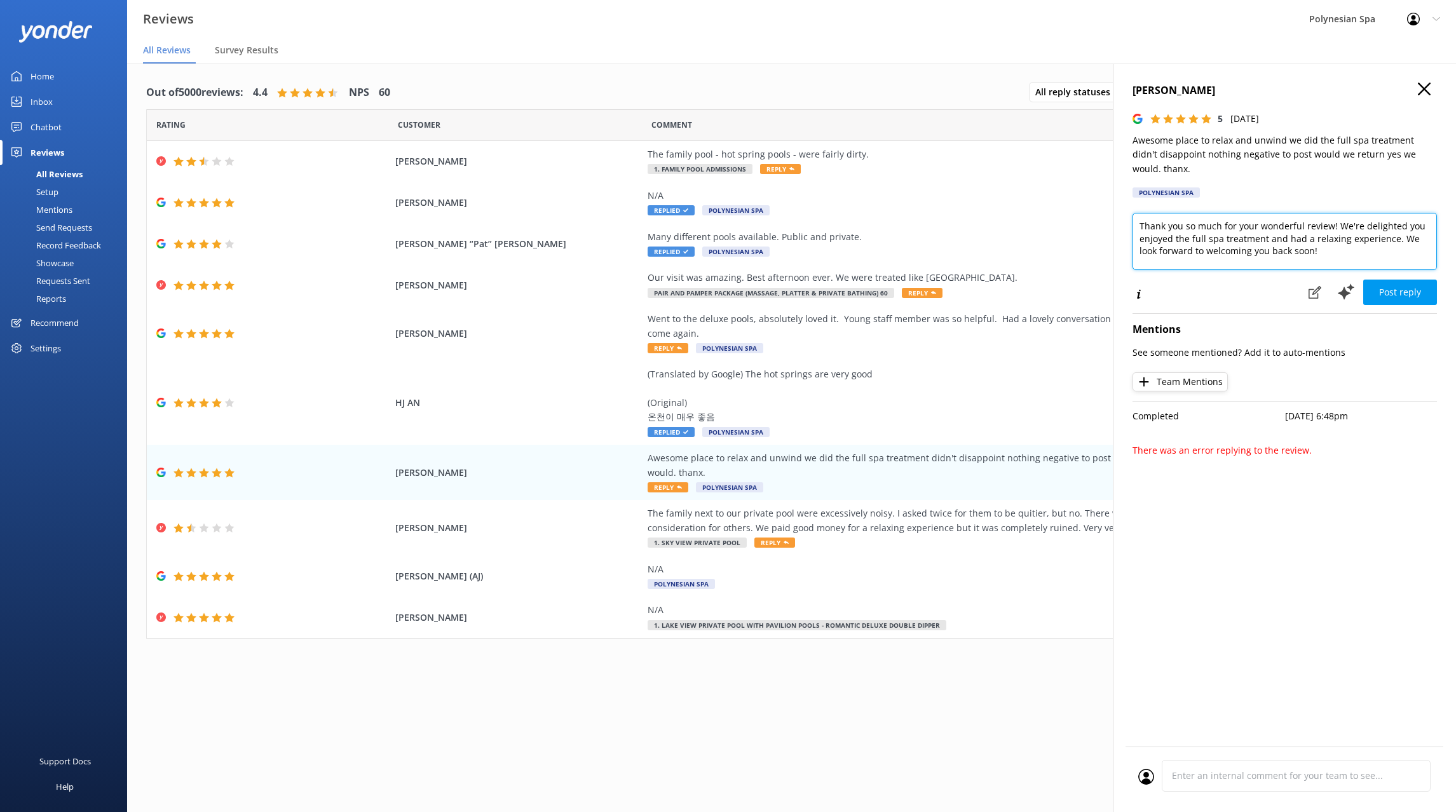
drag, startPoint x: 1306, startPoint y: 252, endPoint x: 1058, endPoint y: 189, distance: 255.9
click at [1132, 213] on textarea "Thank you so much for your wonderful review! We're delighted you enjoyed the fu…" at bounding box center [1285, 242] width 305 height 57
paste textarea "for sharing your experience. We’re so pleased you enjoyed your spa treatments a…"
type textarea "Thank you for sharing your experience. We’re so pleased you enjoyed your spa tr…"
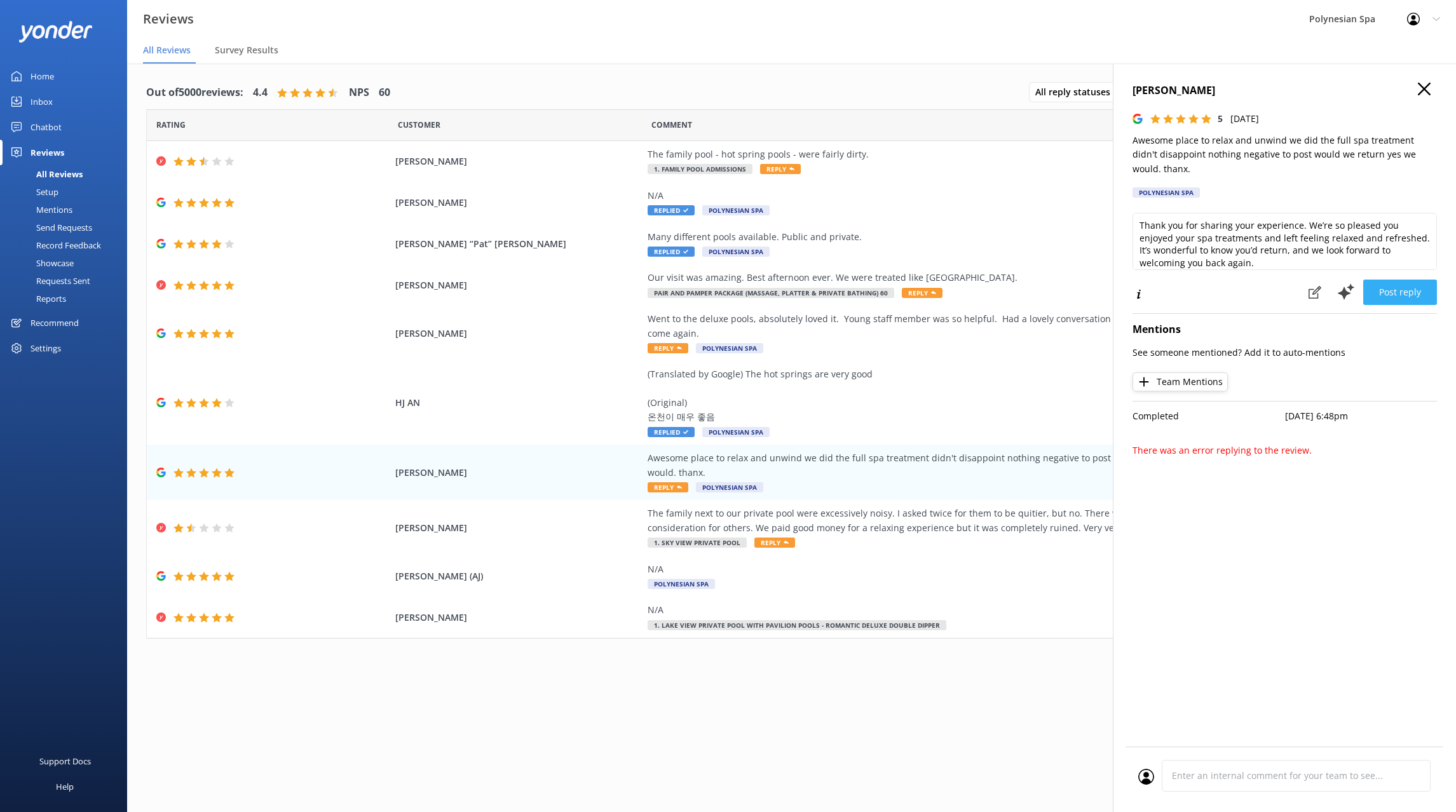
click at [1425, 291] on button "Post reply" at bounding box center [1400, 292] width 74 height 26
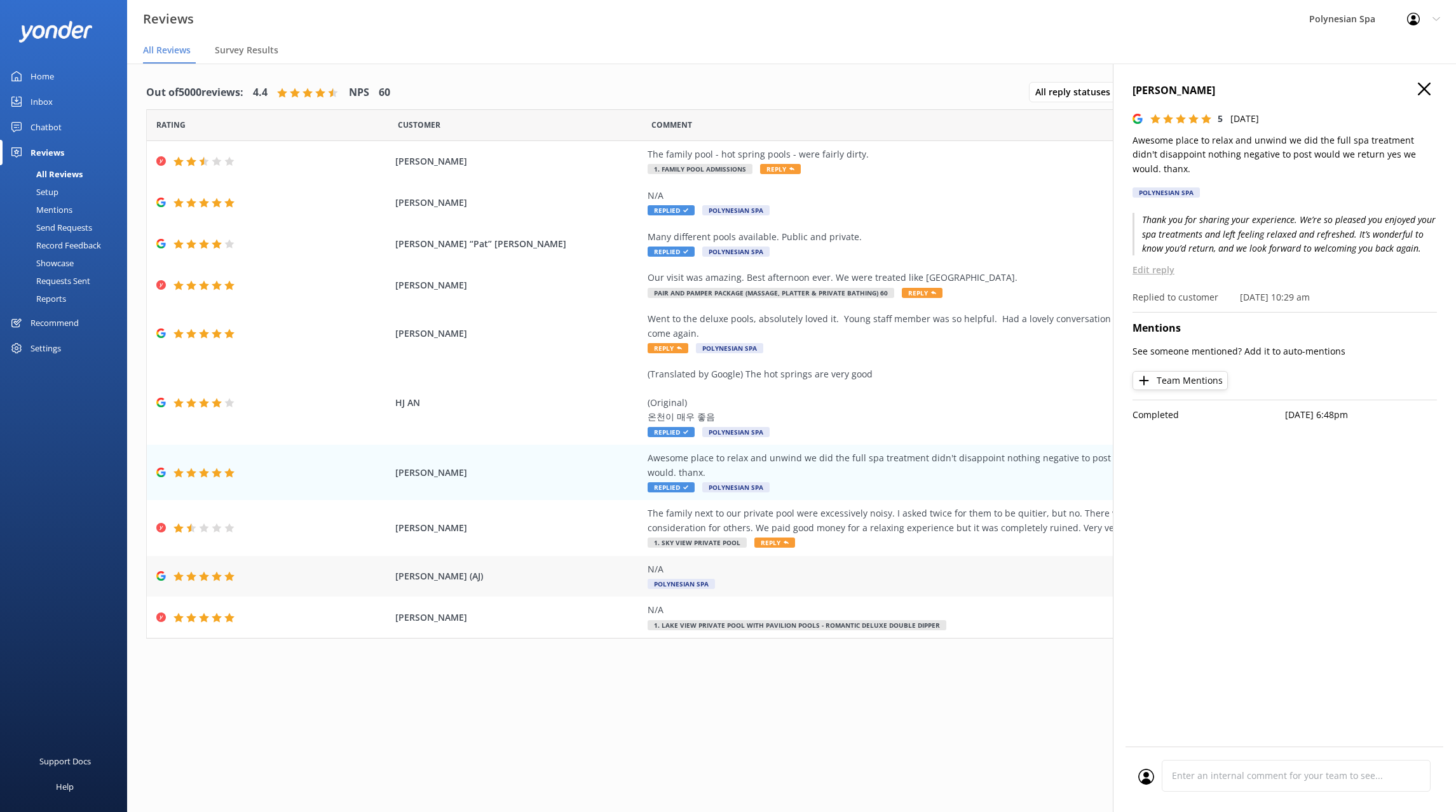
click at [871, 571] on div "N/A" at bounding box center [936, 569] width 578 height 14
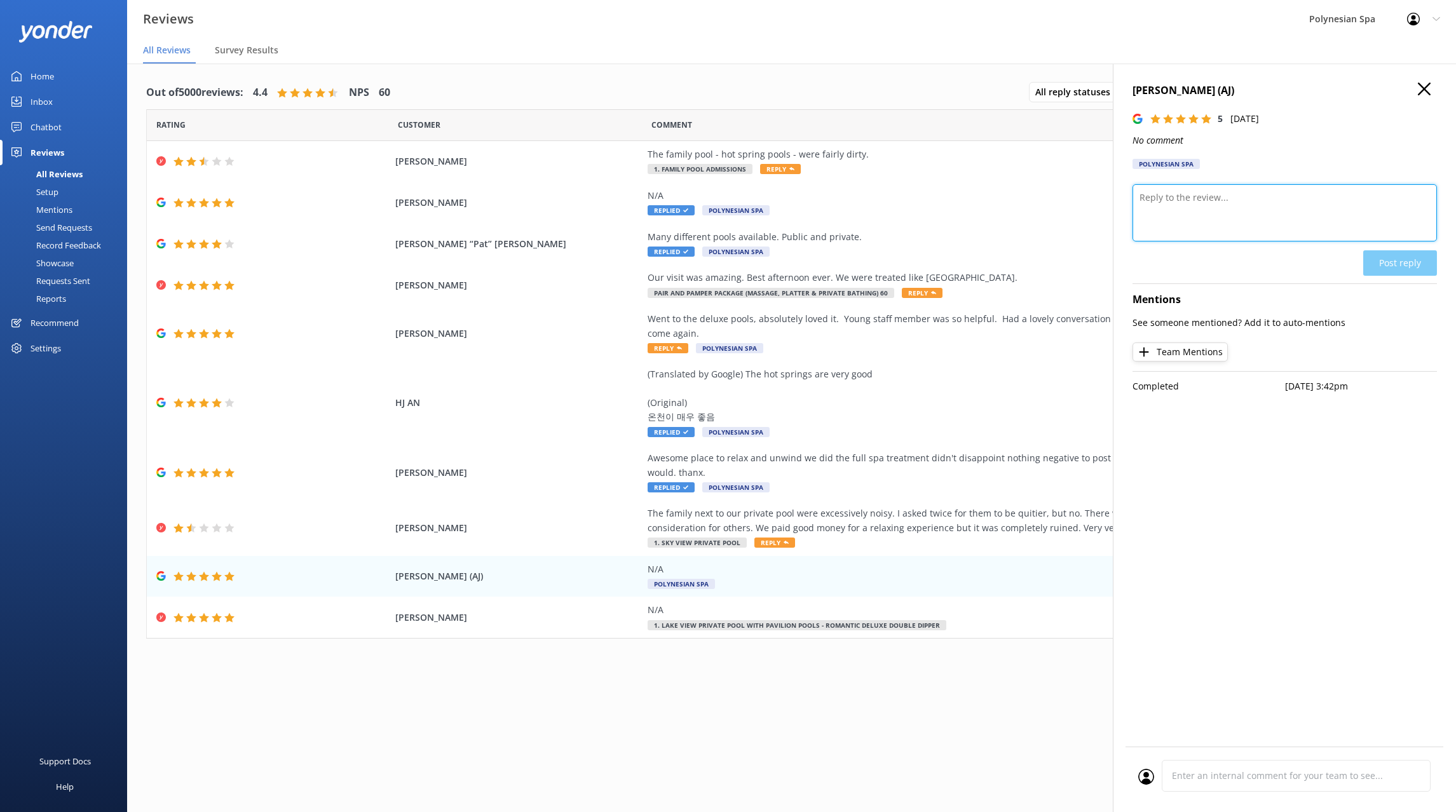
click at [1217, 217] on textarea at bounding box center [1285, 213] width 305 height 57
type textarea "Thank you for your review."
click at [1390, 269] on button "Post reply" at bounding box center [1400, 263] width 74 height 26
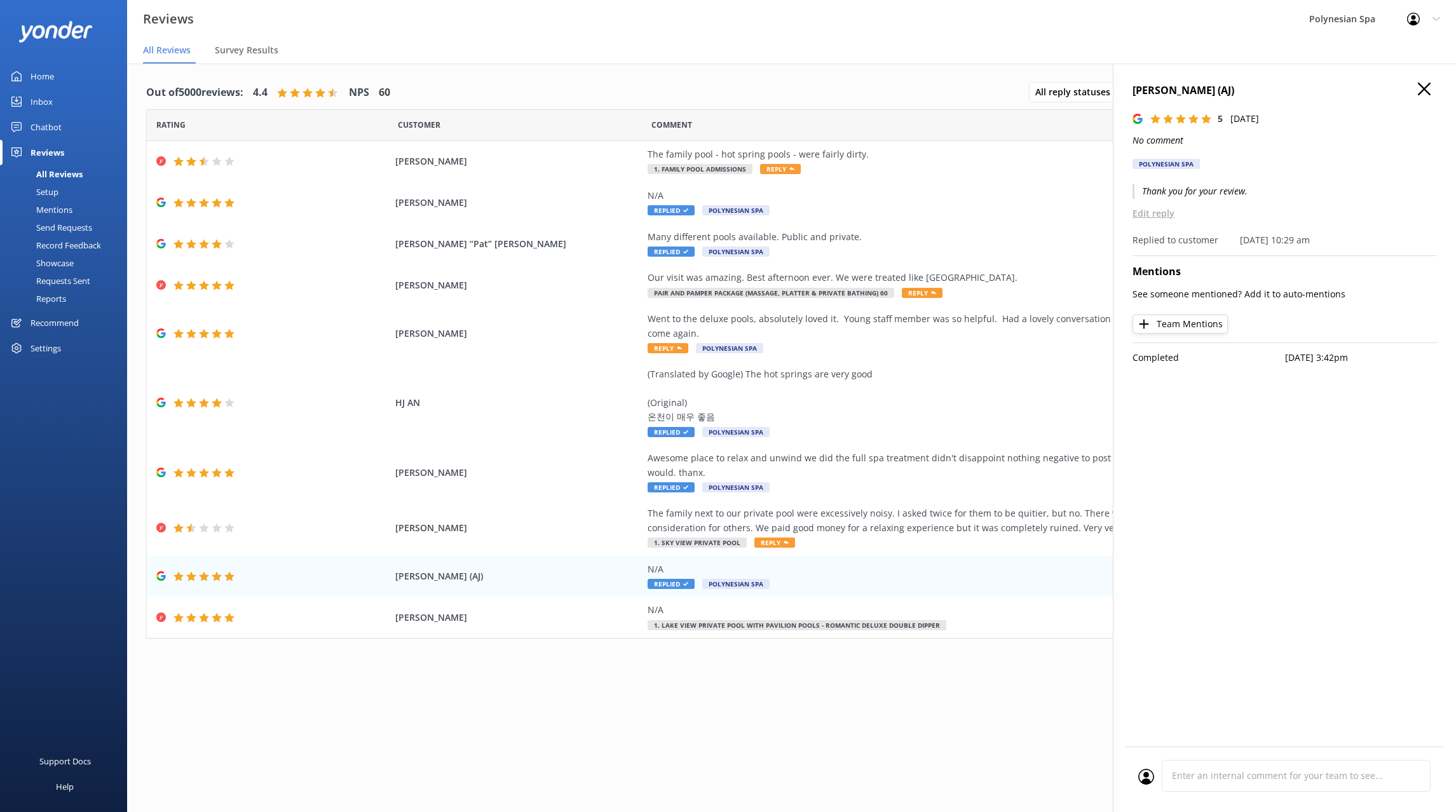
click at [1428, 89] on icon at bounding box center [1424, 89] width 12 height 12
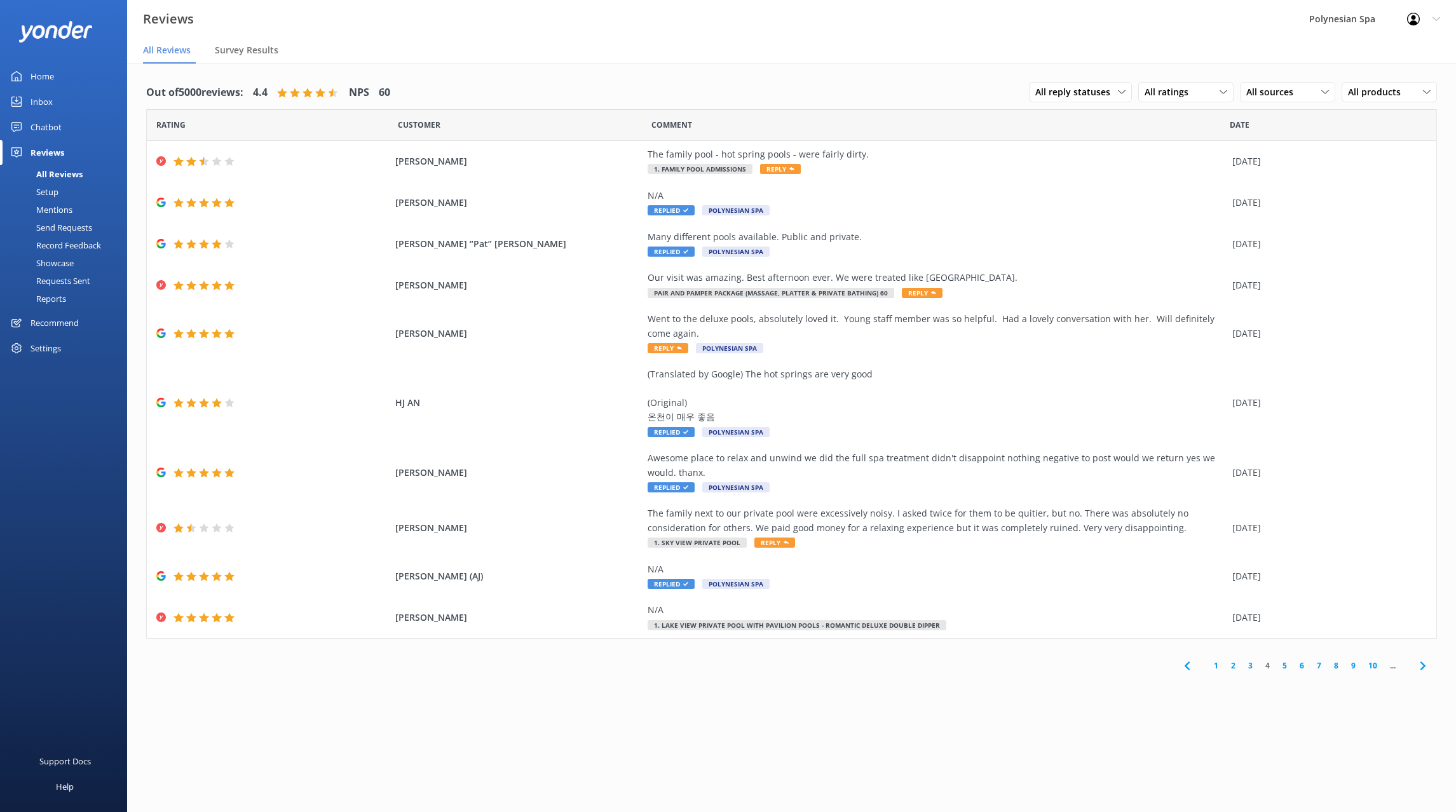
click at [1284, 666] on link "5" at bounding box center [1284, 666] width 17 height 12
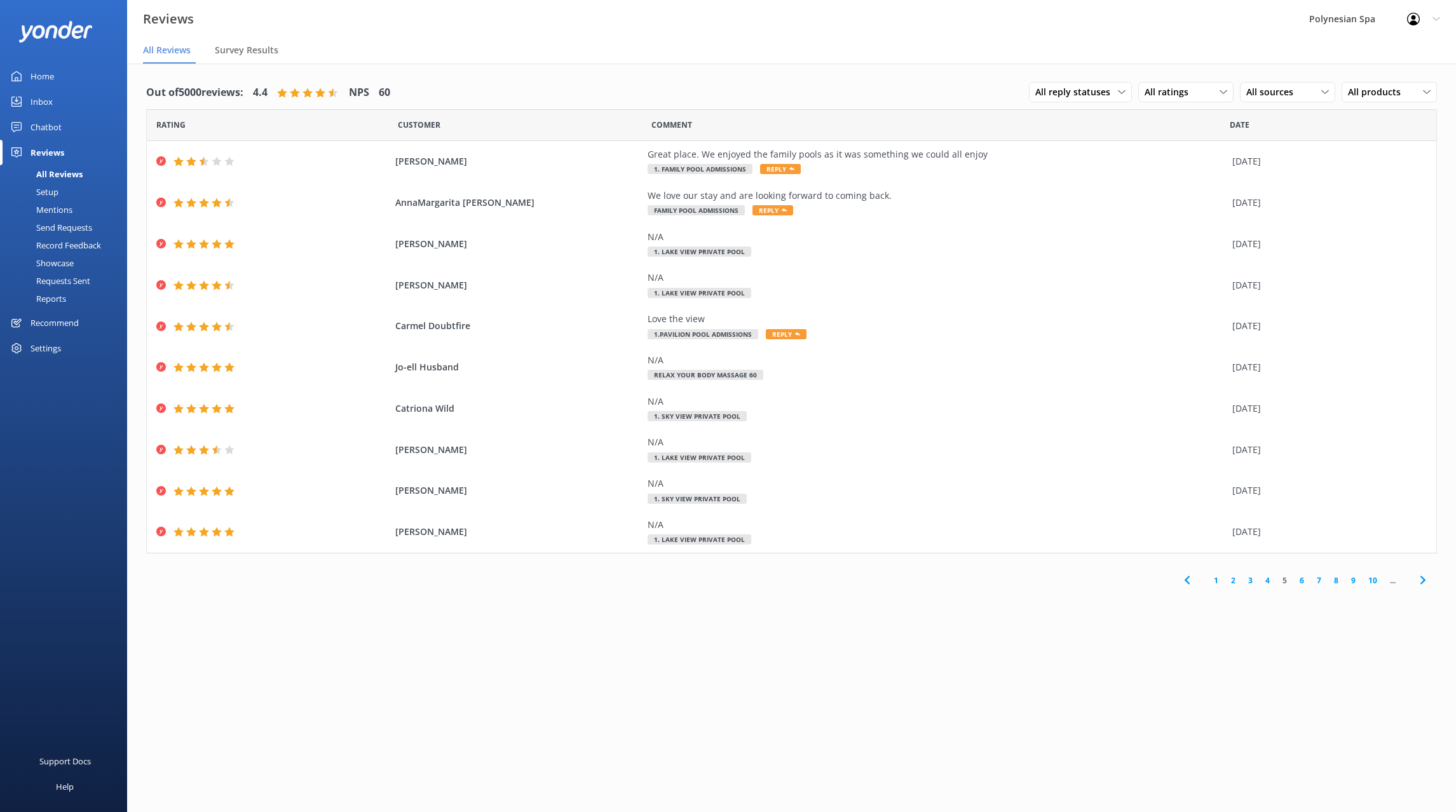
click at [1298, 578] on link "6" at bounding box center [1301, 580] width 17 height 12
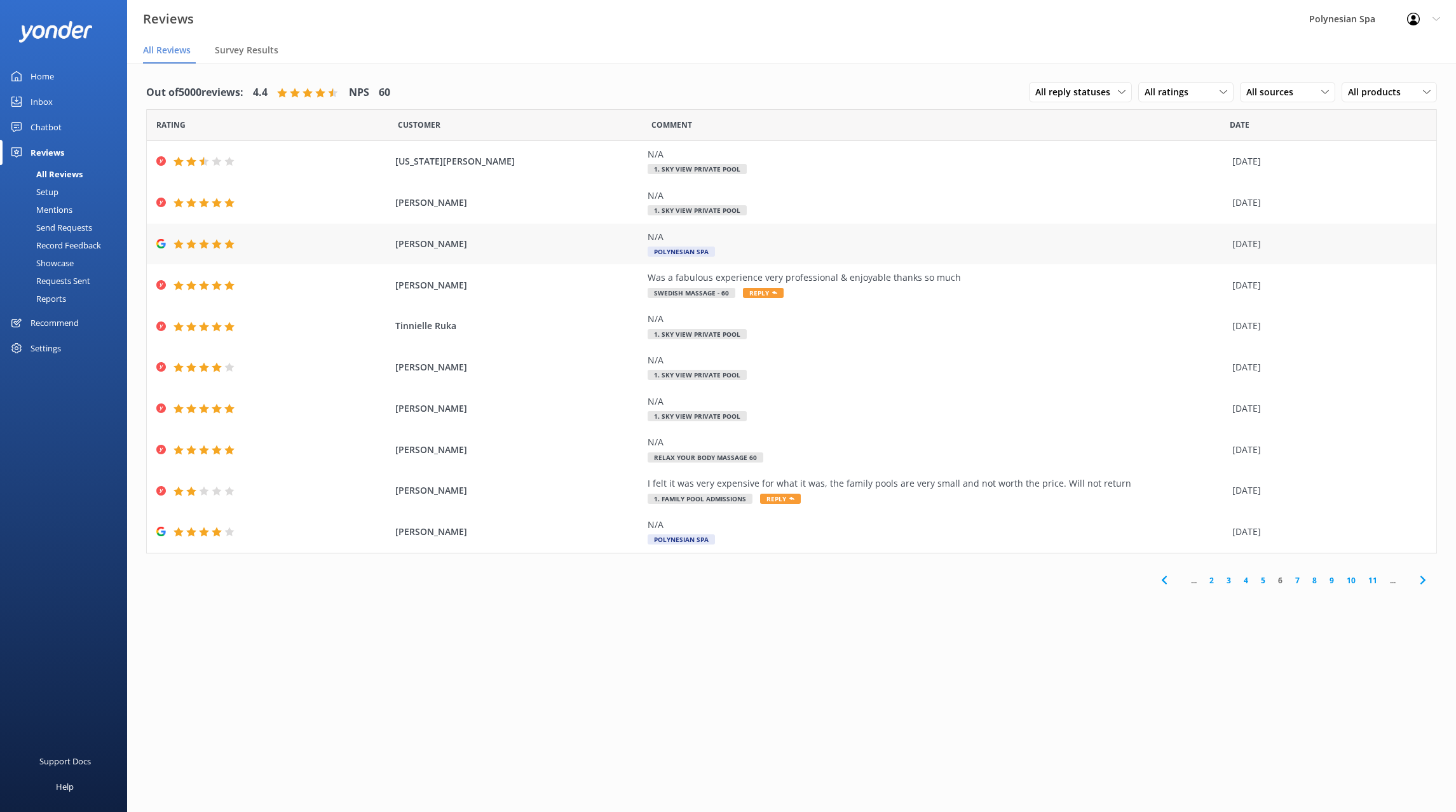
click at [717, 237] on div "N/A" at bounding box center [936, 236] width 578 height 14
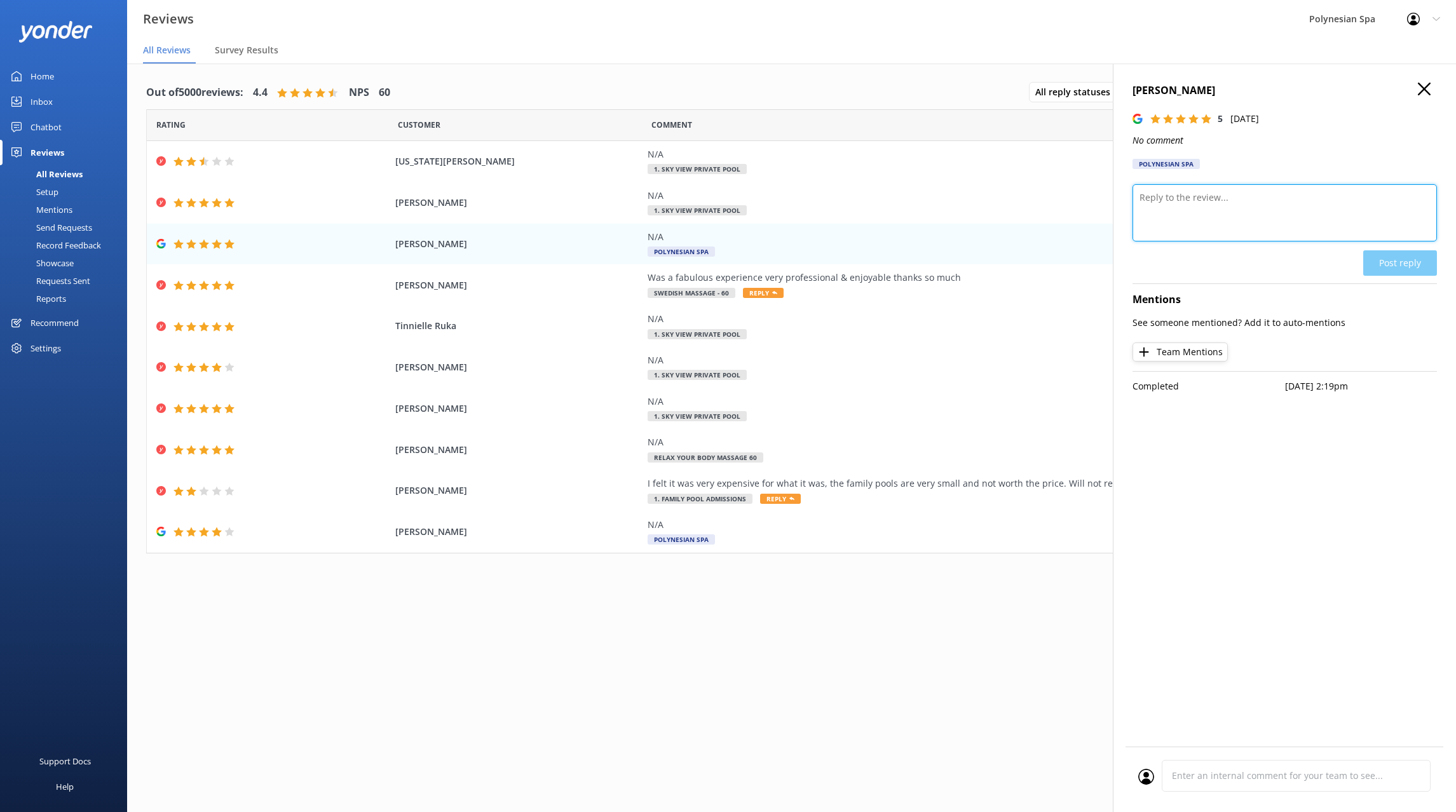
click at [1182, 211] on textarea at bounding box center [1285, 213] width 305 height 57
type textarea "Thank you for your review."
click at [1401, 251] on button "Post reply" at bounding box center [1400, 263] width 74 height 26
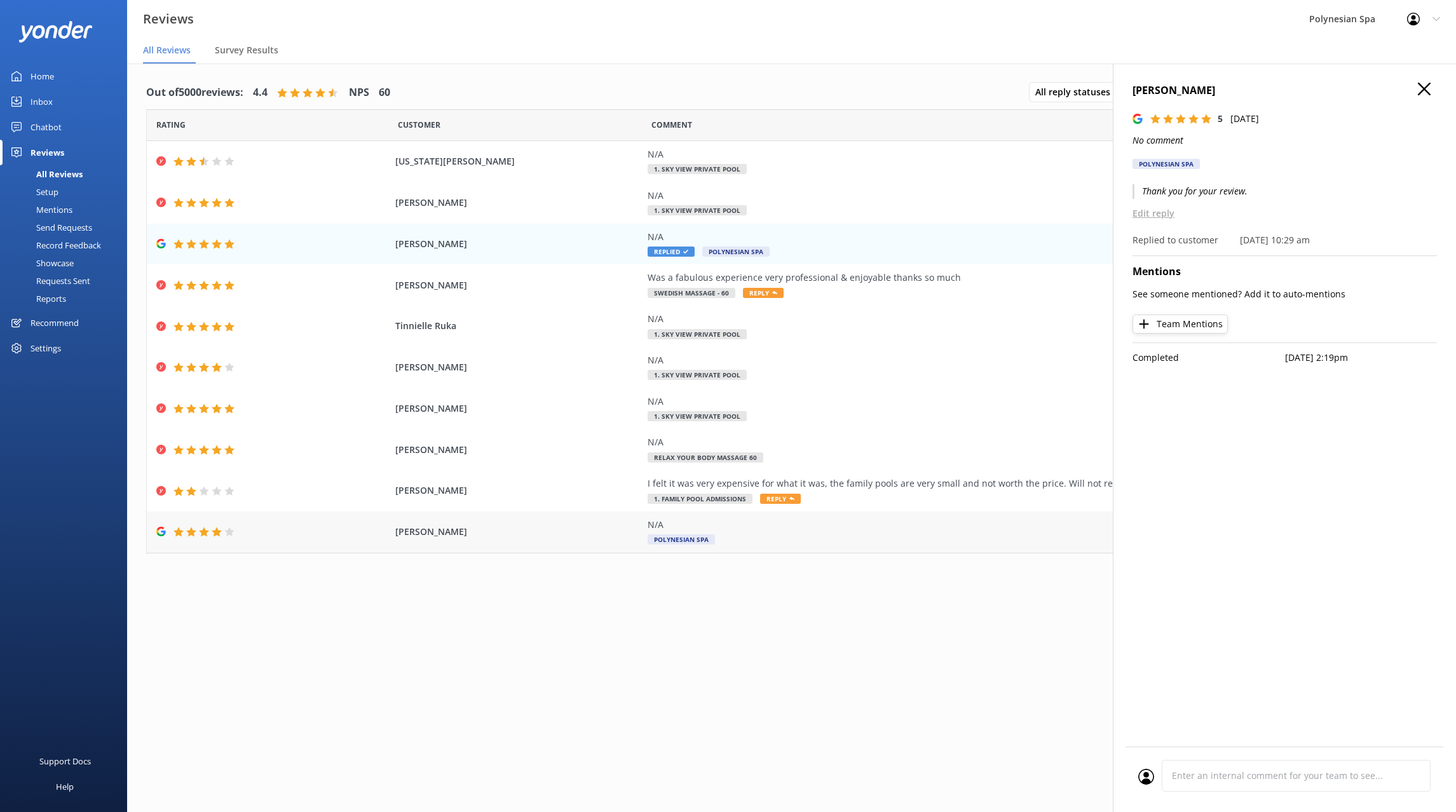
click at [855, 543] on div "N/A Polynesian Spa" at bounding box center [936, 532] width 578 height 29
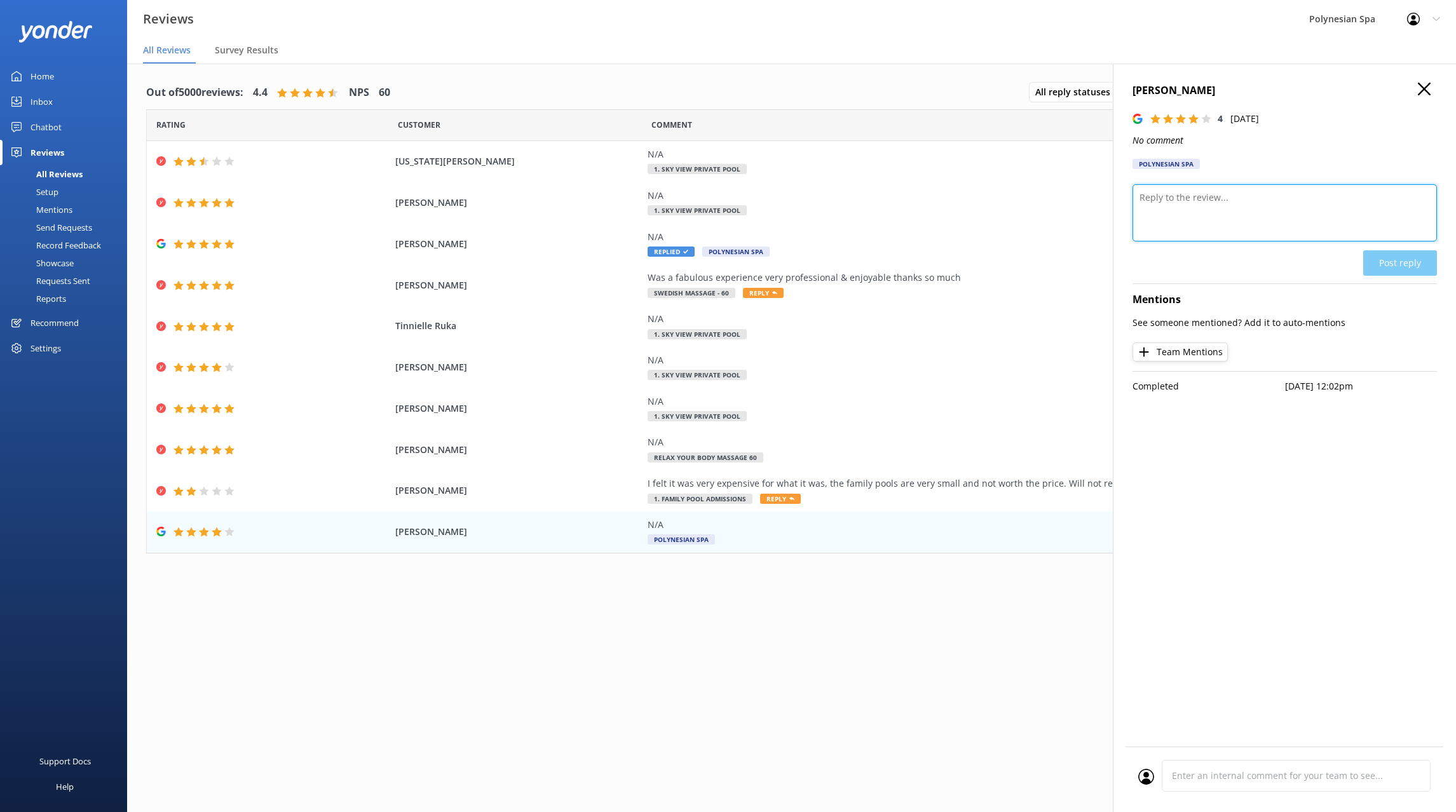
click at [1211, 190] on textarea at bounding box center [1285, 213] width 305 height 57
type textarea "Thank you for your review."
click at [1397, 256] on button "Post reply" at bounding box center [1400, 263] width 74 height 26
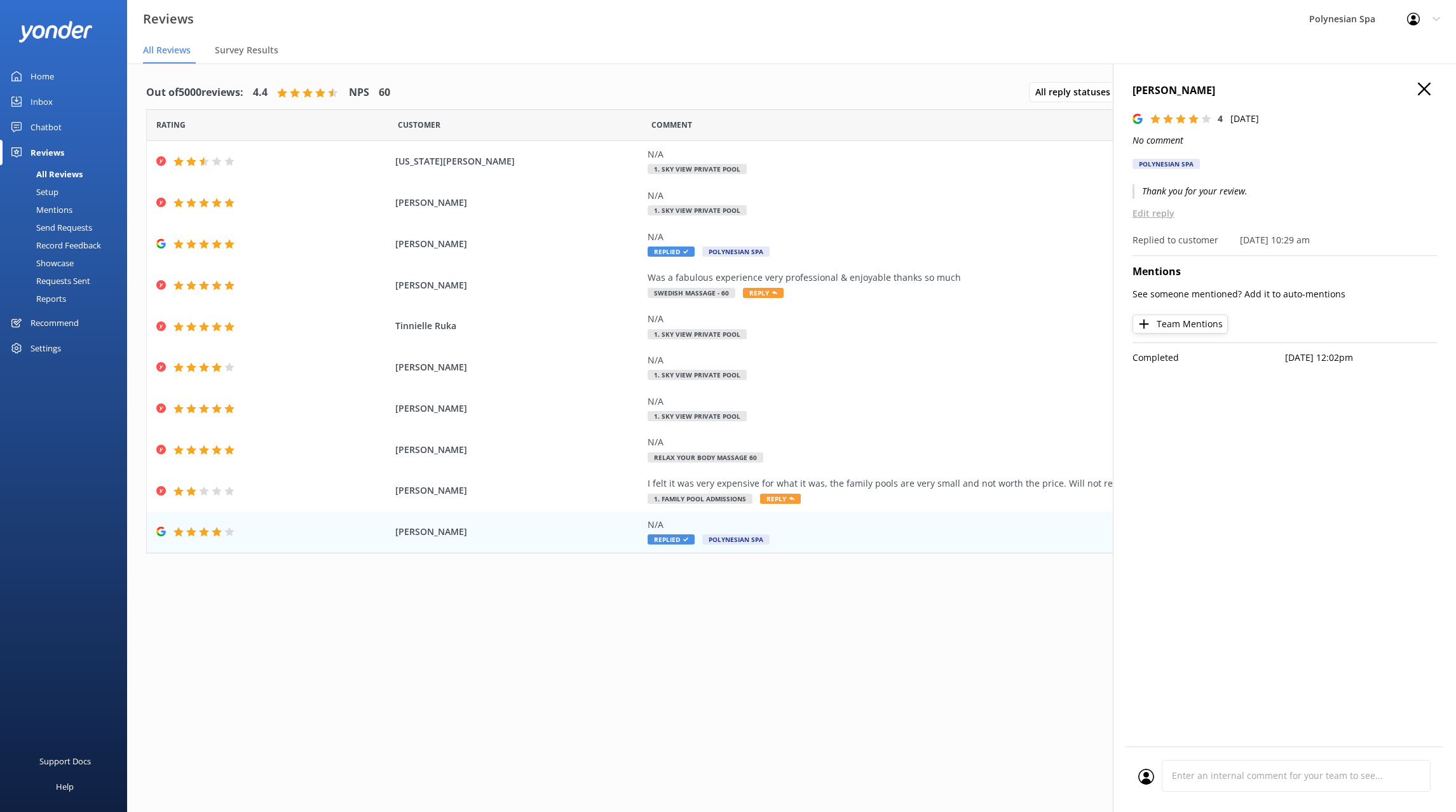
click at [1423, 89] on use at bounding box center [1424, 89] width 12 height 12
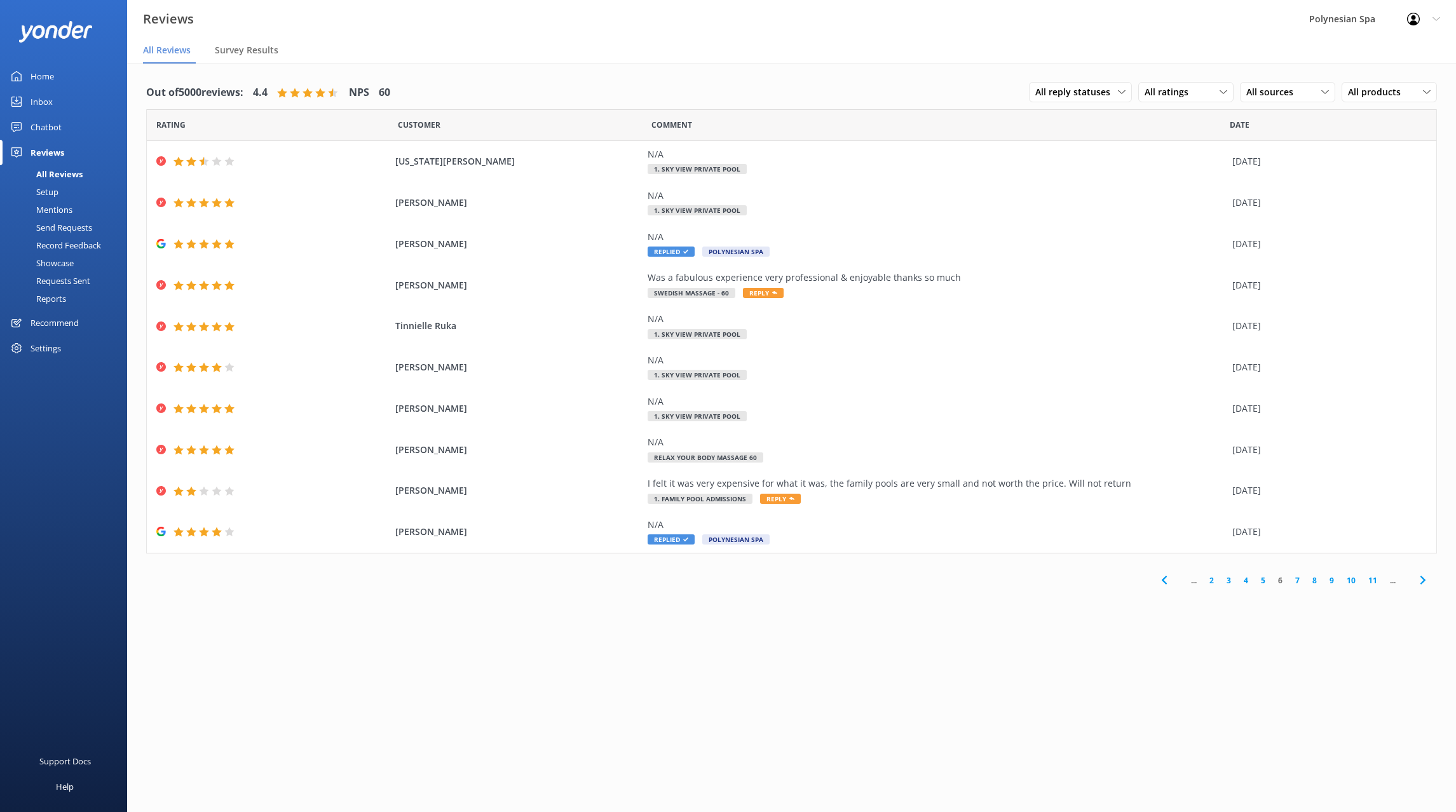
click at [1296, 578] on link "7" at bounding box center [1296, 580] width 17 height 12
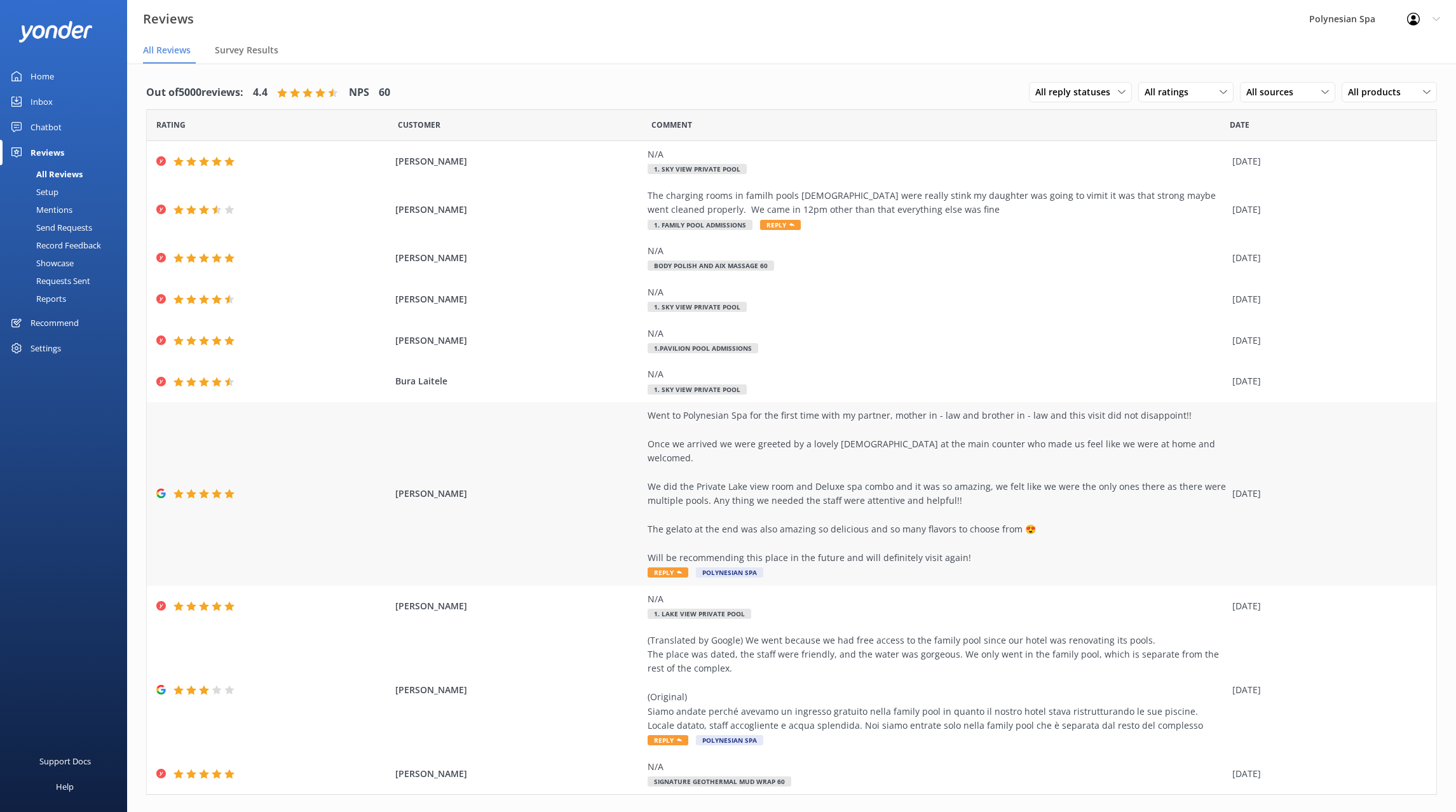
click at [868, 424] on div "Went to Polynesian Spa for the first time with my partner, mother in - law and …" at bounding box center [936, 486] width 578 height 156
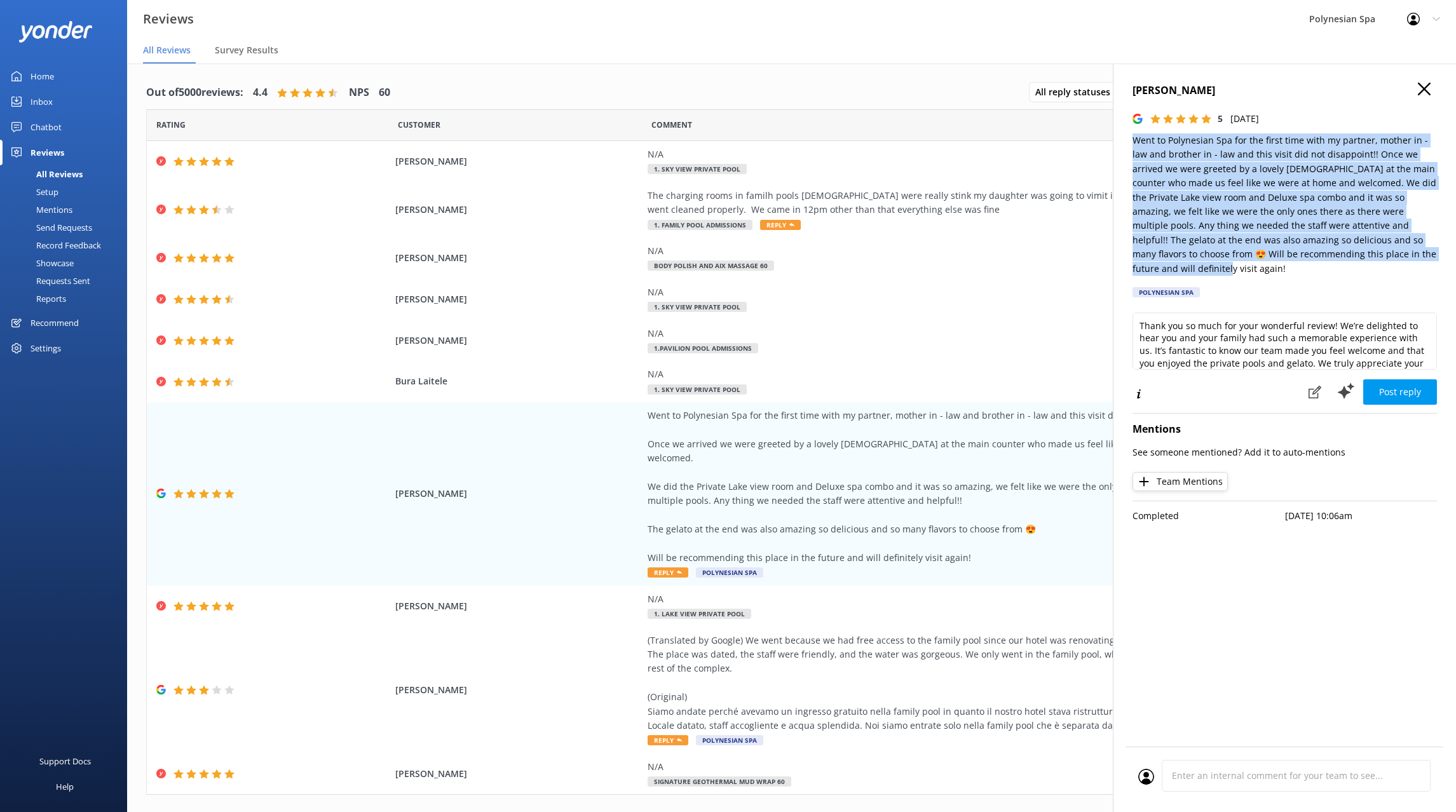
drag, startPoint x: 1350, startPoint y: 254, endPoint x: 1134, endPoint y: 137, distance: 245.7
click at [1134, 137] on p "Went to Polynesian Spa for the first time with my partner, mother in - law and …" at bounding box center [1285, 204] width 305 height 142
copy p "Went to Polynesian Spa for the first time with my partner, mother in - law and …"
click at [1178, 325] on textarea "Thank you so much for your wonderful review! We’re delighted to hear you and yo…" at bounding box center [1285, 341] width 305 height 57
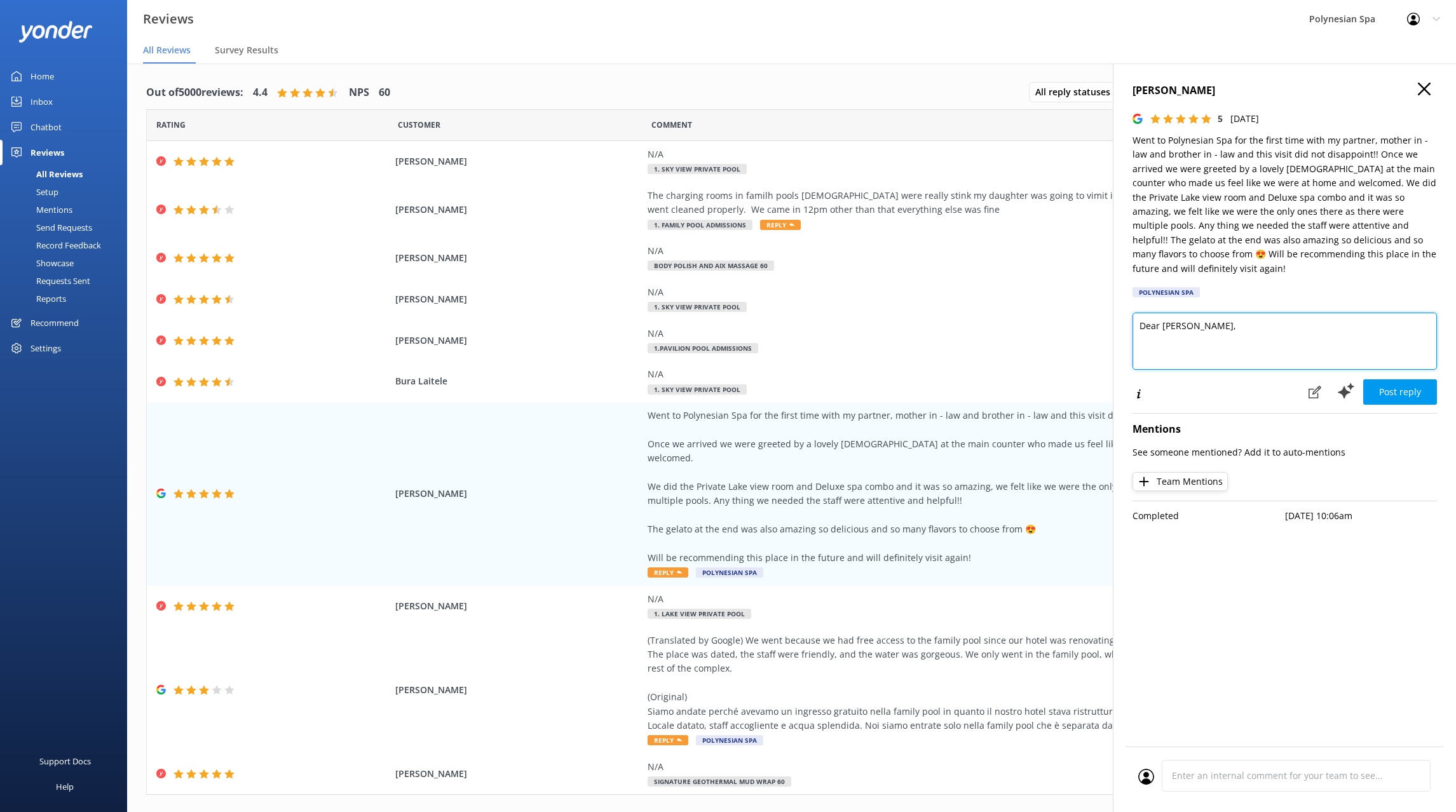
paste textarea "Thank you for sharing such a lovely review. We’re glad your first visit with fa…"
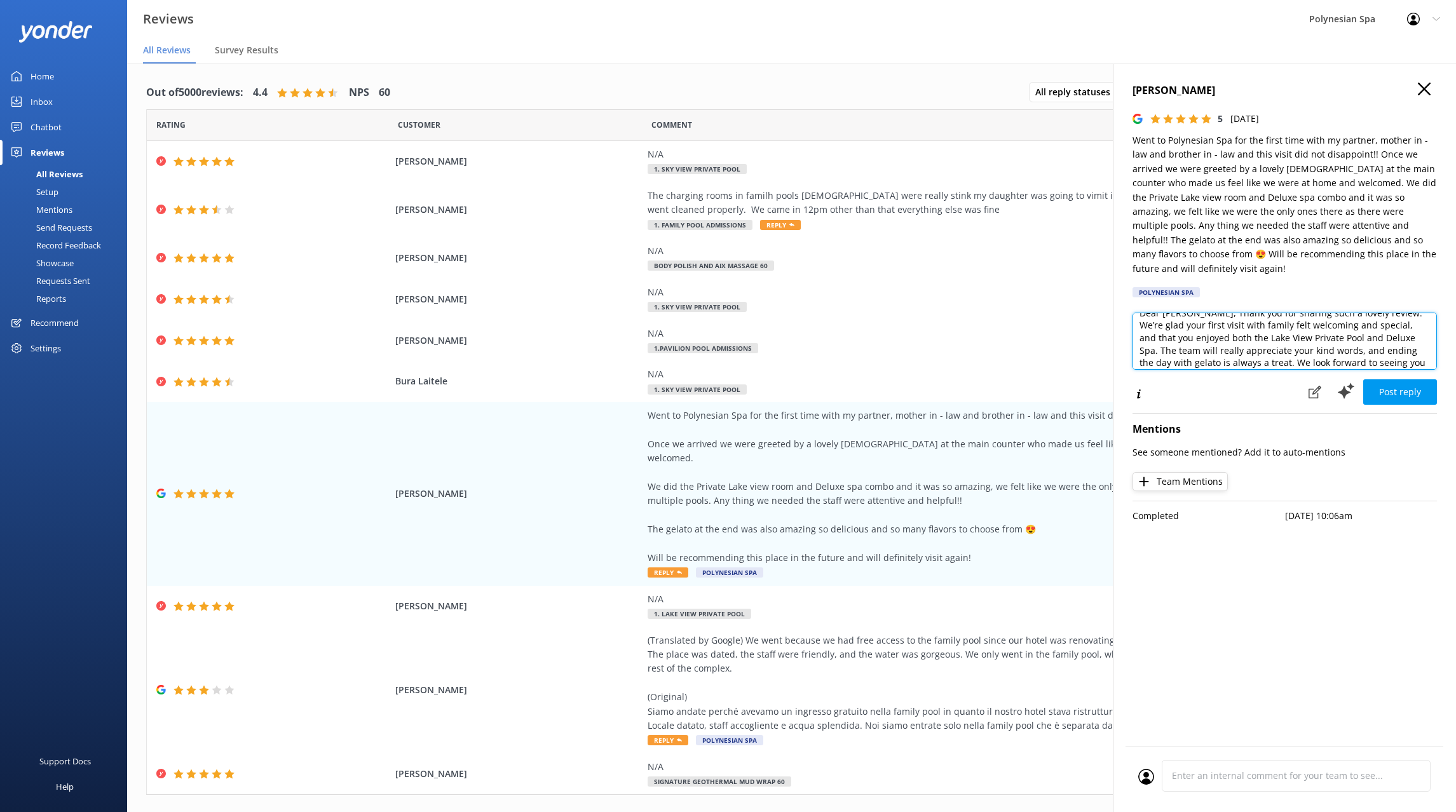
click at [1198, 313] on textarea "Dear Sonny, Thank you for sharing such a lovely review. We’re glad your first v…" at bounding box center [1285, 341] width 305 height 57
click at [1359, 332] on textarea "Dear Sonny, thank you for sharing such a lovely review. We’re glad your first v…" at bounding box center [1285, 341] width 305 height 57
click at [1318, 319] on textarea "Dear Sonny, thank you for sharing such a lovely review. We’re glad your first v…" at bounding box center [1285, 341] width 305 height 57
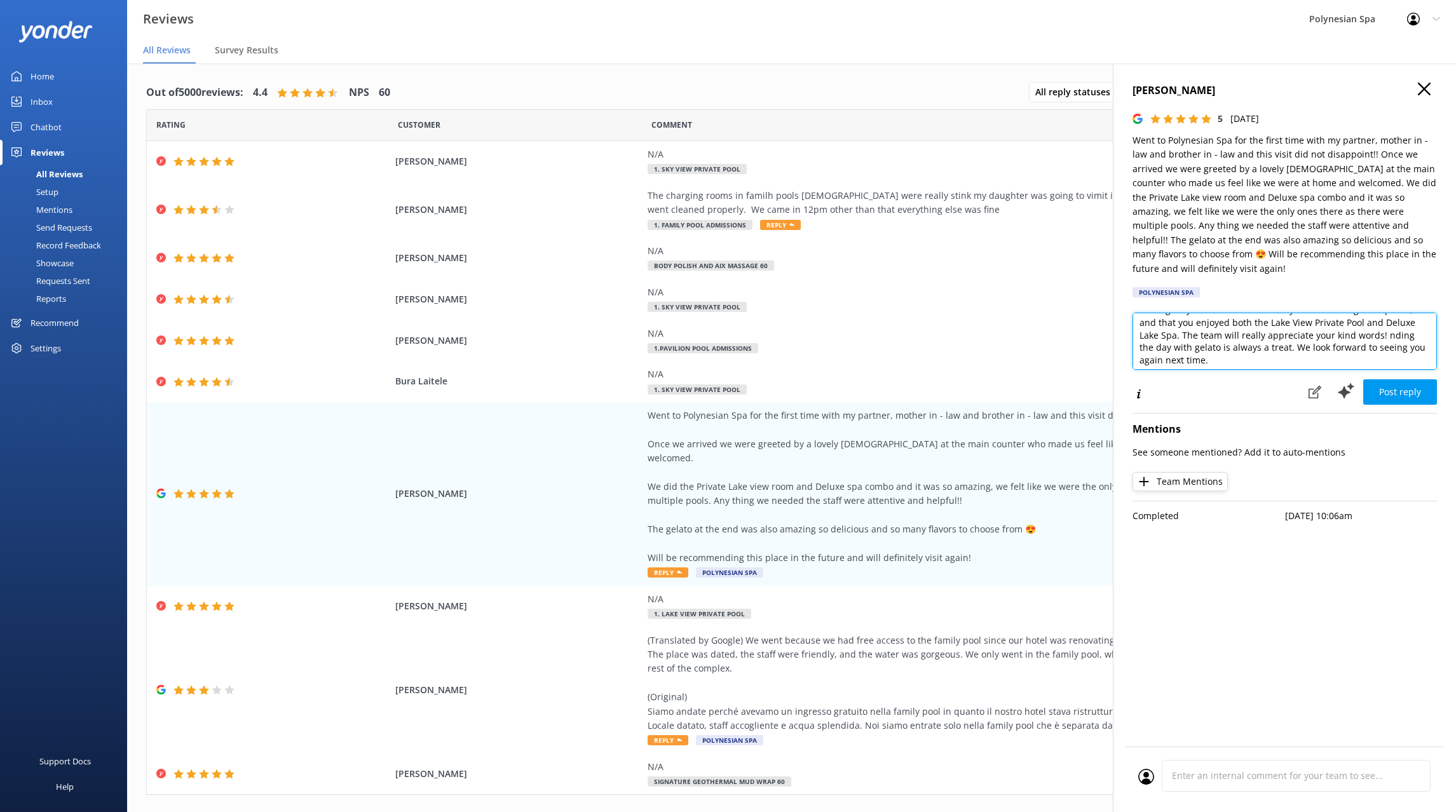
scroll to position [19, 0]
click at [1409, 333] on textarea "Dear Sonny, thank you for sharing such a lovely review. We’re glad your first v…" at bounding box center [1285, 341] width 305 height 57
type textarea "Dear Sonny, thank you for sharing such a lovely review. We’re glad your first v…"
click at [1401, 379] on button "Post reply" at bounding box center [1400, 392] width 74 height 26
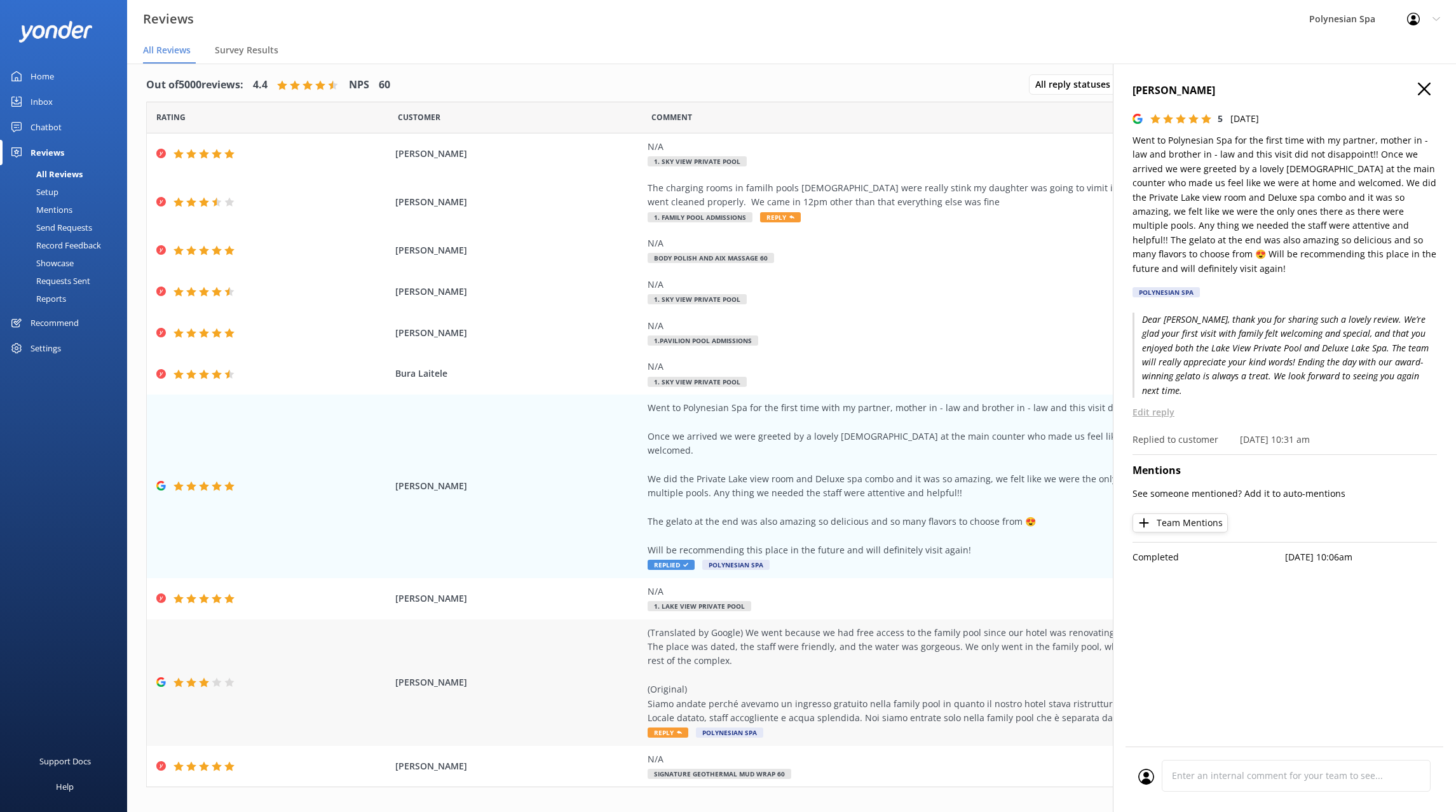
scroll to position [10, 0]
click at [912, 641] on div "(Translated by Google) We went because we had free access to the family pool si…" at bounding box center [936, 673] width 578 height 100
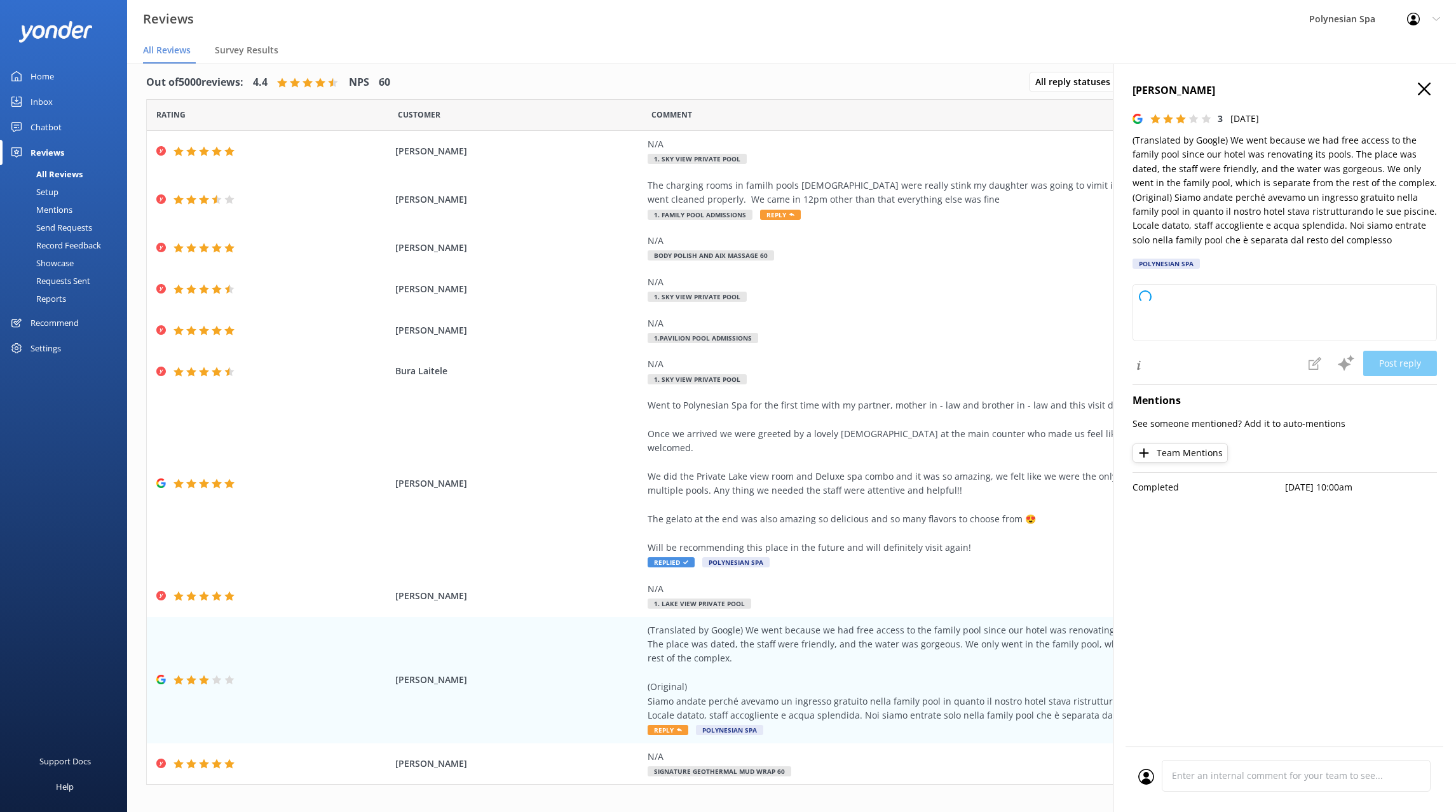
click at [1299, 159] on p "(Translated by Google) We went because we had free access to the family pool si…" at bounding box center [1285, 190] width 305 height 113
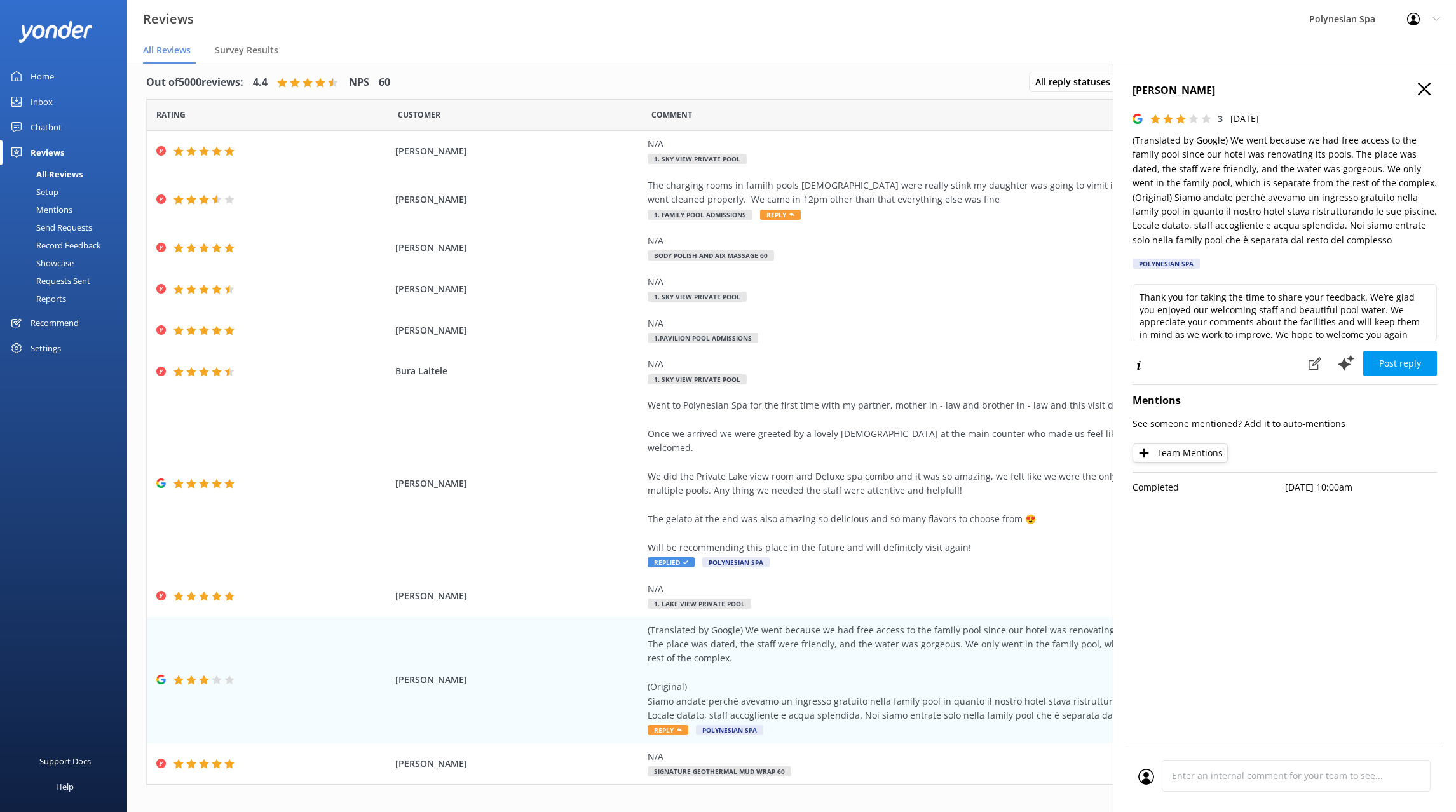
click at [1286, 346] on div "Thank you for taking the time to share your feedback. We’re glad you enjoyed ou…" at bounding box center [1285, 317] width 305 height 66
click at [1286, 317] on textarea "Thank you for taking the time to share your feedback. We’re glad you enjoyed ou…" at bounding box center [1285, 313] width 305 height 57
paste textarea "leave a review. We’re pleased you enjoyed the friendly service and the mineral …"
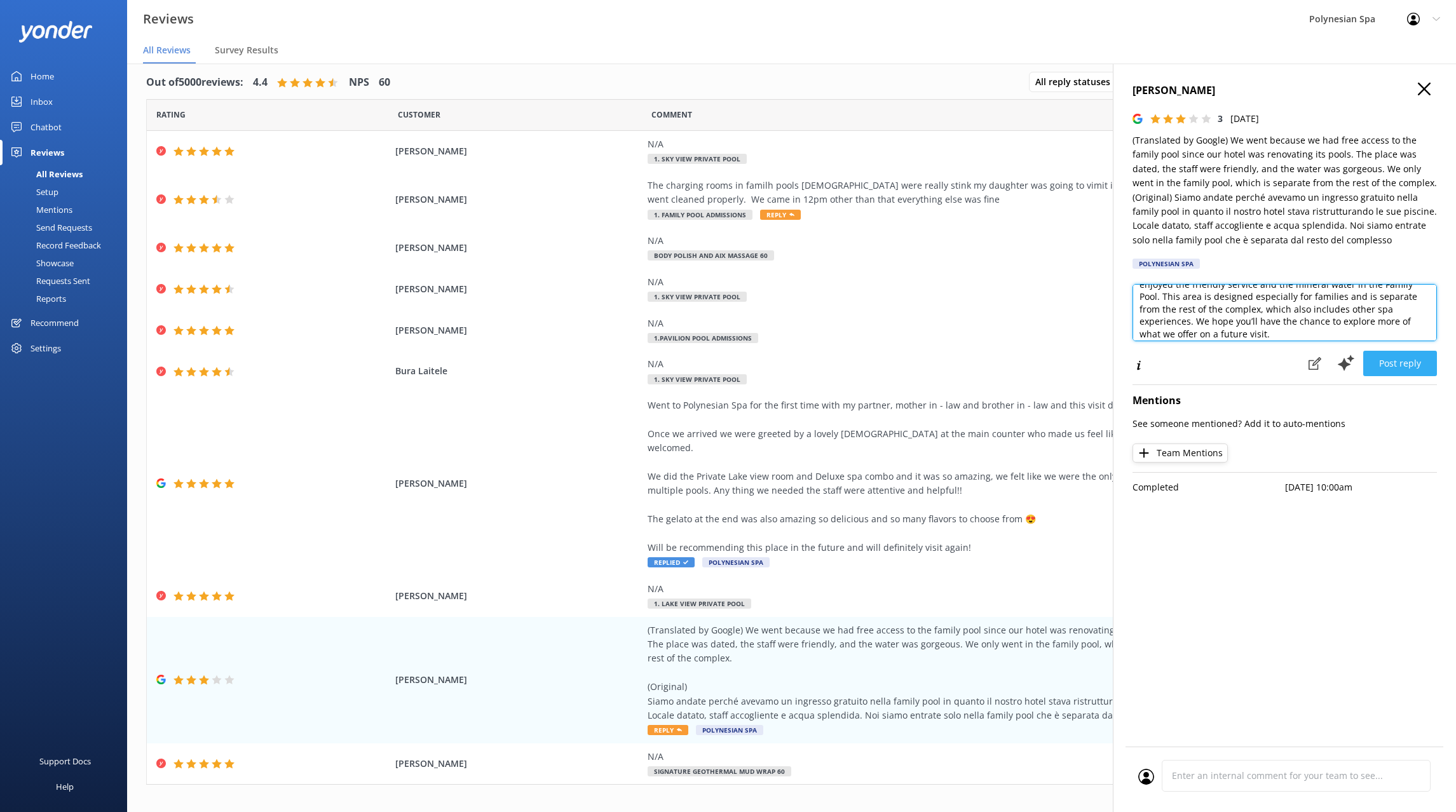
type textarea "Thank you for taking the time to leave a review. We’re pleased you enjoyed the …"
click at [1384, 360] on button "Post reply" at bounding box center [1400, 363] width 74 height 26
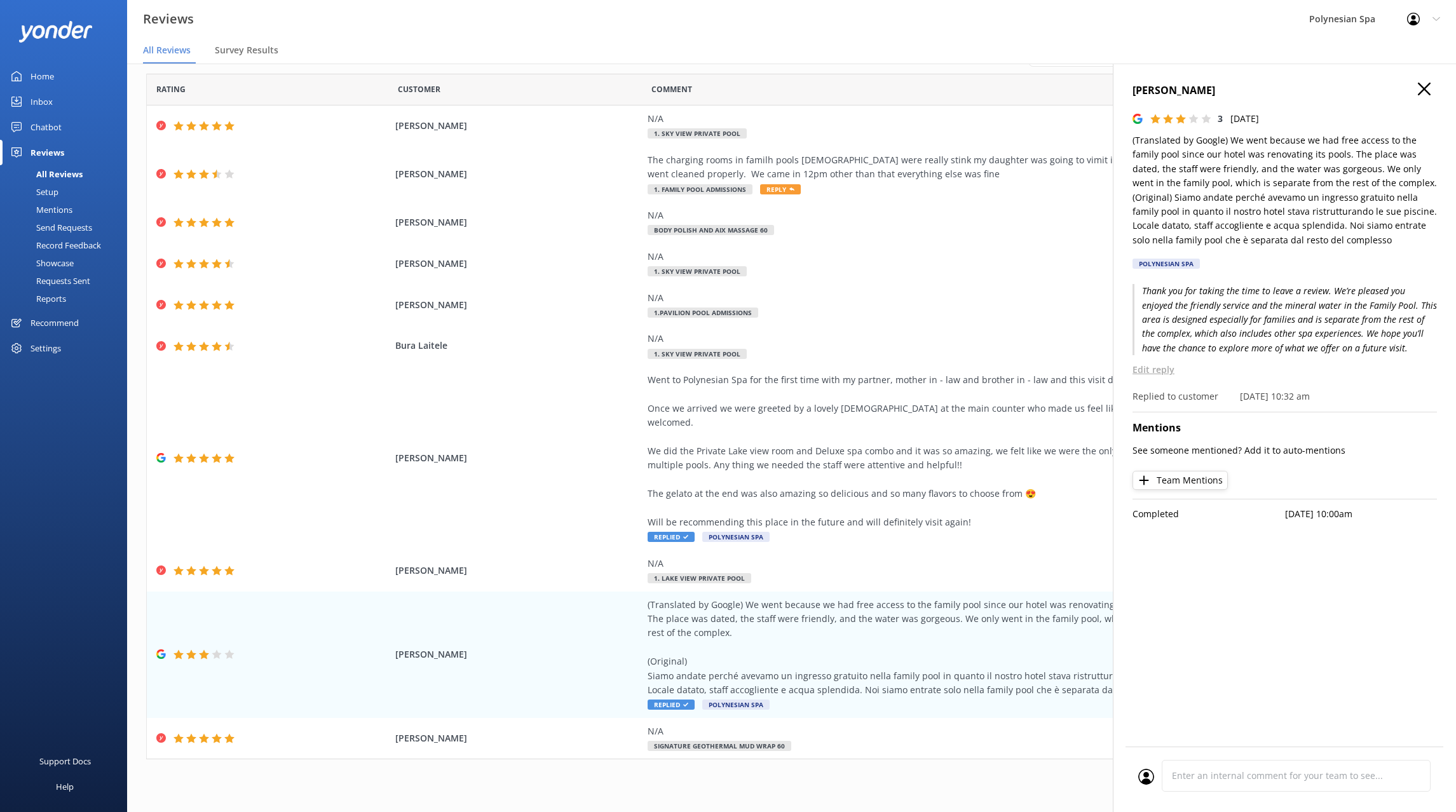
click at [1421, 94] on icon at bounding box center [1424, 89] width 12 height 12
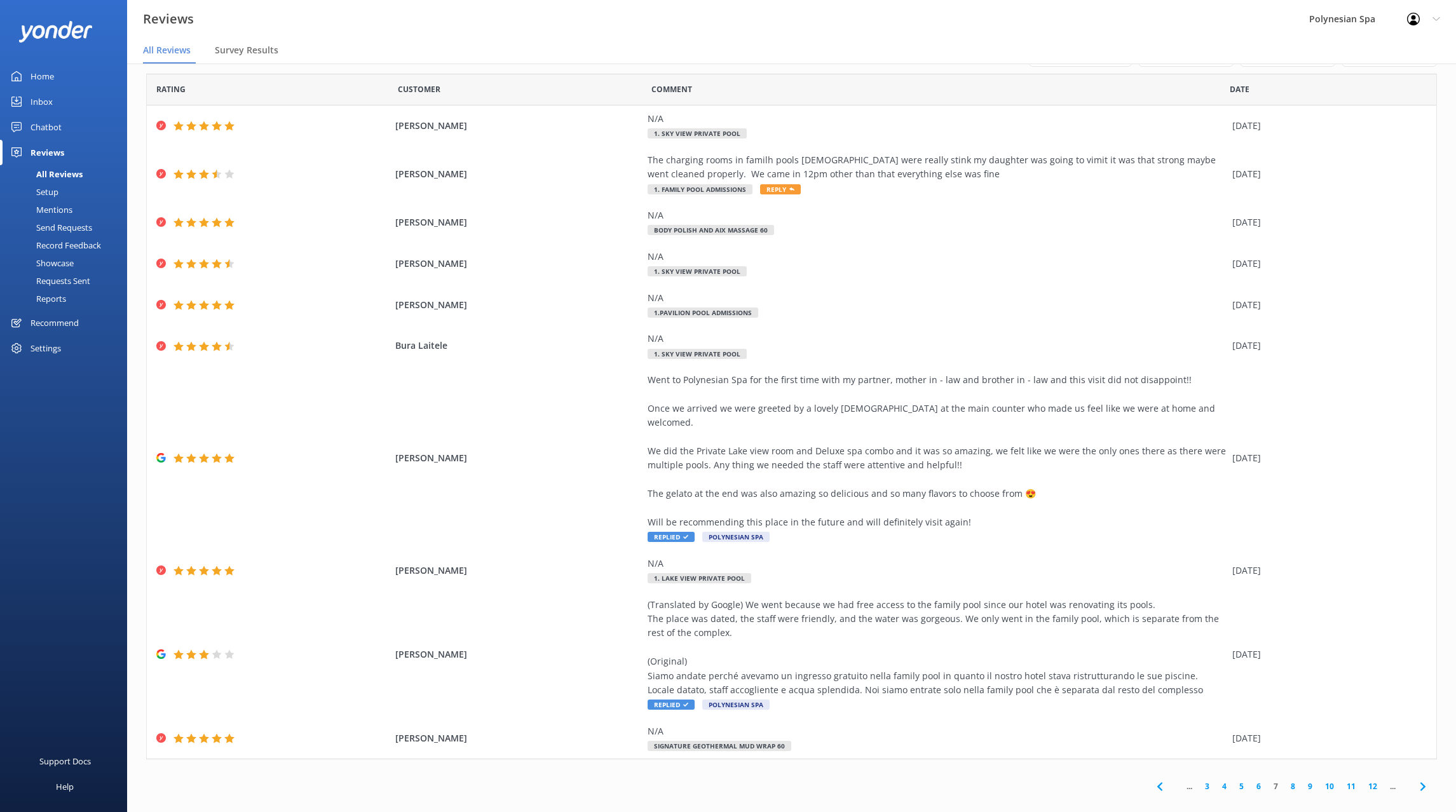
click at [1293, 780] on link "8" at bounding box center [1292, 786] width 17 height 12
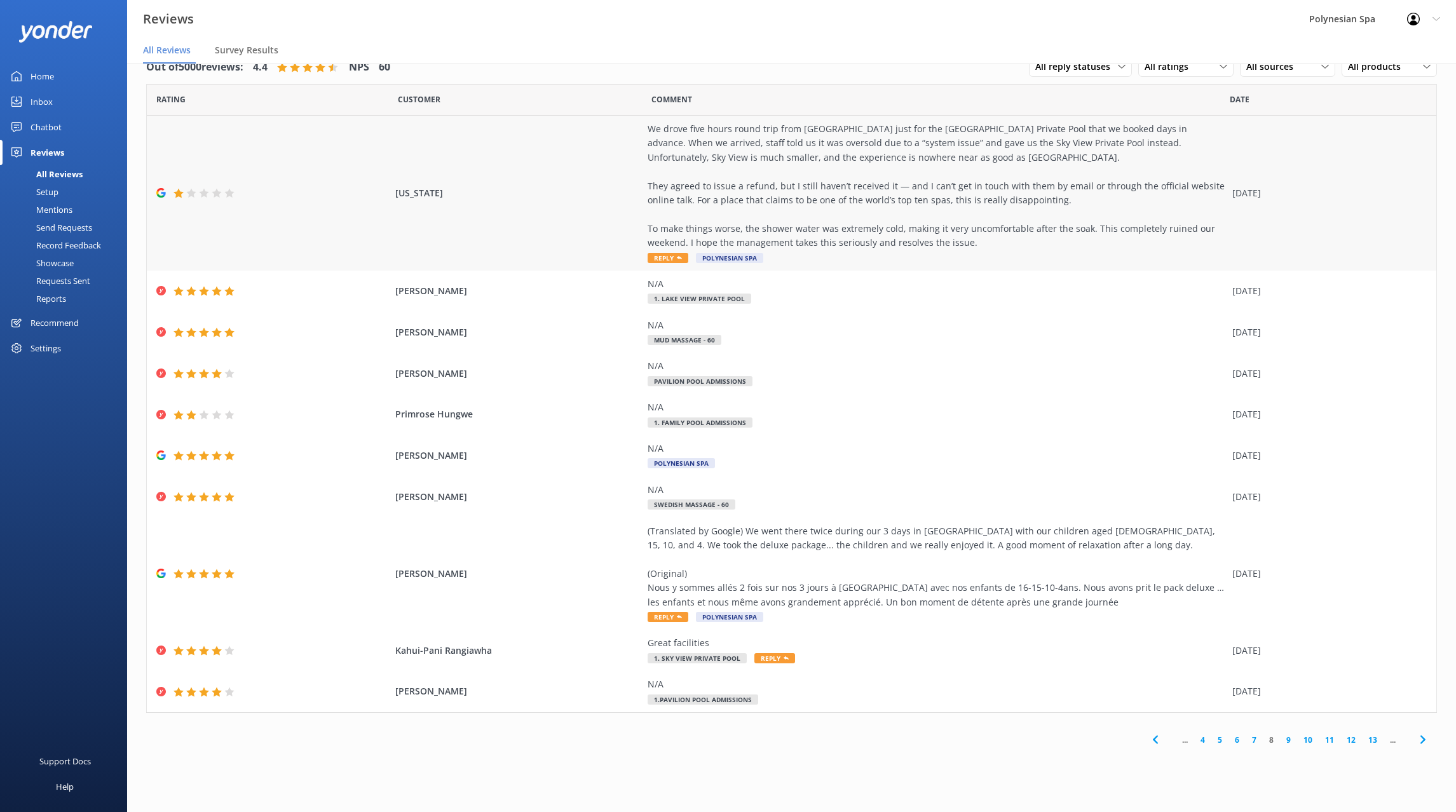
click at [891, 202] on div "We drove five hours round trip from Auckland just for the Lake View Private Poo…" at bounding box center [936, 186] width 578 height 128
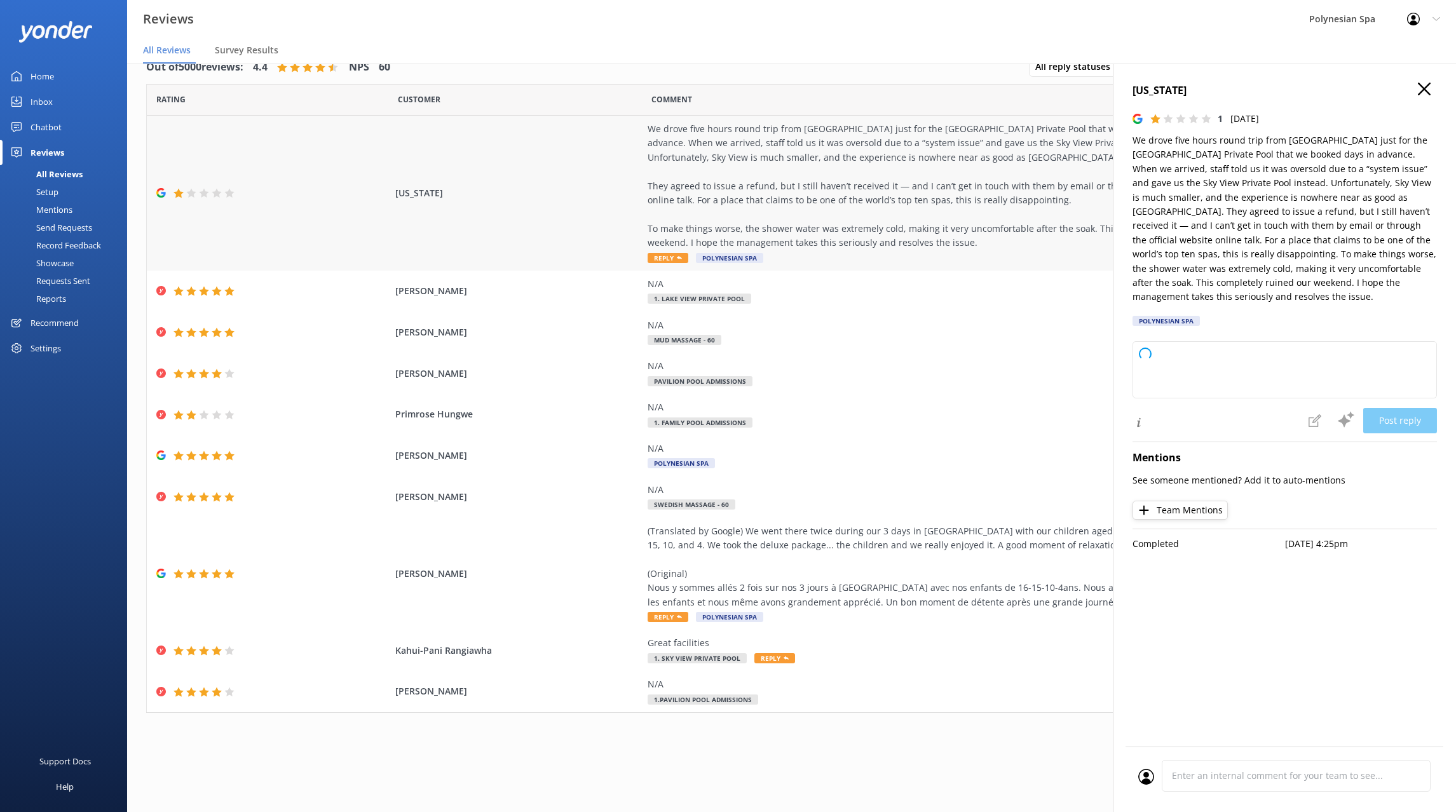
type textarea "Dear Guest, Thank you for taking the time to share your feedback, and we sincer…"
click at [1223, 213] on p "We drove five hours round trip from Auckland just for the Lake View Private Poo…" at bounding box center [1285, 218] width 305 height 171
click at [1304, 99] on div "Washington 1 Sun, 10th Aug 2025 We drove five hours round trip from Auckland ju…" at bounding box center [1285, 208] width 305 height 251
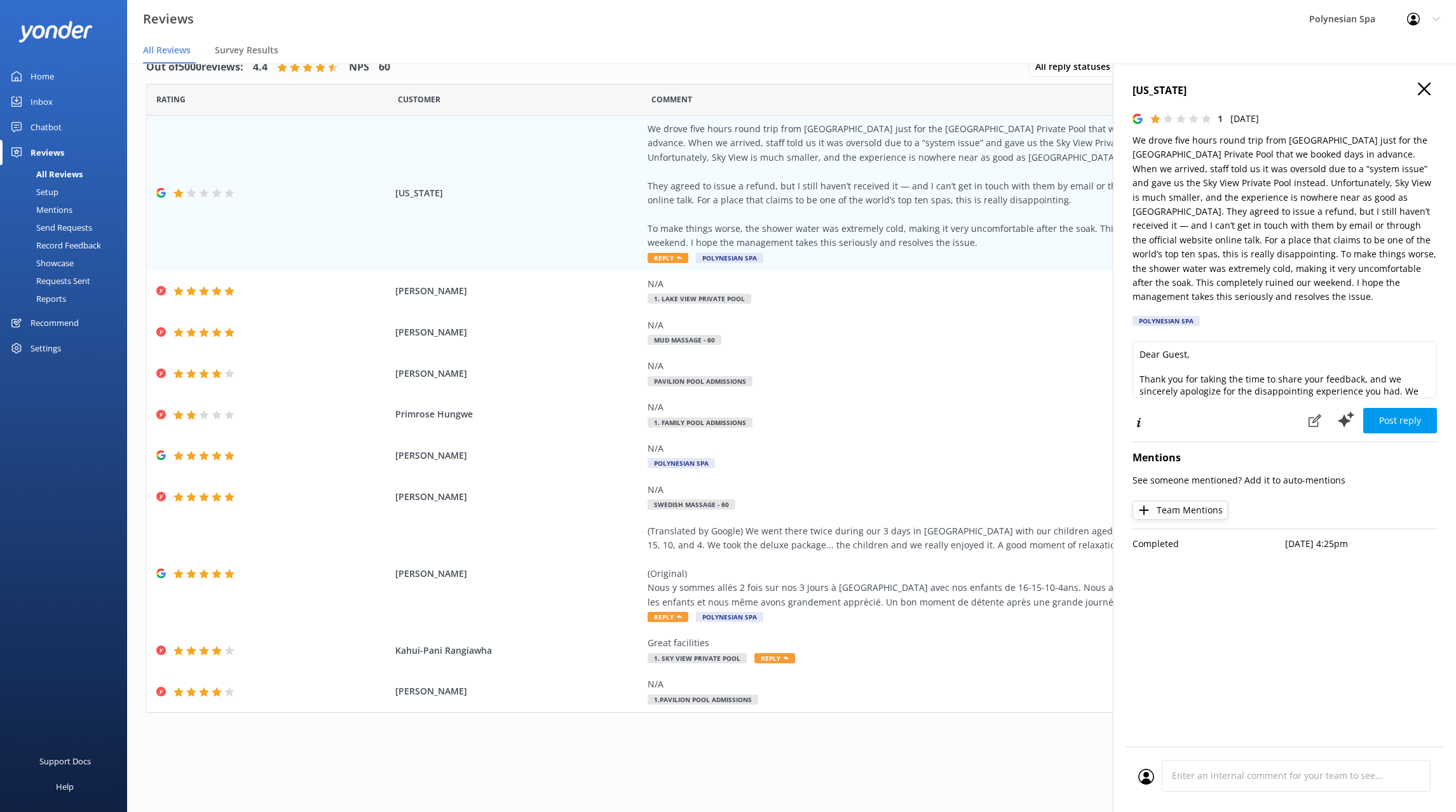
click at [1325, 84] on h4 "Washington" at bounding box center [1285, 91] width 305 height 17
click at [785, 452] on div "N/A" at bounding box center [936, 448] width 578 height 14
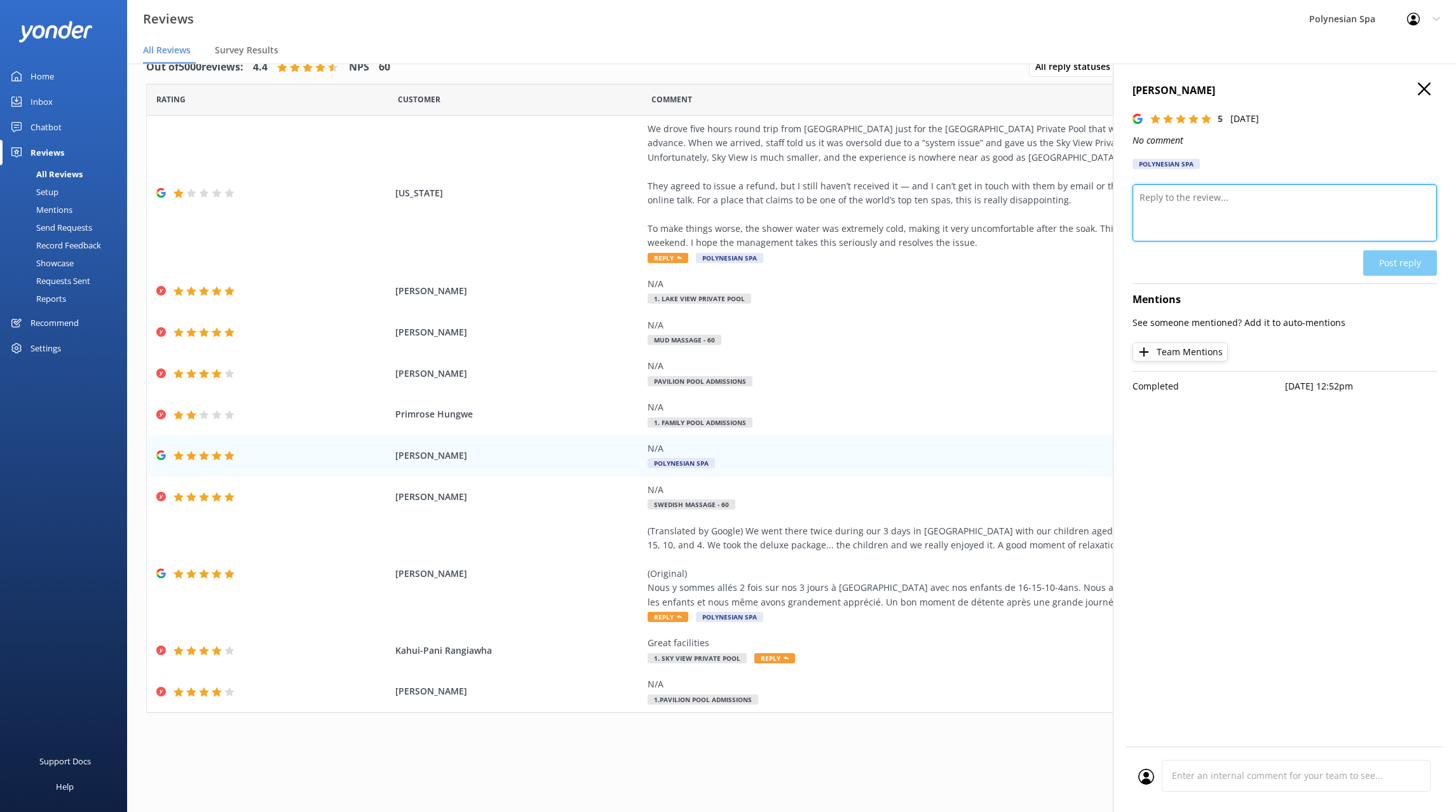
click at [1204, 187] on textarea at bounding box center [1285, 213] width 305 height 57
type textarea "Thank you for your review."
click at [1403, 261] on button "Post reply" at bounding box center [1400, 263] width 74 height 26
click at [940, 611] on div "(Translated by Google) We went there twice during our 3 days in Rotorua with ou…" at bounding box center [936, 574] width 578 height 100
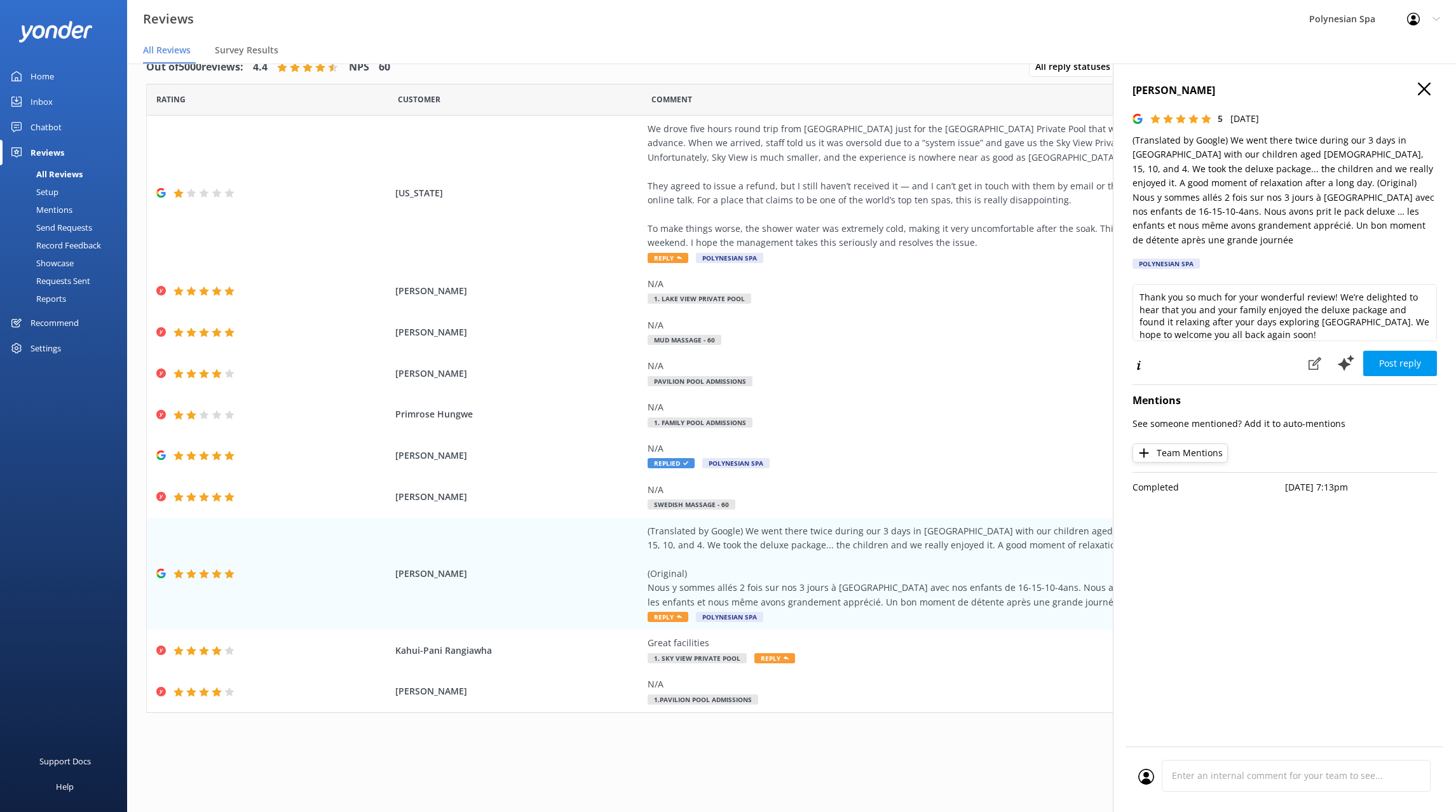
click at [1293, 187] on p "(Translated by Google) We went there twice during our 3 days in Rotorua with ou…" at bounding box center [1285, 190] width 305 height 113
click at [1219, 289] on textarea "Thank you so much for your wonderful review! We’re delighted to hear that you a…" at bounding box center [1285, 313] width 305 height 57
paste textarea "for your review. We’re delighted your family enjoyed the Deluxe Lake Spa and th…"
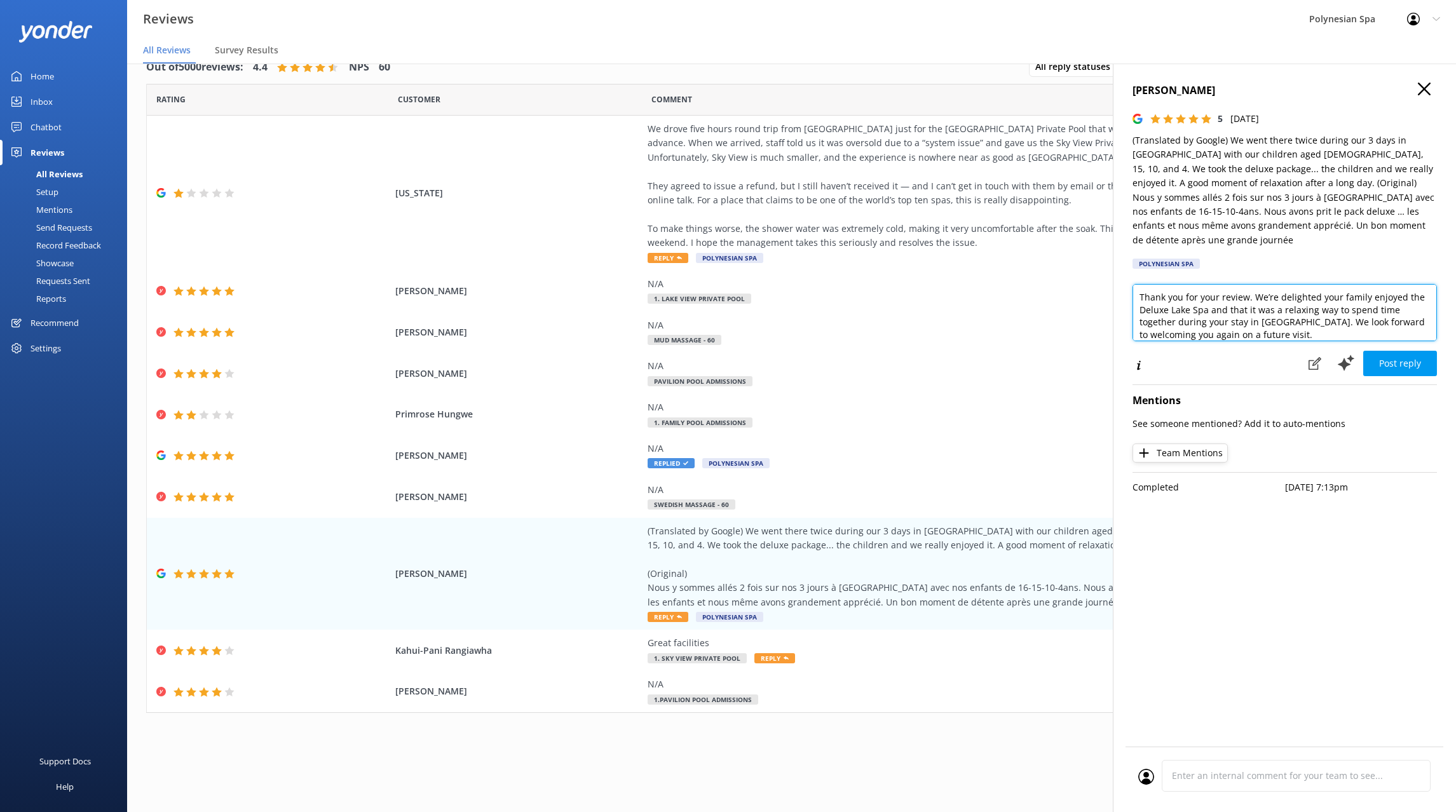
scroll to position [1, 0]
type textarea "Thank you for your review. We’re delighted your family enjoyed the Deluxe Lake …"
click at [1408, 351] on button "Post reply" at bounding box center [1400, 363] width 74 height 26
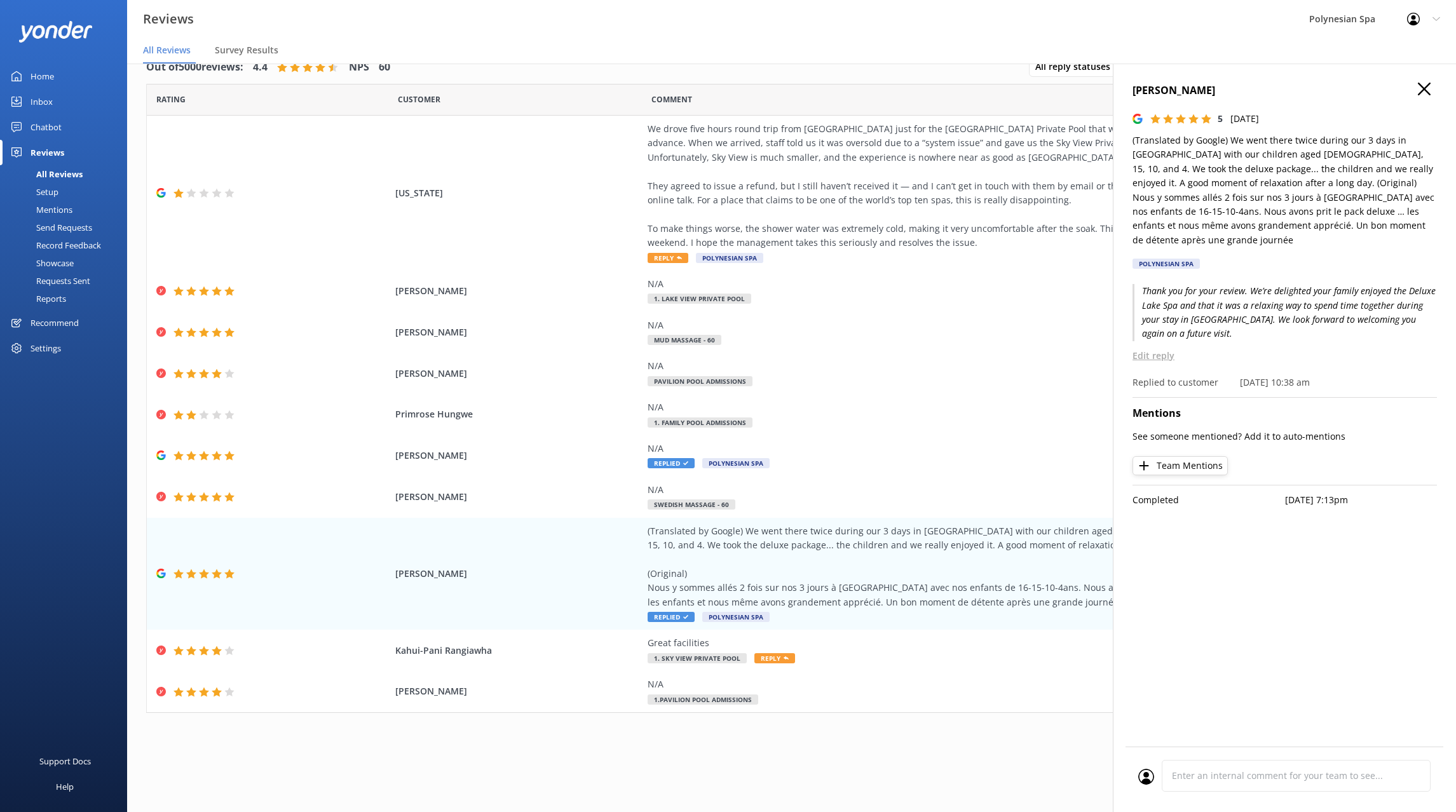
click at [1416, 91] on h4 "Vaihere BROWN" at bounding box center [1285, 91] width 305 height 17
click at [1423, 88] on use at bounding box center [1424, 89] width 12 height 12
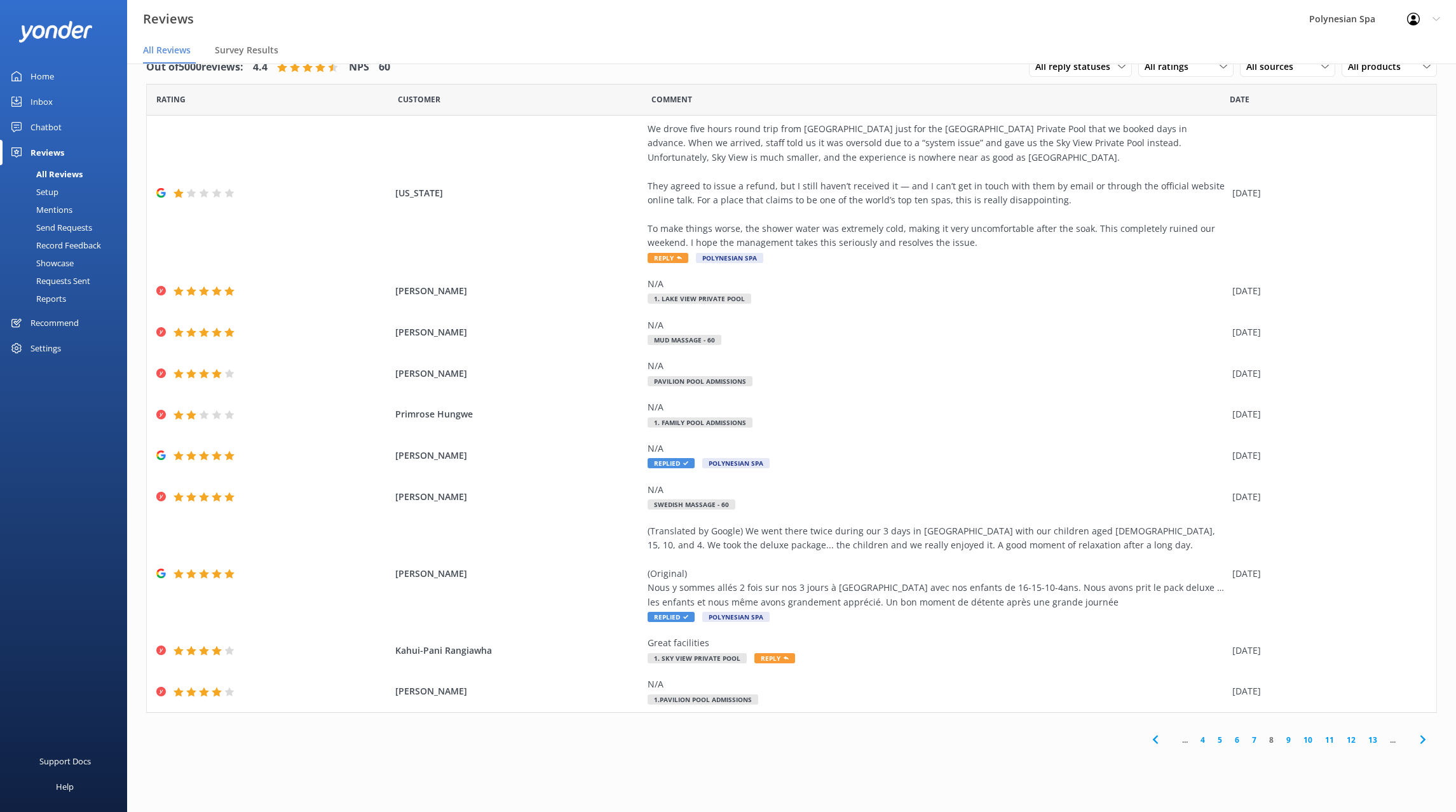
click at [1285, 741] on link "9" at bounding box center [1288, 740] width 17 height 12
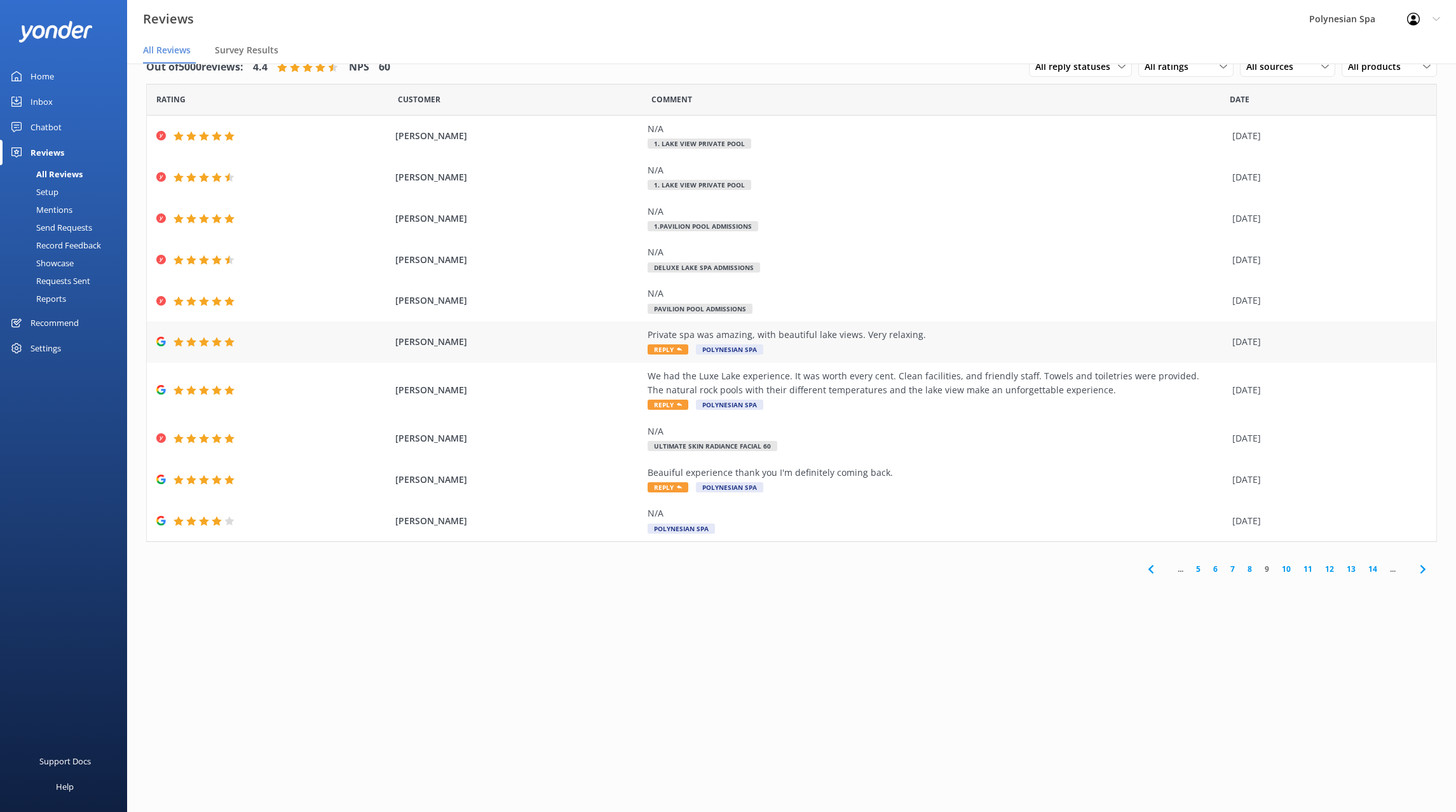
click at [801, 337] on div "Private spa was amazing, with beautiful lake views. Very relaxing." at bounding box center [936, 335] width 578 height 14
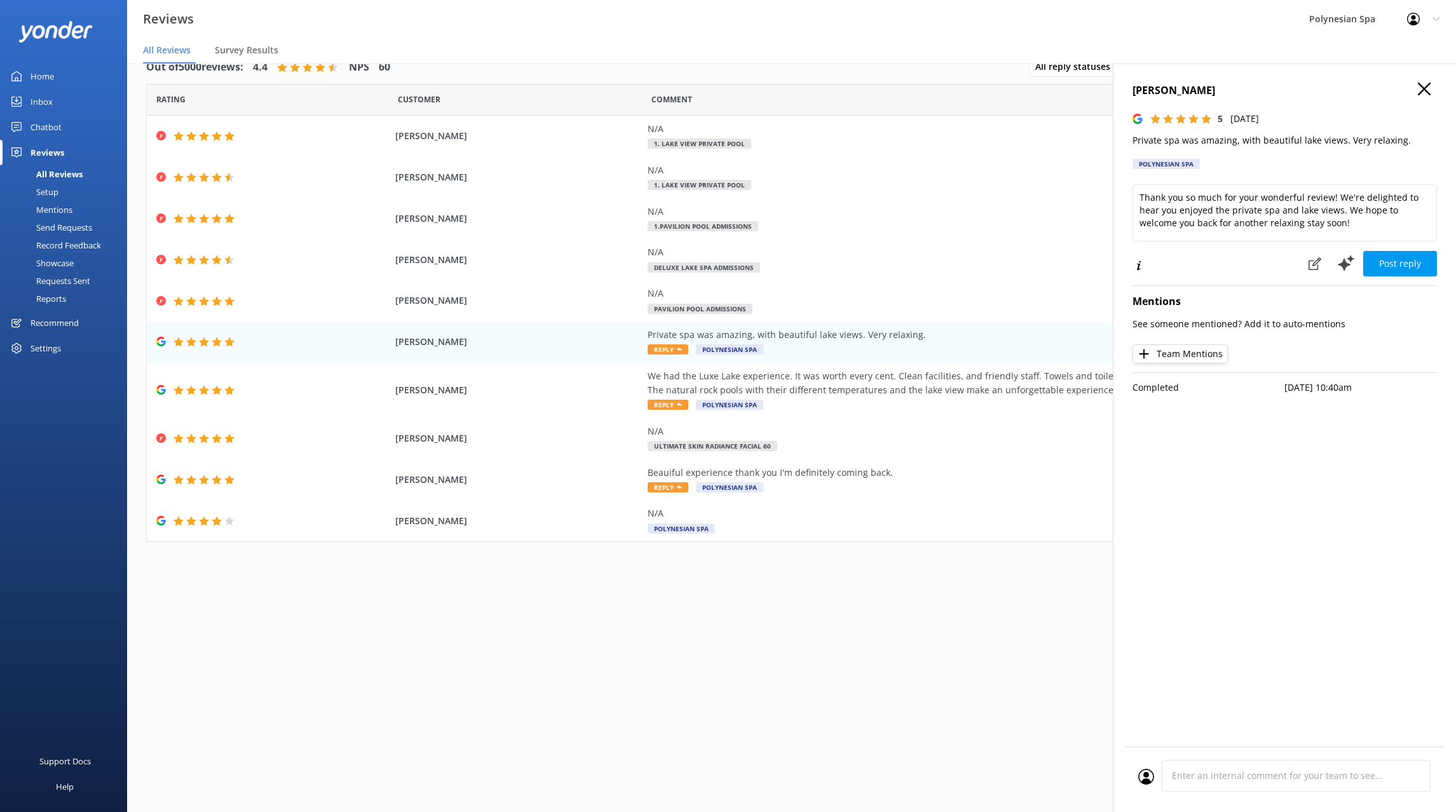
click at [1178, 139] on p "Private spa was amazing, with beautiful lake views. Very relaxing." at bounding box center [1285, 140] width 305 height 14
click at [1232, 223] on textarea "Thank you so much for your wonderful review! We're delighted to hear you enjoye…" at bounding box center [1285, 213] width 305 height 57
paste textarea "for your review. We’re so pleased you enjoyed the private spa and its lake view…"
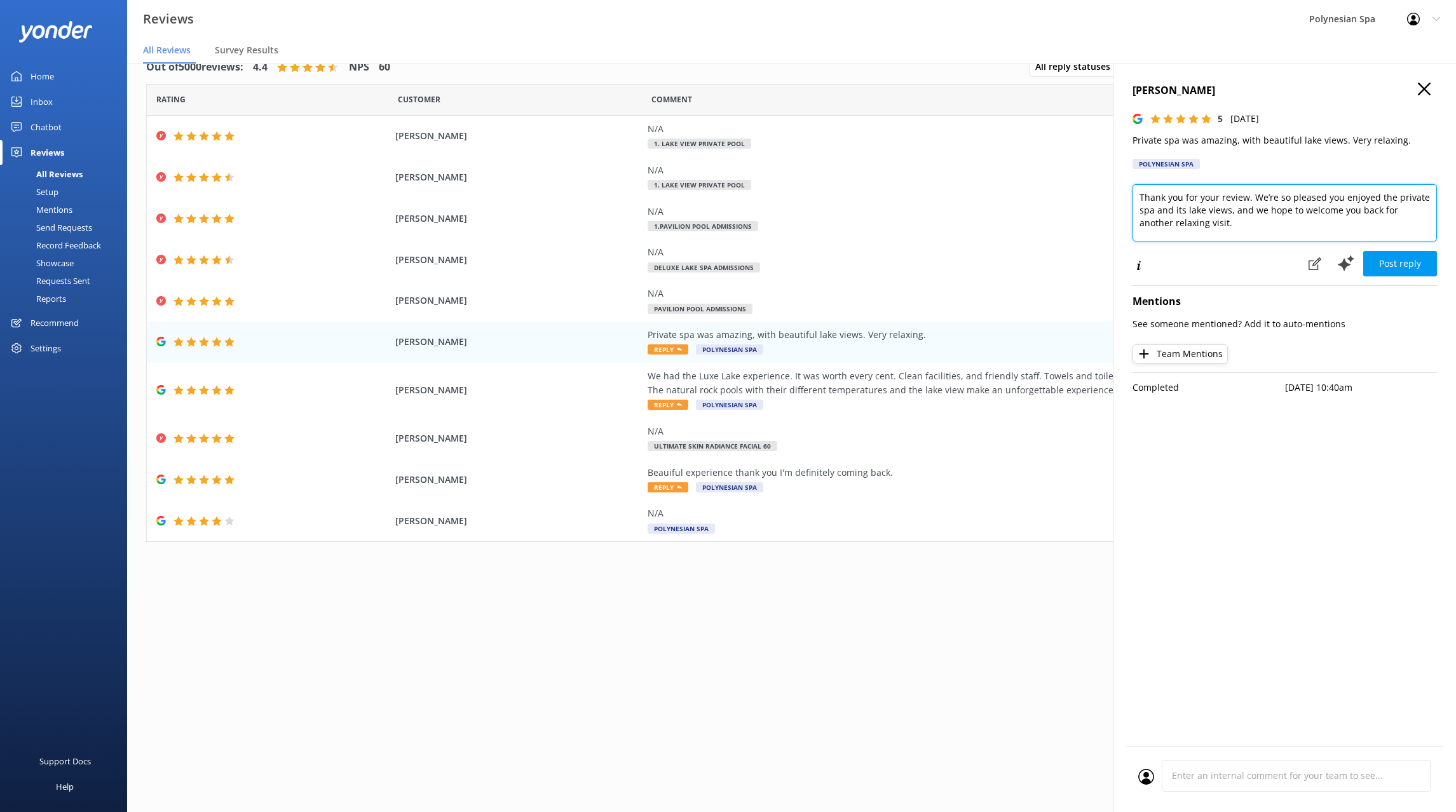
click at [1148, 210] on textarea "Thank you for your review. We’re so pleased you enjoyed the private spa and its…" at bounding box center [1285, 213] width 305 height 57
click at [1190, 209] on textarea "Thank you for your review. We’re so pleased you enjoyed the private pool and it…" at bounding box center [1285, 213] width 305 height 57
type textarea "Thank you for your review. We’re so pleased you enjoyed the private pool and it…"
click at [1421, 260] on button "Post reply" at bounding box center [1400, 264] width 74 height 26
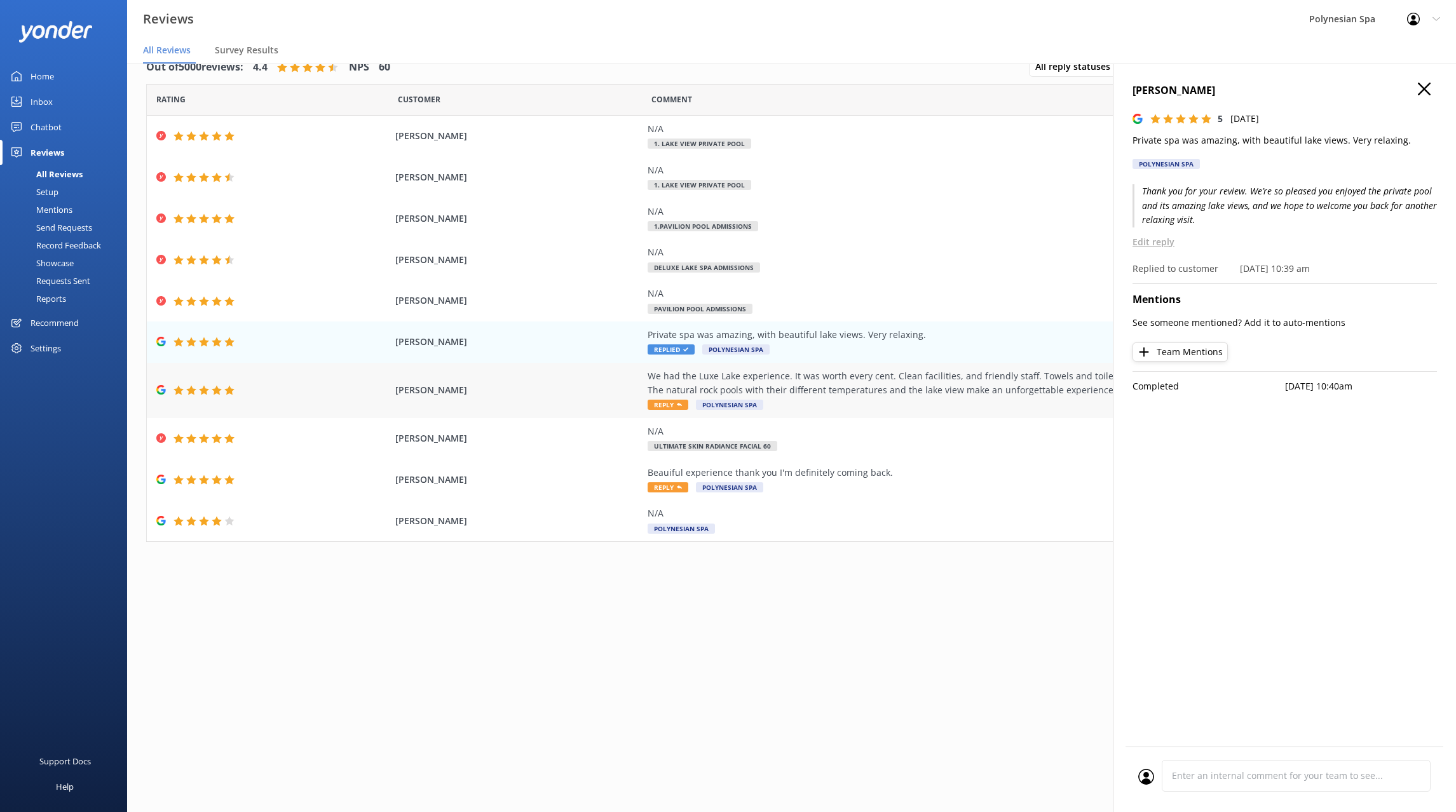
click at [957, 404] on div "We had the Luxe Lake experience. It was worth every cent. Clean facilities, and…" at bounding box center [936, 390] width 578 height 42
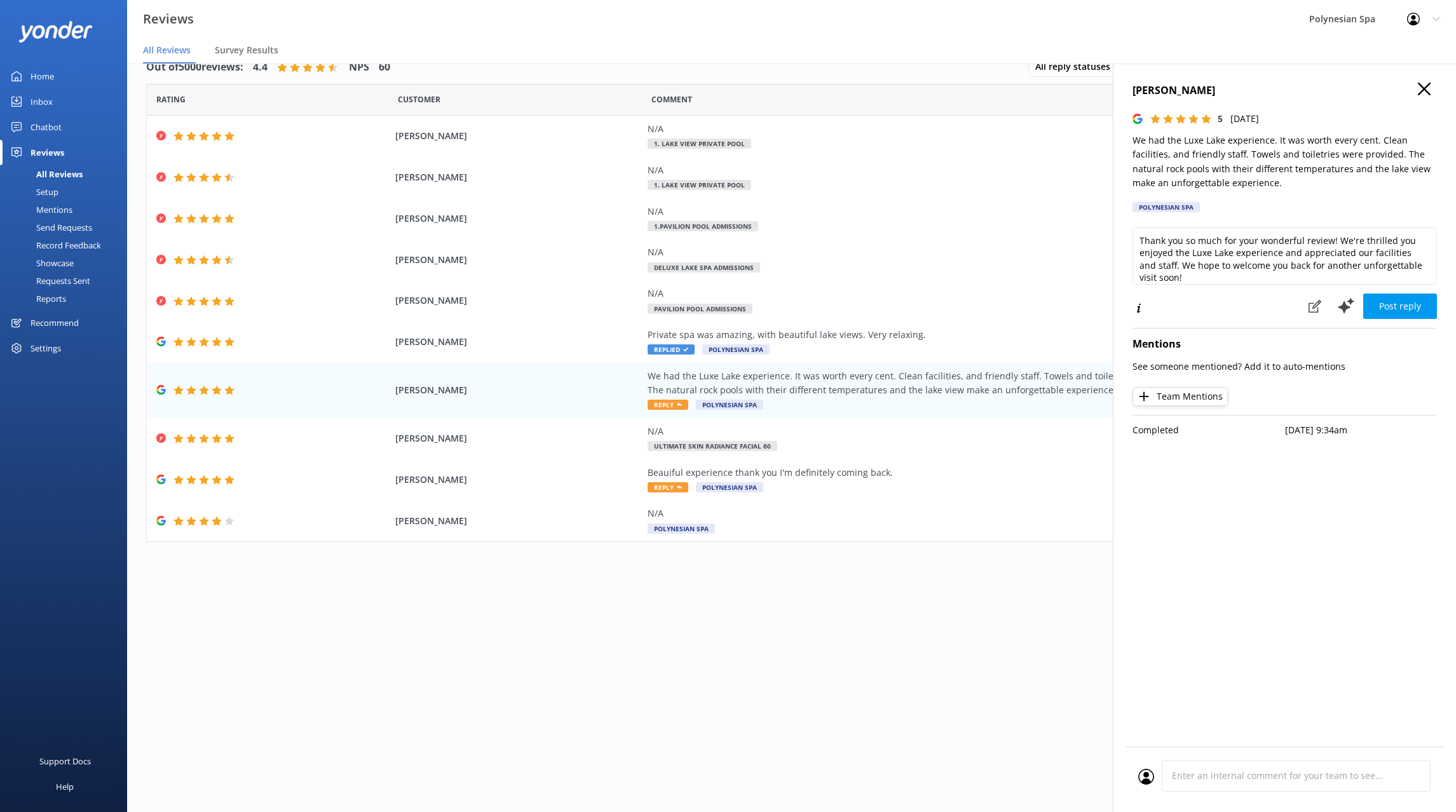
click at [1232, 139] on p "We had the Luxe Lake experience. It was worth every cent. Clean facilities, and…" at bounding box center [1285, 162] width 305 height 57
click at [1293, 272] on textarea "Thank you so much for your wonderful review! We're thrilled you enjoyed the Lux…" at bounding box center [1285, 256] width 305 height 57
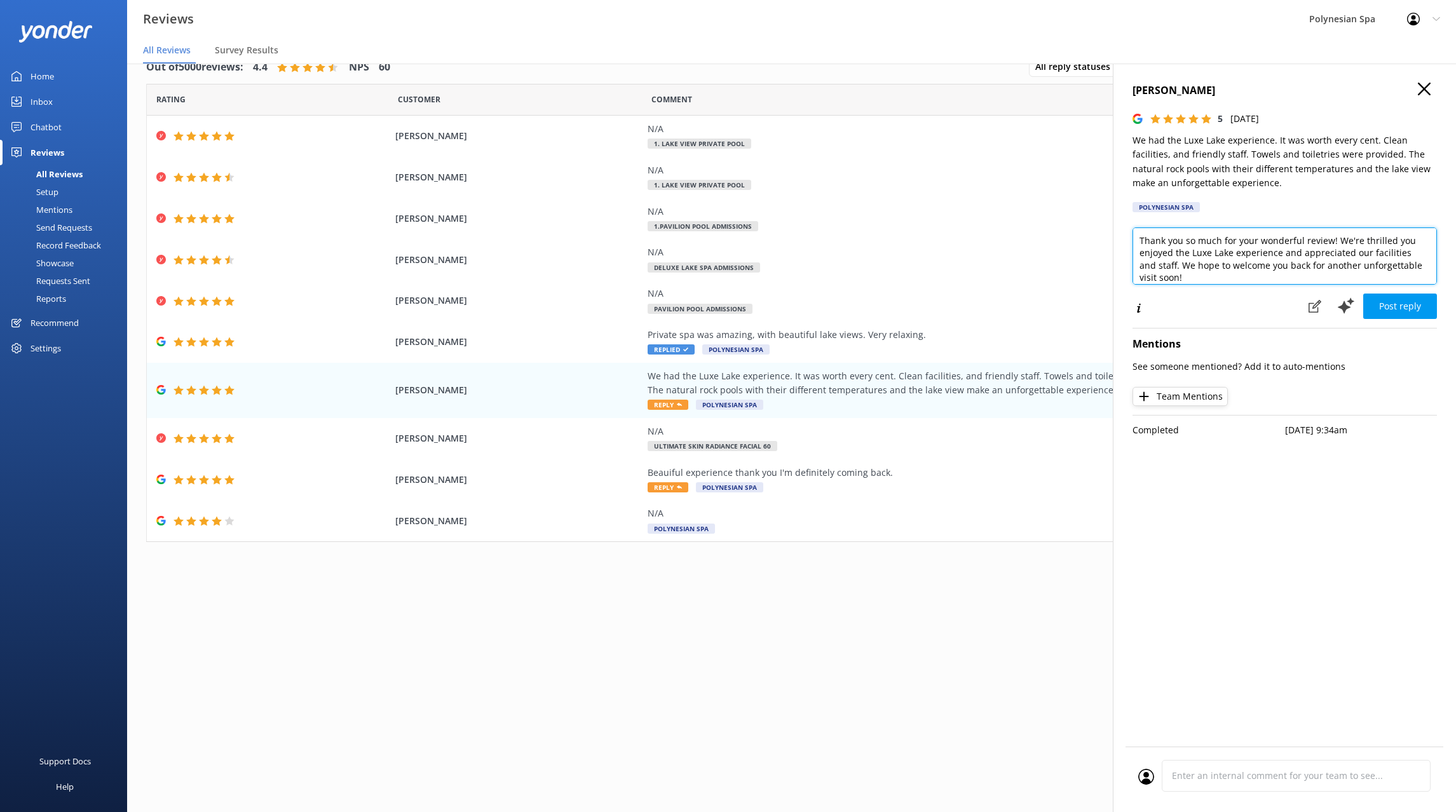
click at [1293, 272] on textarea "Thank you so much for your wonderful review! We're thrilled you enjoyed the Lux…" at bounding box center [1285, 256] width 305 height 57
paste textarea "for your lovely feedback. We’re delighted you enjoyed the Deluxe Lake Spa and t…"
type textarea "Thank you for your lovely feedback. We’re delighted you enjoyed the Deluxe Lake…"
click at [1397, 298] on button "Post reply" at bounding box center [1400, 306] width 74 height 26
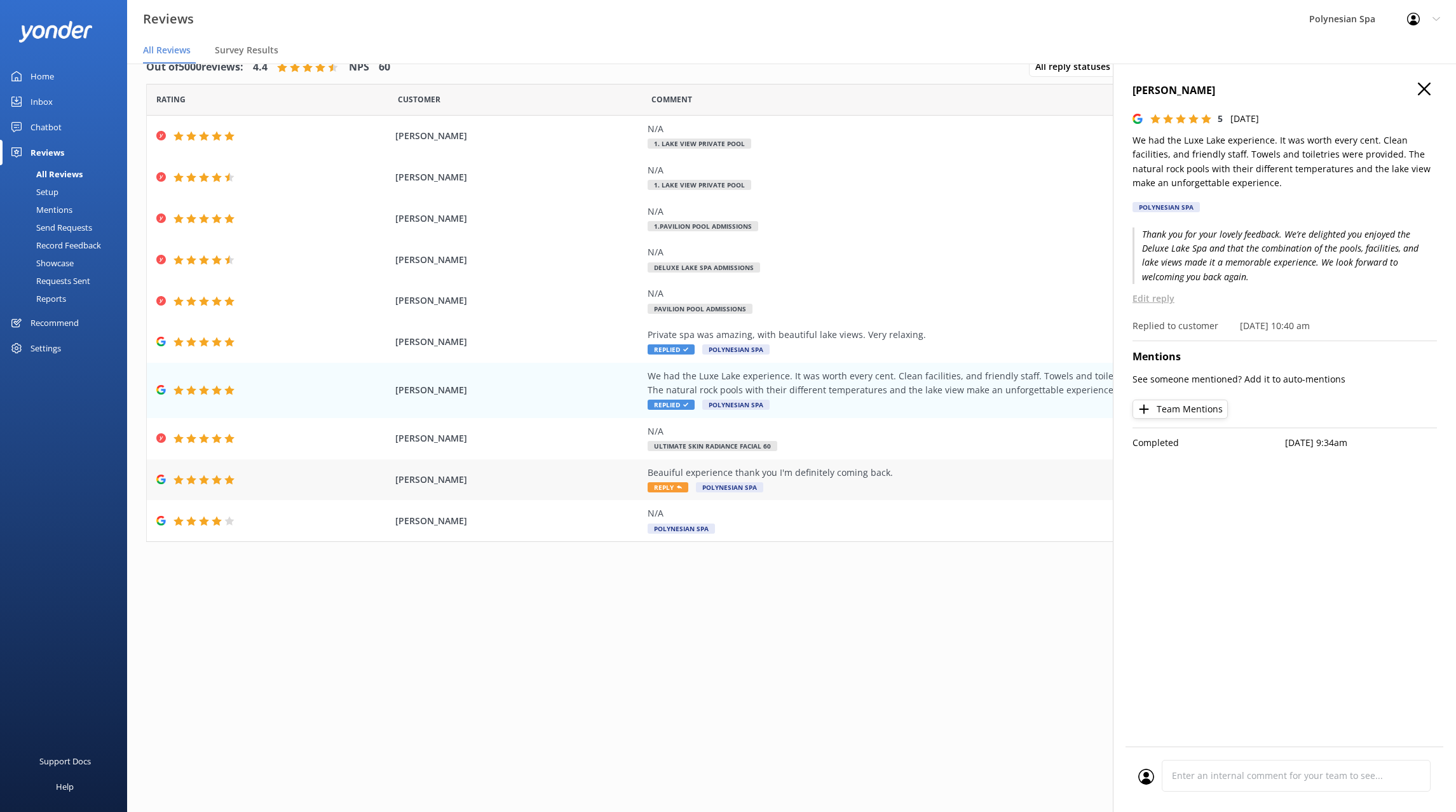
click at [877, 493] on div "Beauiful experience thank you I'm definitely coming back. Reply Polynesian Spa" at bounding box center [936, 480] width 578 height 29
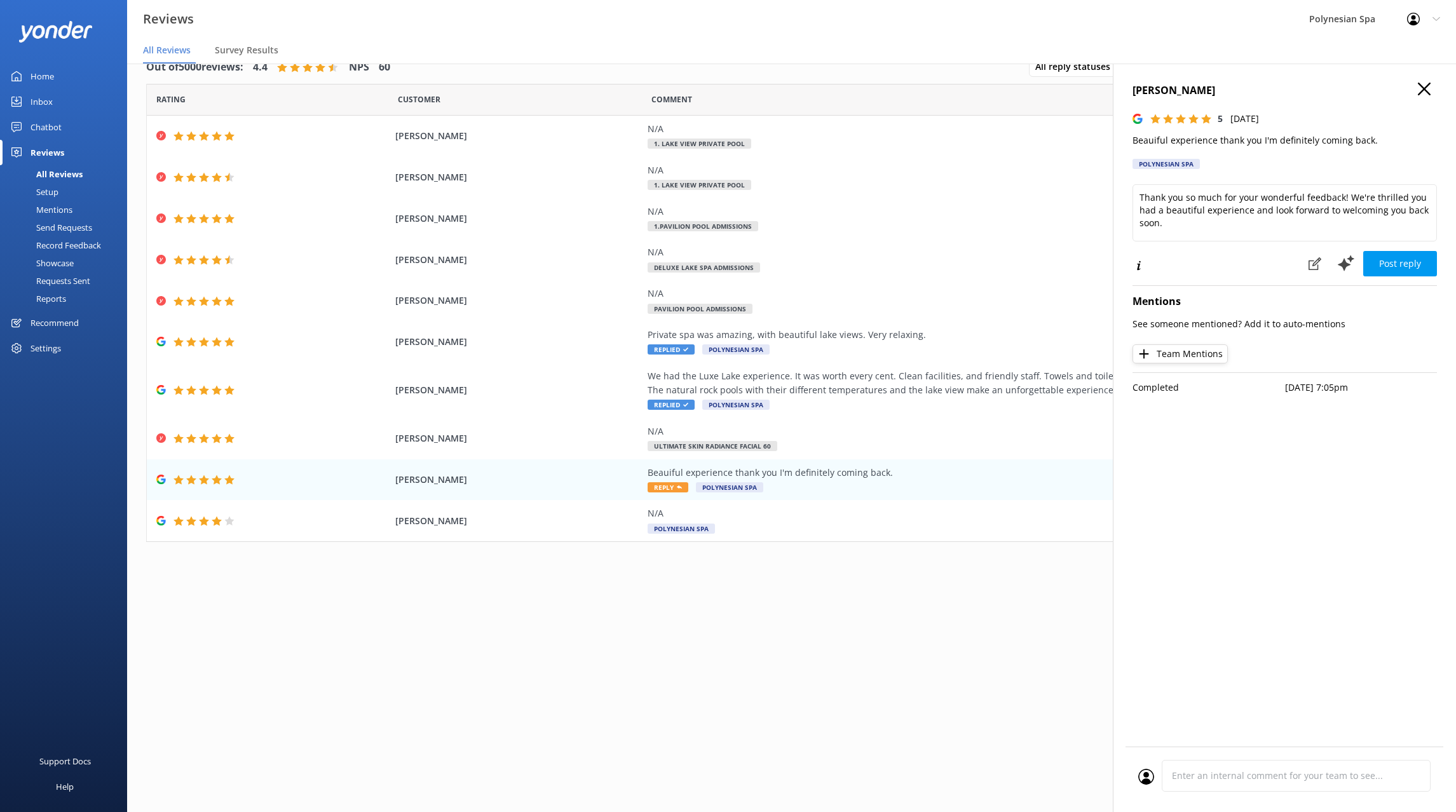
click at [1210, 132] on div "Shelly 5 Thu, 7th Aug 2025 Beauiful experience thank you I'm definitely coming …" at bounding box center [1285, 130] width 305 height 94
click at [1196, 207] on textarea "Thank you so much for your wonderful feedback! We're thrilled you had a beautif…" at bounding box center [1285, 213] width 305 height 57
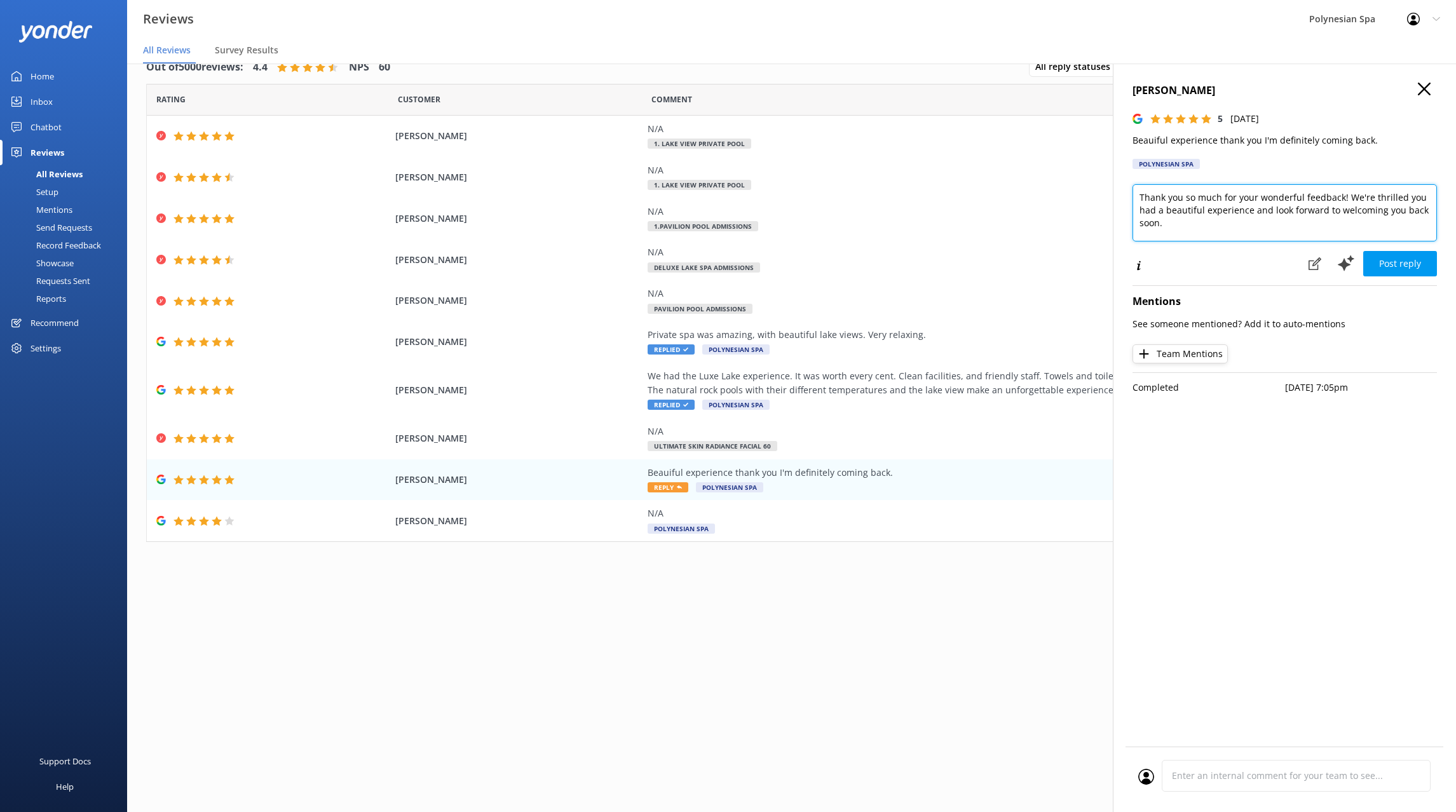
click at [1196, 207] on textarea "Thank you so much for your wonderful feedback! We're thrilled you had a beautif…" at bounding box center [1285, 213] width 305 height 57
paste textarea "for your kind words. We’re so glad you had a beautiful experience and we look f…"
type textarea "Thank you for your kind words. We’re so glad you had a beautiful experience and…"
click at [1410, 263] on button "Post reply" at bounding box center [1400, 264] width 74 height 26
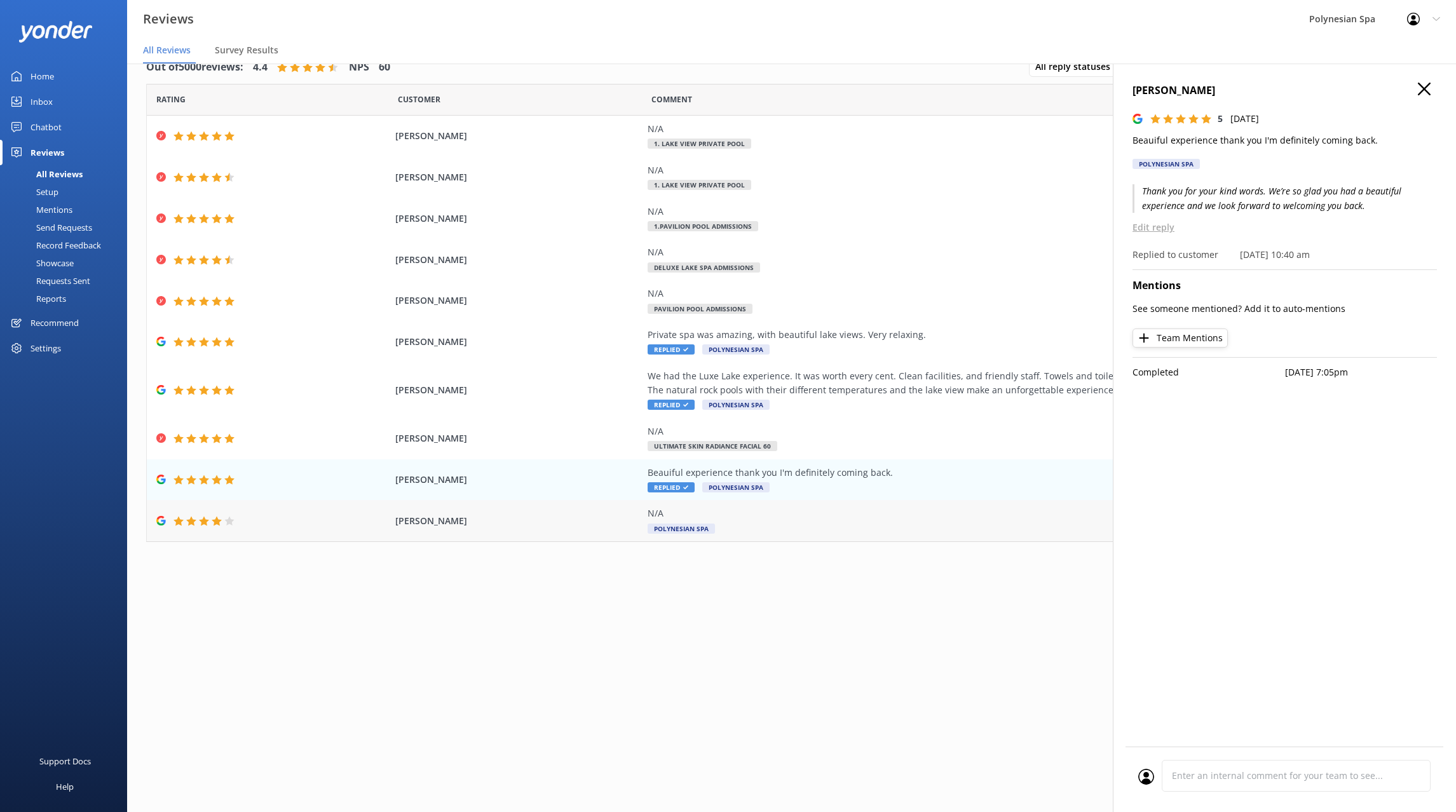
click at [798, 511] on div "N/A" at bounding box center [936, 513] width 578 height 14
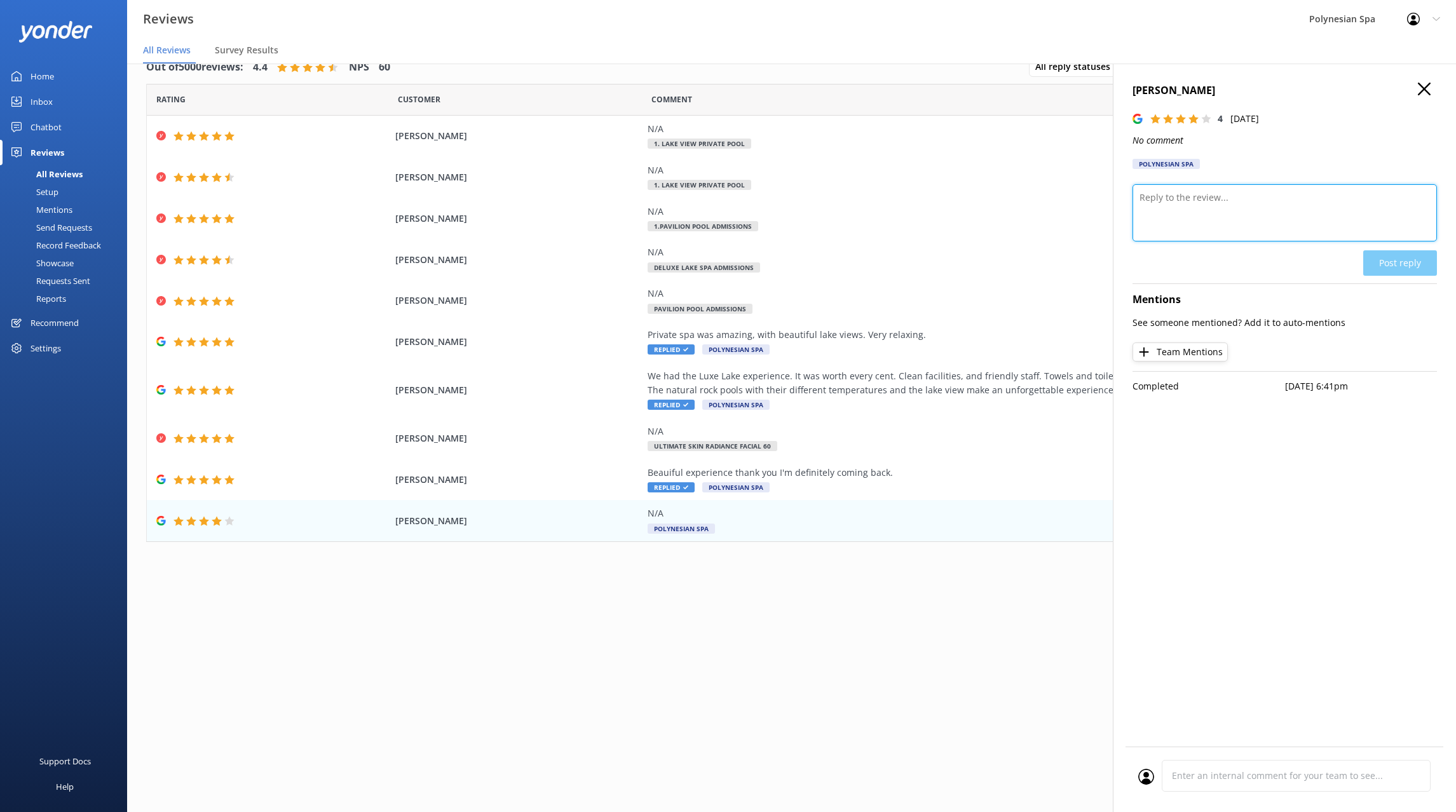
click at [1226, 204] on textarea at bounding box center [1285, 213] width 305 height 57
type textarea "Thank you for your review."
click at [1375, 260] on button "Post reply" at bounding box center [1400, 263] width 74 height 26
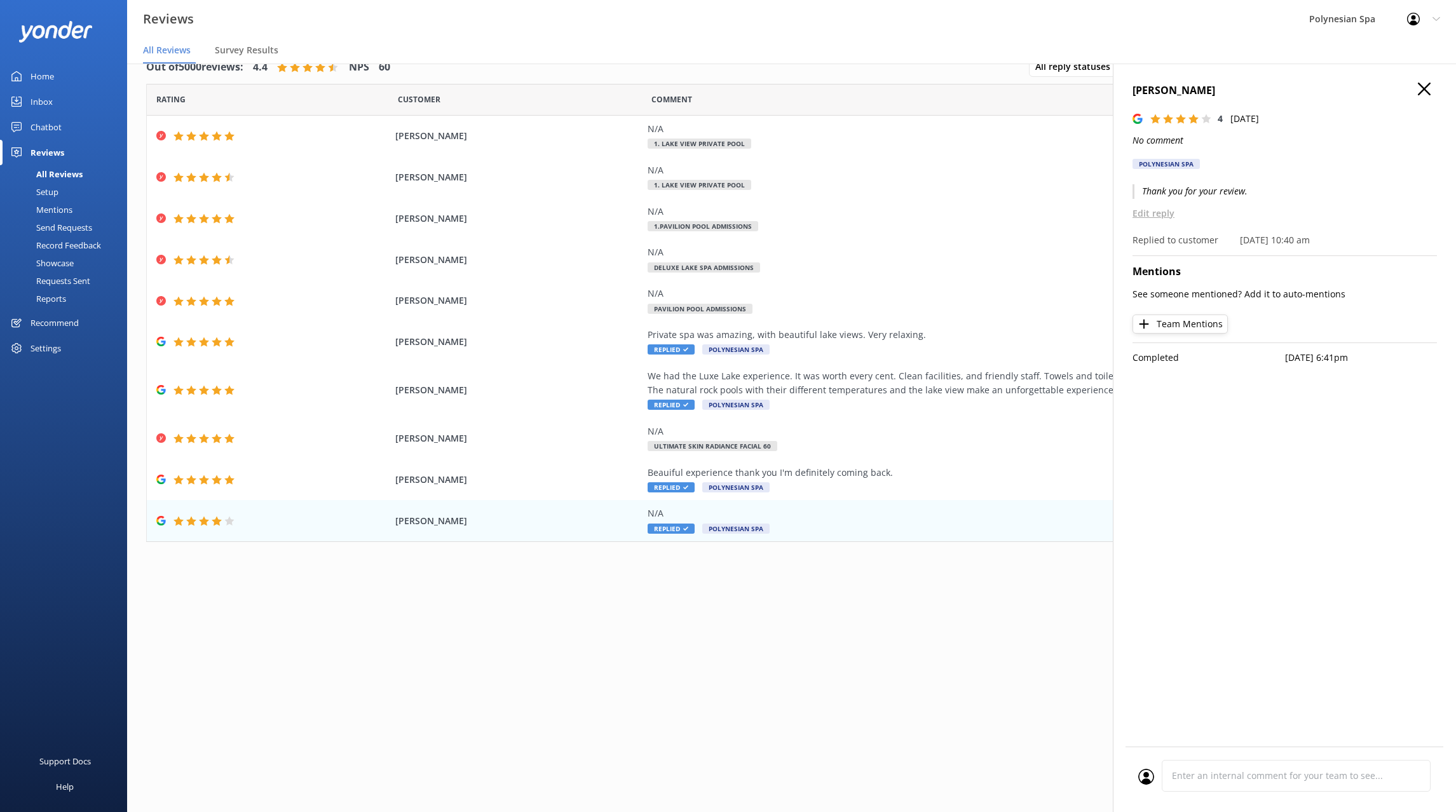
click at [1425, 84] on icon at bounding box center [1424, 89] width 12 height 12
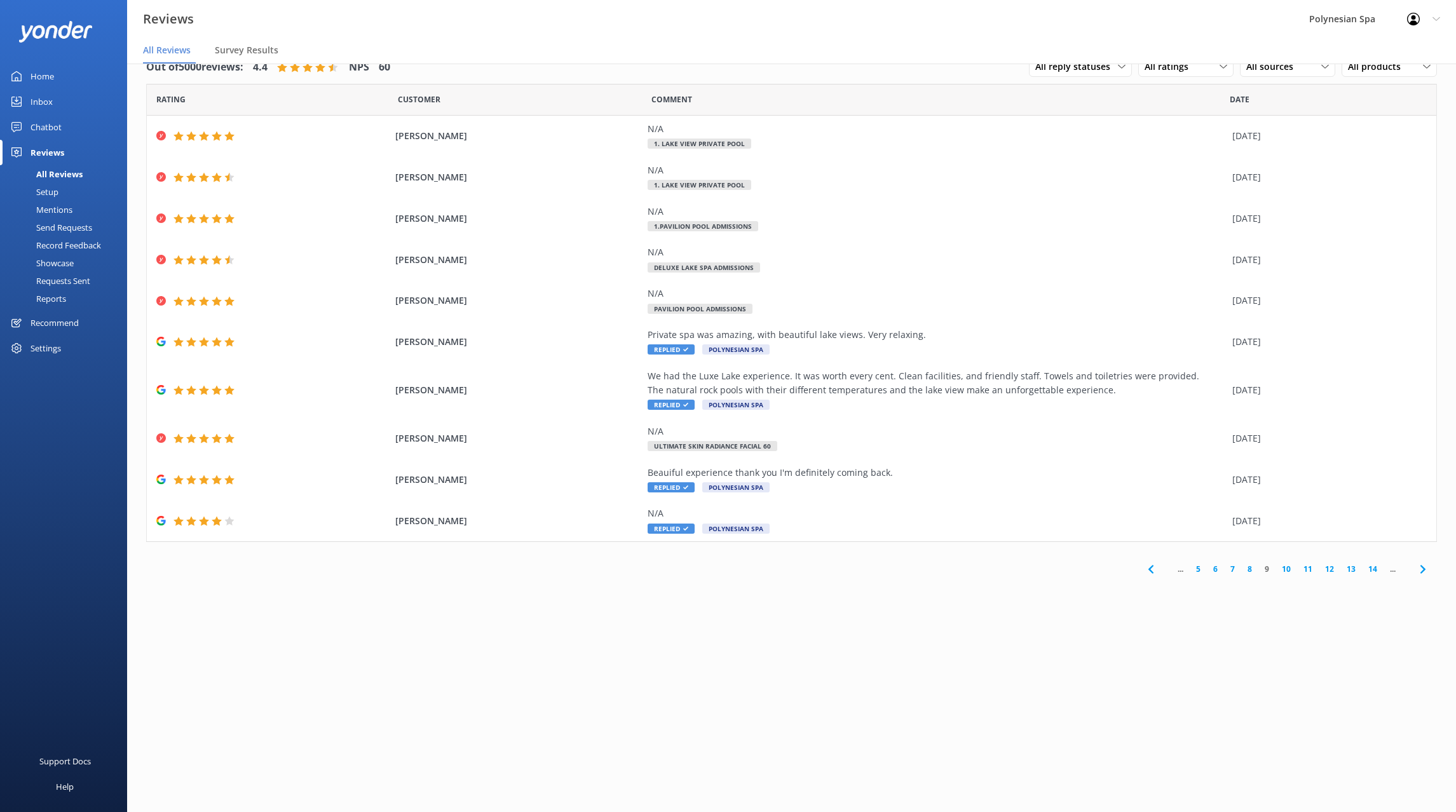
click at [1283, 570] on link "10" at bounding box center [1285, 569] width 21 height 12
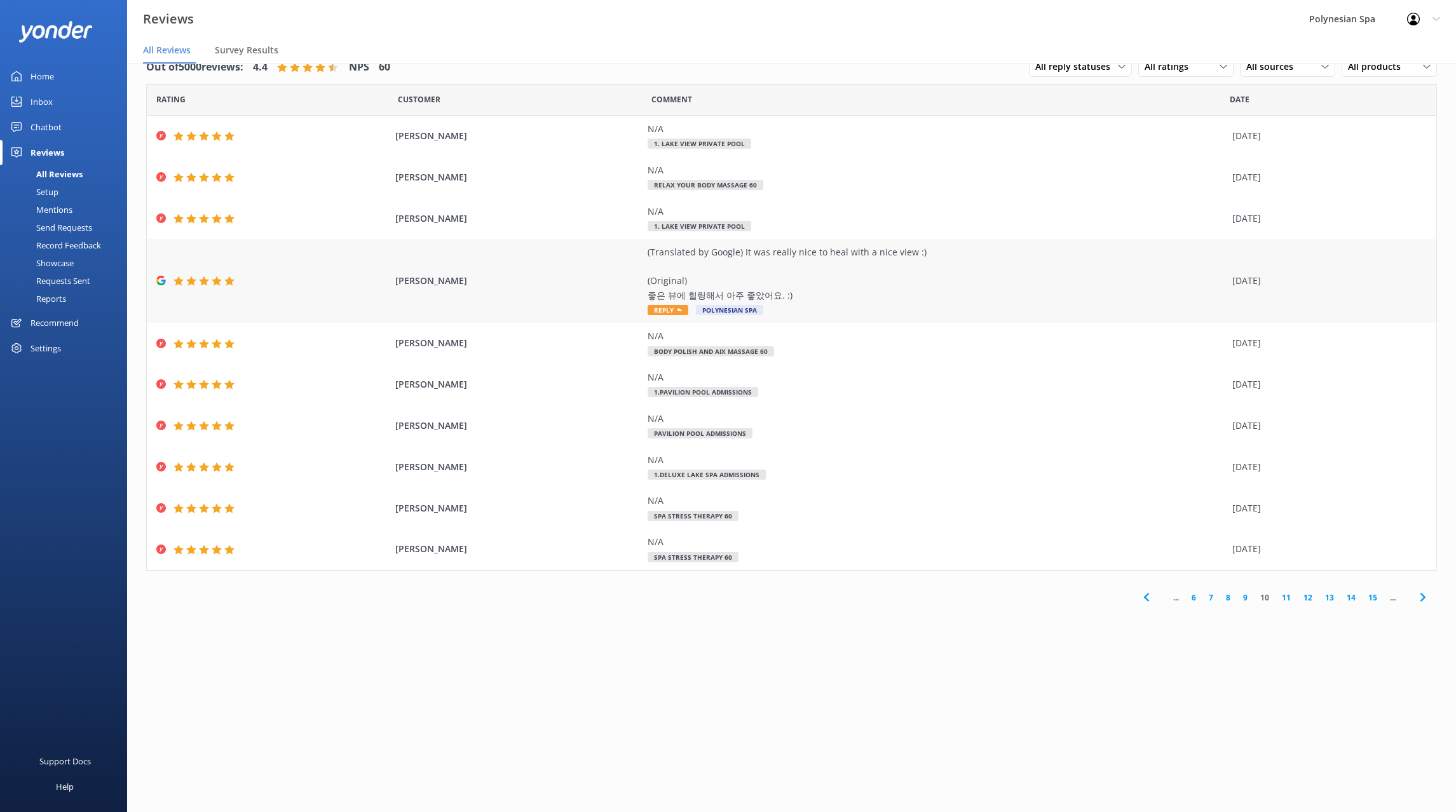
click at [926, 275] on div "(Translated by Google) It was really nice to heal with a nice view :) (Original…" at bounding box center [936, 274] width 578 height 57
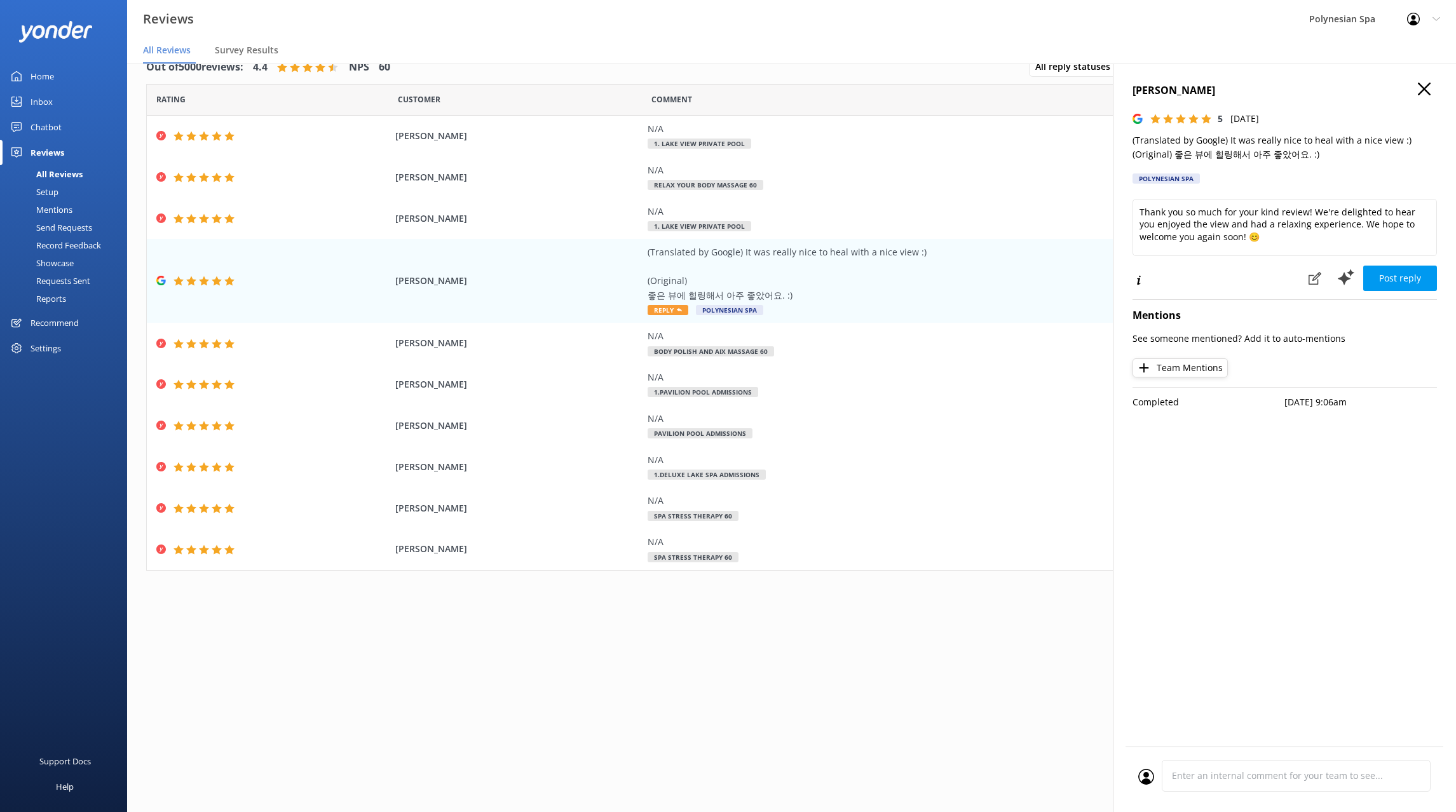
click at [1253, 136] on p "(Translated by Google) It was really nice to heal with a nice view :) (Original…" at bounding box center [1285, 147] width 305 height 29
drag, startPoint x: 1244, startPoint y: 247, endPoint x: 1056, endPoint y: 193, distance: 195.6
click at [1132, 199] on textarea "Thank you so much for your kind review! We're delighted to hear you enjoyed the…" at bounding box center [1285, 228] width 305 height 57
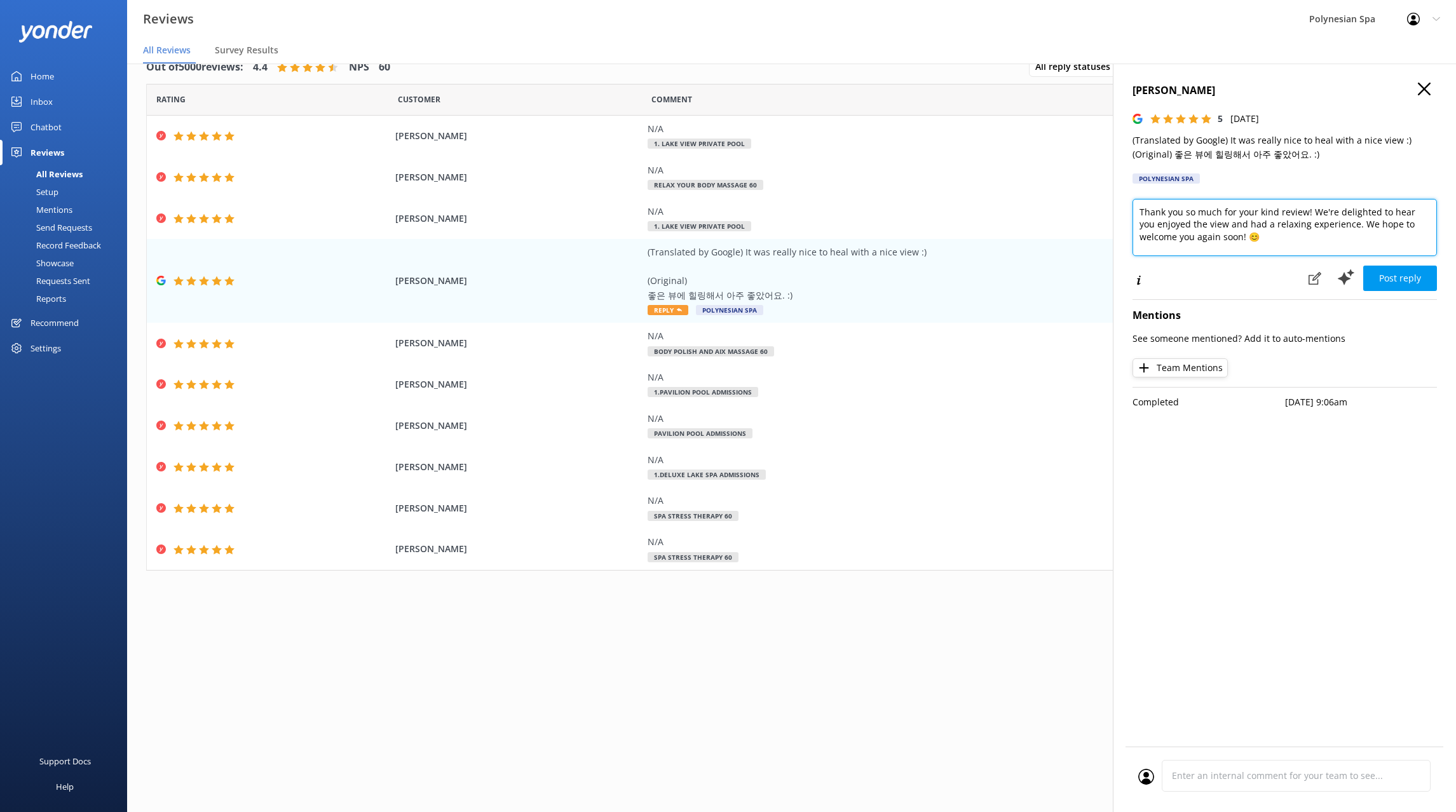
paste textarea "for your review. We’re delighted you enjoyed the views and found the experience…"
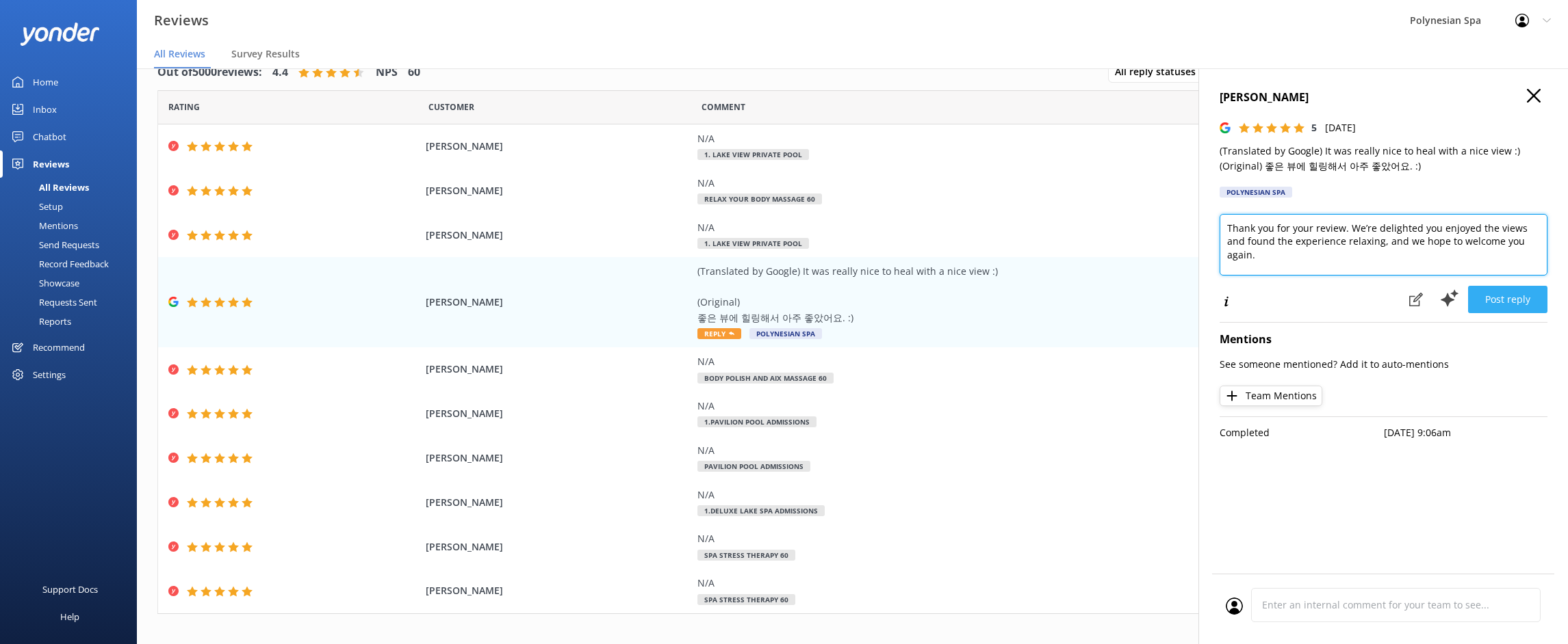
type textarea "Thank you for your review. We’re delighted you enjoyed the views and found the …"
click at [1509, 293] on button "Post reply" at bounding box center [1507, 300] width 80 height 28
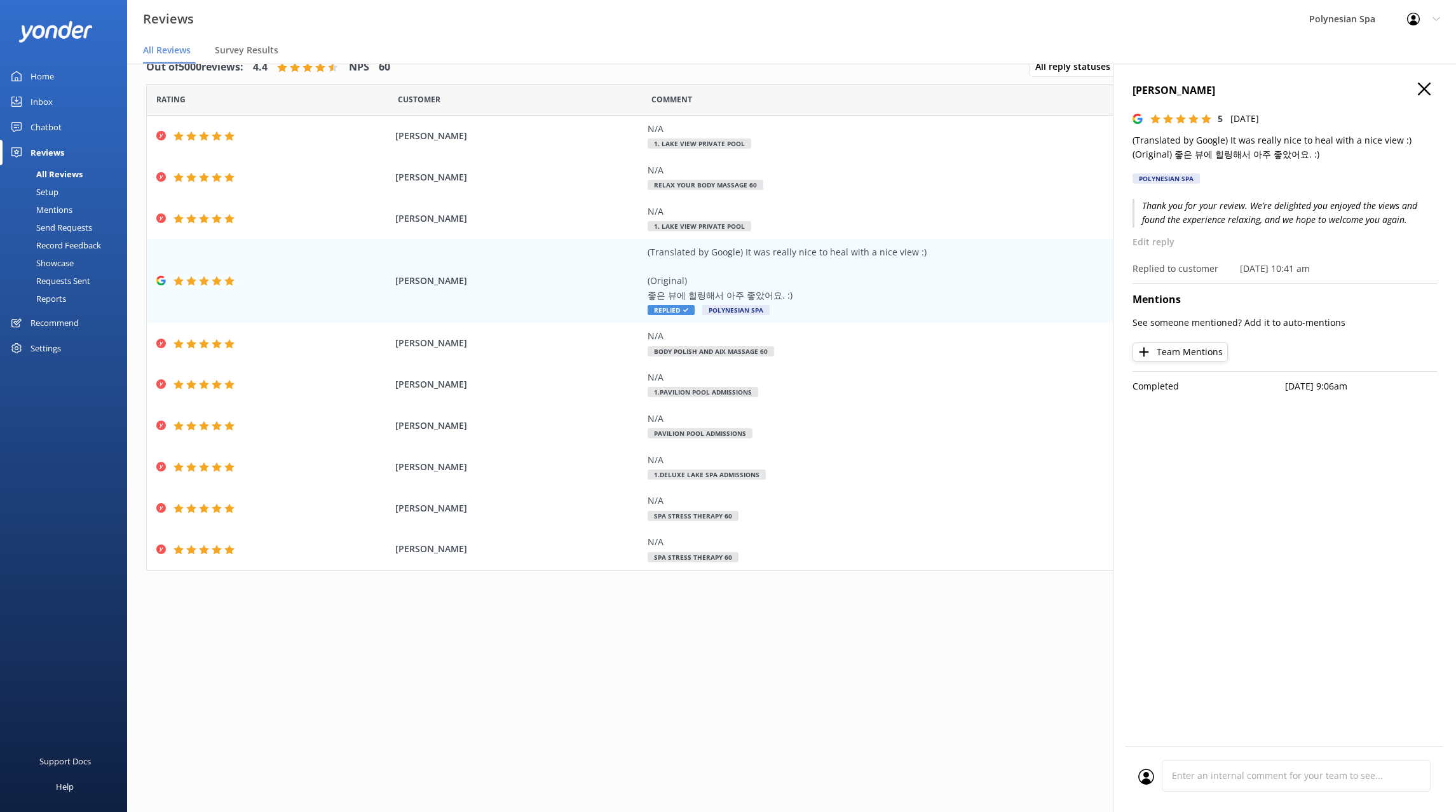
click at [1417, 89] on h4 "DONGHO KIM" at bounding box center [1285, 91] width 305 height 17
click at [1419, 88] on icon at bounding box center [1424, 89] width 12 height 12
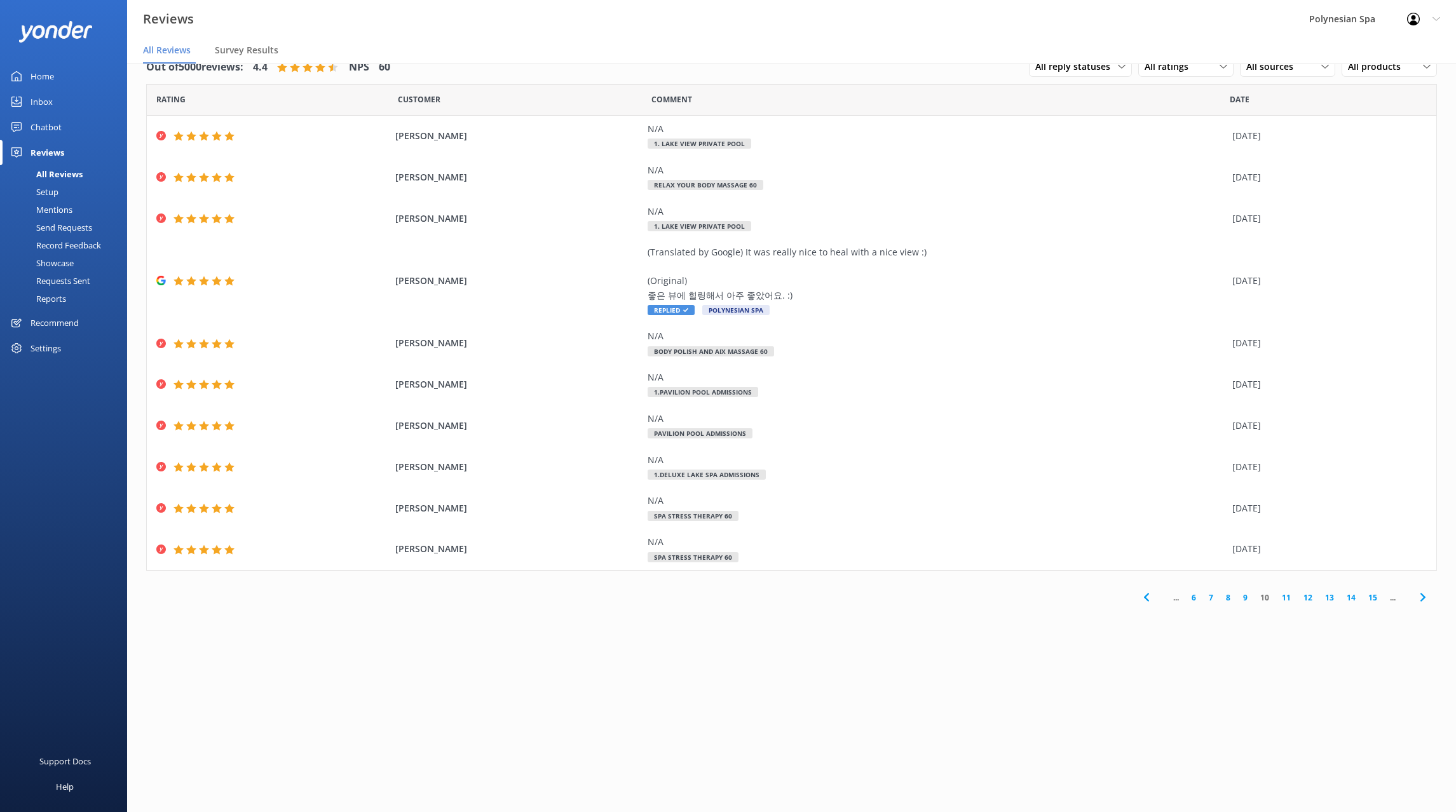
click at [1285, 596] on link "11" at bounding box center [1285, 597] width 21 height 12
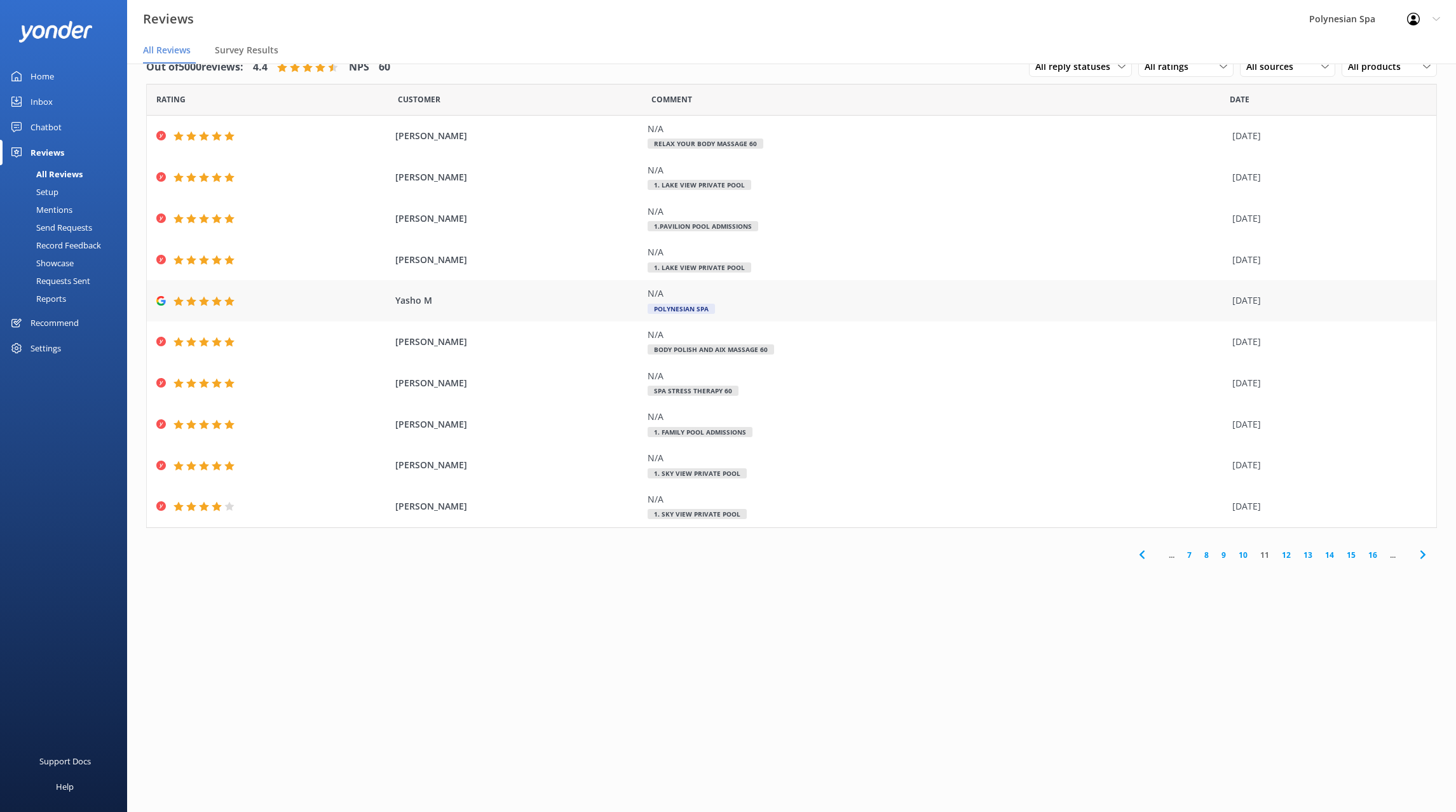
click at [806, 301] on div "N/A Polynesian Spa" at bounding box center [936, 300] width 578 height 29
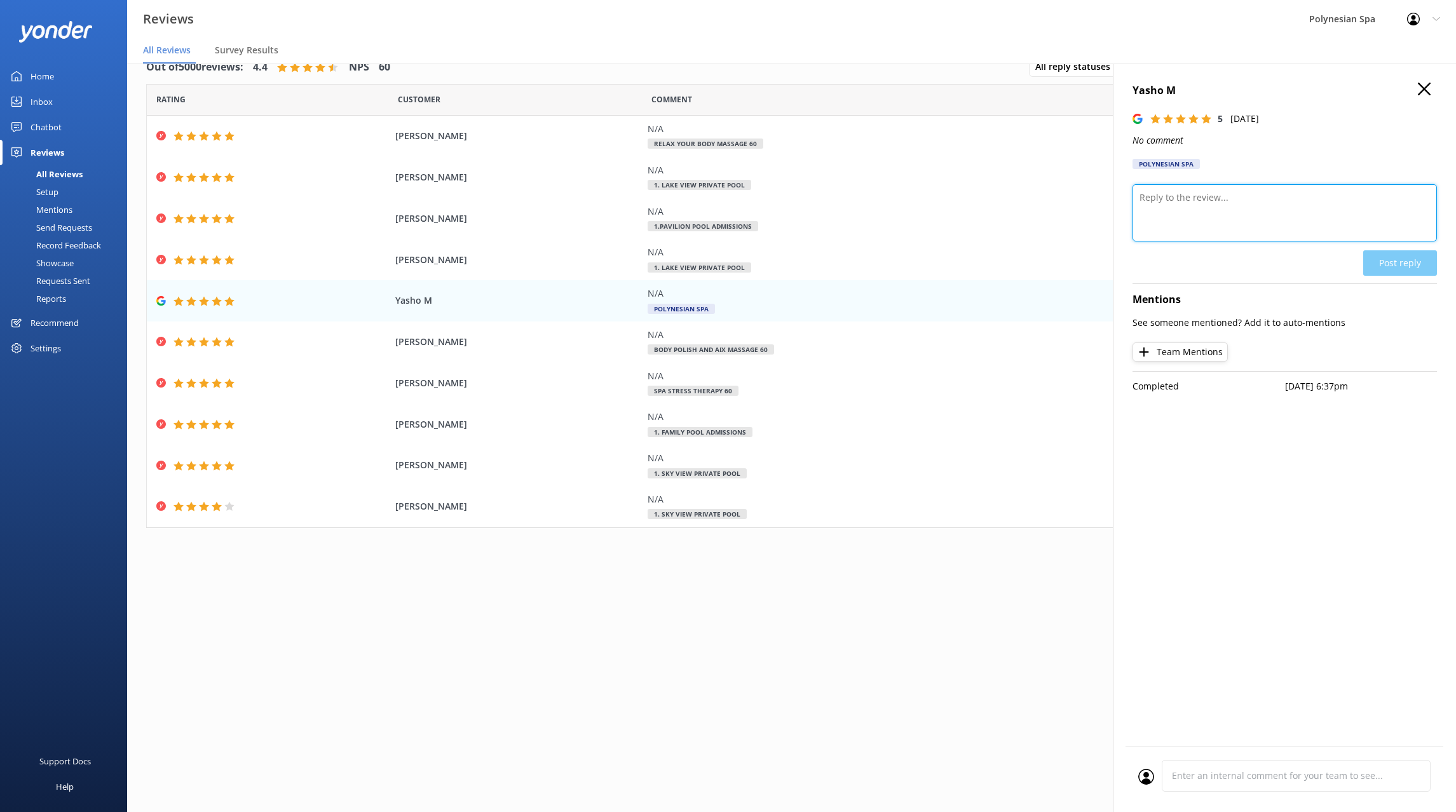
click at [1315, 209] on textarea at bounding box center [1285, 213] width 305 height 57
type textarea "Thank you for your review."
click at [1371, 265] on button "Post reply" at bounding box center [1400, 263] width 74 height 26
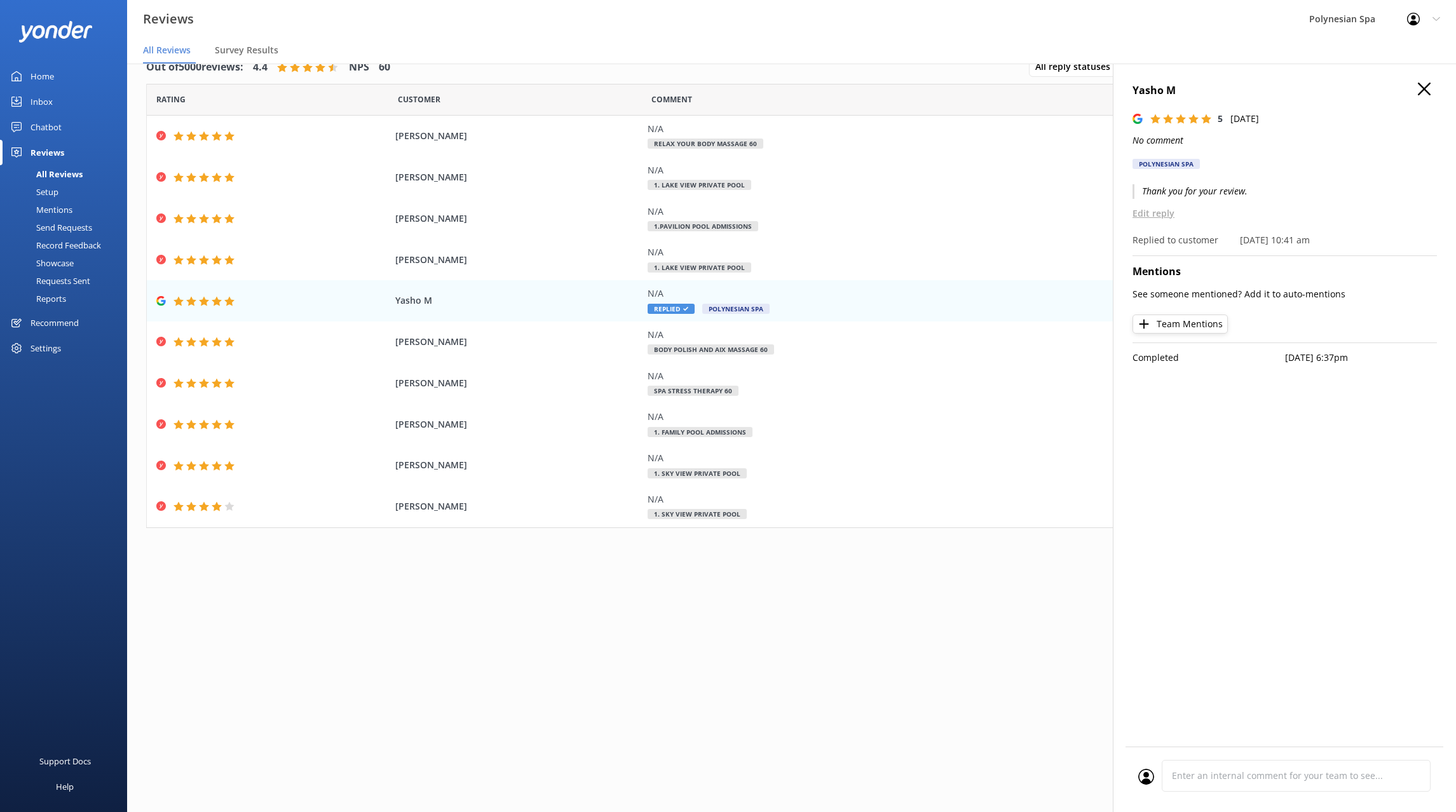
click at [1423, 89] on use at bounding box center [1424, 89] width 12 height 12
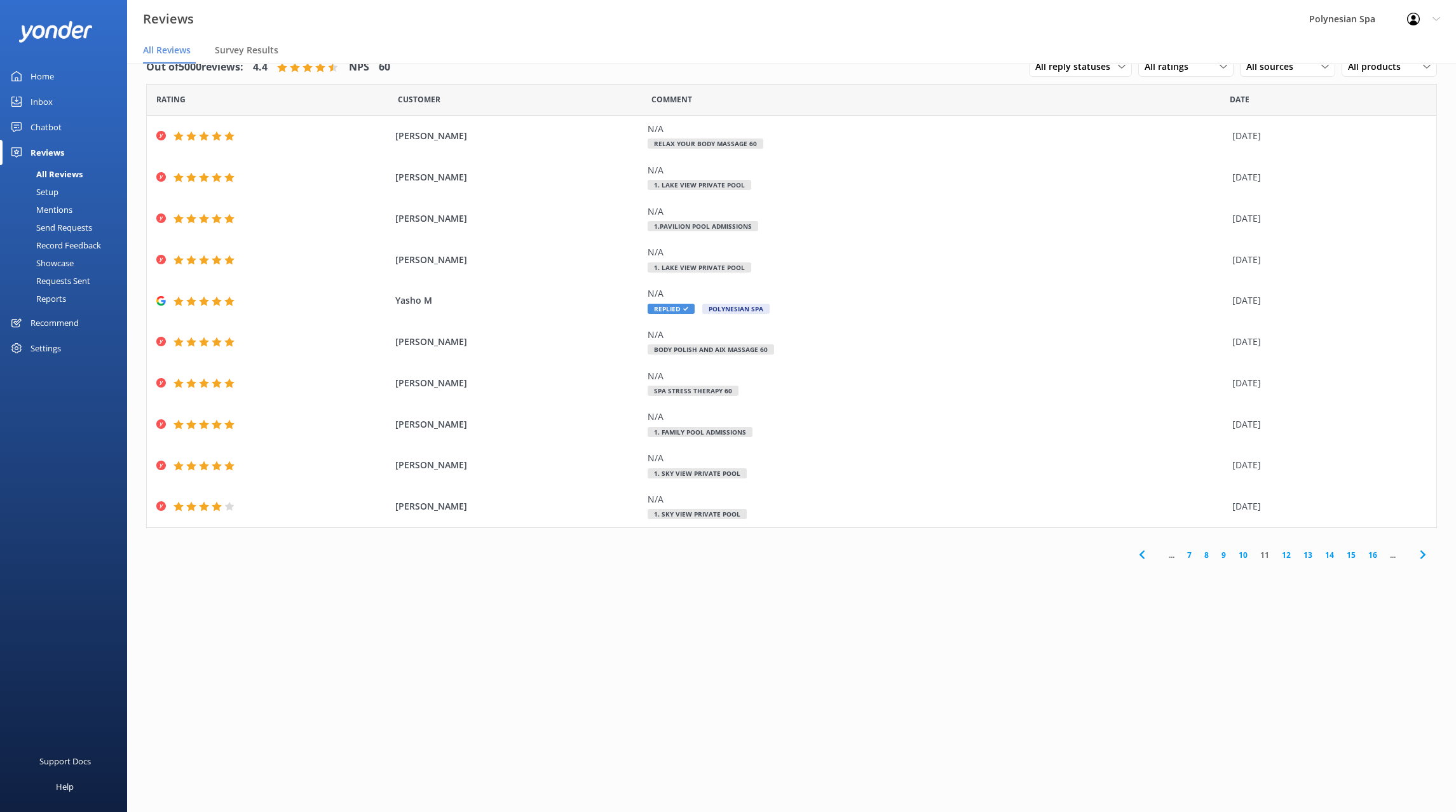
click at [1287, 559] on link "12" at bounding box center [1285, 555] width 21 height 12
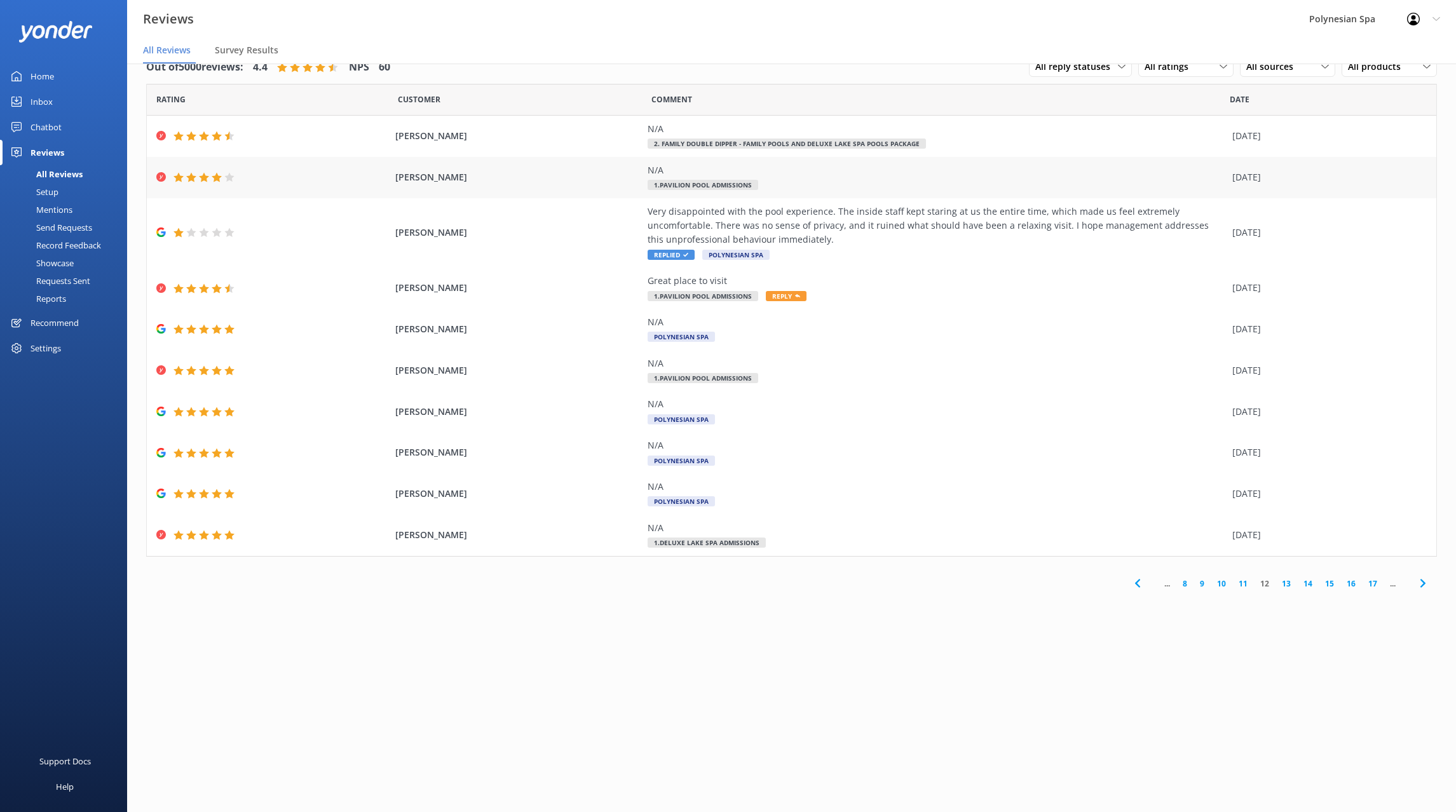
click at [954, 185] on div "N/A 1.Pavilion Pool Admissions" at bounding box center [936, 177] width 578 height 29
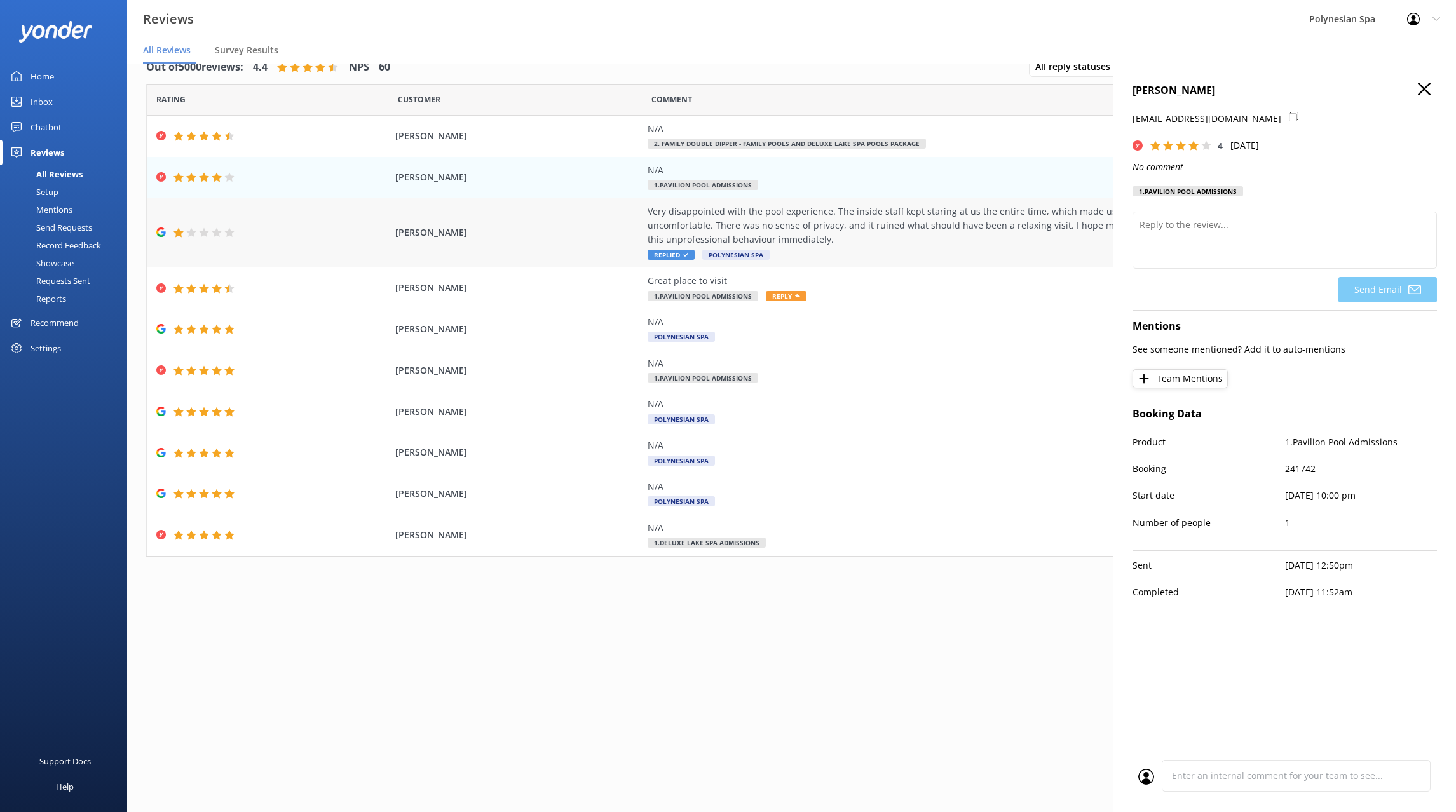
click at [948, 227] on div "Very disappointed with the pool experience. The inside staff kept staring at us…" at bounding box center [936, 226] width 578 height 42
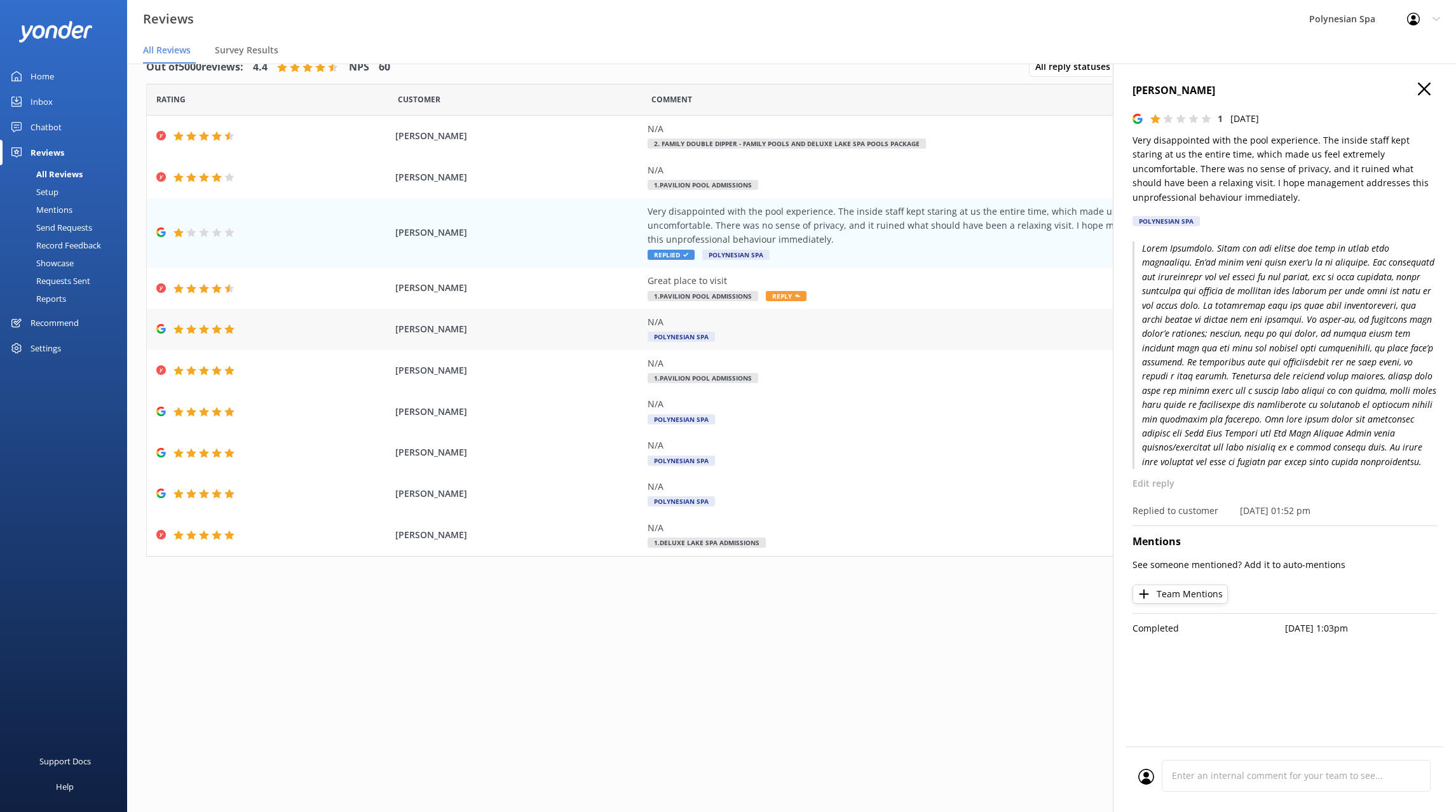
click at [936, 346] on div "Tahla Reid N/A Polynesian Spa 04 Aug 2025" at bounding box center [791, 329] width 1289 height 41
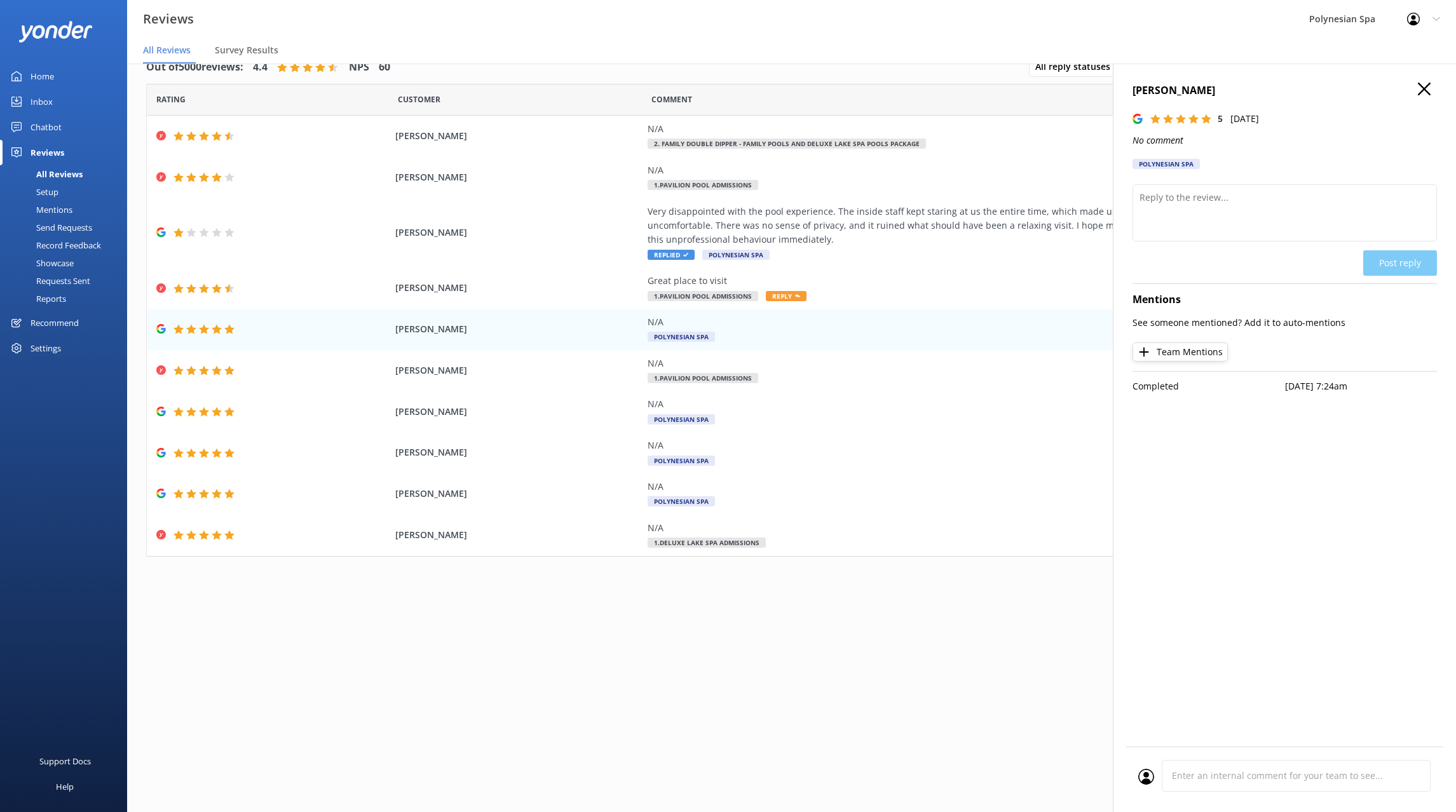
click at [1134, 226] on div "Tahla Reid 5 Mon, 4th Aug 2025 No comment Polynesian Spa Post reply Mentions Se…" at bounding box center [1284, 469] width 343 height 812
click at [1144, 217] on textarea at bounding box center [1285, 213] width 305 height 57
type textarea "Thank you for your review."
drag, startPoint x: 1393, startPoint y: 263, endPoint x: 1327, endPoint y: 283, distance: 69.0
click at [1394, 263] on button "Post reply" at bounding box center [1400, 263] width 74 height 26
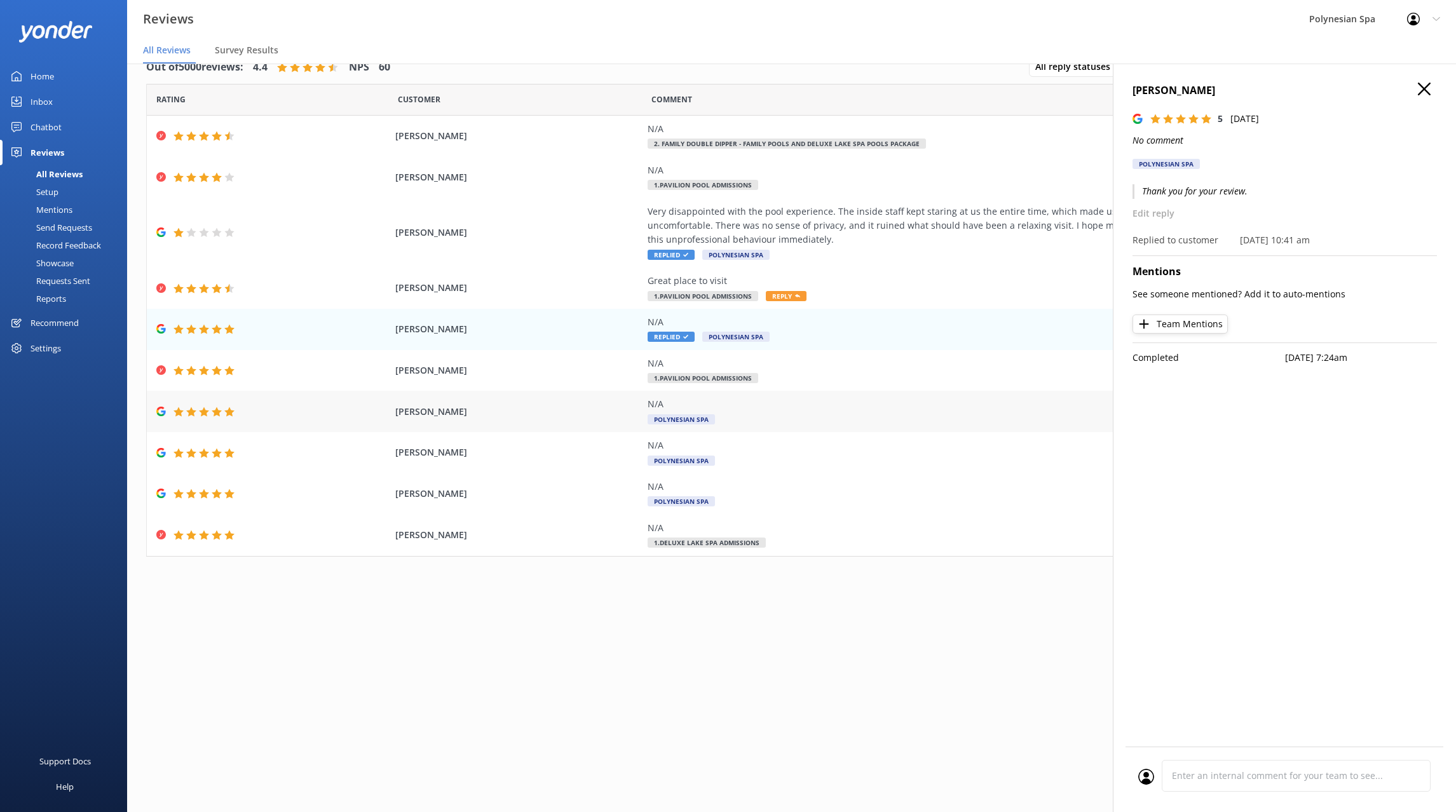
click at [765, 417] on div "N/A Polynesian Spa" at bounding box center [936, 411] width 578 height 29
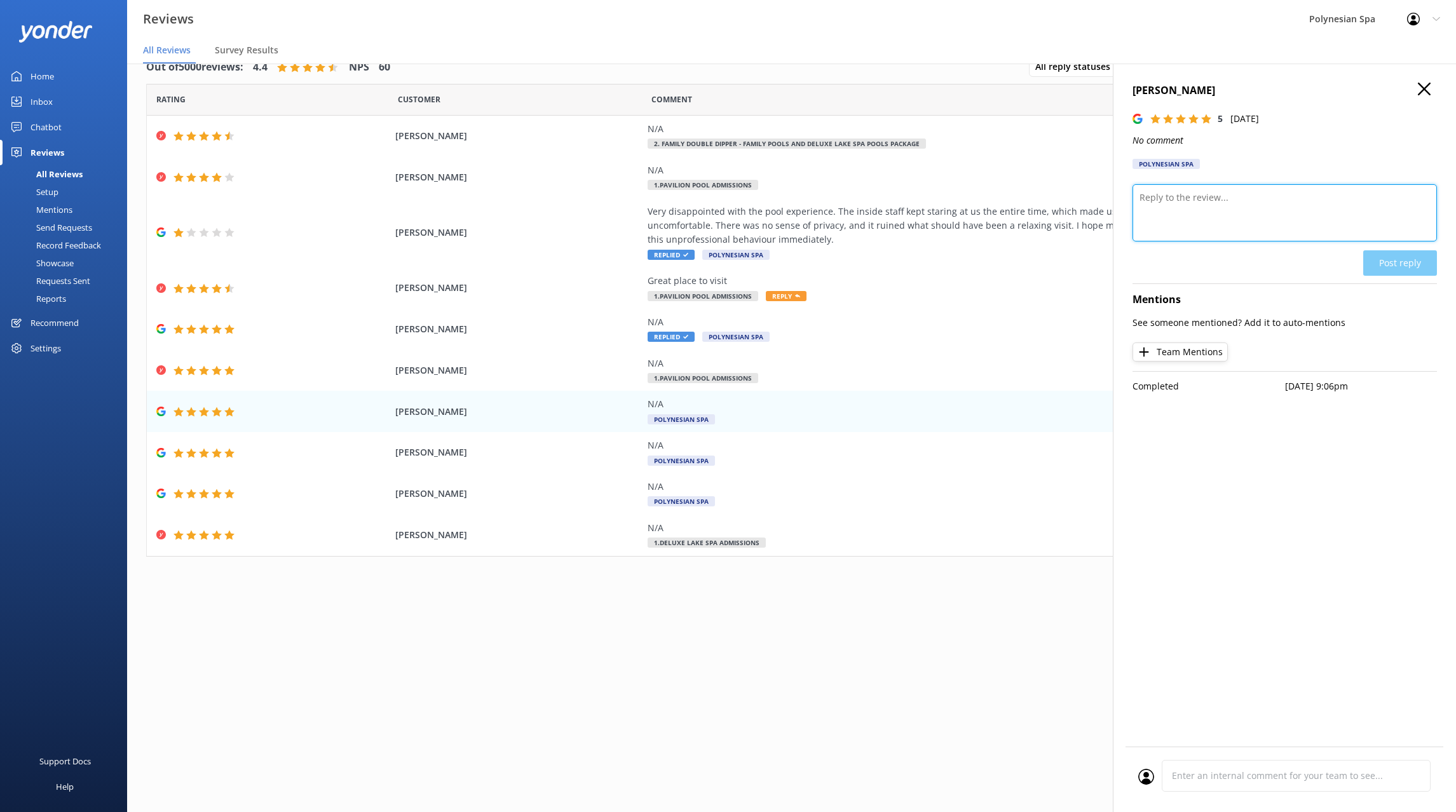
click at [1198, 212] on textarea at bounding box center [1285, 213] width 305 height 57
paste textarea "Thank you for your review."
type textarea "Thank you for your review."
click at [1394, 261] on button "Post reply" at bounding box center [1400, 263] width 74 height 26
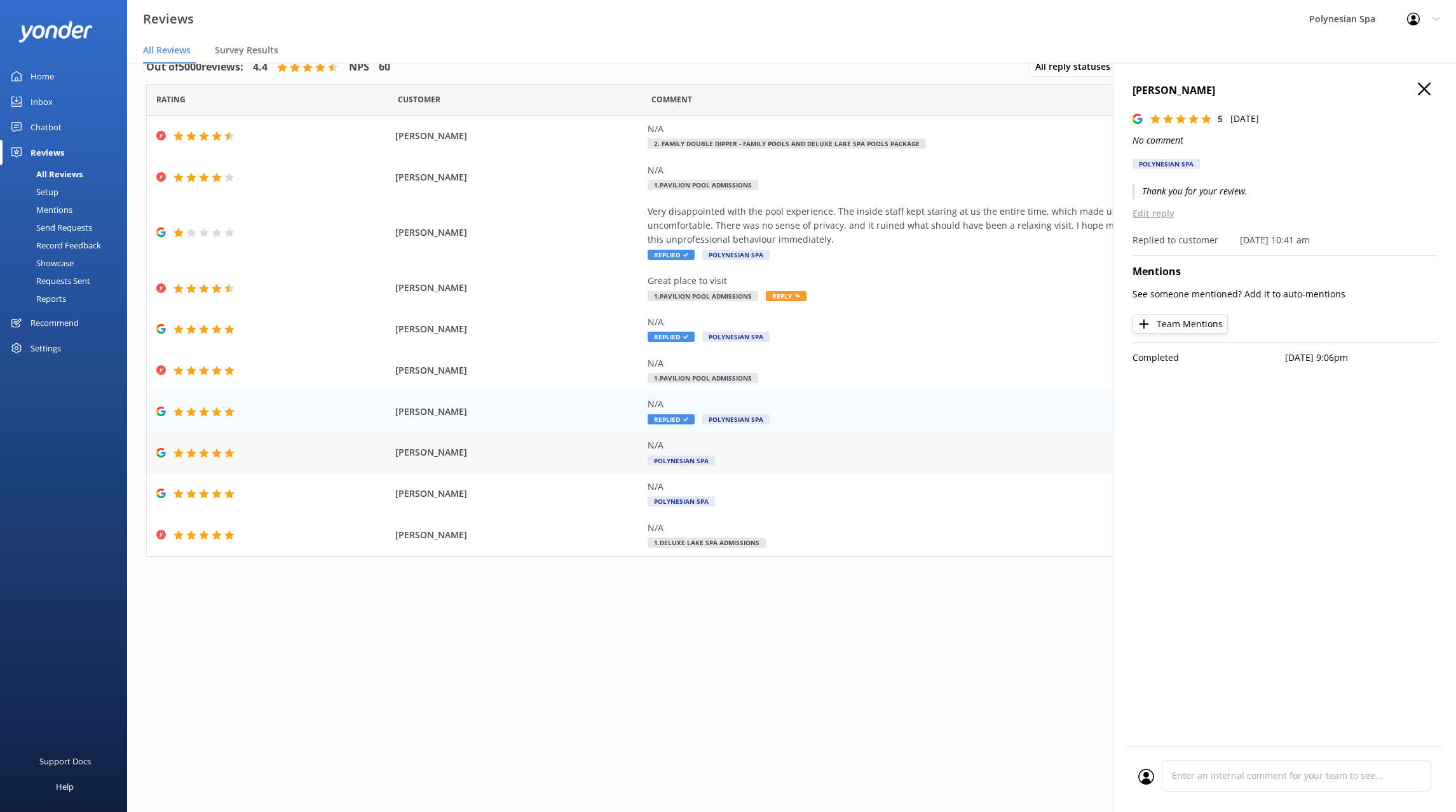
click at [835, 458] on div "N/A Polynesian Spa" at bounding box center [936, 452] width 578 height 29
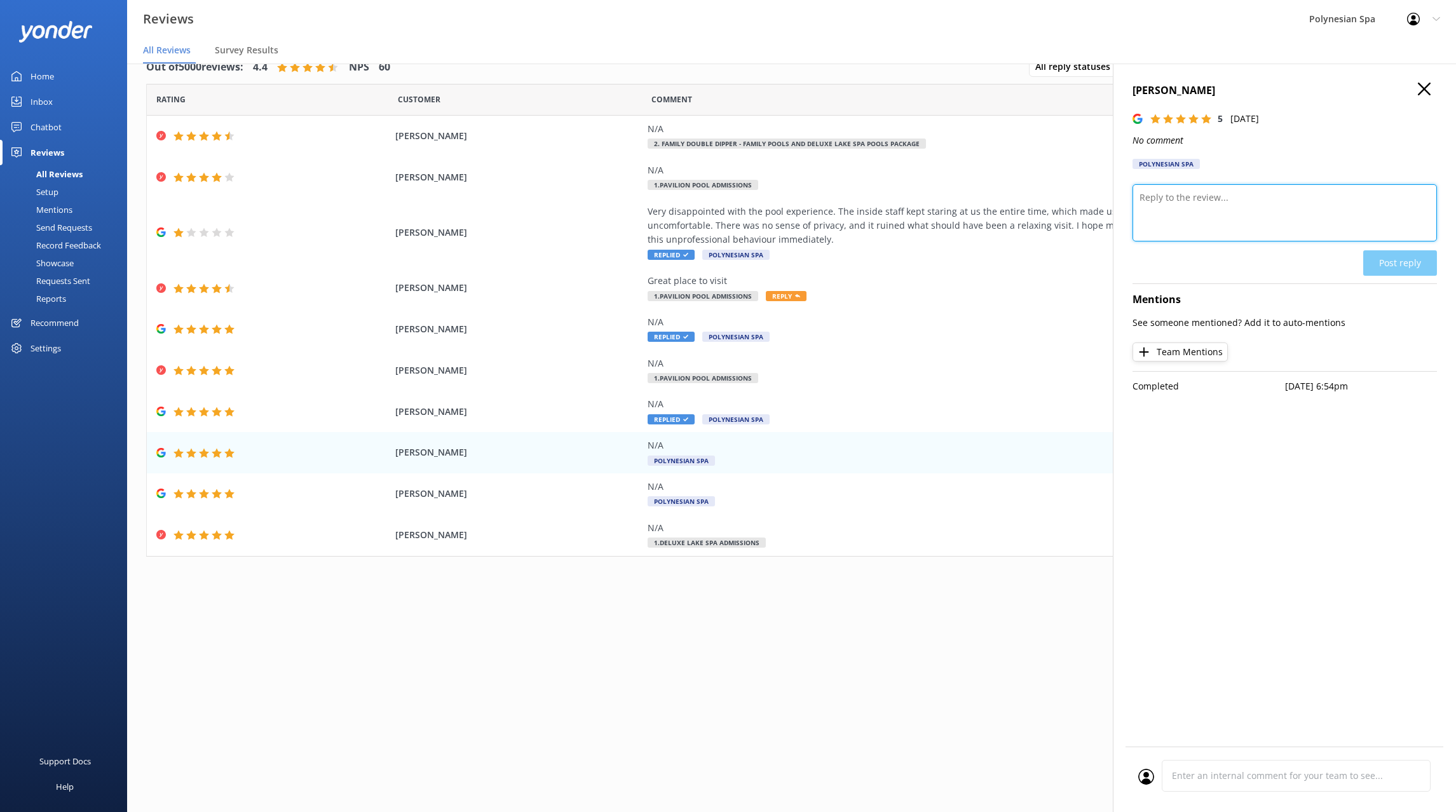
click at [1202, 198] on textarea at bounding box center [1285, 213] width 305 height 57
paste textarea "Thank you for your review."
type textarea "Thank you for your review."
click at [1401, 266] on button "Post reply" at bounding box center [1400, 263] width 74 height 26
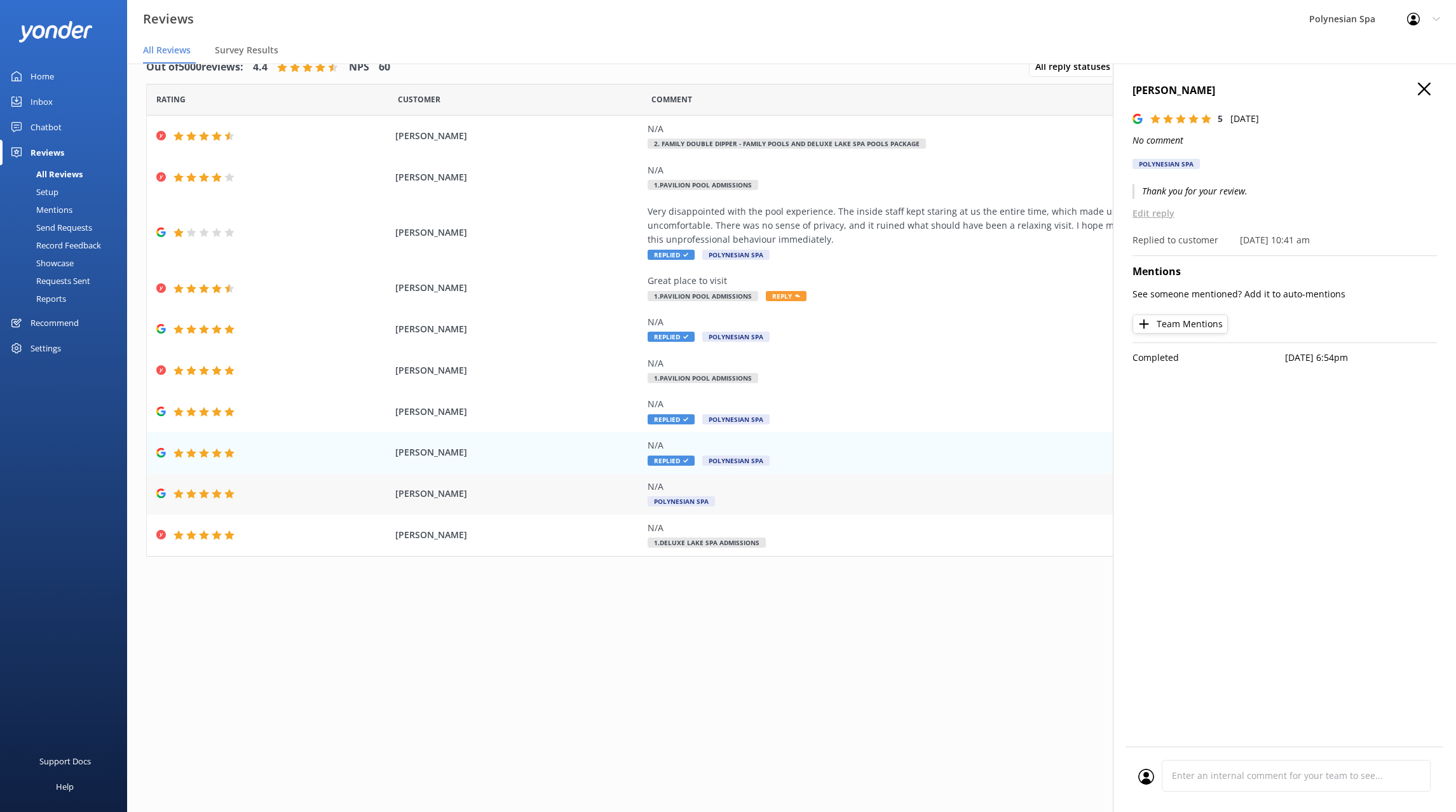
click at [801, 488] on div "N/A" at bounding box center [936, 486] width 578 height 14
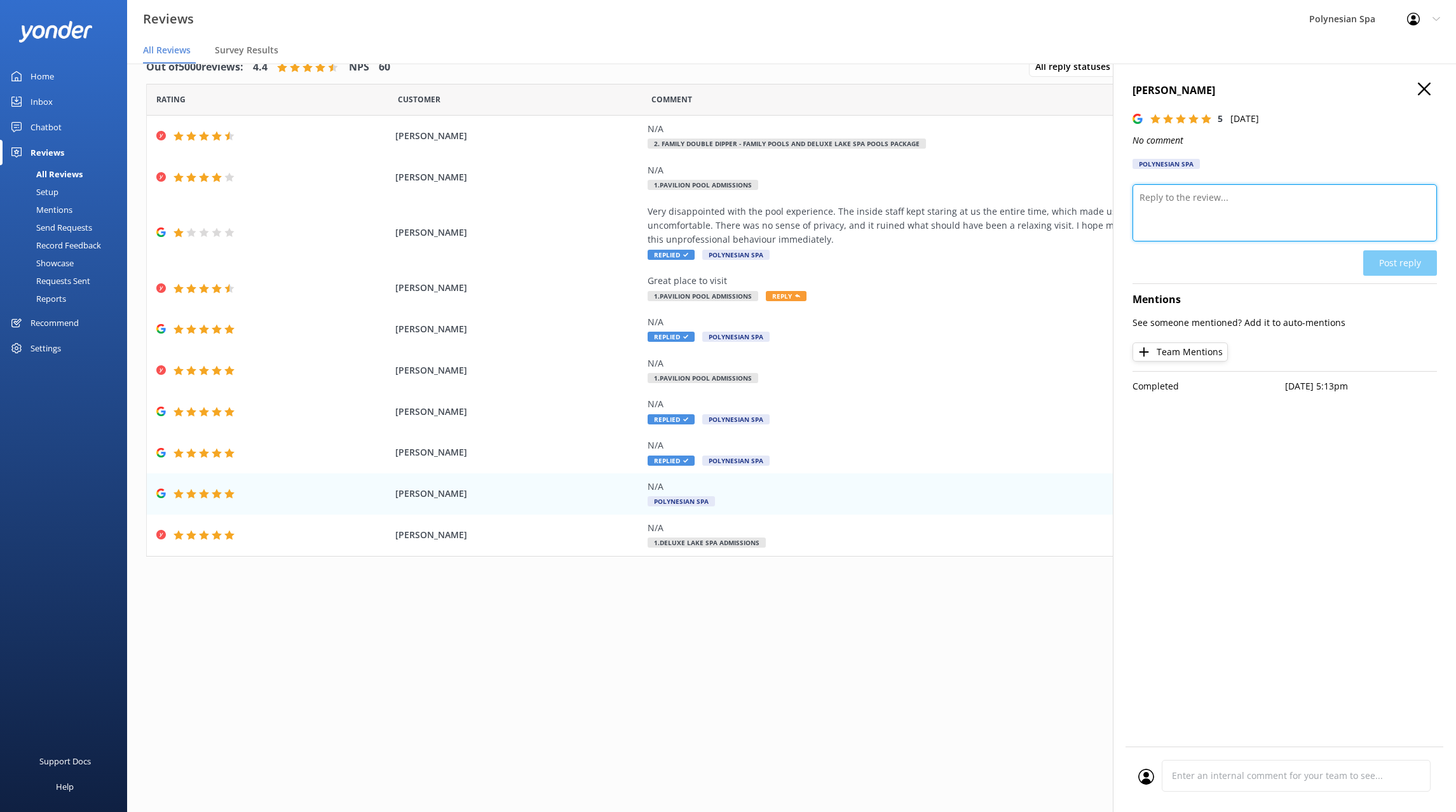
click at [1216, 204] on textarea at bounding box center [1285, 213] width 305 height 57
paste textarea "Thank you for your review."
type textarea "Thank you for your review."
click at [1394, 259] on button "Post reply" at bounding box center [1400, 263] width 74 height 26
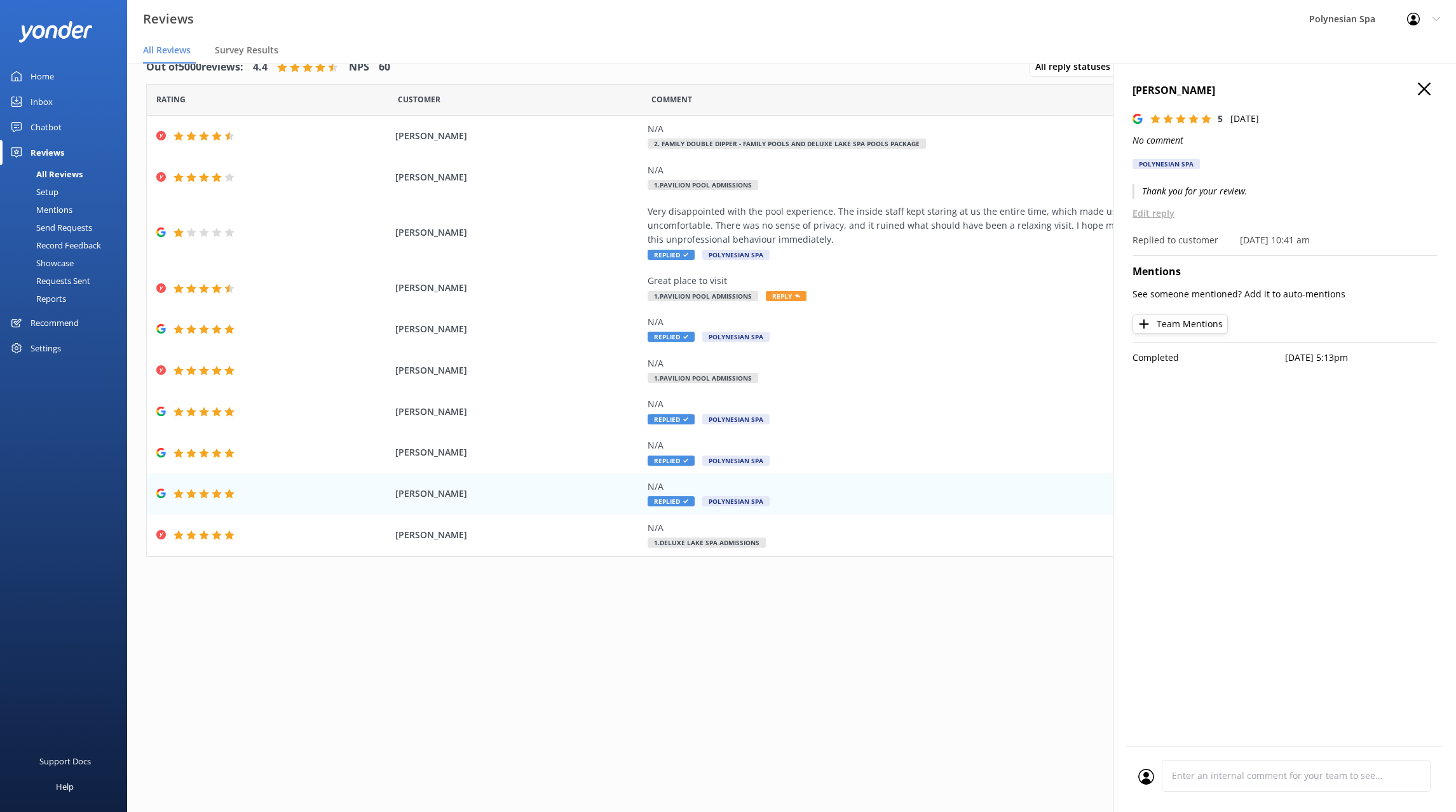
click at [1422, 90] on use at bounding box center [1424, 89] width 12 height 12
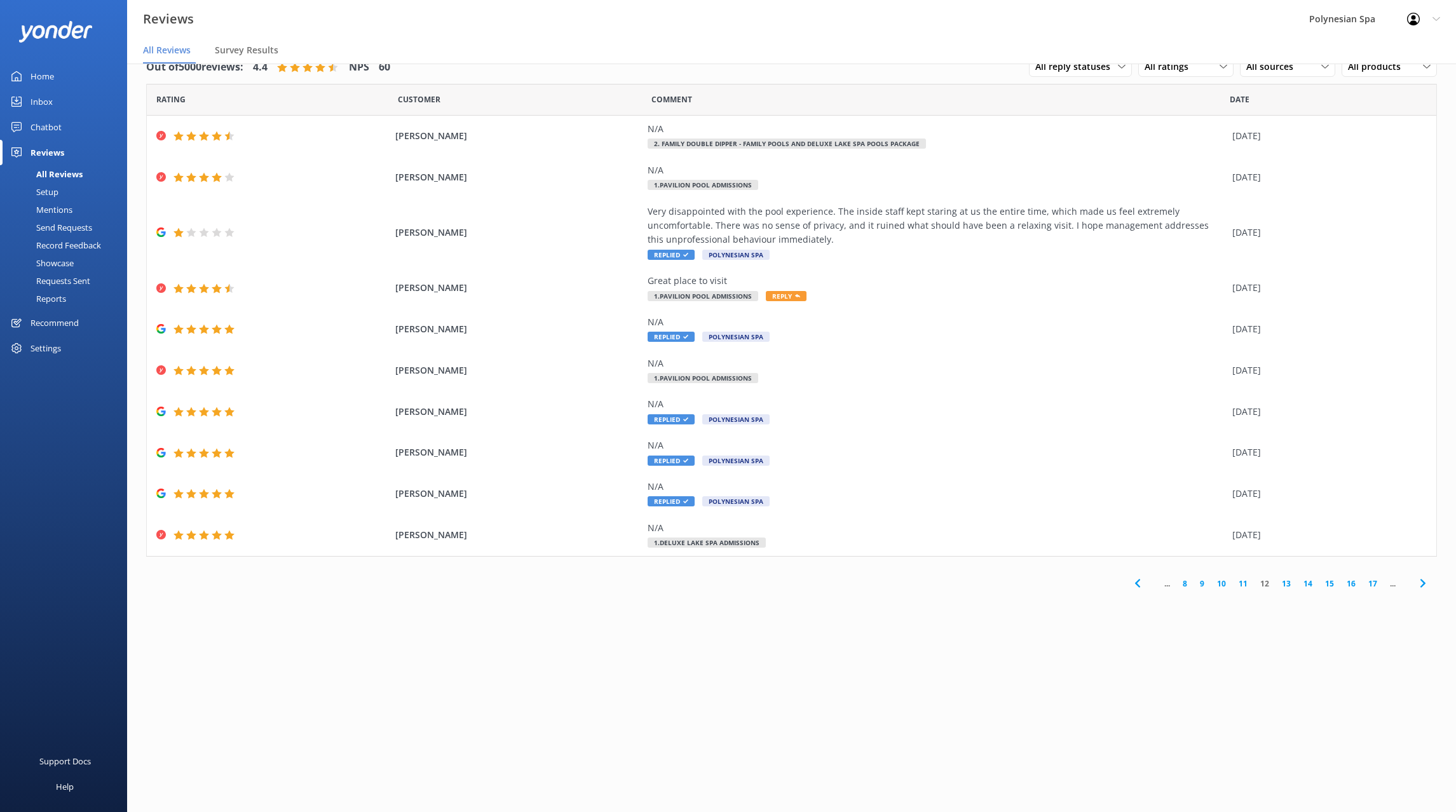
click at [1285, 583] on link "13" at bounding box center [1285, 584] width 21 height 12
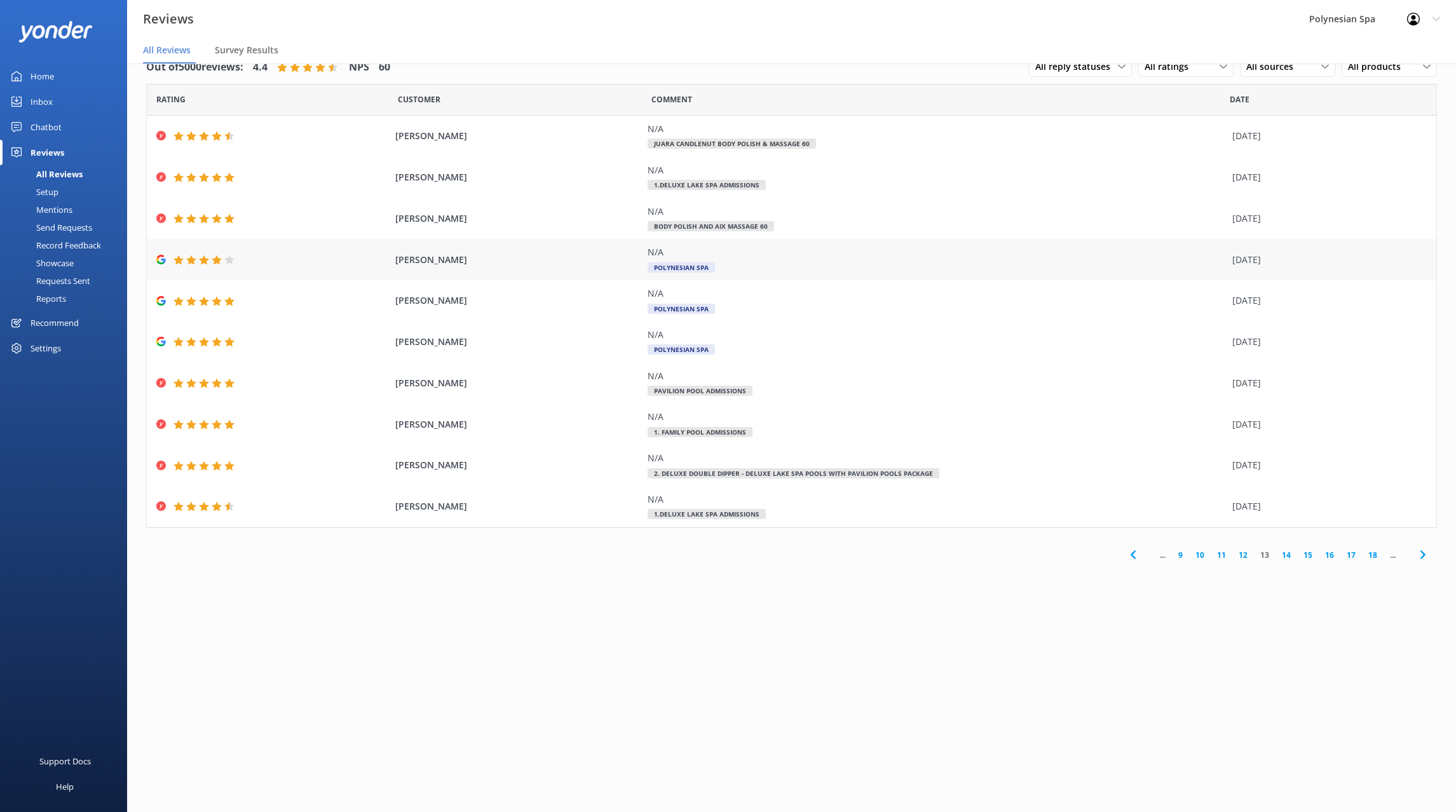
click at [830, 257] on div "N/A" at bounding box center [936, 252] width 578 height 14
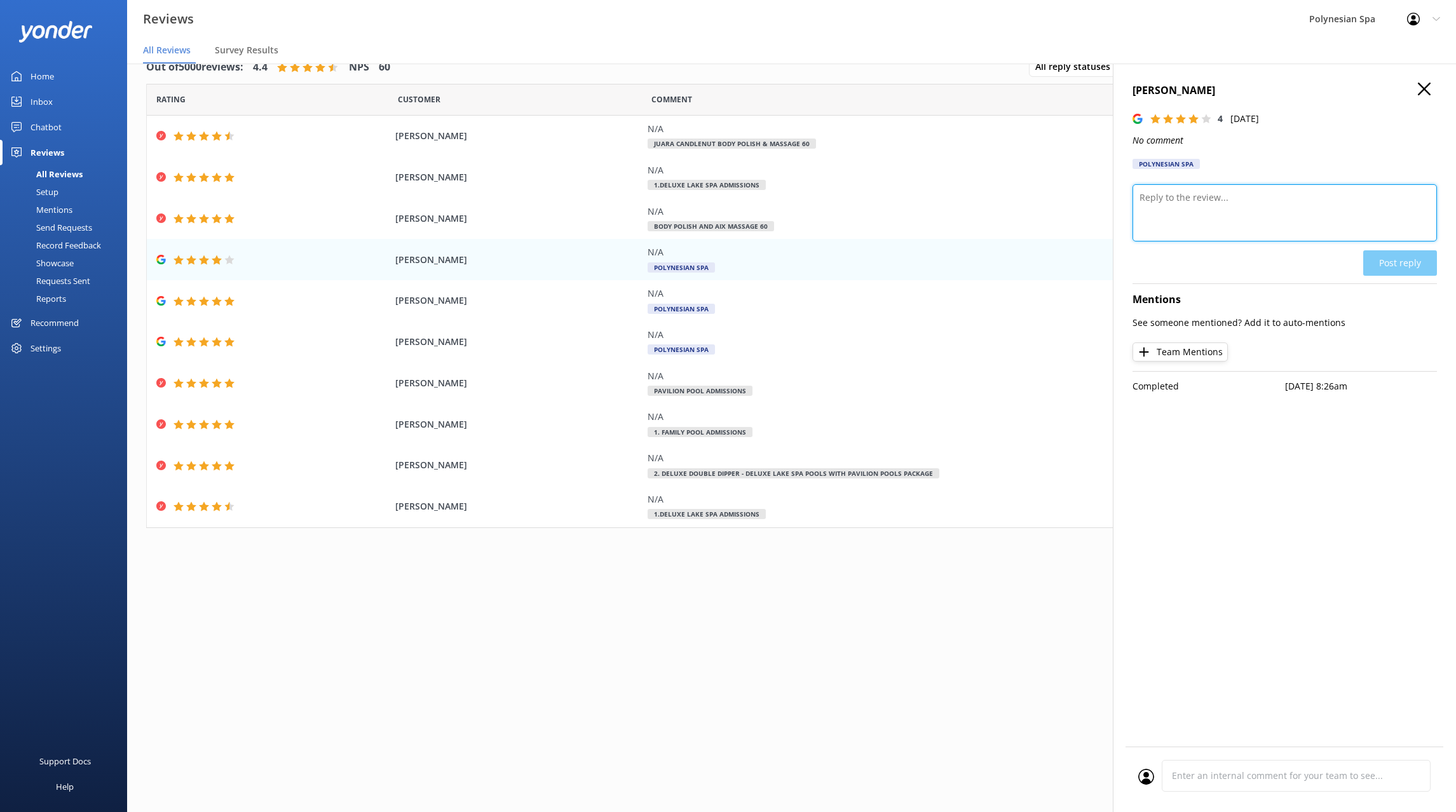
click at [1215, 205] on textarea at bounding box center [1285, 213] width 305 height 57
paste textarea "Thank you for your review."
type textarea "Thank you for your review."
click at [1378, 256] on button "Post reply" at bounding box center [1400, 263] width 74 height 26
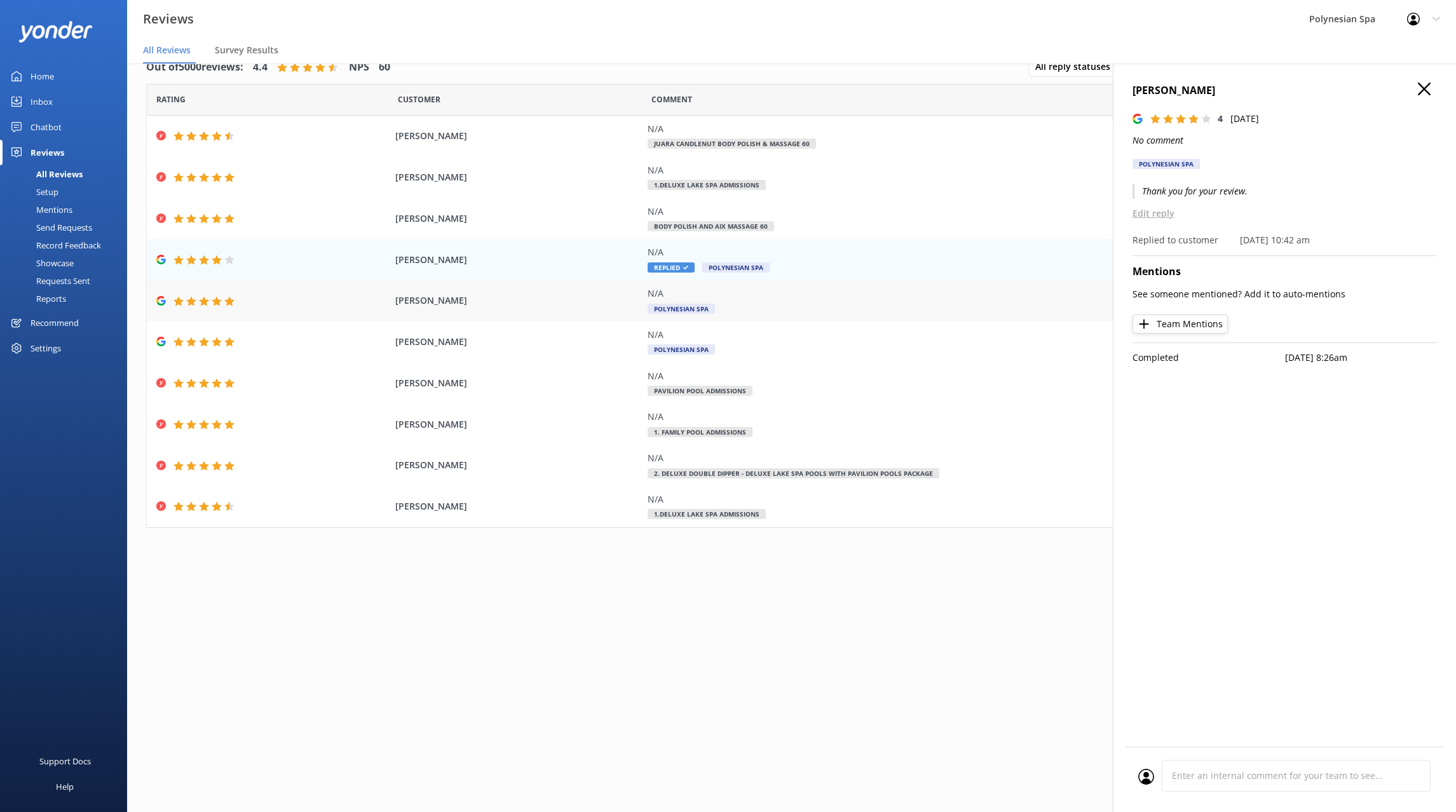
click at [740, 303] on div "N/A Polynesian Spa" at bounding box center [936, 300] width 578 height 29
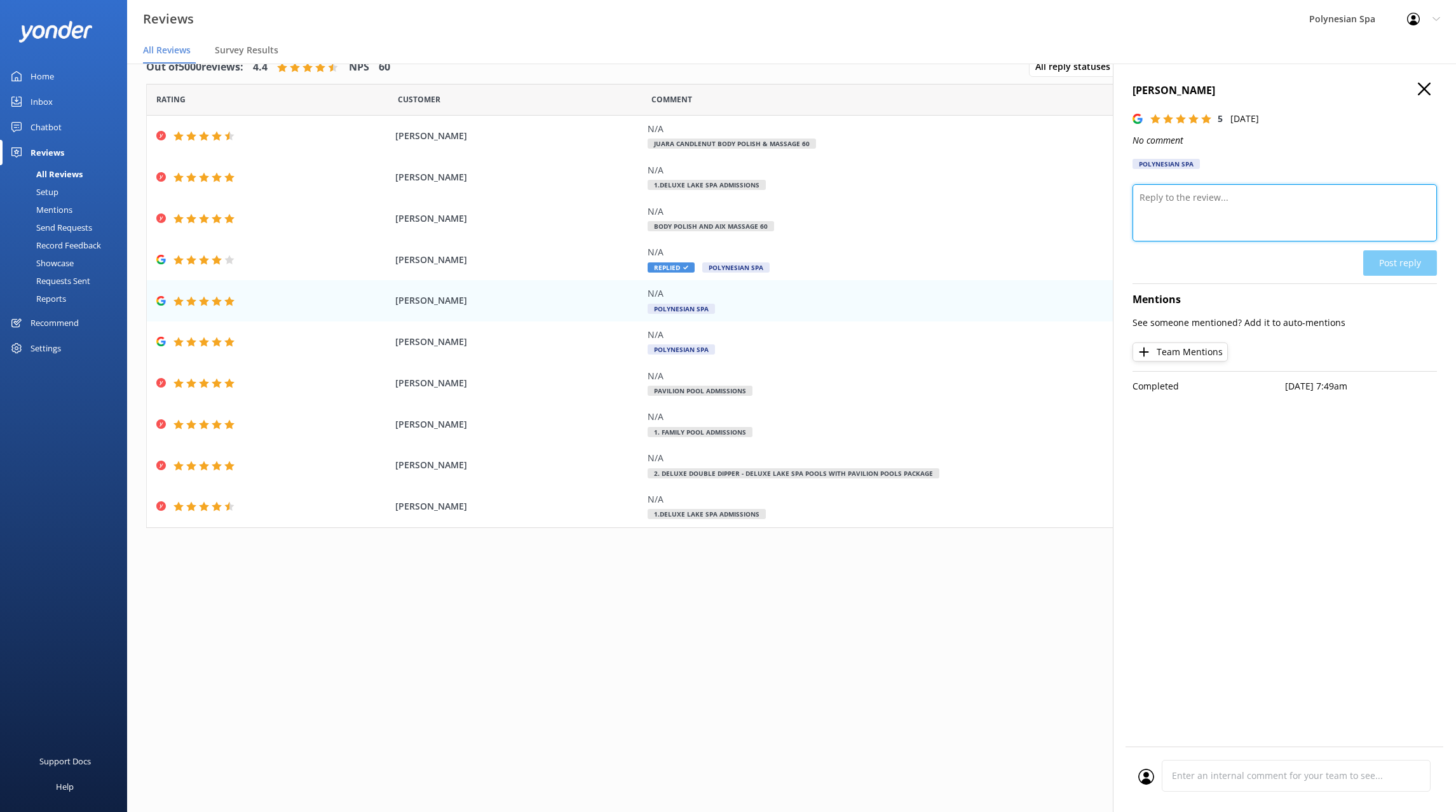
click at [1226, 208] on textarea at bounding box center [1285, 213] width 305 height 57
paste textarea "Thank you for your review."
type textarea "Thank you for your review."
click at [1414, 274] on div "Natali Kuzeva 5 Sat, 2nd Aug 2025 No comment Polynesian Spa Thank you for your …" at bounding box center [1284, 469] width 343 height 812
click at [1414, 272] on div "Natali Kuzeva 5 Sat, 2nd Aug 2025 No comment Polynesian Spa Thank you for your …" at bounding box center [1284, 469] width 343 height 812
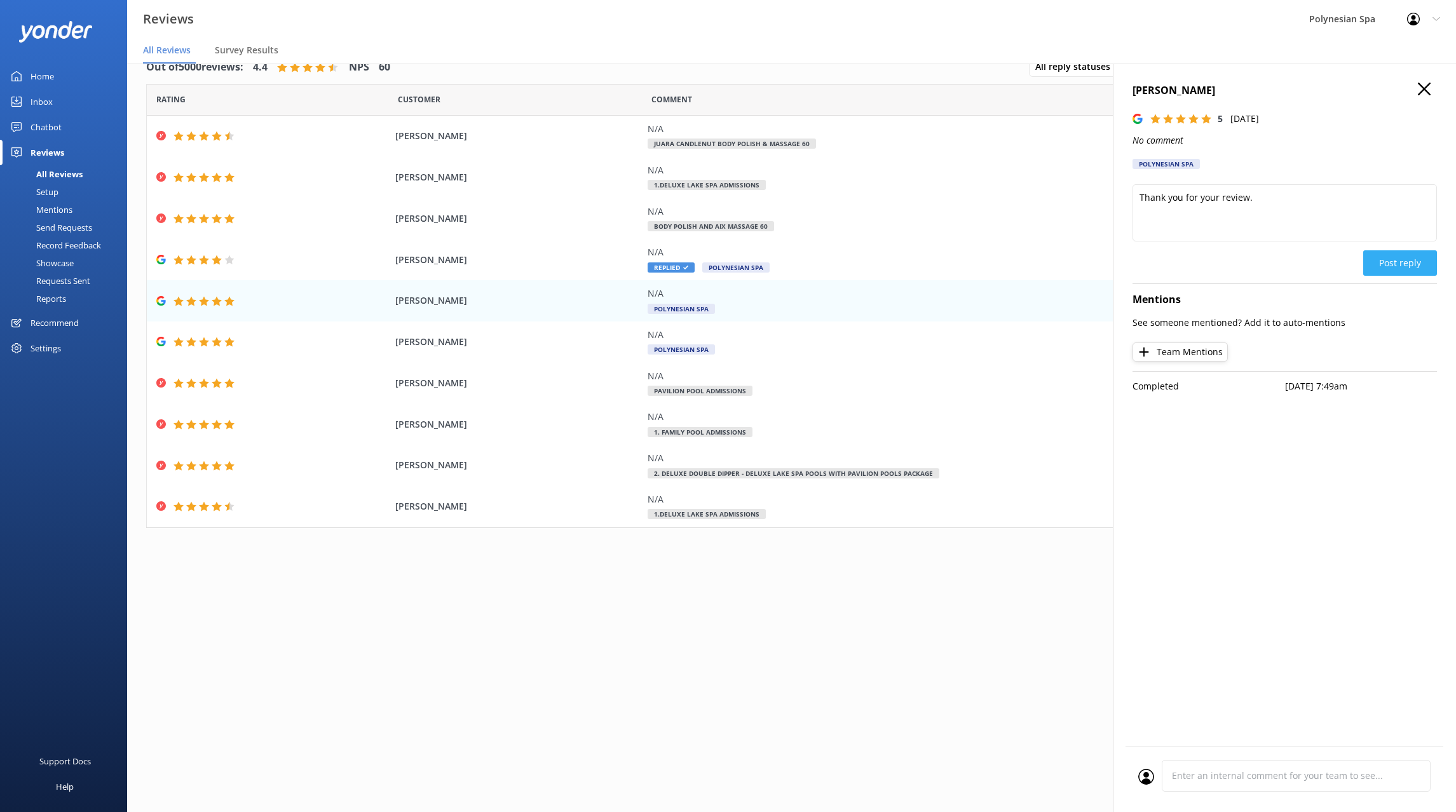
click at [1414, 270] on button "Post reply" at bounding box center [1400, 263] width 74 height 26
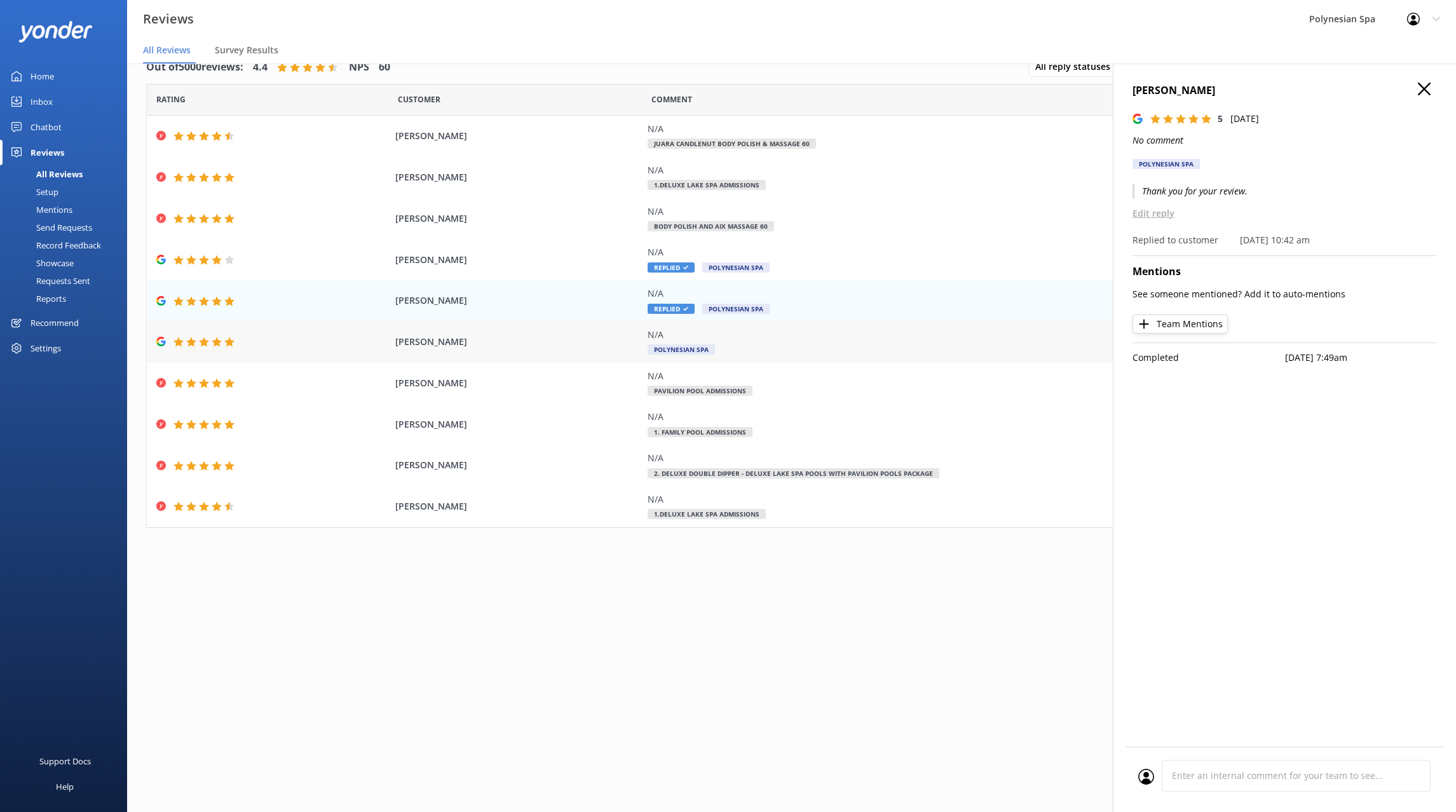
click at [813, 329] on div "N/A" at bounding box center [936, 335] width 578 height 14
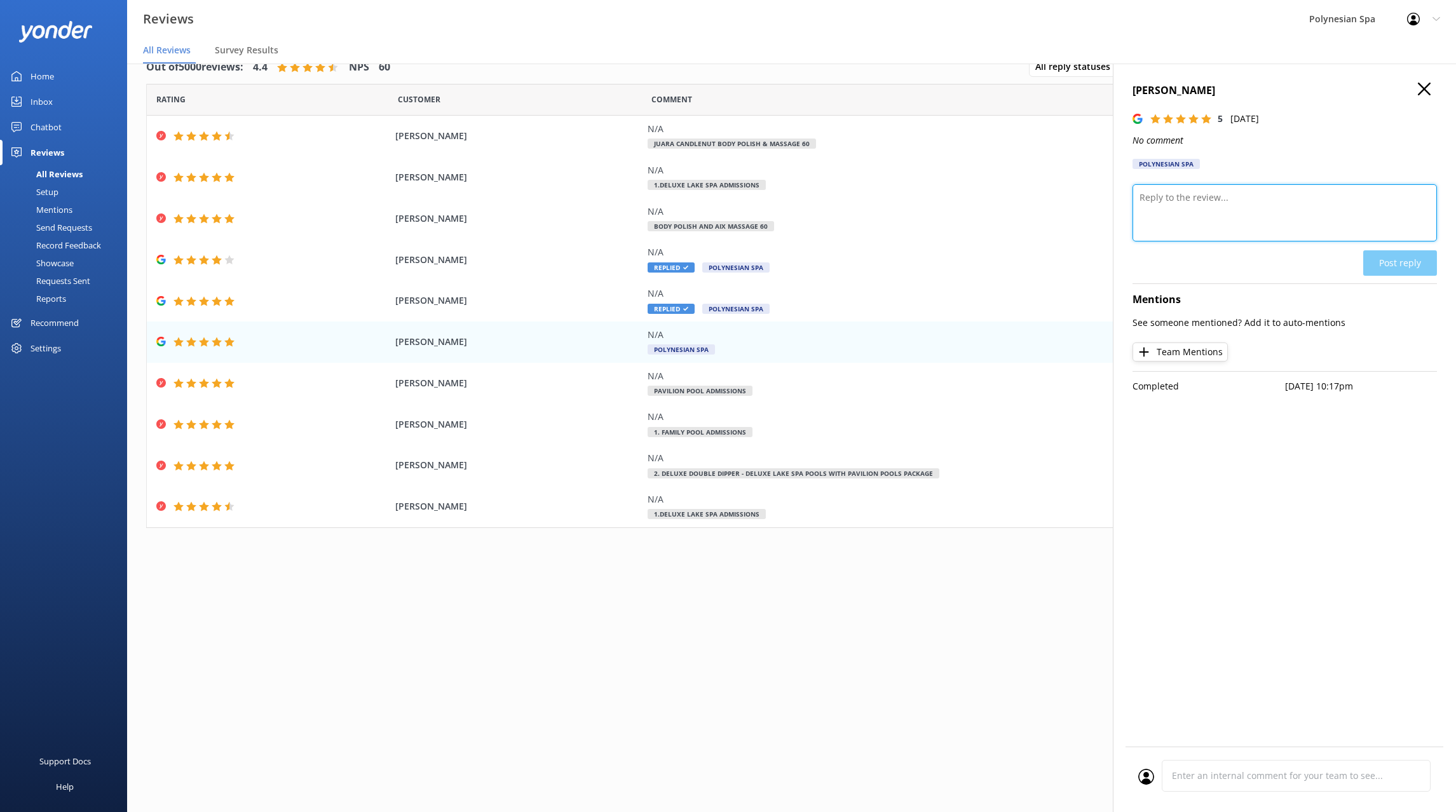
click at [1230, 201] on textarea at bounding box center [1285, 213] width 305 height 57
paste textarea "Thank you for your review."
type textarea "Thank you for your review."
click at [1394, 258] on button "Post reply" at bounding box center [1400, 263] width 74 height 26
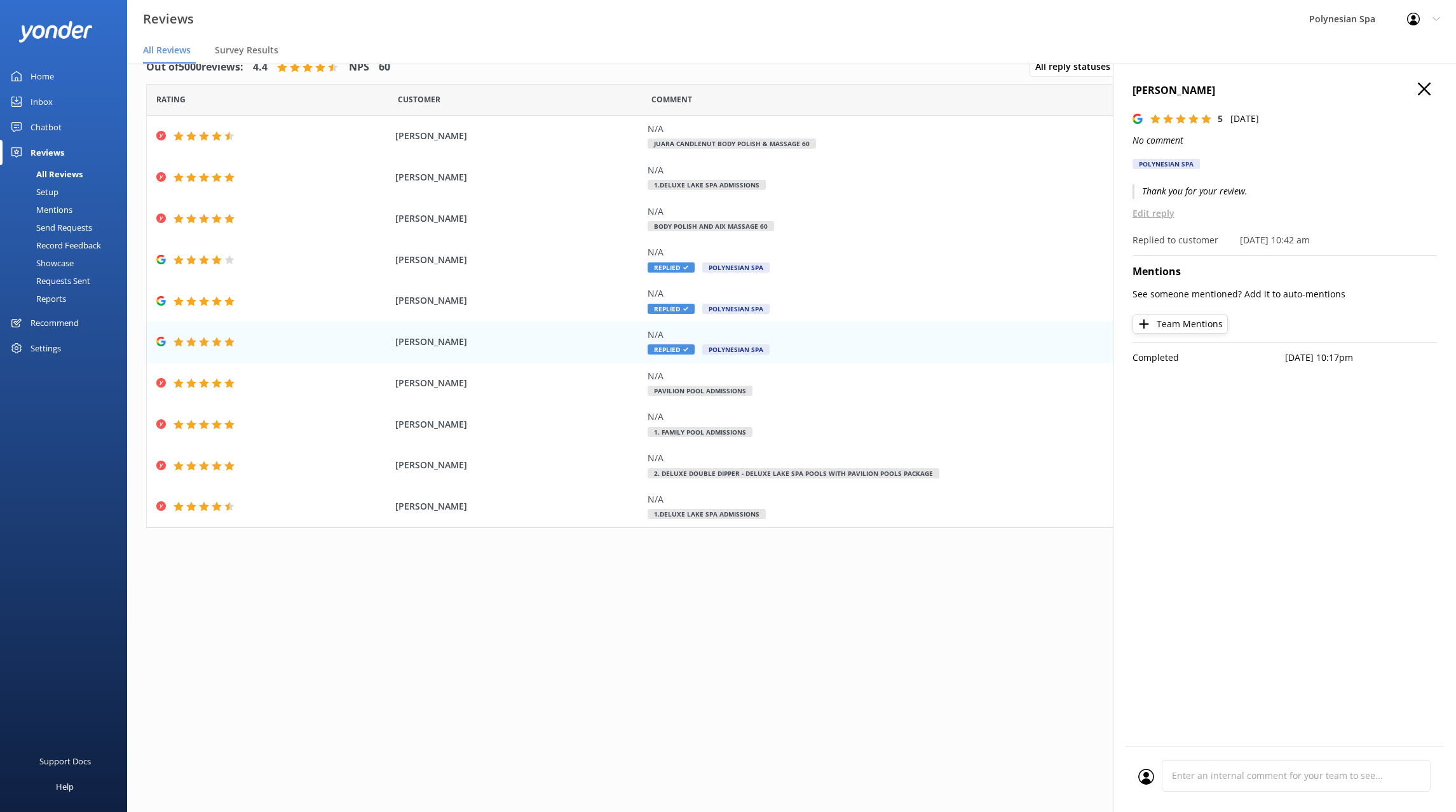
click at [1426, 86] on icon at bounding box center [1424, 89] width 12 height 12
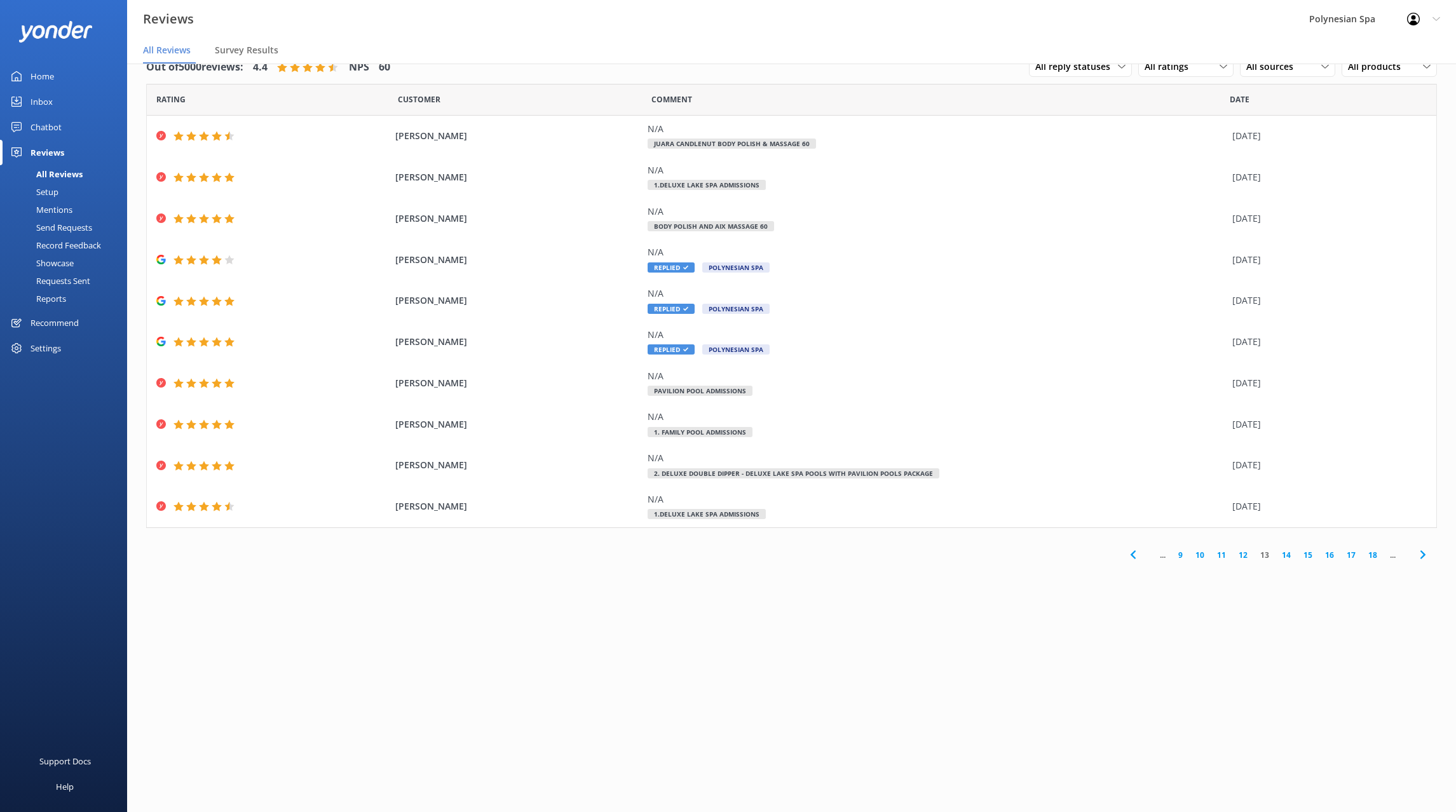
click at [1288, 554] on link "14" at bounding box center [1285, 555] width 21 height 12
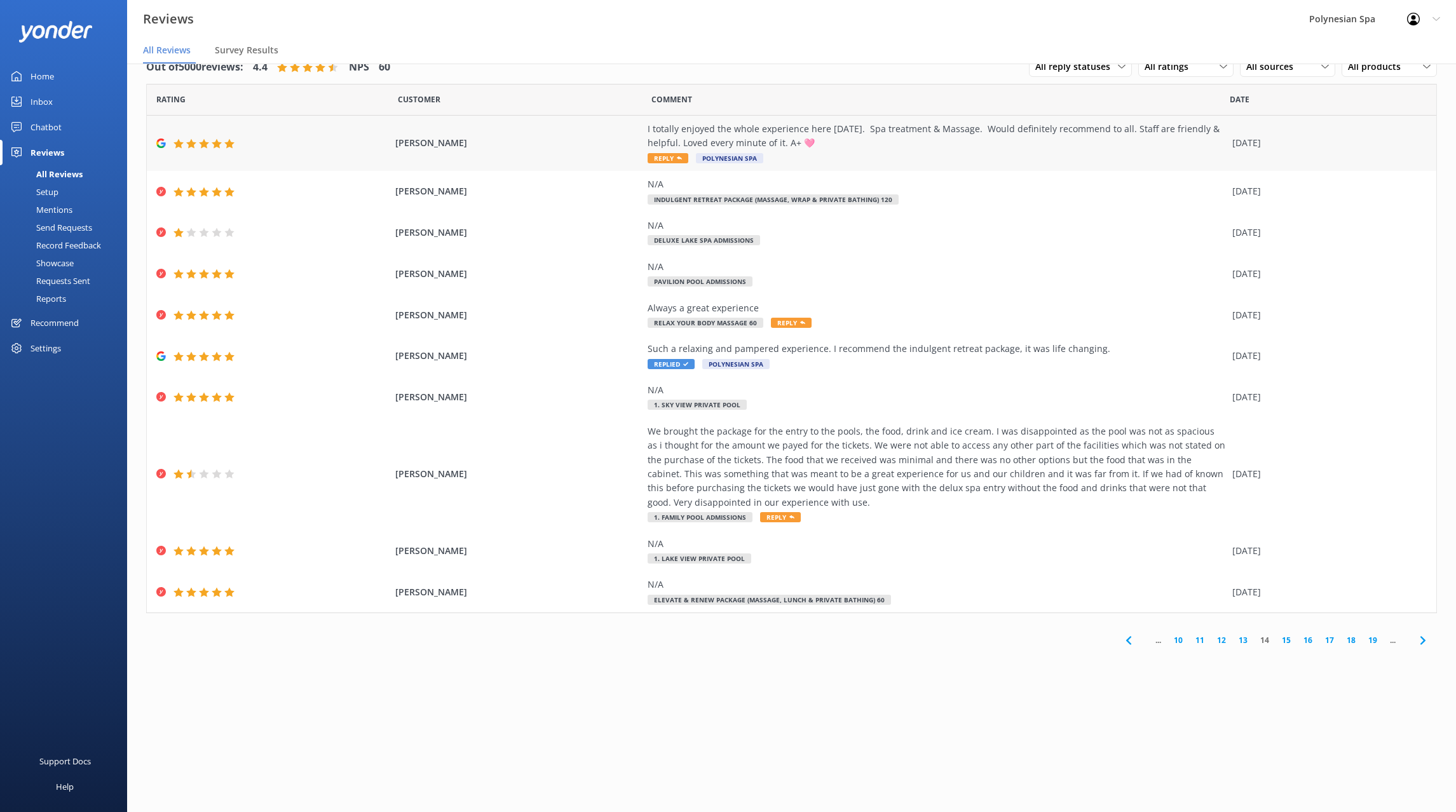
click at [1002, 129] on div "I totally enjoyed the whole experience here today. Spa treatment & Massage. Wou…" at bounding box center [936, 136] width 578 height 29
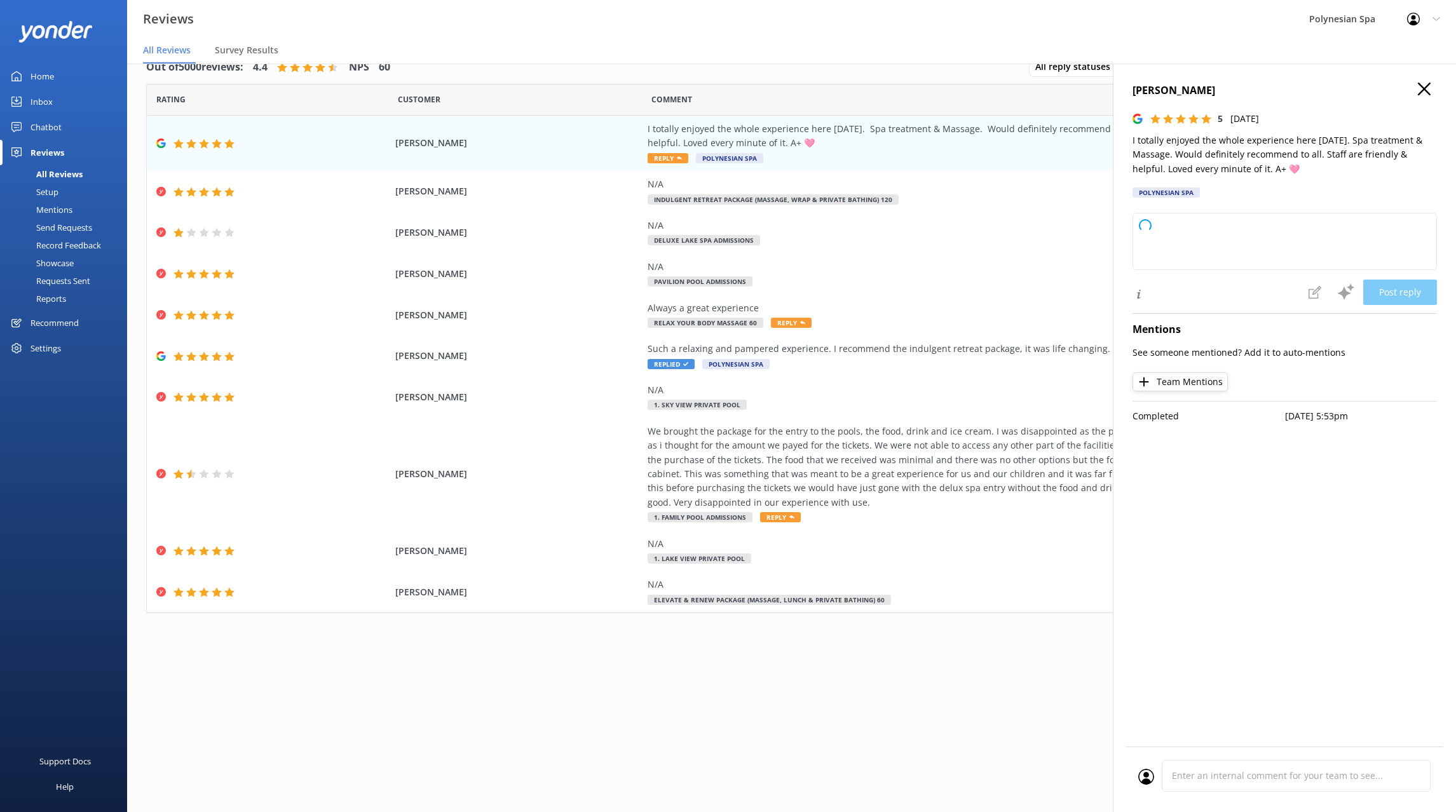
click at [1288, 144] on p "I totally enjoyed the whole experience here today. Spa treatment & Massage. Wou…" at bounding box center [1285, 154] width 305 height 42
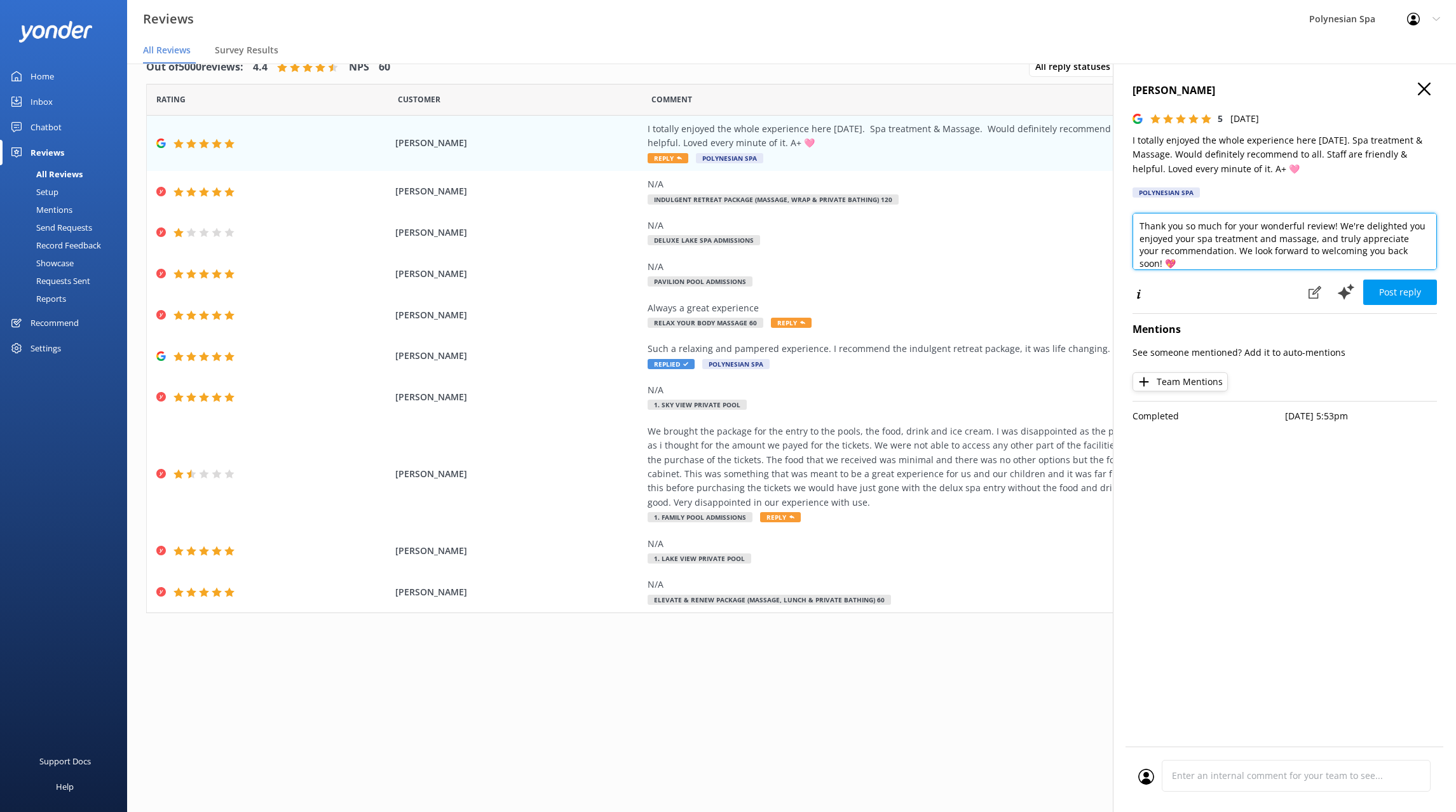
click at [1222, 233] on textarea "Thank you so much for your wonderful review! We're delighted you enjoyed your s…" at bounding box center [1285, 242] width 305 height 57
paste textarea "for your kind words. We’re so pleased you enjoyed your spa treatment and massag…"
type textarea "Thank you for your kind words. We’re so pleased you enjoyed your spa treatment …"
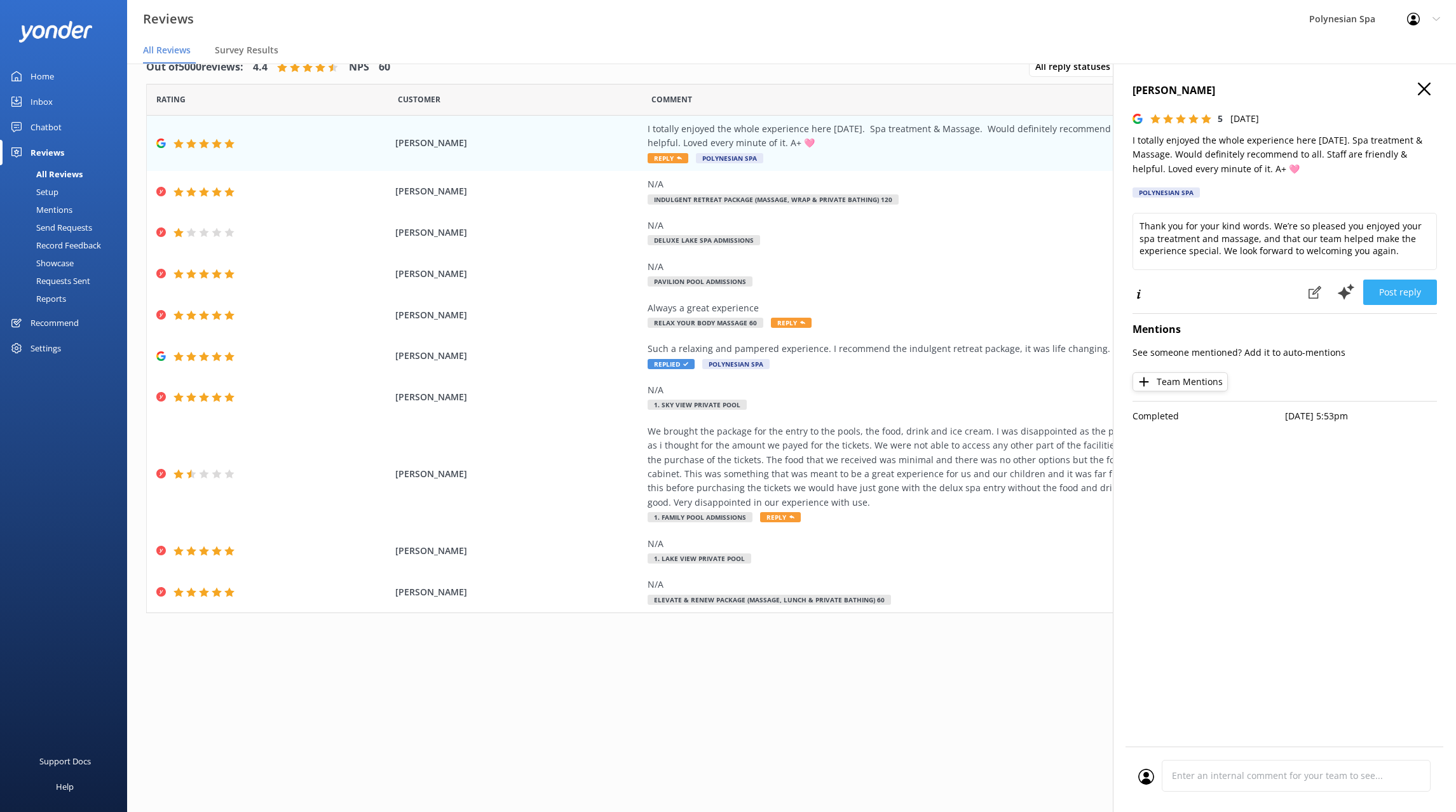
click at [1405, 288] on button "Post reply" at bounding box center [1400, 292] width 74 height 26
click at [1420, 91] on icon at bounding box center [1424, 89] width 12 height 12
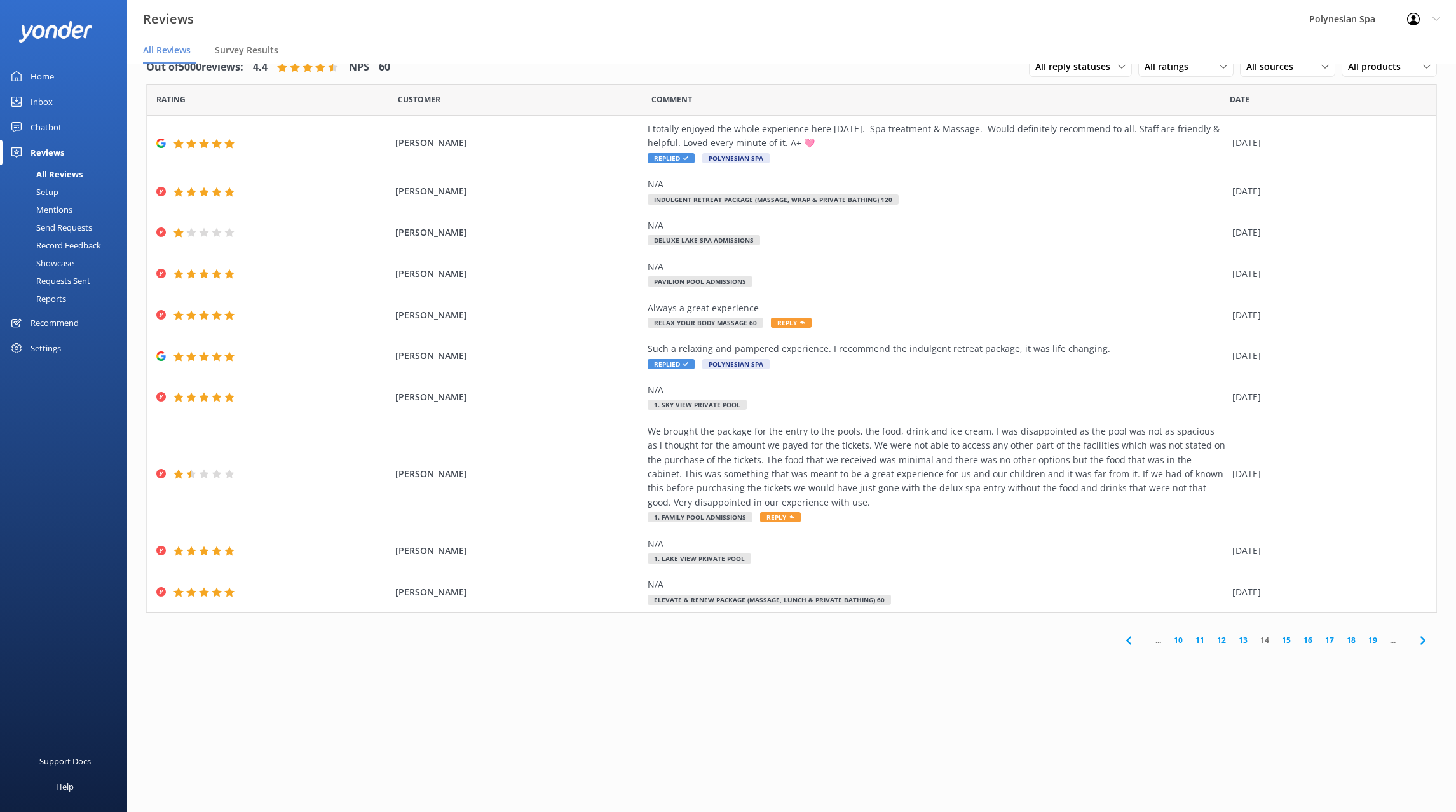
click at [1290, 638] on link "15" at bounding box center [1285, 640] width 21 height 12
